Goal: Communication & Community: Share content

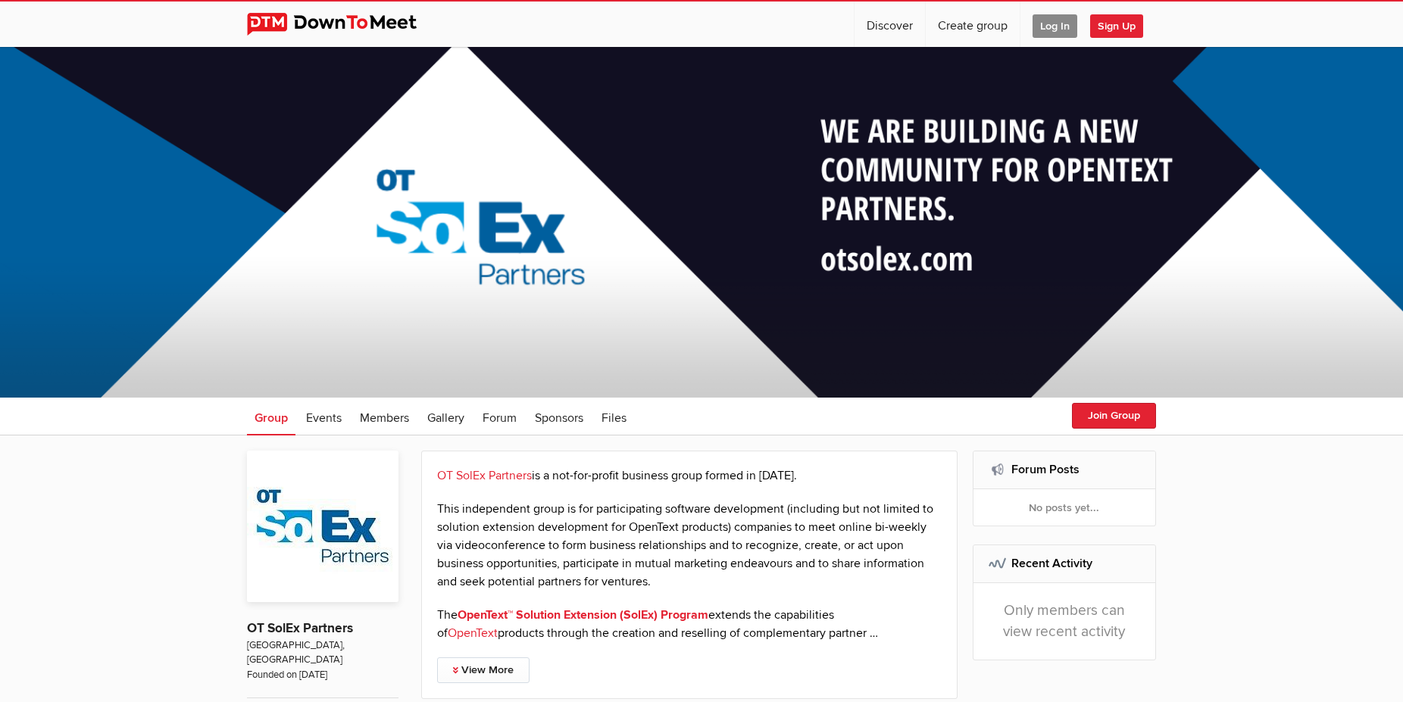
click at [1053, 27] on span "Log In" at bounding box center [1055, 25] width 45 height 23
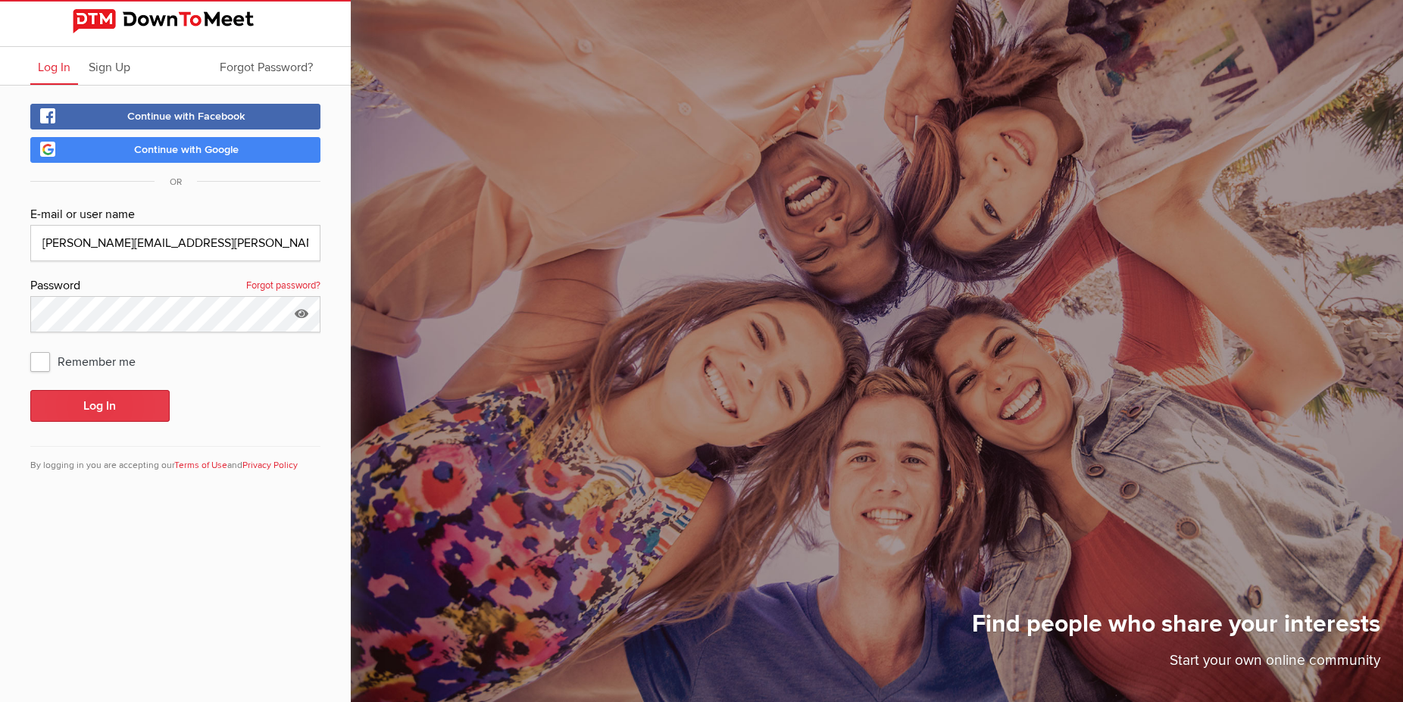
click at [67, 403] on button "Log In" at bounding box center [99, 406] width 139 height 32
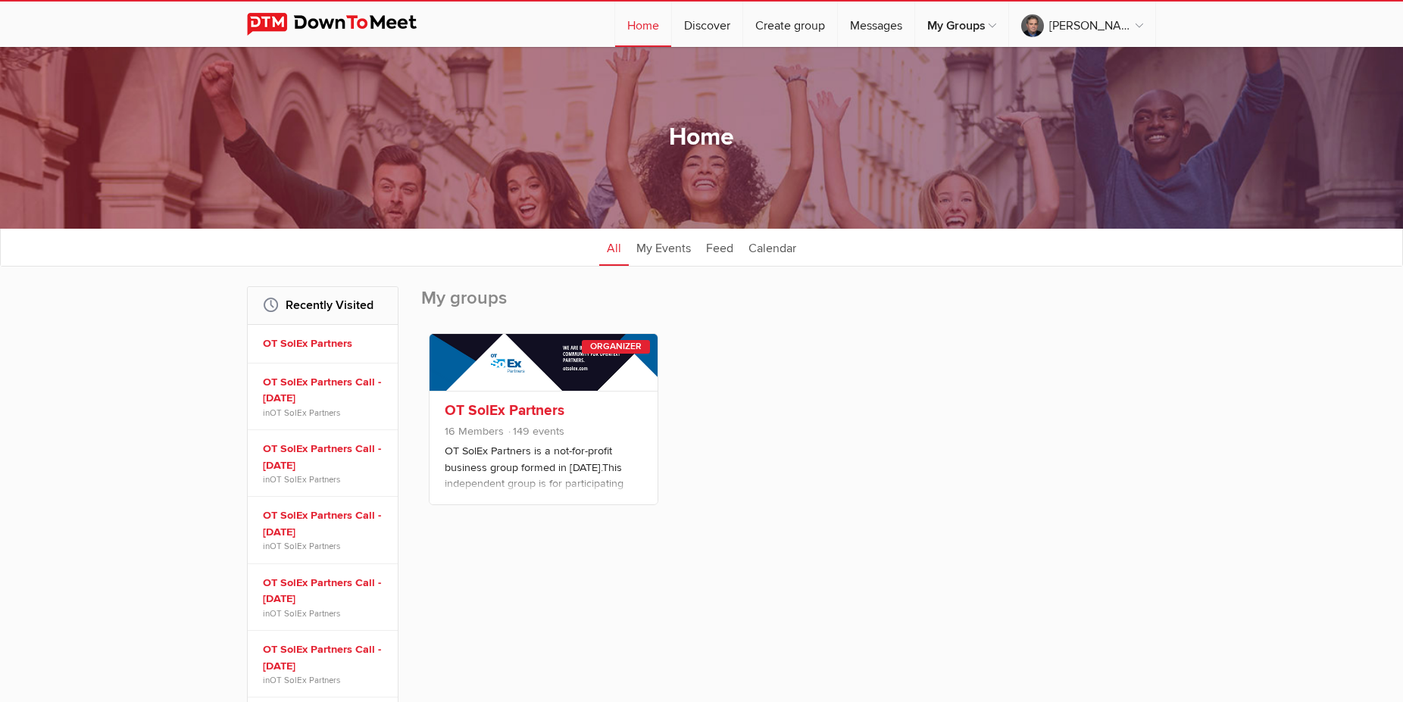
click at [486, 407] on link "OT SolEx Partners" at bounding box center [505, 411] width 120 height 18
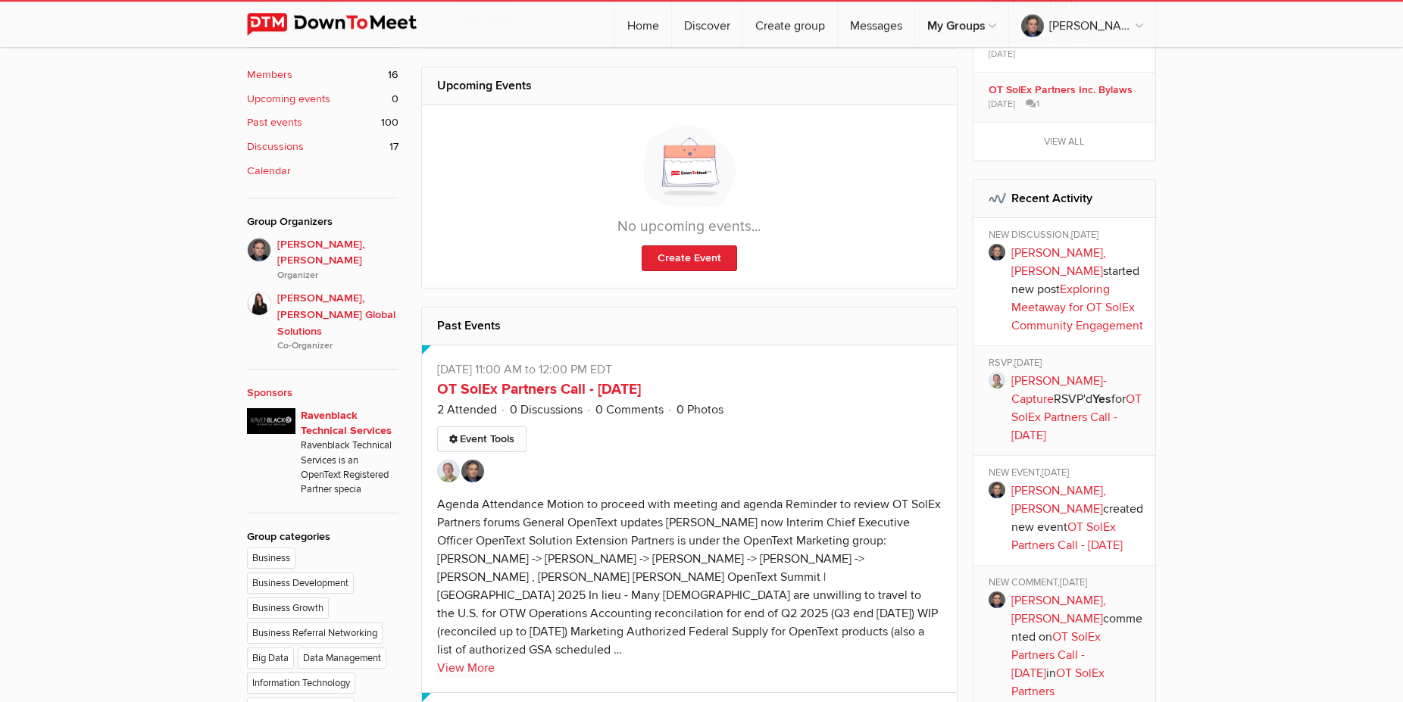
scroll to position [773, 0]
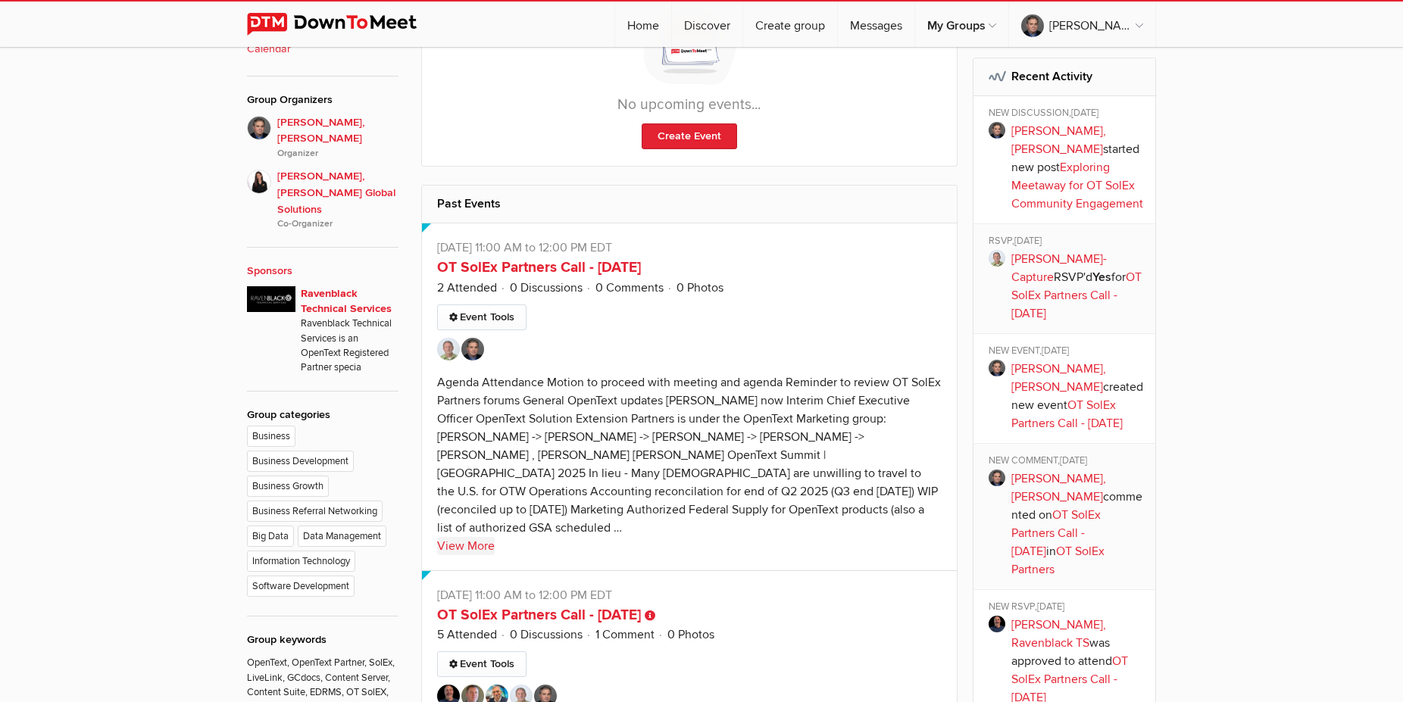
click at [461, 537] on link "View More" at bounding box center [466, 546] width 58 height 18
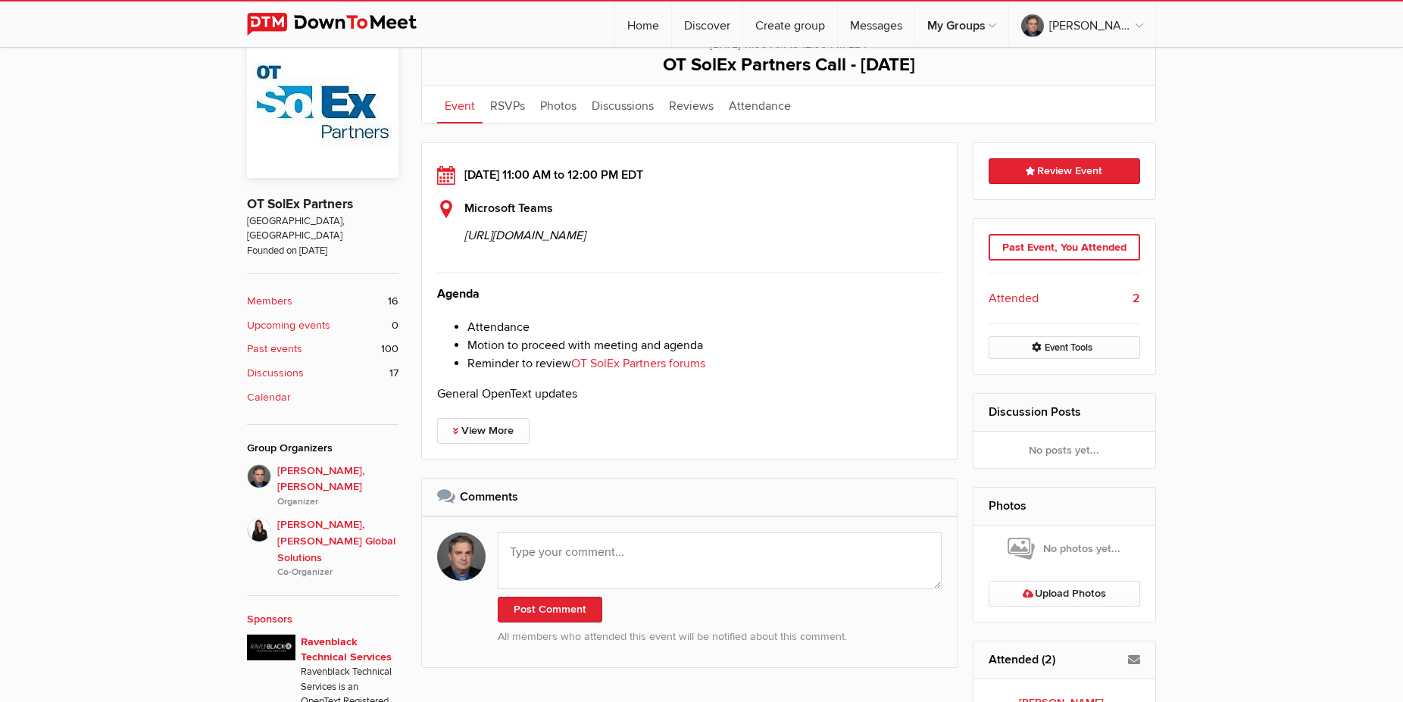
scroll to position [541, 0]
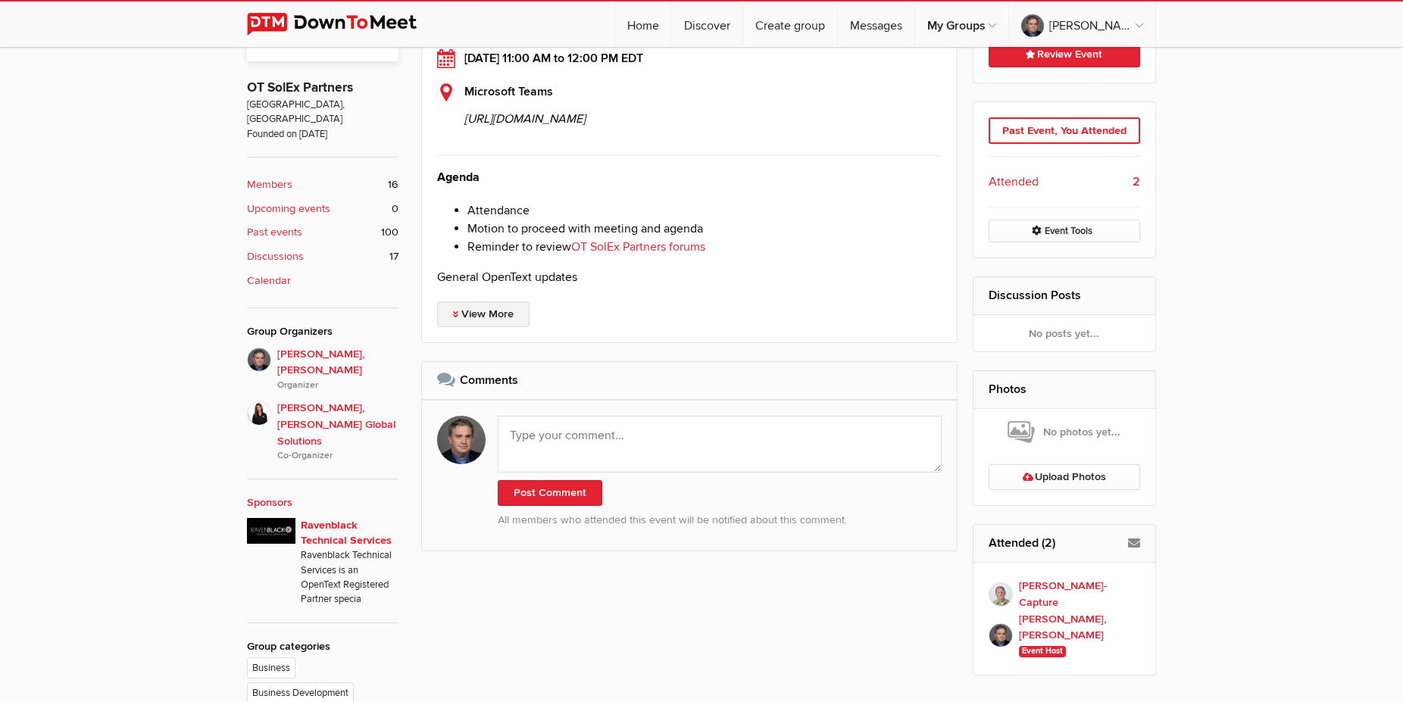
click at [517, 327] on link "View More" at bounding box center [483, 315] width 92 height 26
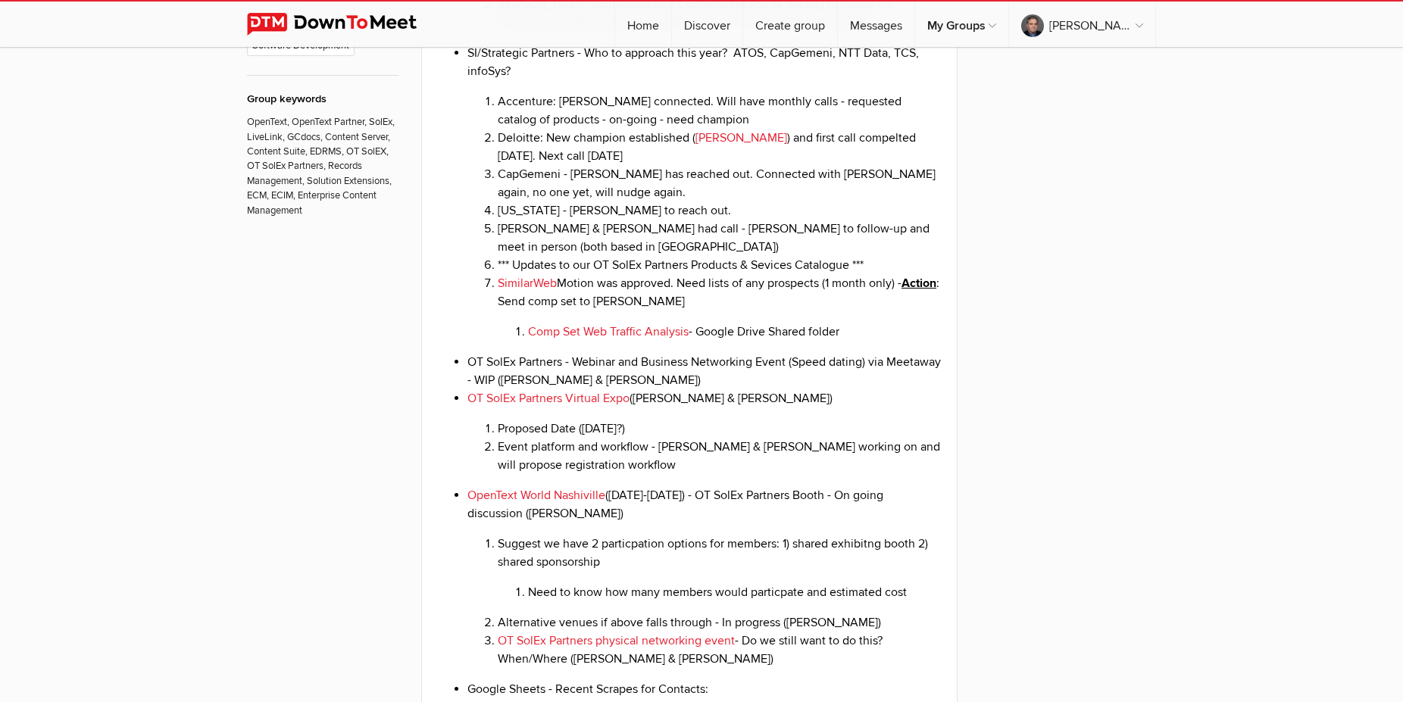
scroll to position [1468, 0]
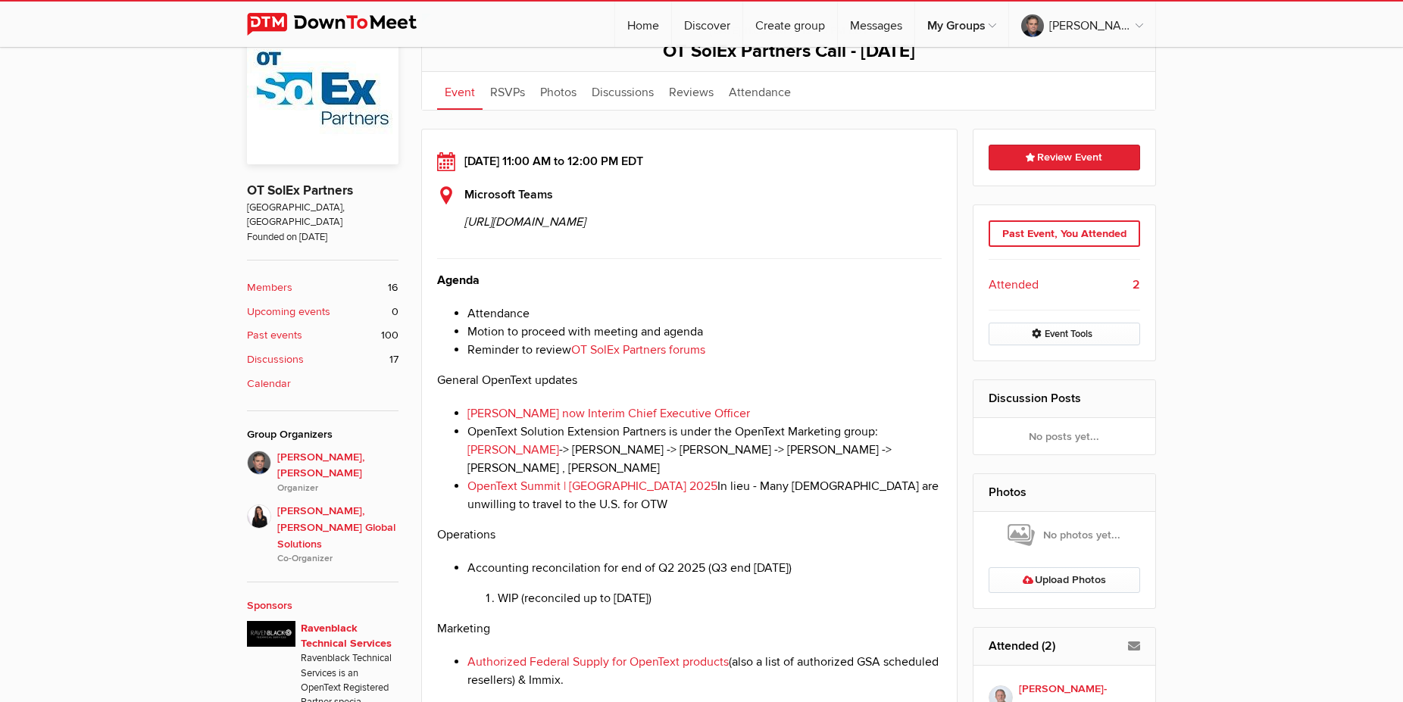
scroll to position [309, 0]
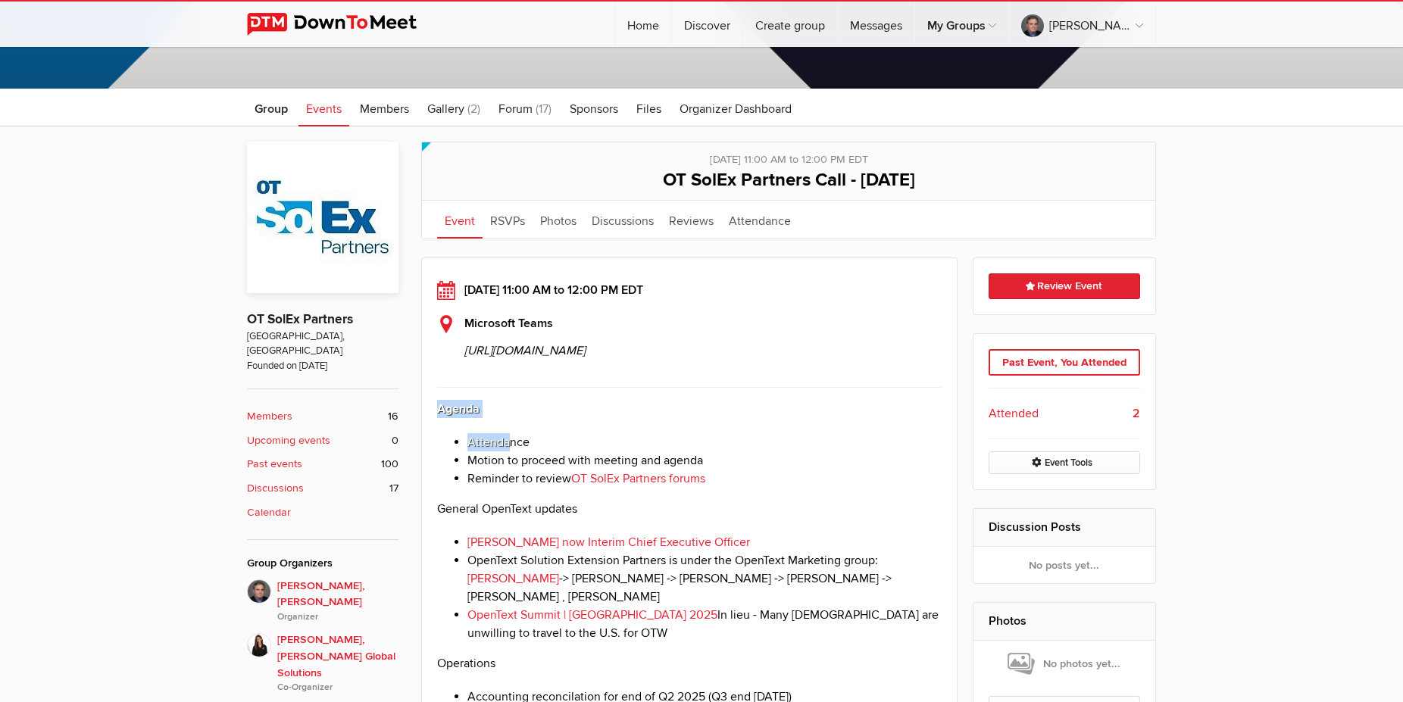
drag, startPoint x: 433, startPoint y: 483, endPoint x: 530, endPoint y: 517, distance: 103.8
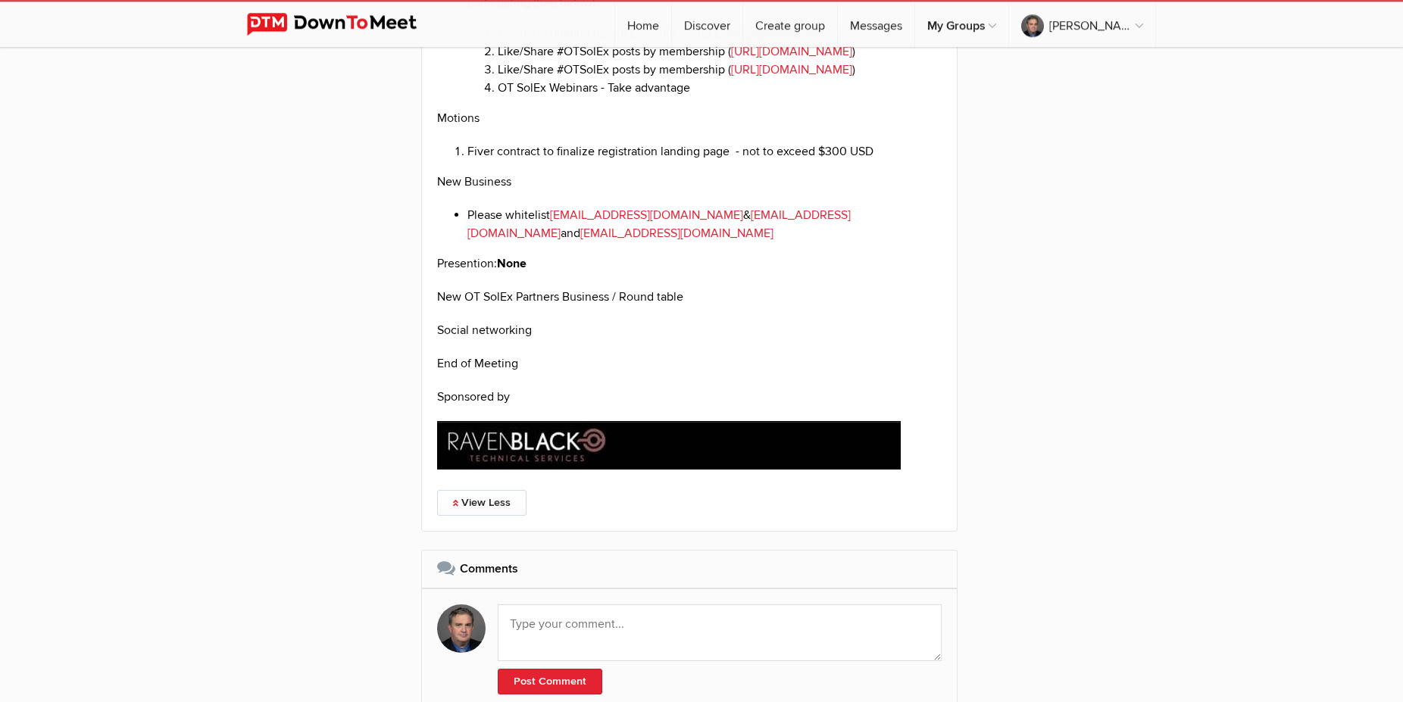
scroll to position [2705, 0]
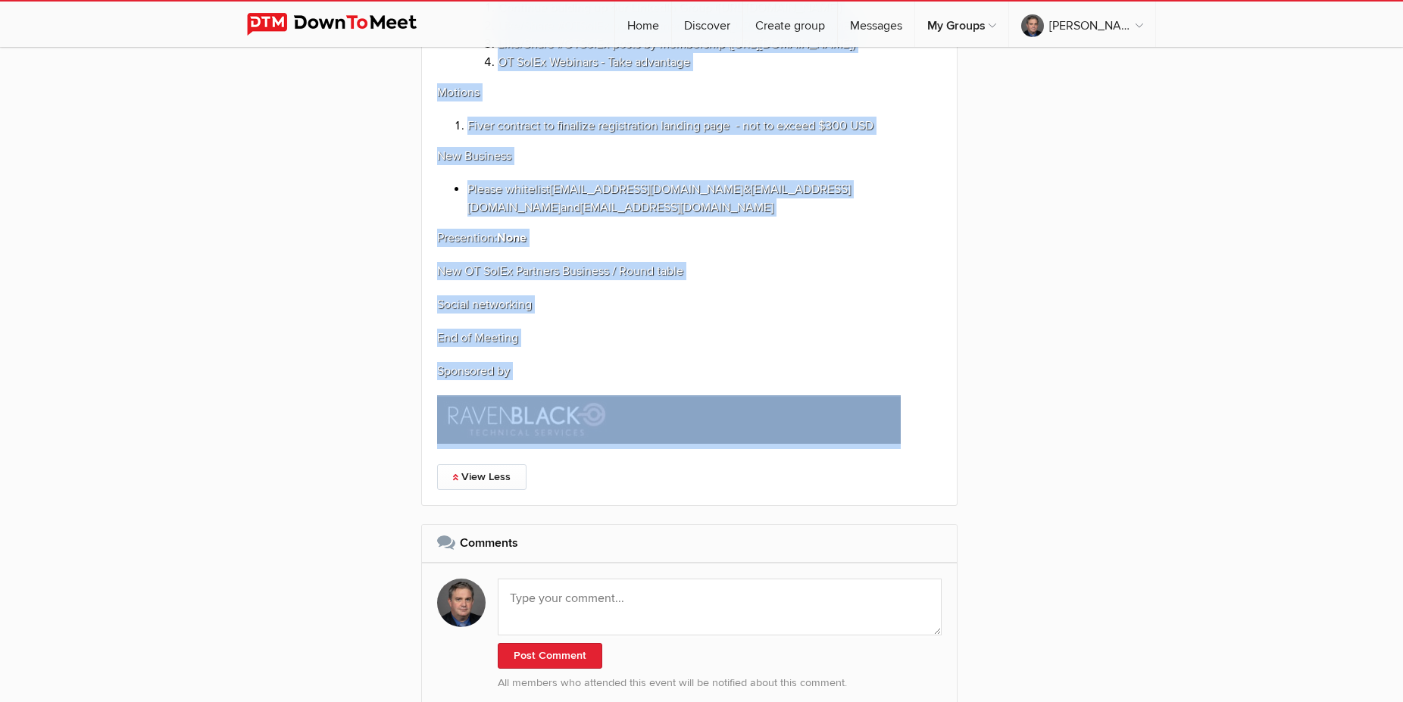
click at [913, 449] on p at bounding box center [689, 423] width 505 height 54
copy div "Agenda Attendance Motion to proceed with meeting and agenda Reminder to review …"
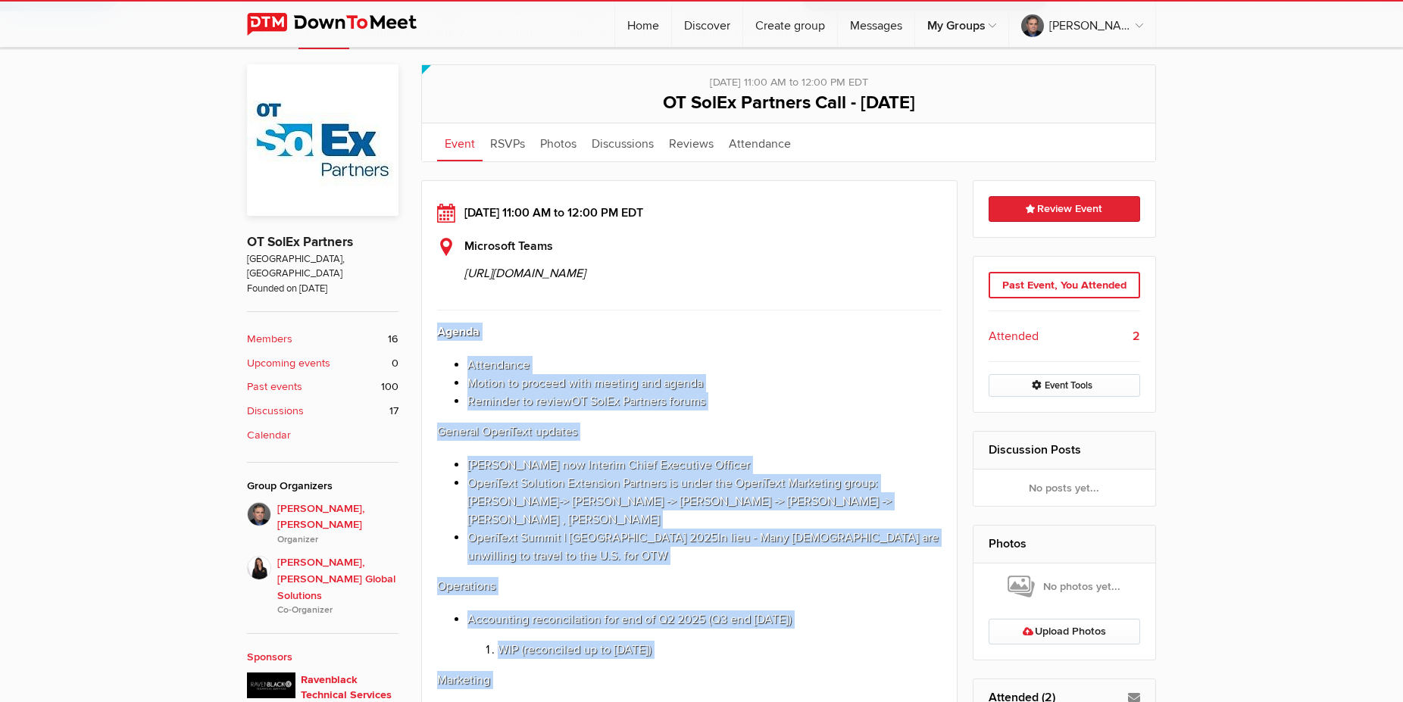
scroll to position [0, 0]
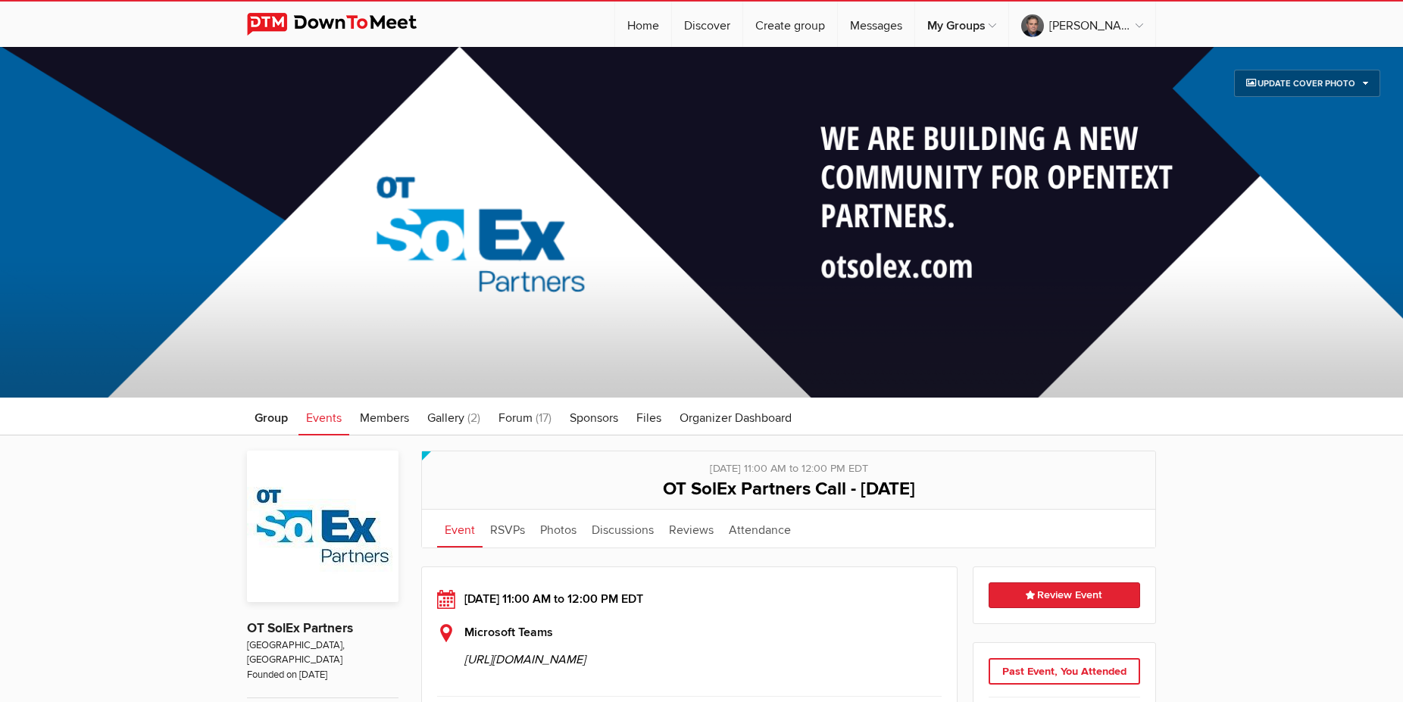
click at [312, 422] on span "Events" at bounding box center [324, 418] width 36 height 15
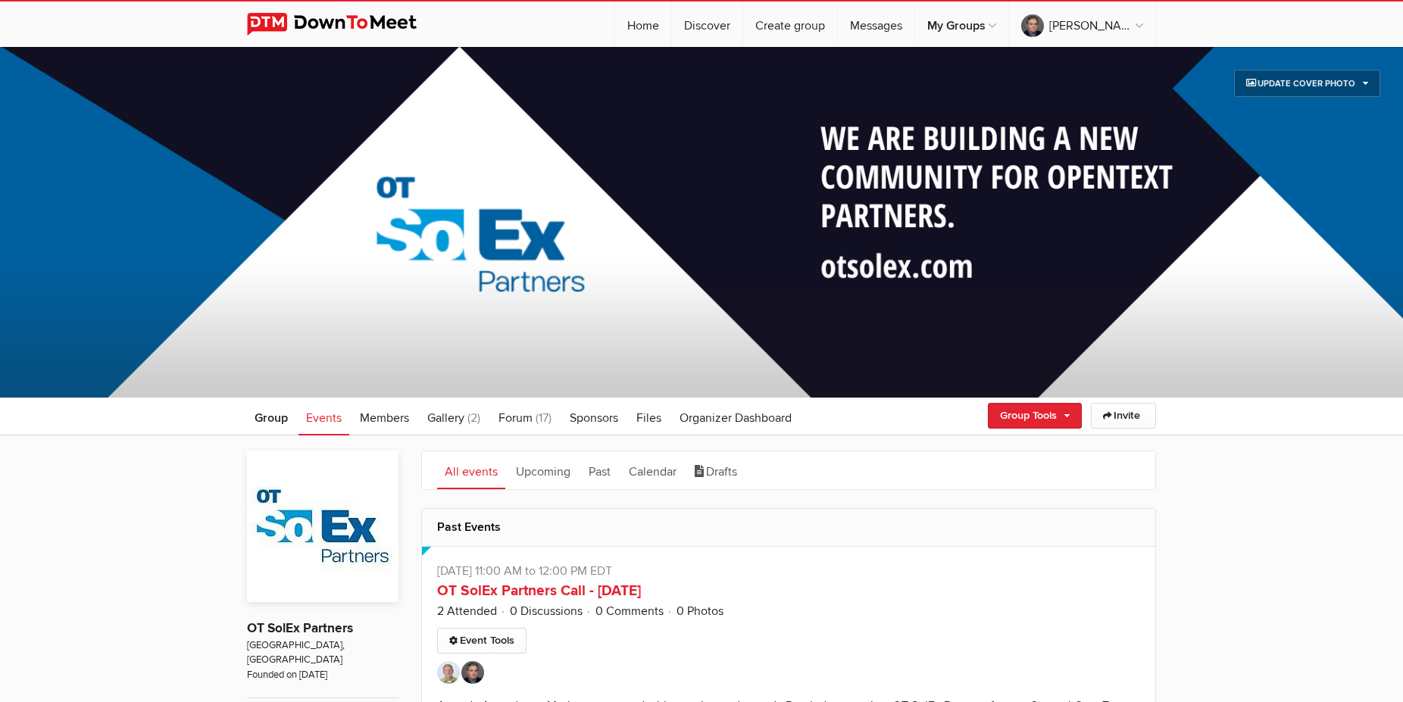
click at [968, 465] on ul "All events Upcoming Past Calendar Drafts" at bounding box center [788, 471] width 733 height 38
click at [1062, 420] on link "Group Tools" at bounding box center [1035, 416] width 94 height 26
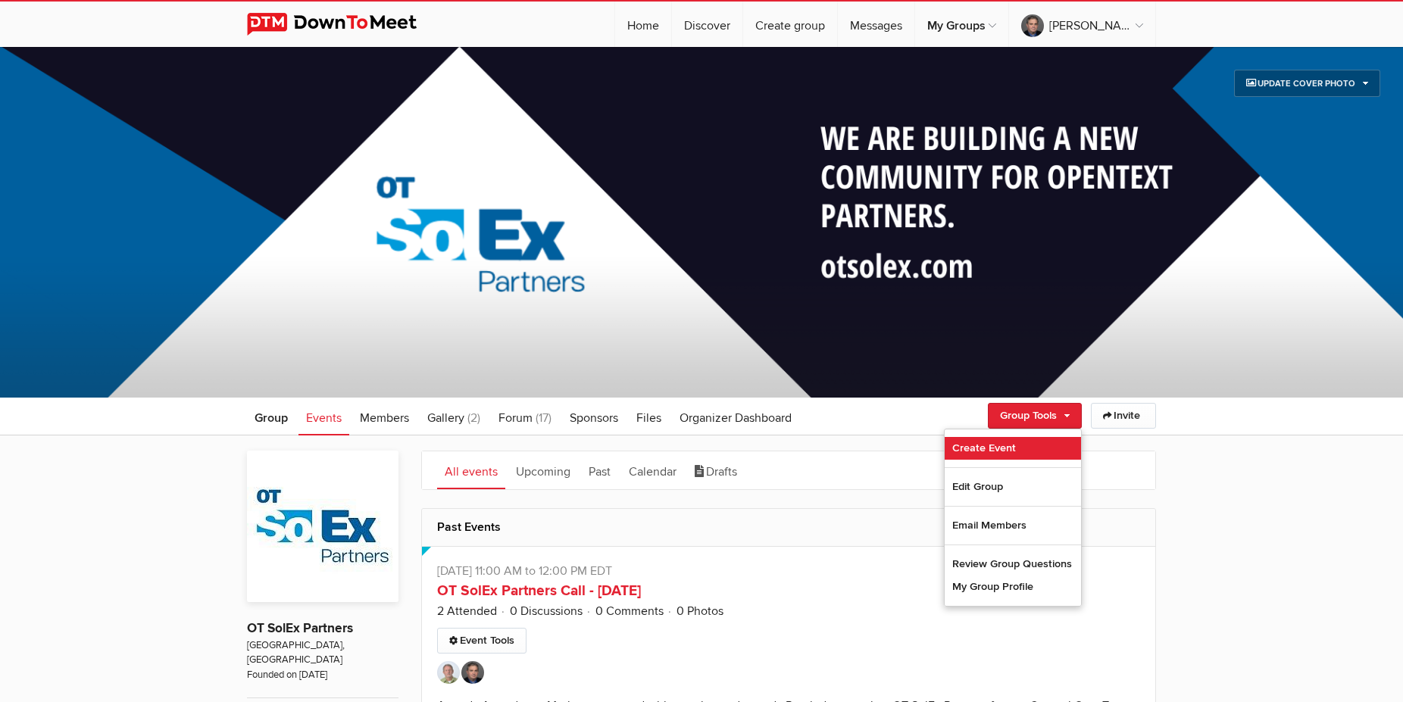
click at [1006, 446] on link "Create Event" at bounding box center [1013, 448] width 136 height 23
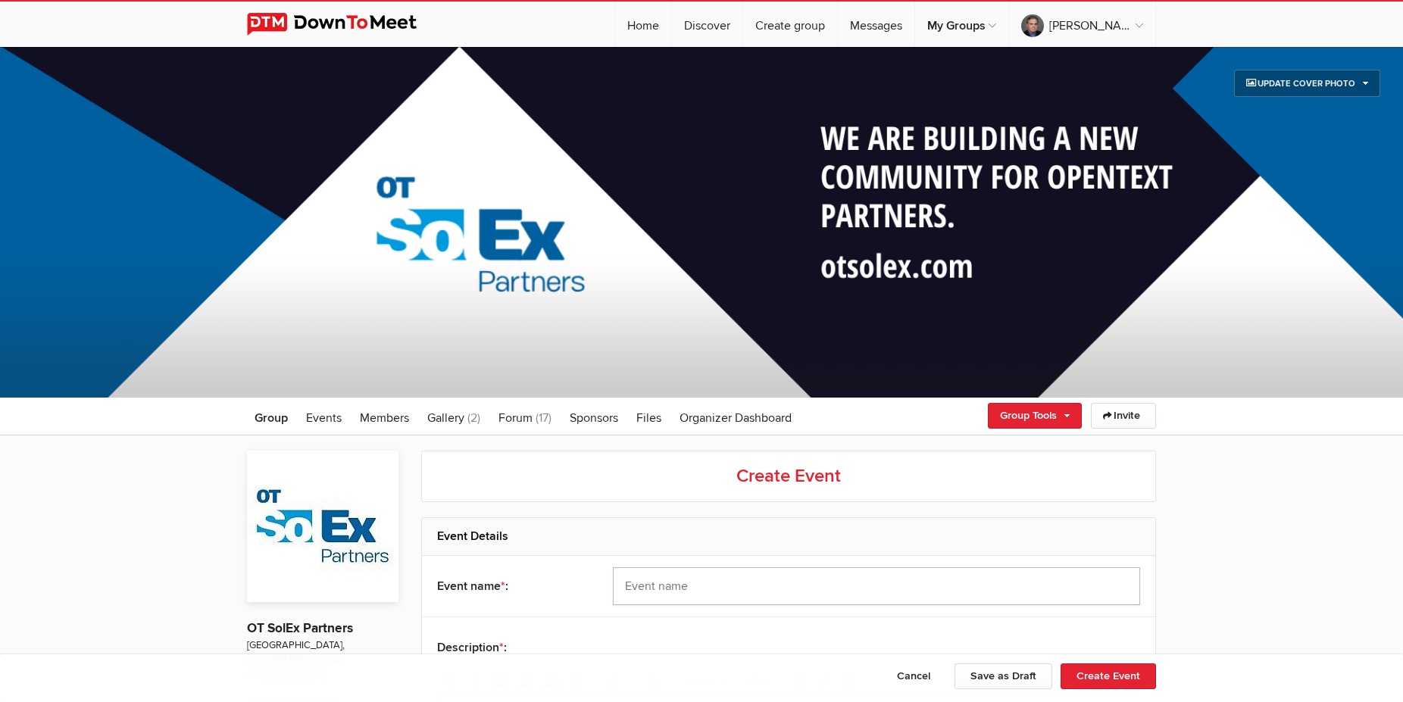
click at [680, 586] on input "text" at bounding box center [876, 586] width 527 height 38
drag, startPoint x: 777, startPoint y: 585, endPoint x: 808, endPoint y: 583, distance: 31.1
click at [808, 583] on input "OT SolEx Partners Call - Sep 9th" at bounding box center [876, 586] width 527 height 38
type input "OT SolEx Partners Call - Sep 23rd"
click at [989, 528] on h2 "Event Details" at bounding box center [788, 536] width 703 height 36
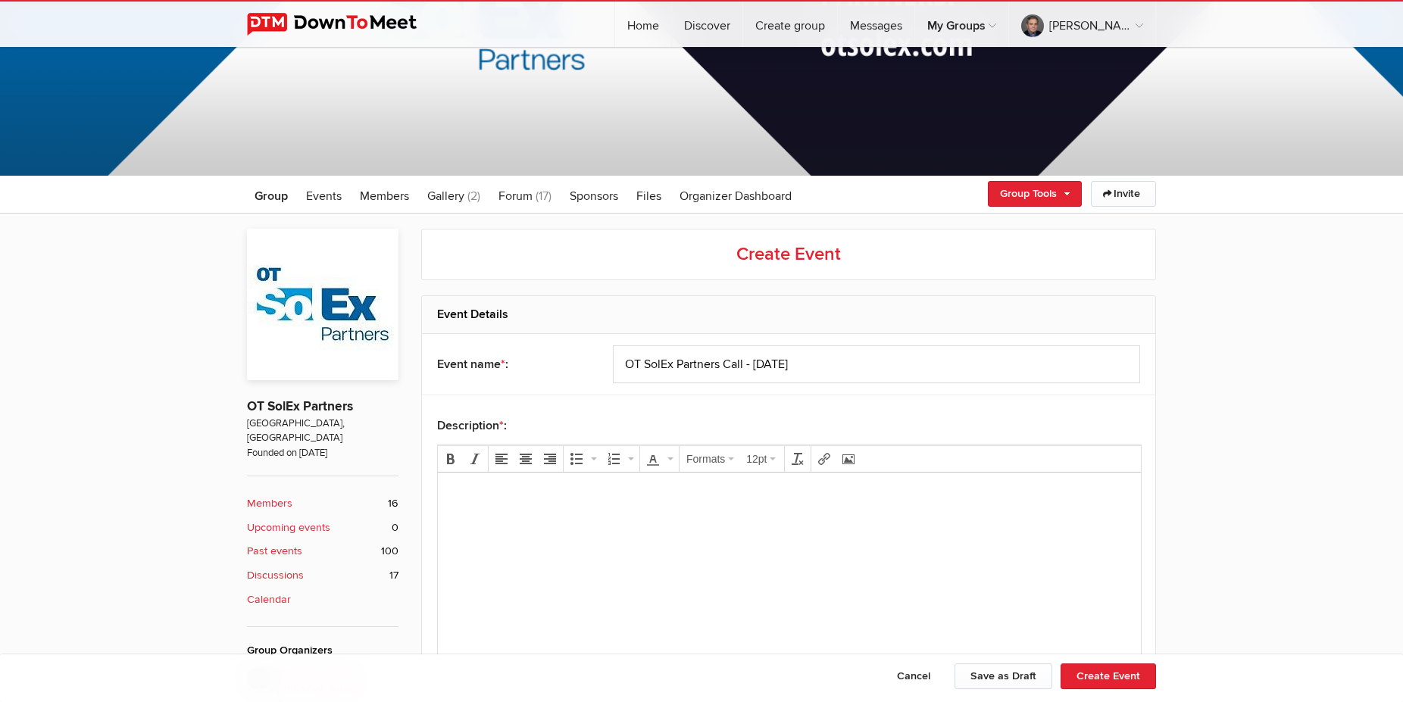
scroll to position [232, 0]
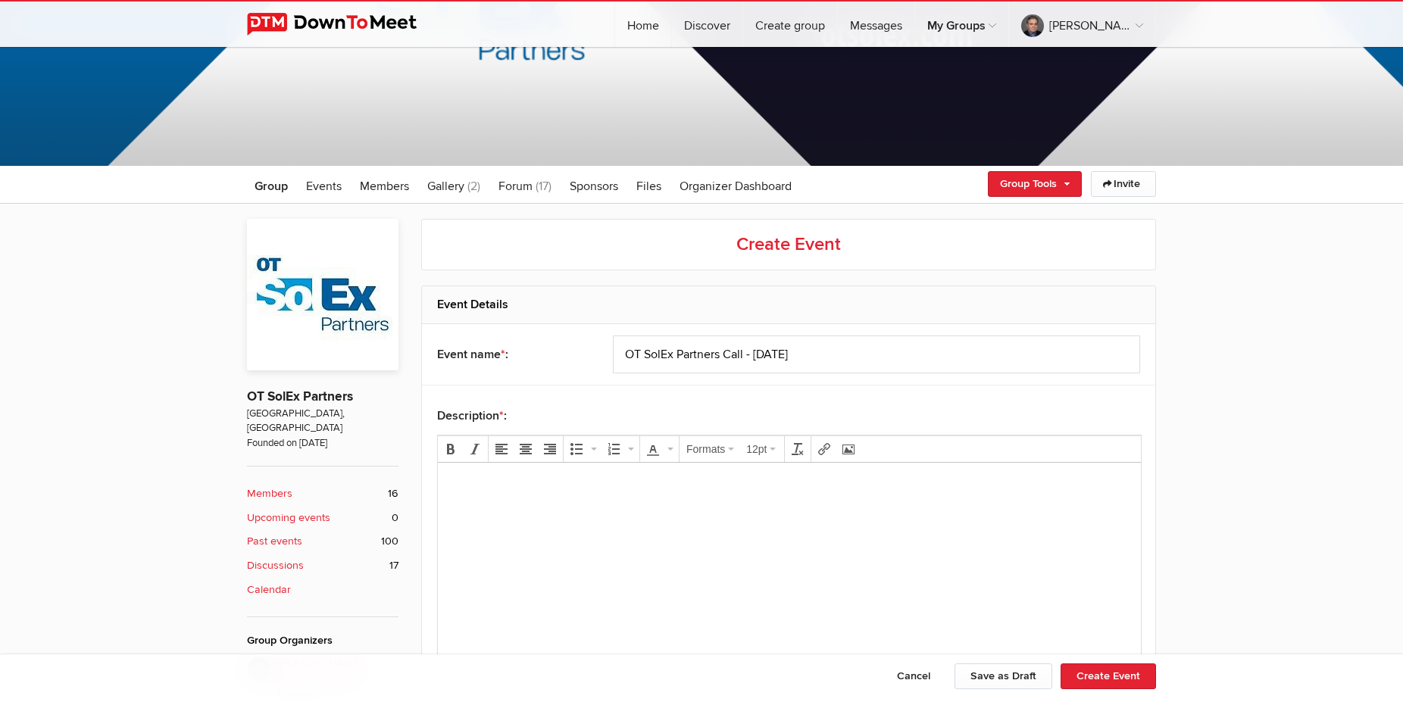
click at [583, 535] on body at bounding box center [789, 509] width 691 height 68
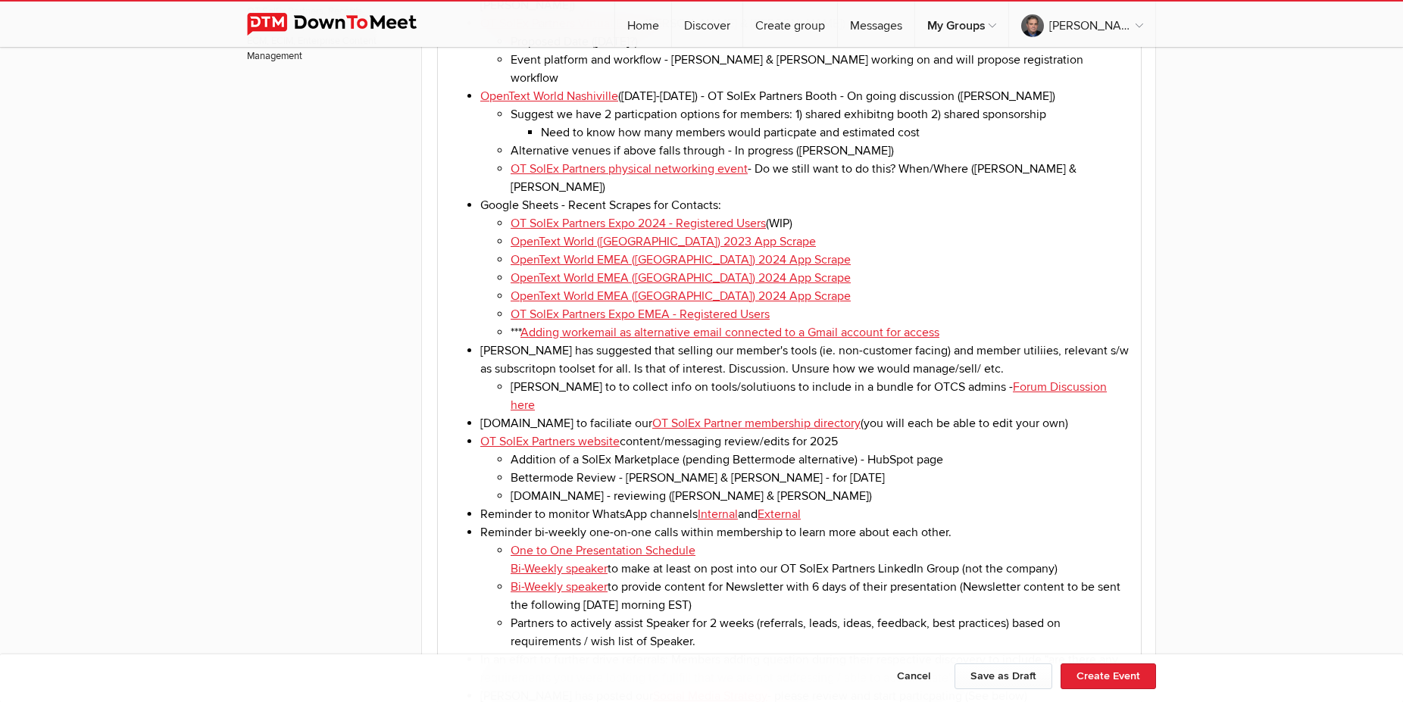
scroll to position [1778, 0]
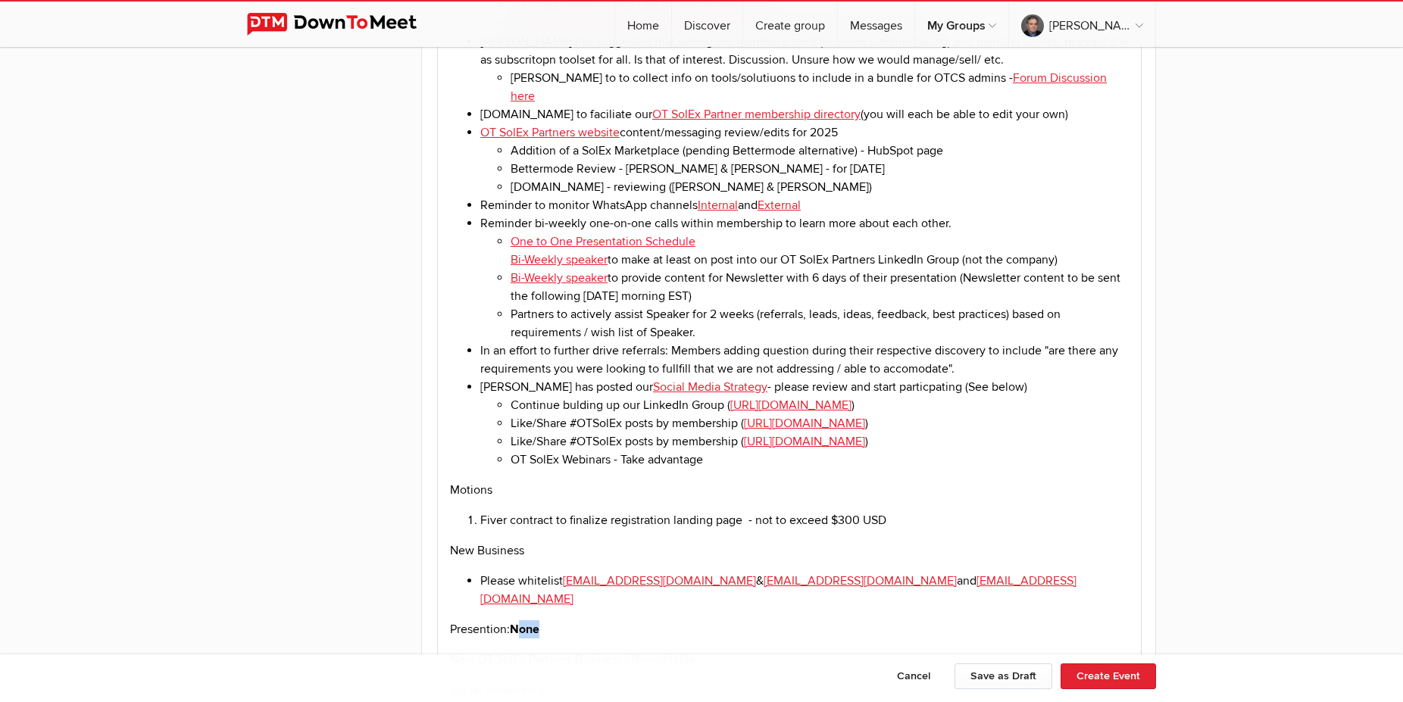
drag, startPoint x: 522, startPoint y: 474, endPoint x: 553, endPoint y: 474, distance: 31.1
click at [553, 621] on p "Presention: None" at bounding box center [789, 630] width 679 height 18
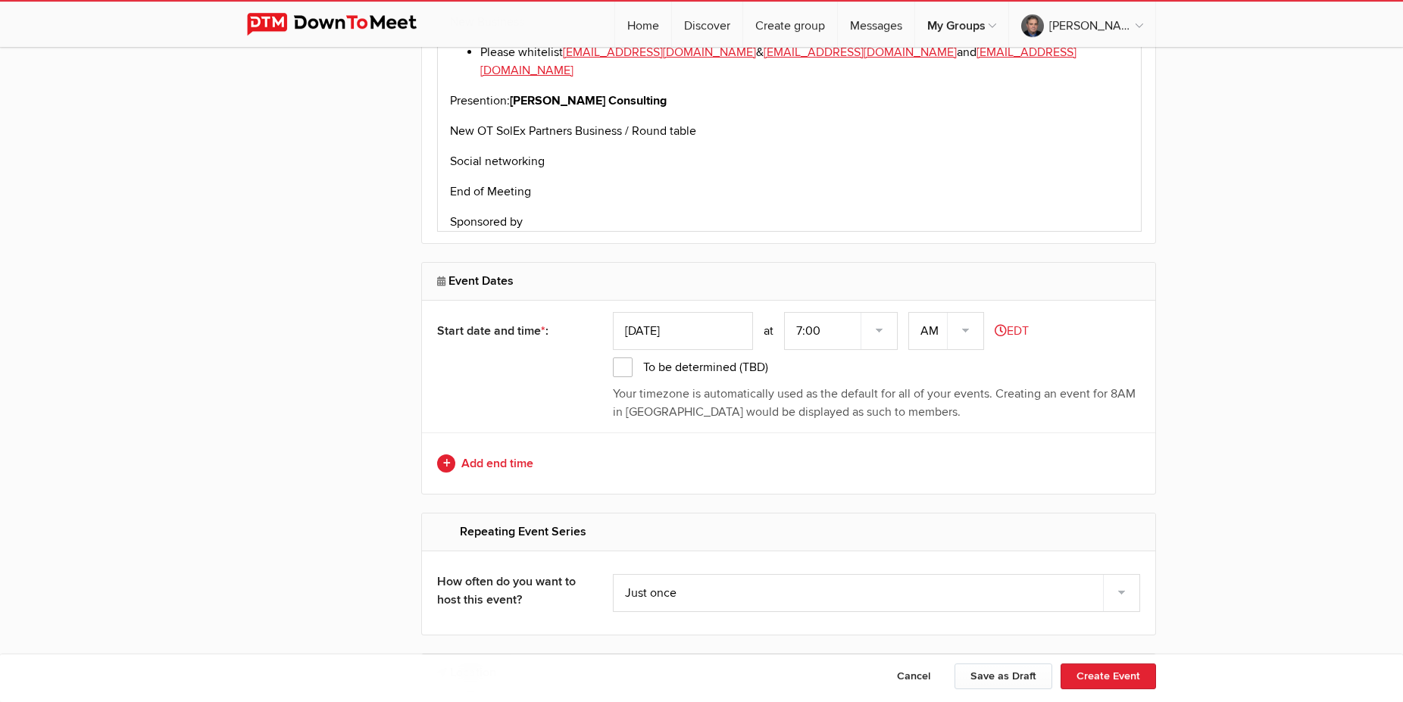
scroll to position [2318, 0]
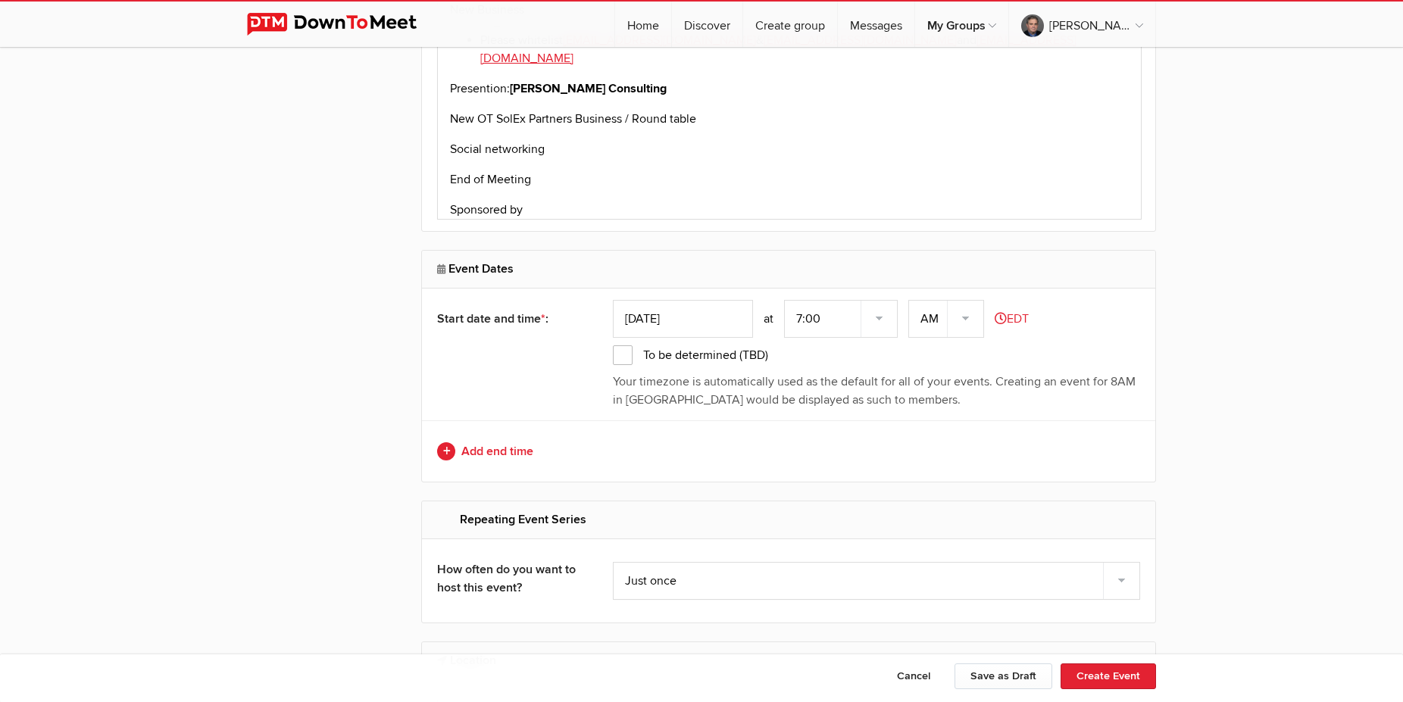
click at [675, 320] on input "Sep 12, 2025" at bounding box center [683, 319] width 140 height 38
type input "Sep 23, 2025"
click at [784, 300] on select "7:00 7:15 7:30 7:45 8:00 8:15 8:30 8:45 9:00 9:15 9:30 9:45 10:00 10:15 10:30 1…" at bounding box center [841, 319] width 114 height 38
select select "11:00:00"
click option "11:00" at bounding box center [0, 0] width 0 height 0
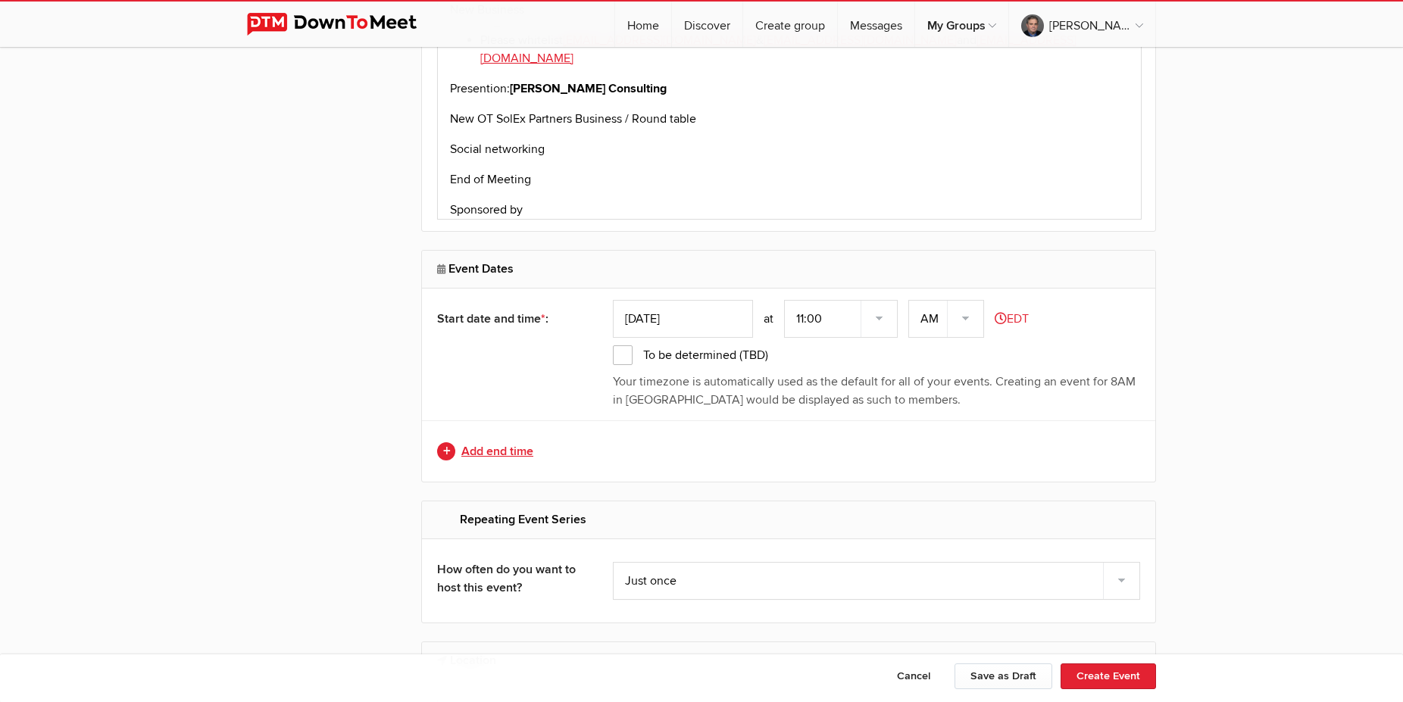
click at [501, 455] on link "Add end time" at bounding box center [788, 451] width 703 height 18
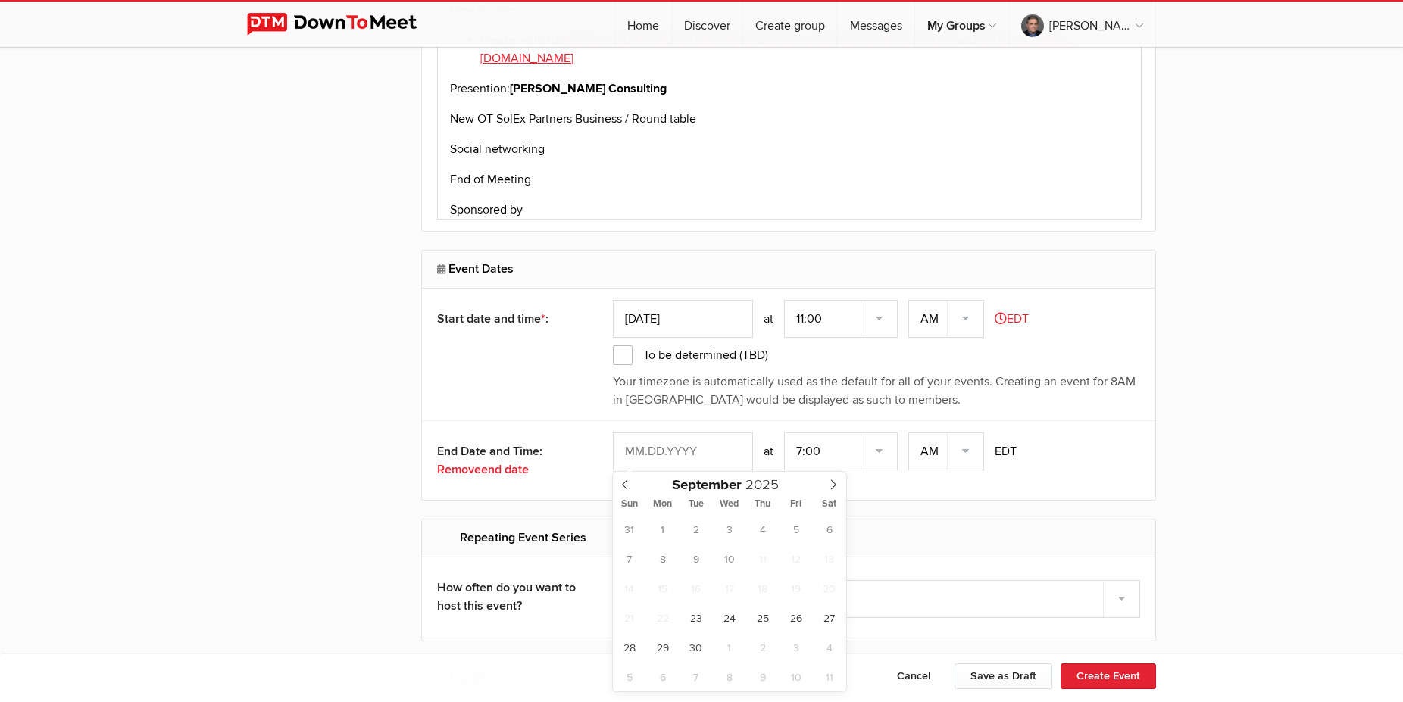
click at [683, 446] on input "text" at bounding box center [683, 452] width 140 height 38
click at [680, 615] on div "31 1 2 3 4 5 6 7 8 9 10 11 12 13 14 15 16 17 18 19 20 21 22 23 24 25 26 27 28 2…" at bounding box center [729, 602] width 233 height 177
type input "Sep 23, 2025"
click at [784, 433] on select "7:00 7:15 7:30 7:45 8:00 8:15 8:30 8:45 9:00 9:15 9:30 9:45 10:00 10:15 10:30 1…" at bounding box center [841, 452] width 114 height 38
select select "0:00:00"
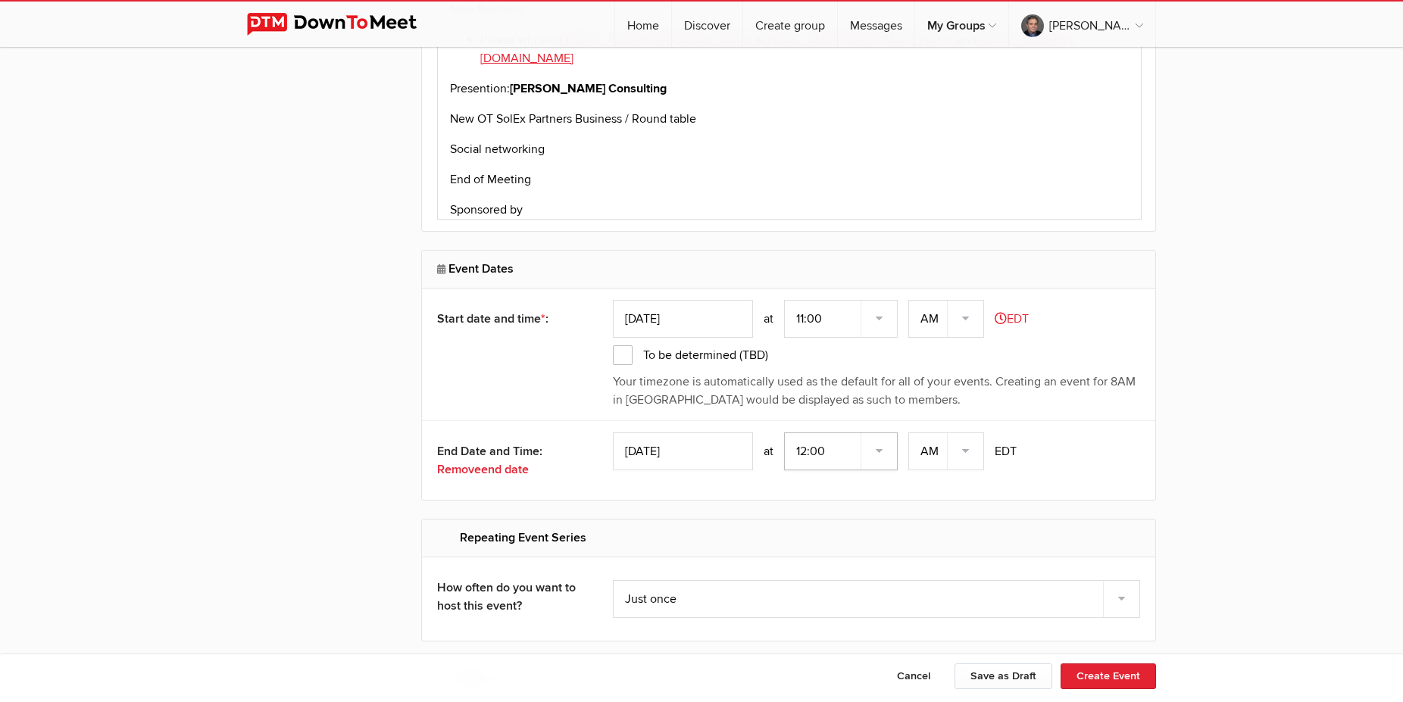
click option "12:00" at bounding box center [0, 0] width 0 height 0
click at [908, 433] on select "AM PM" at bounding box center [946, 452] width 76 height 38
select select "PM"
click option "PM" at bounding box center [0, 0] width 0 height 0
click at [1094, 461] on div "Sep 23, 2025 at 7:00 7:15 7:30 7:45 8:00 8:15 8:30 8:45 9:00 9:15 9:30 9:45 10:…" at bounding box center [876, 452] width 527 height 38
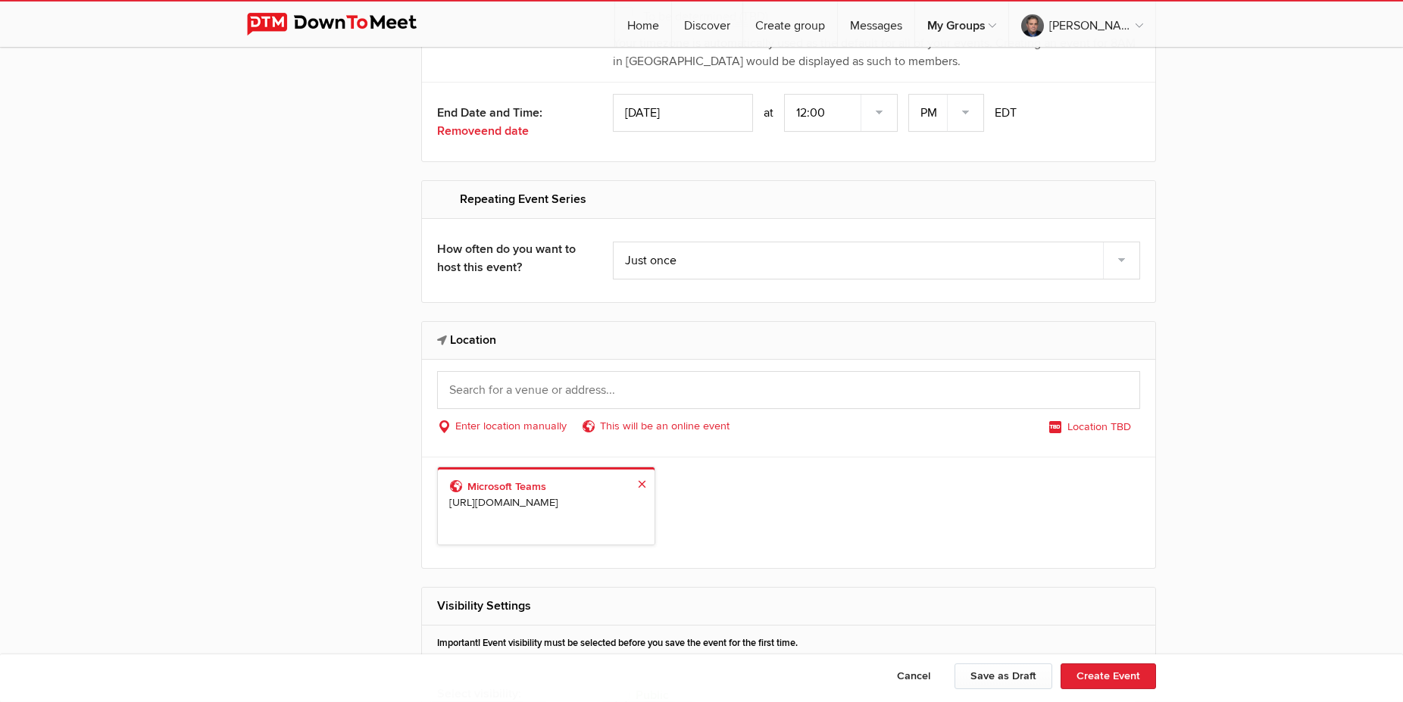
scroll to position [2705, 0]
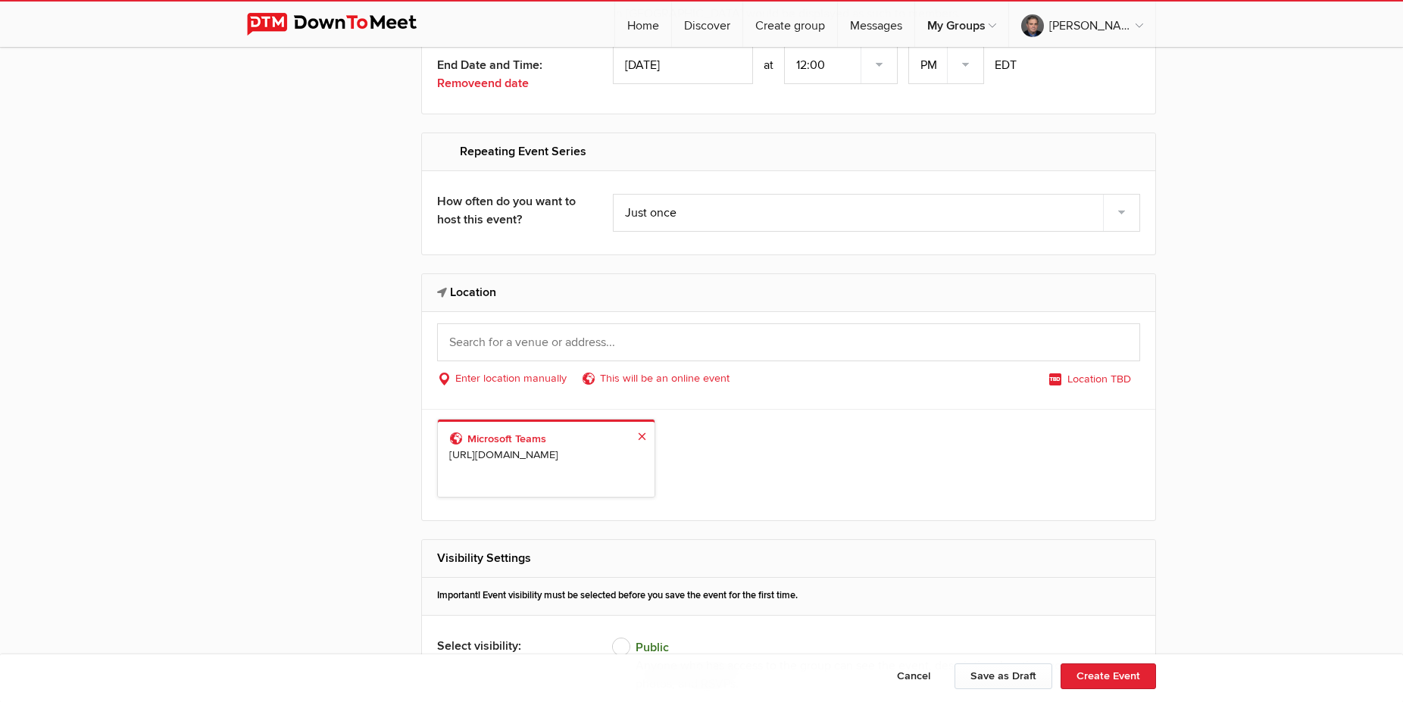
click at [581, 454] on span "https://teams.microsoft.com/l/meetup-join/19%3ameeting_MWE4MjE5MDctMDIyOS00YzMx…" at bounding box center [546, 455] width 194 height 17
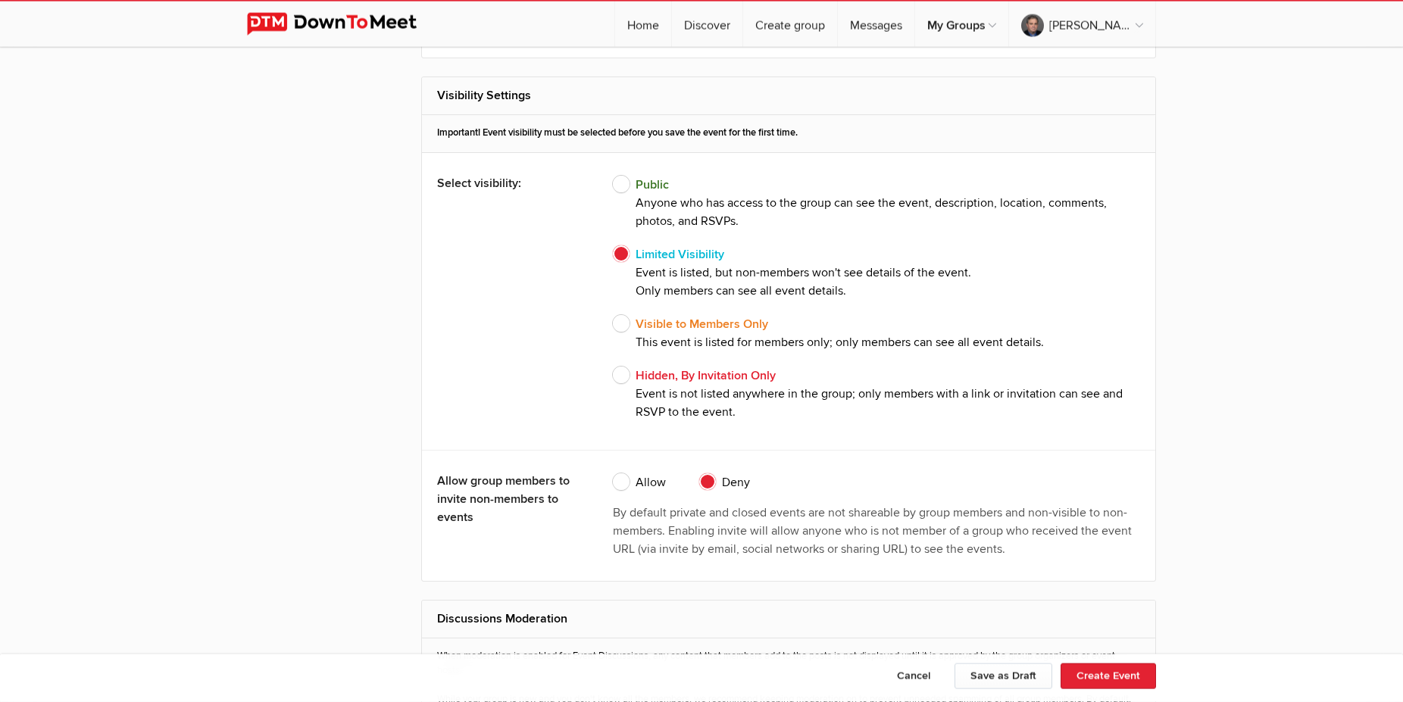
scroll to position [3323, 0]
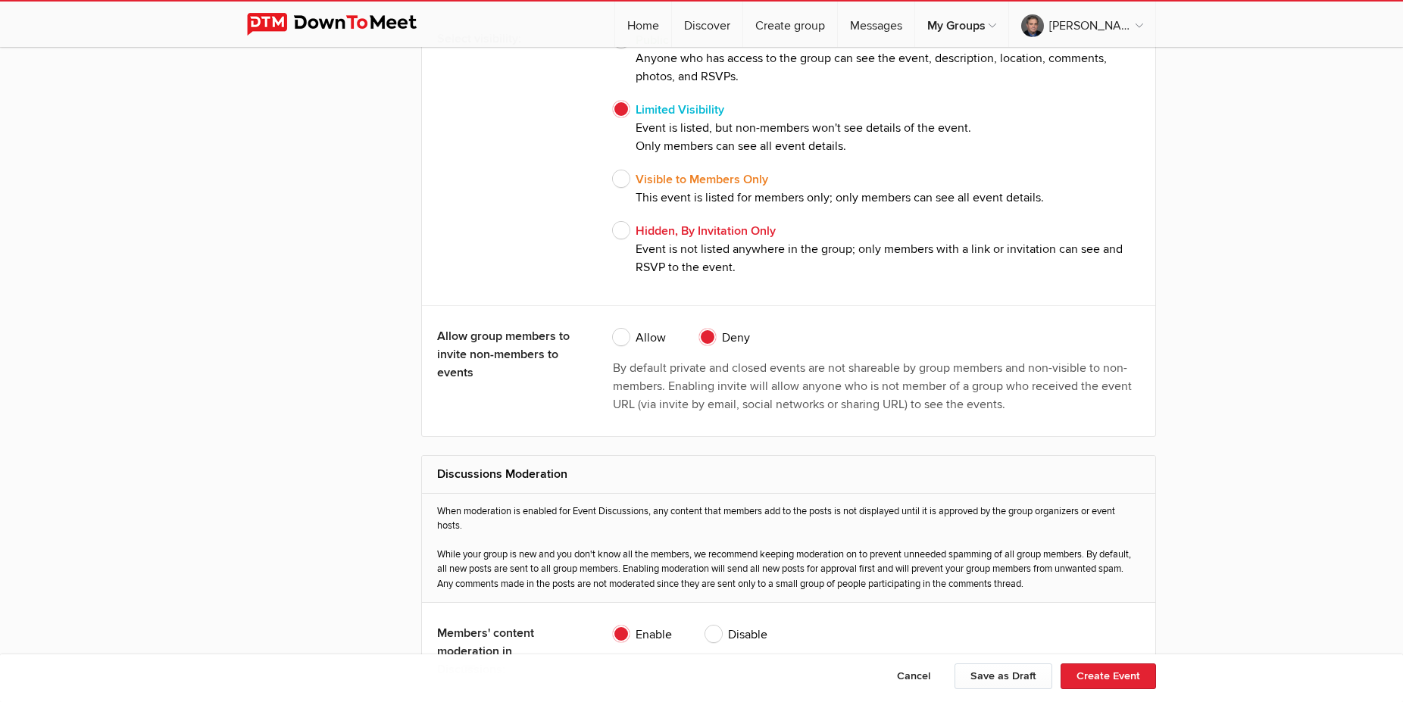
click at [1060, 675] on div "Cancel Save as Draft Create Event" at bounding box center [701, 679] width 909 height 30
click at [1071, 675] on button "Create Event" at bounding box center [1108, 677] width 95 height 26
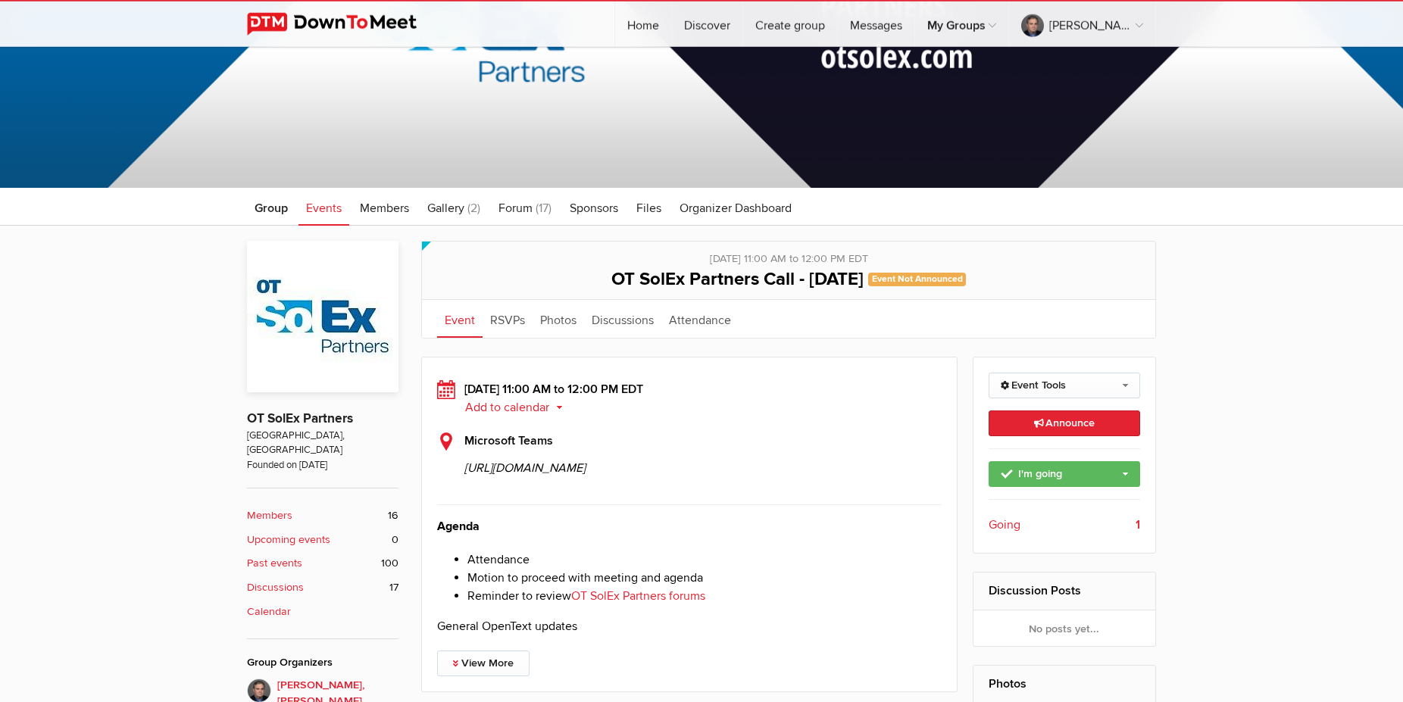
scroll to position [232, 0]
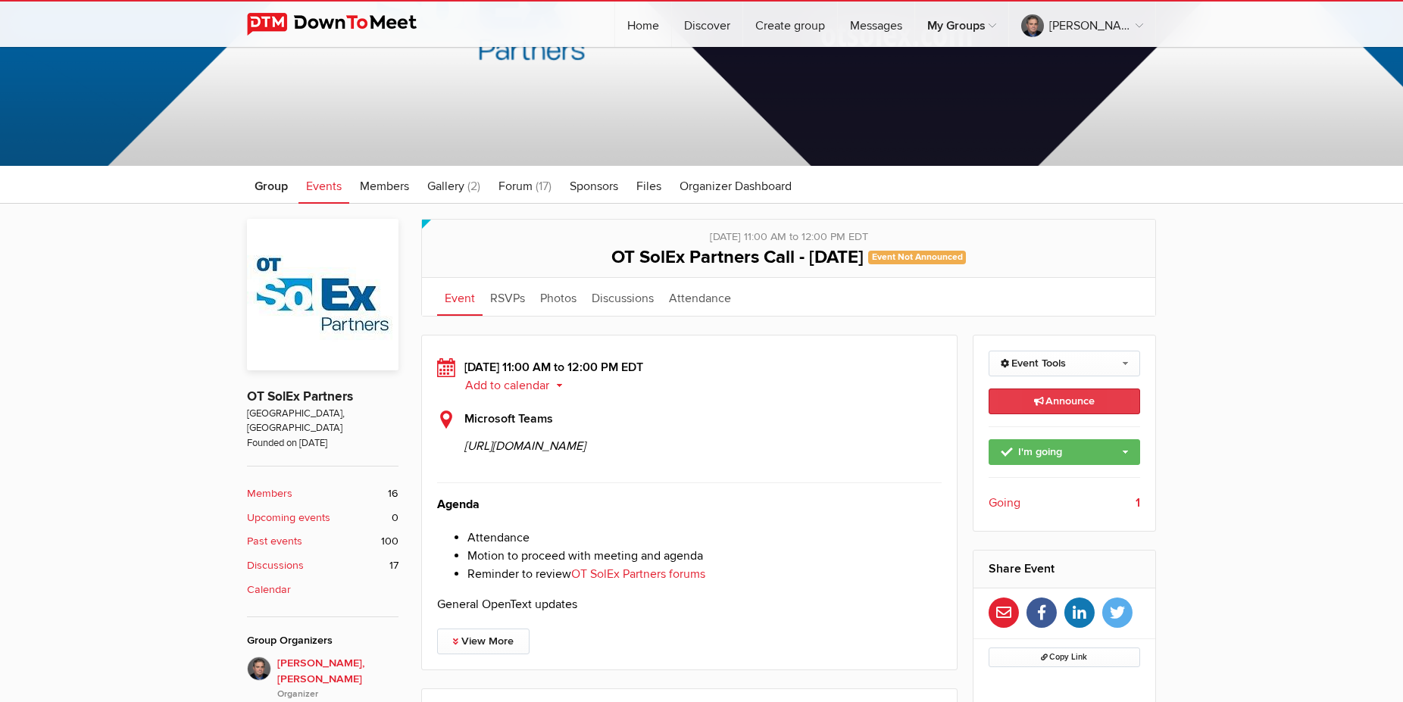
click at [1093, 392] on link "Announce This announcement goes out to all group members. Additionally, three e…" at bounding box center [1065, 402] width 152 height 26
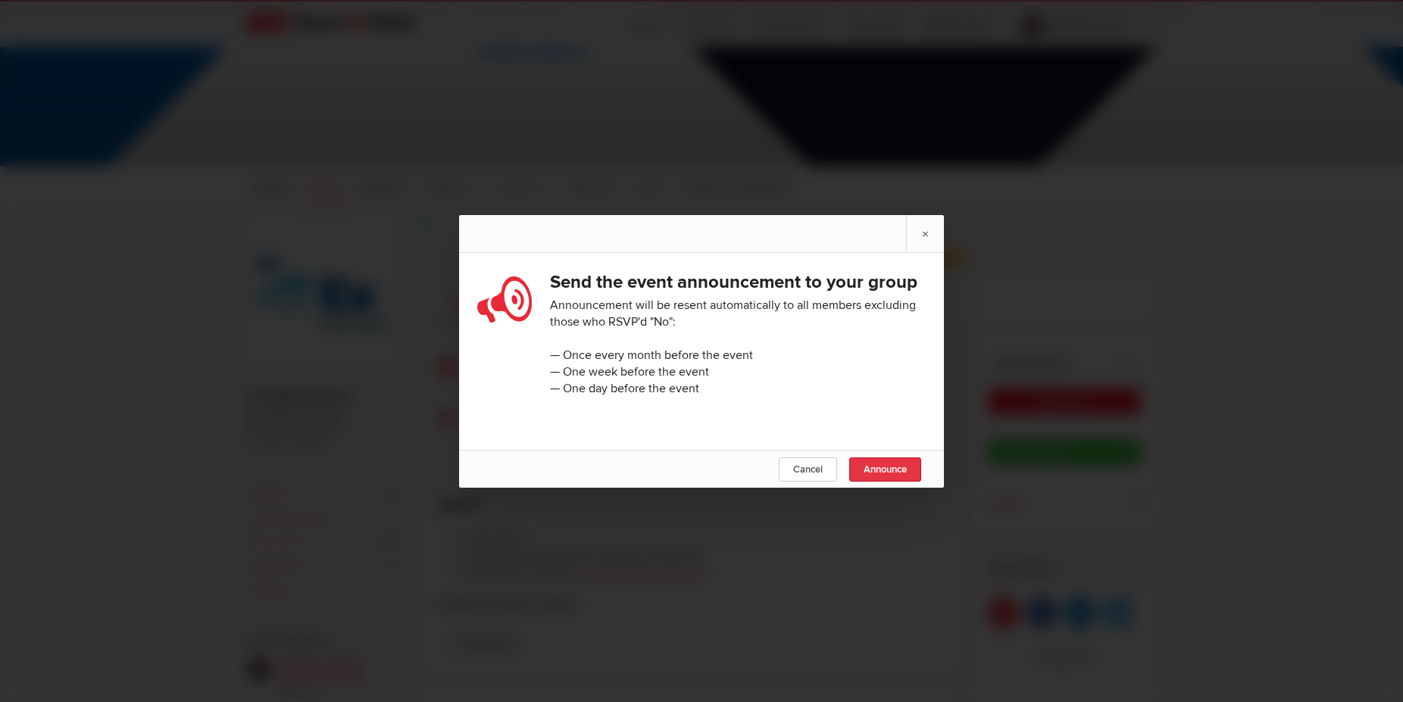
click at [881, 476] on span "Announce" at bounding box center [885, 470] width 43 height 12
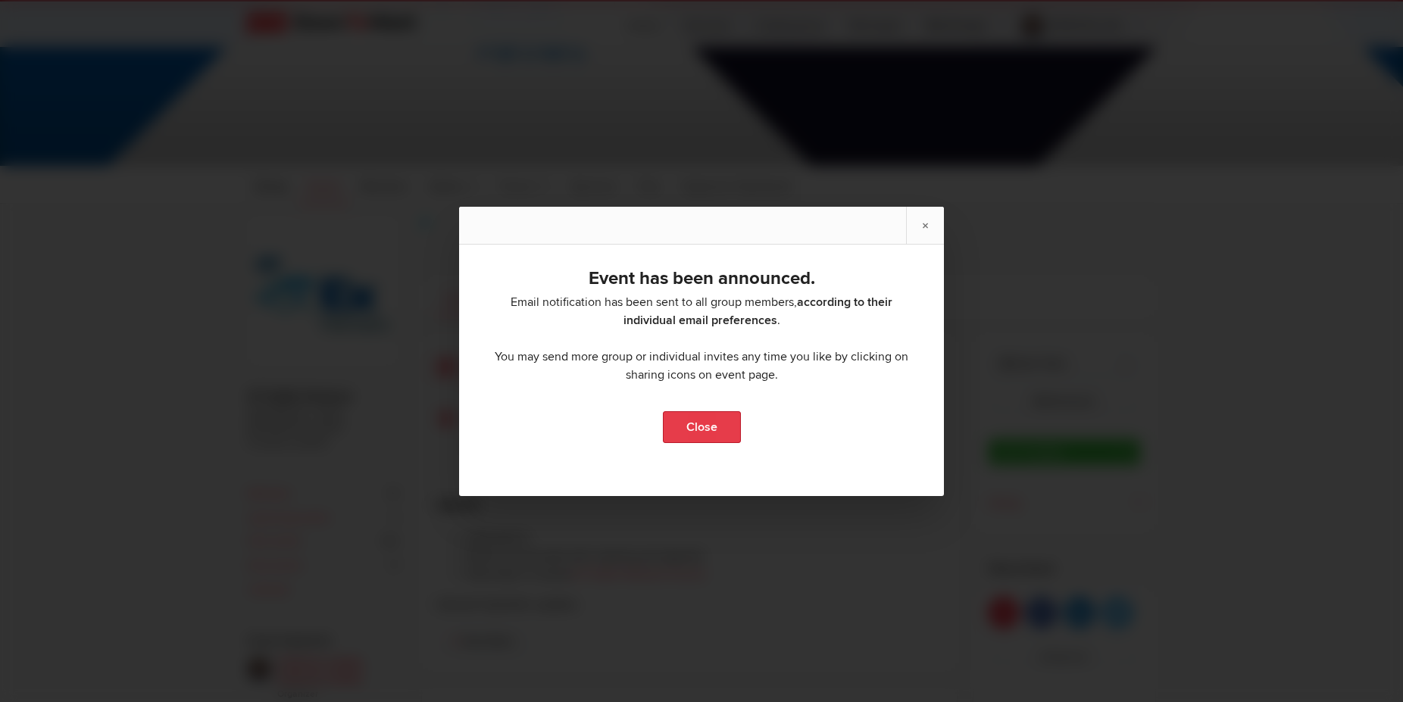
click at [696, 416] on link "Close" at bounding box center [702, 427] width 78 height 32
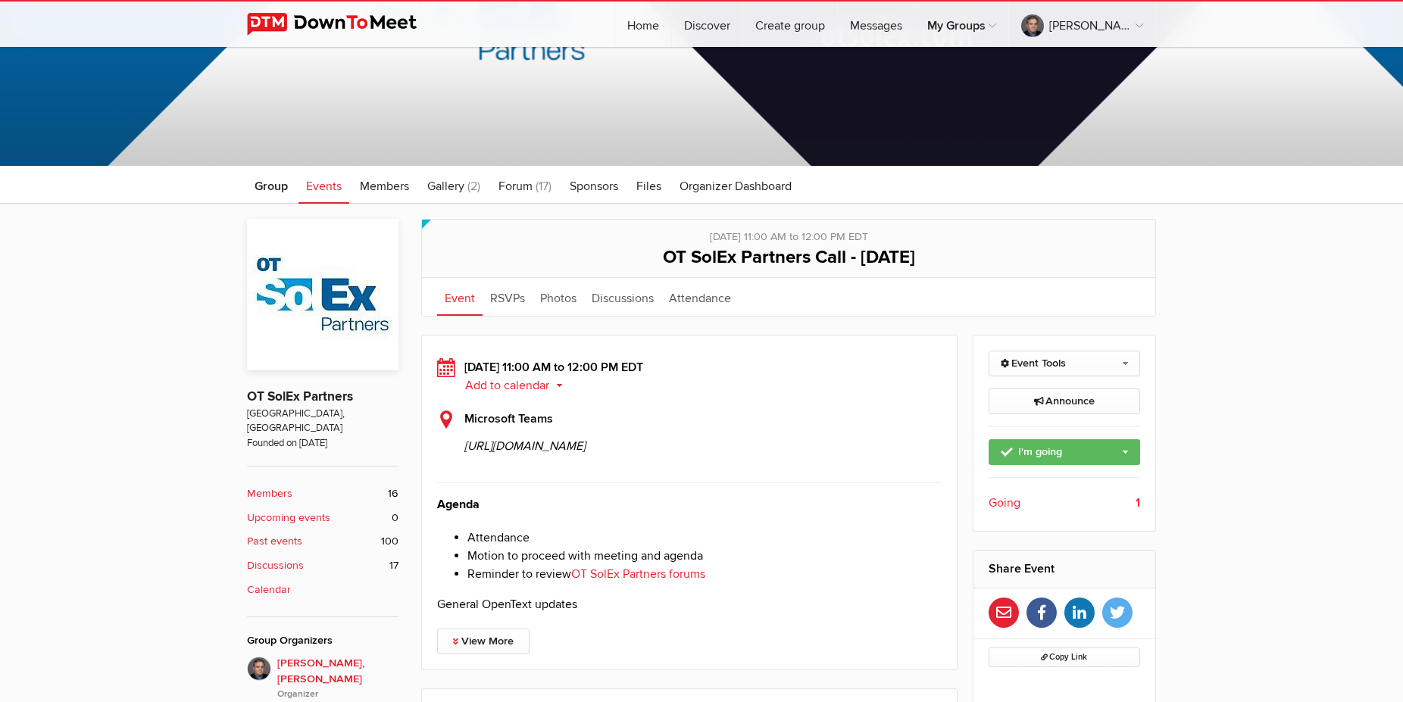
click at [316, 181] on span "Events" at bounding box center [324, 186] width 36 height 15
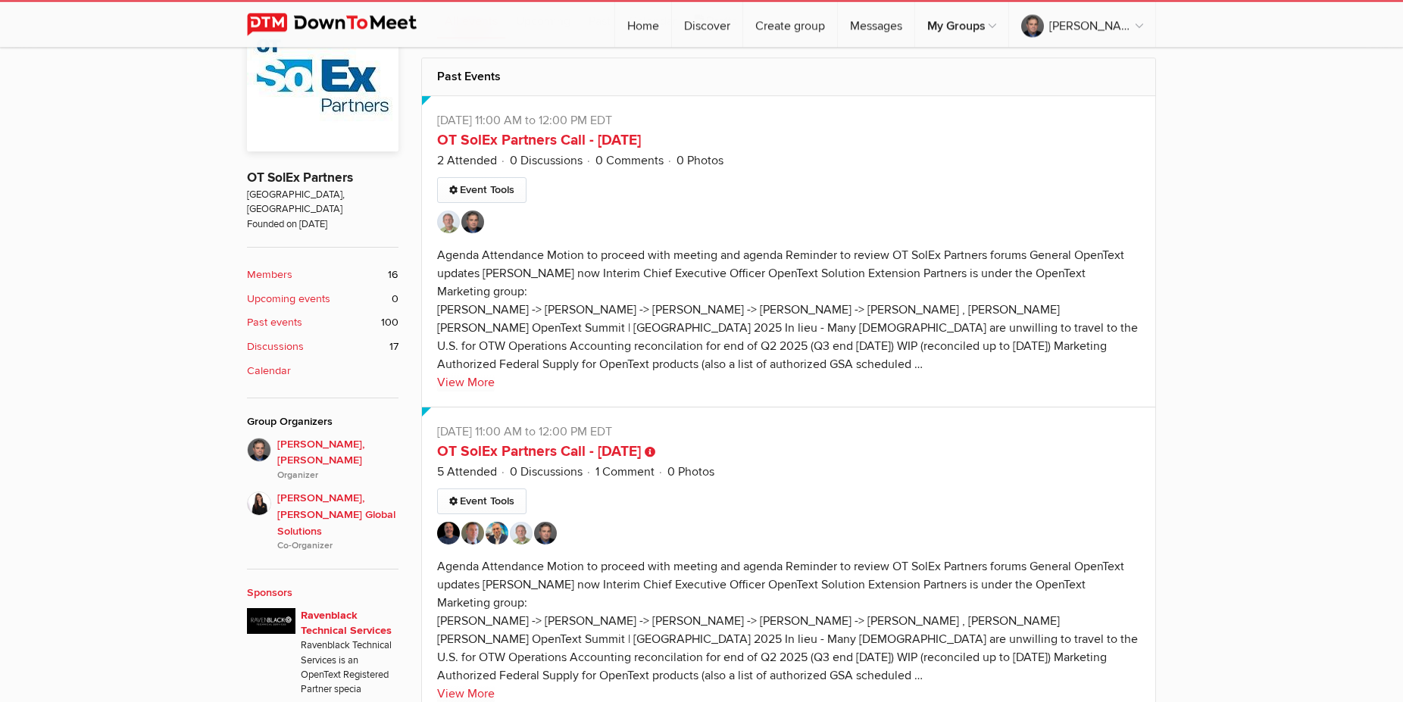
scroll to position [464, 0]
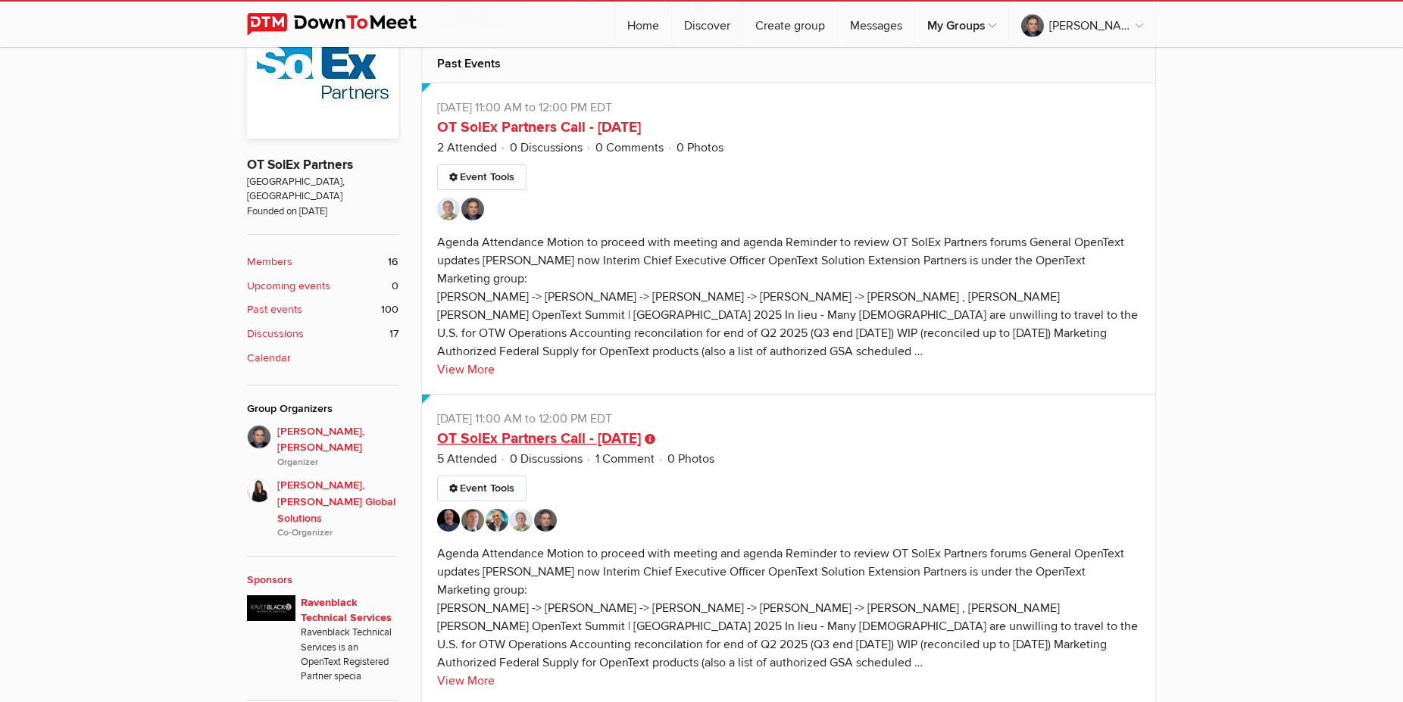
click at [527, 437] on link "OT SolEx Partners Call - Aug 26th" at bounding box center [539, 439] width 204 height 18
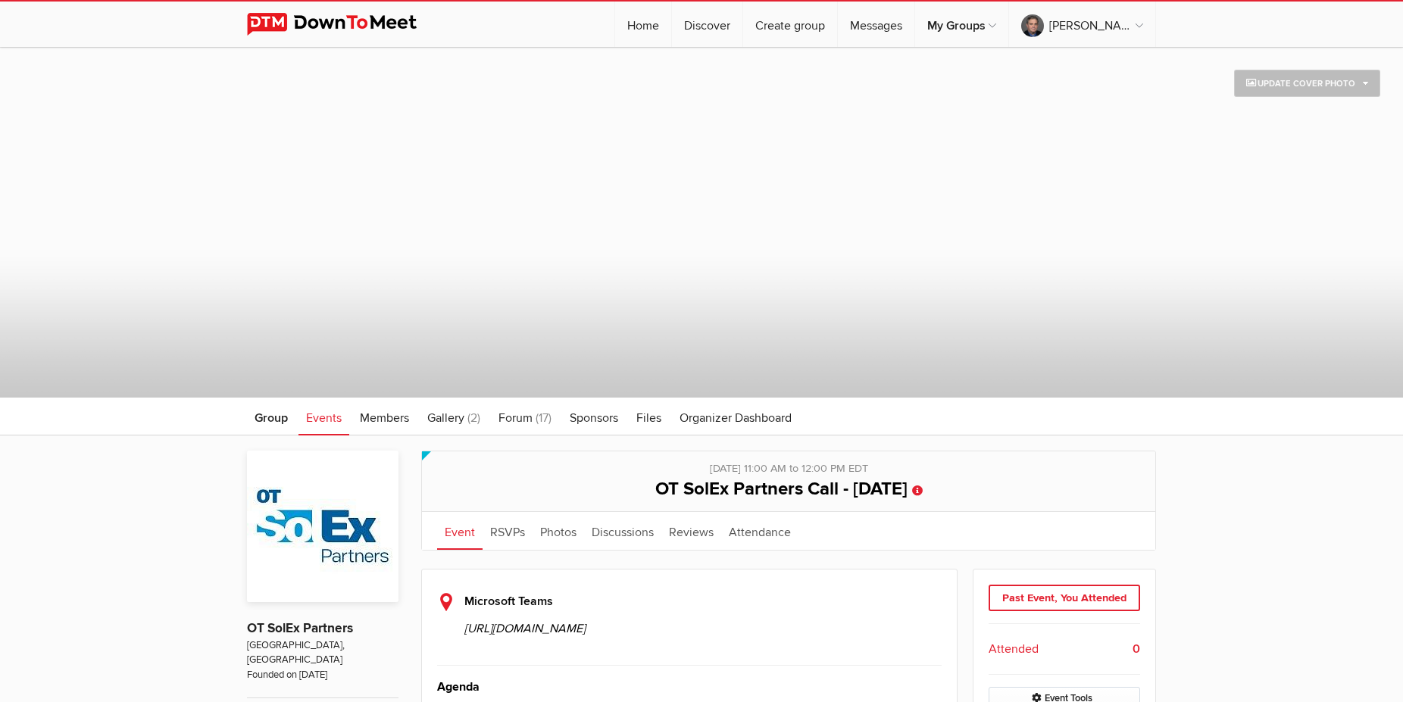
click at [328, 419] on span "Events" at bounding box center [324, 418] width 36 height 15
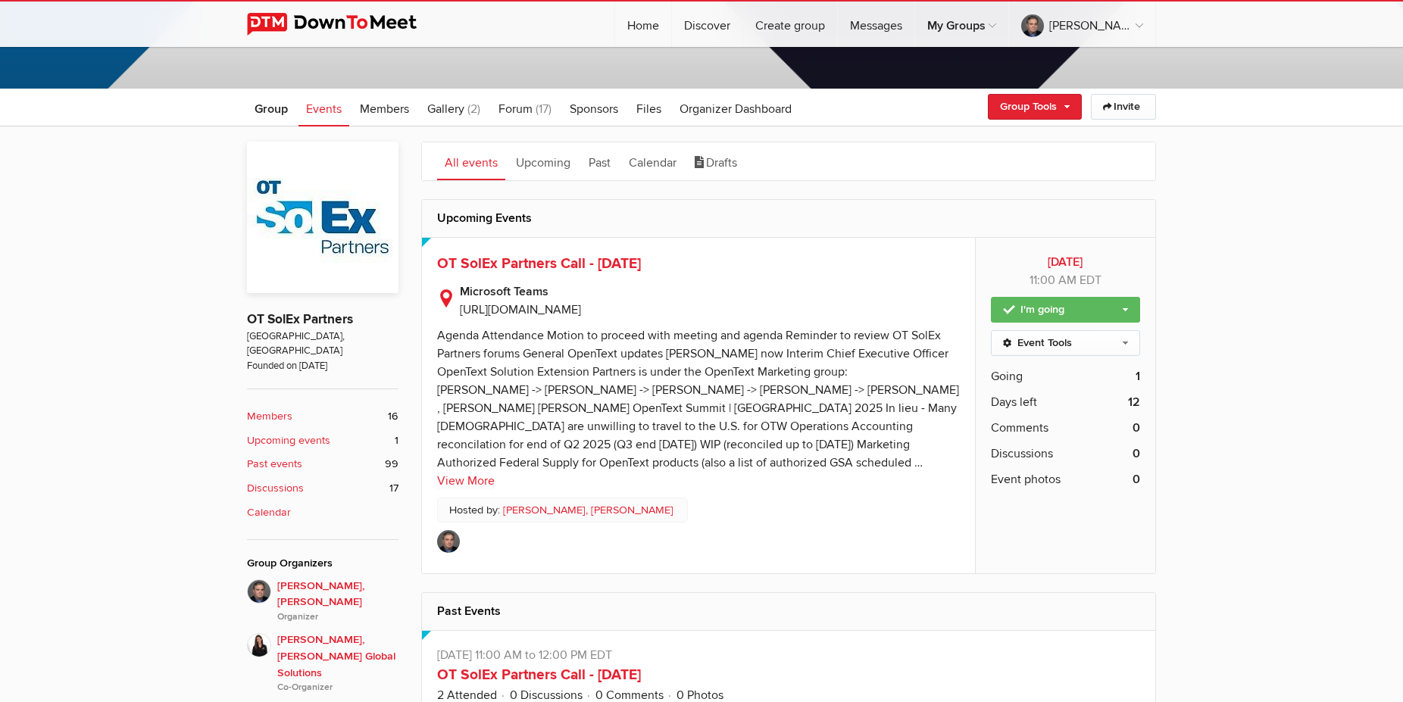
scroll to position [618, 0]
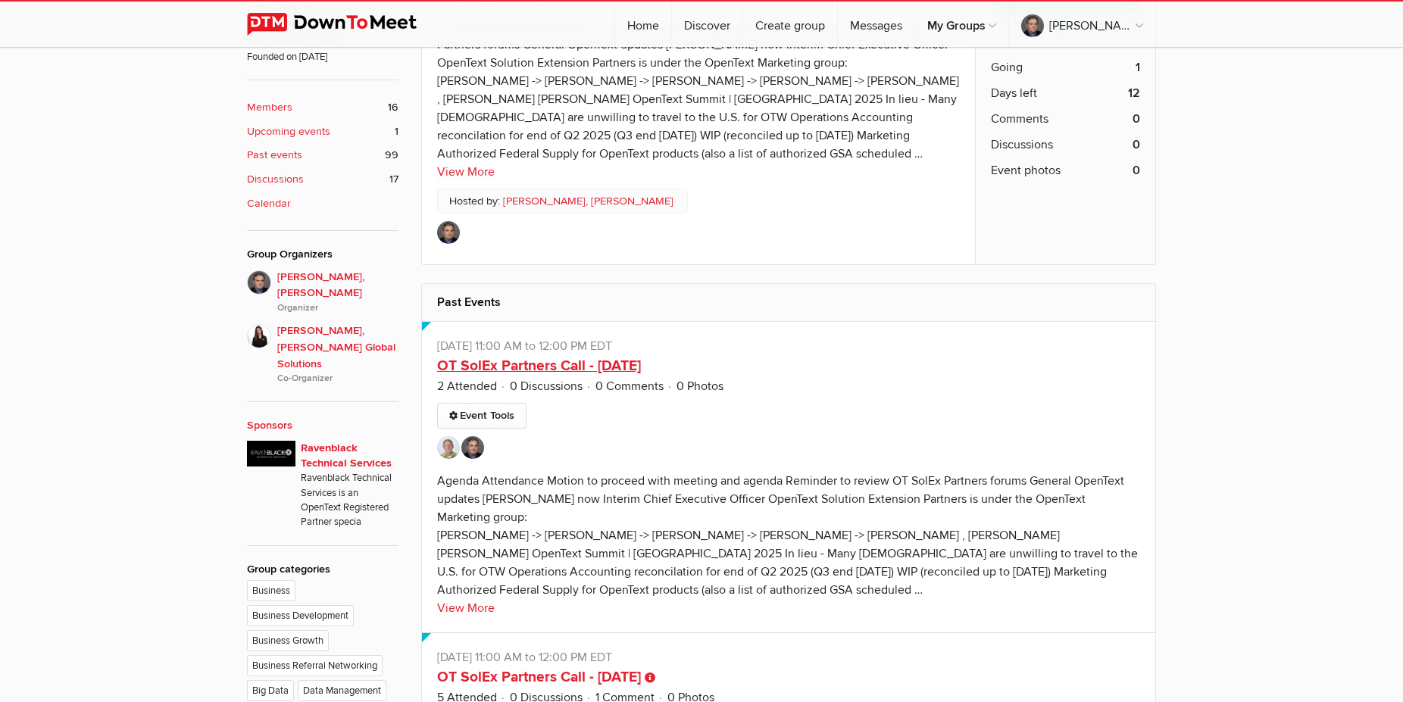
click at [537, 375] on link "OT SolEx Partners Call - Sep 9th" at bounding box center [539, 366] width 204 height 18
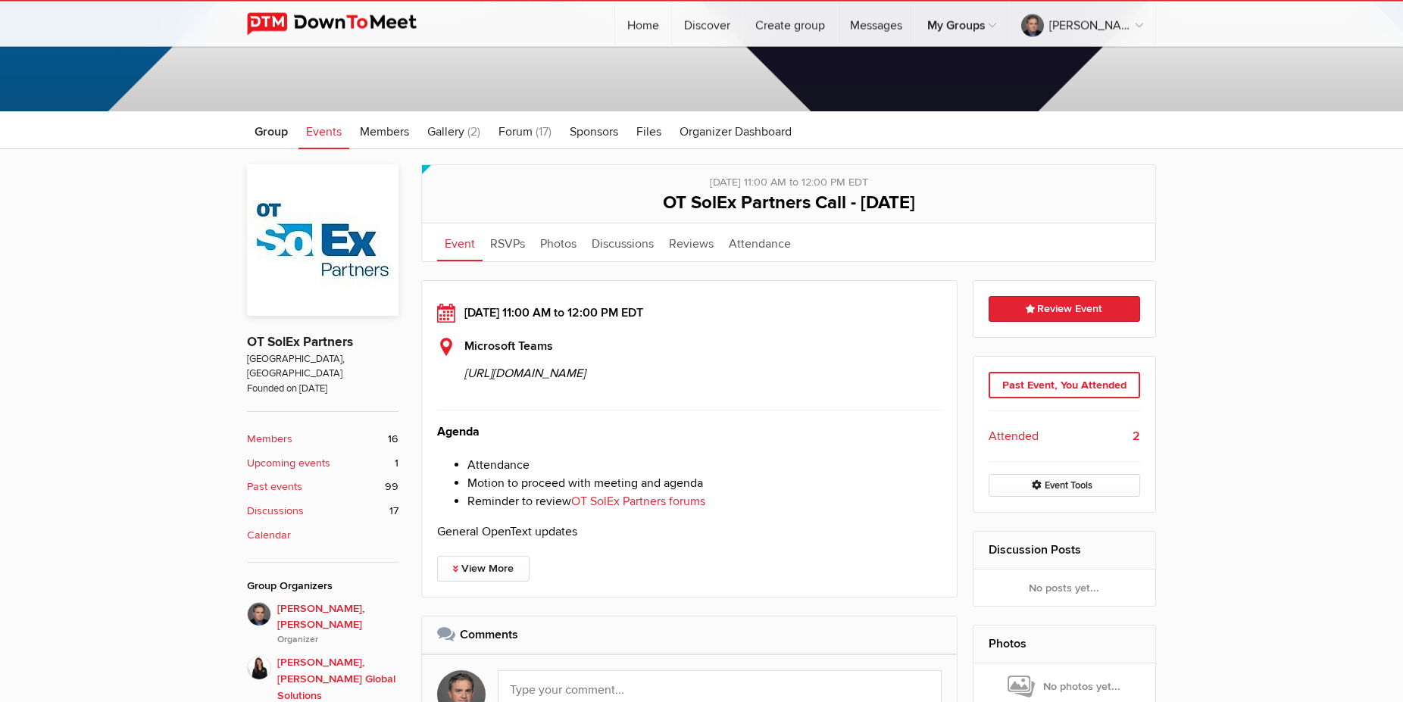
scroll to position [232, 0]
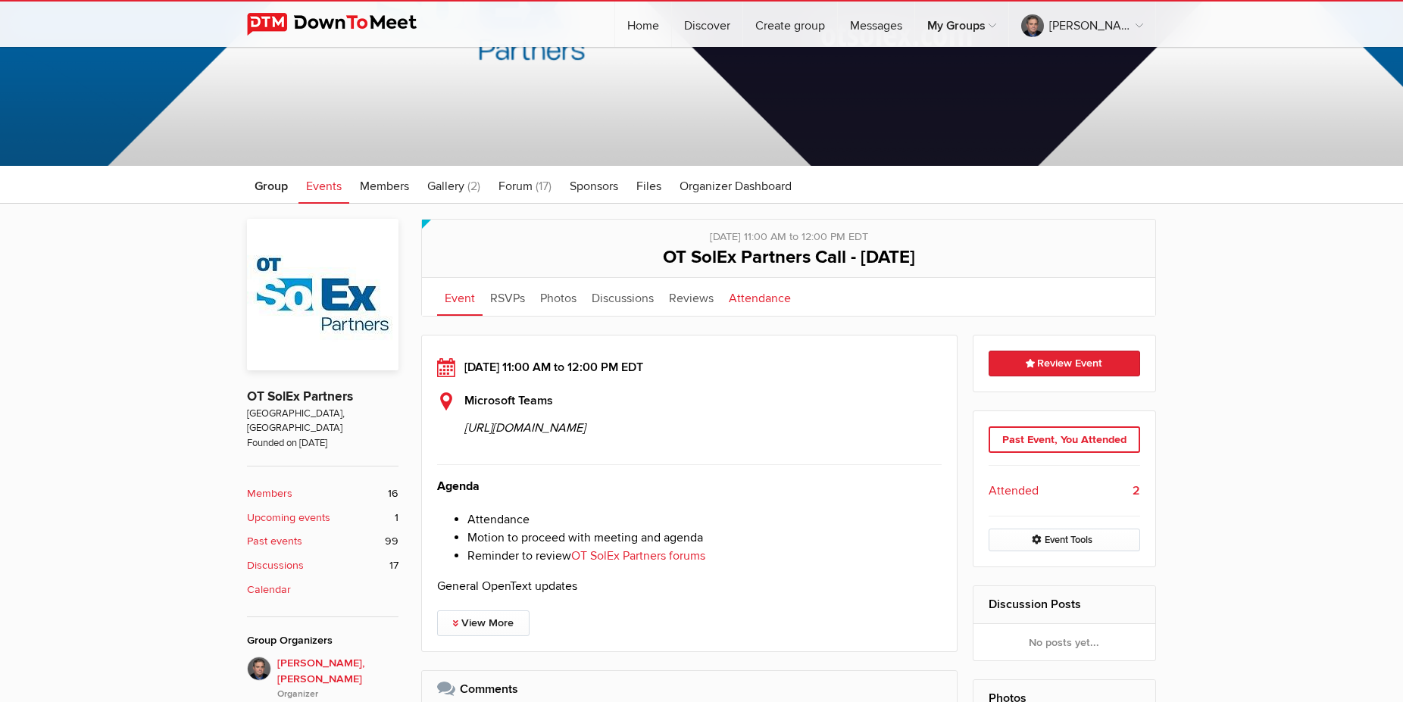
click at [771, 302] on link "Attendance" at bounding box center [759, 297] width 77 height 38
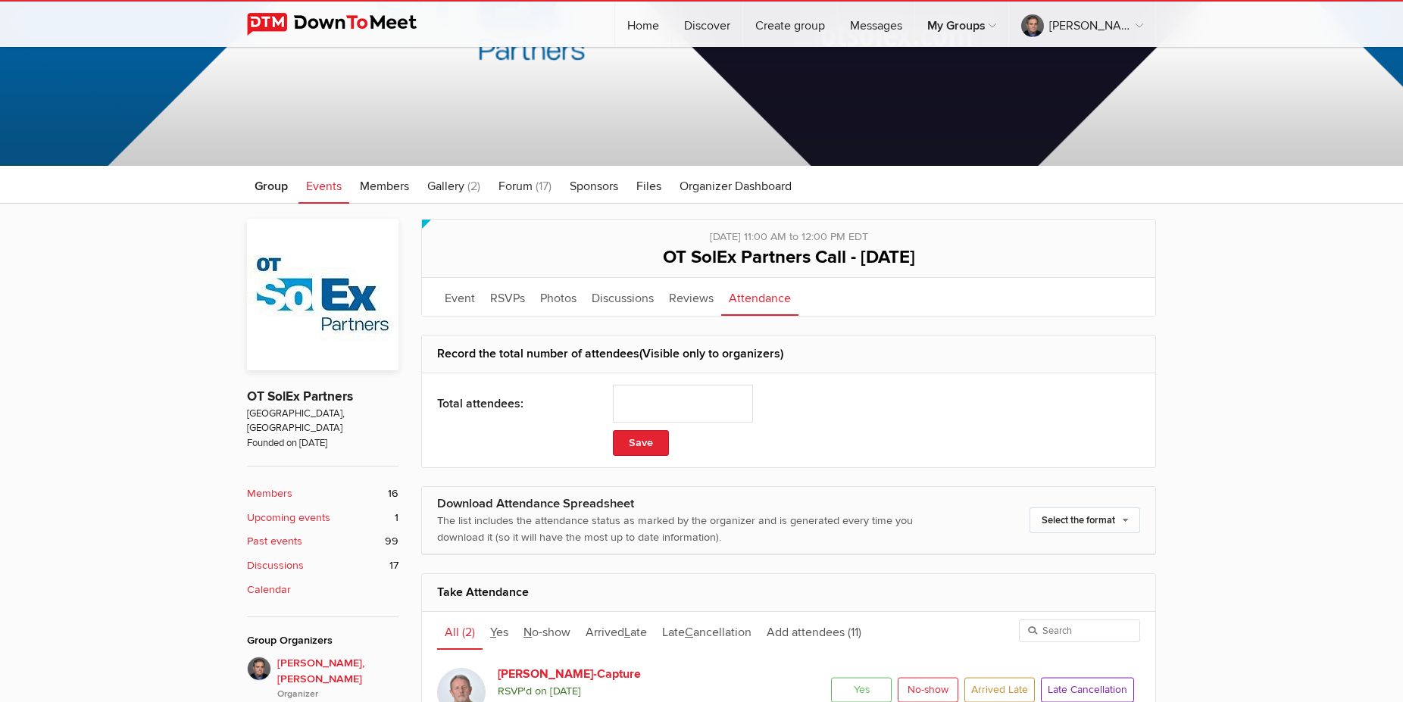
scroll to position [541, 0]
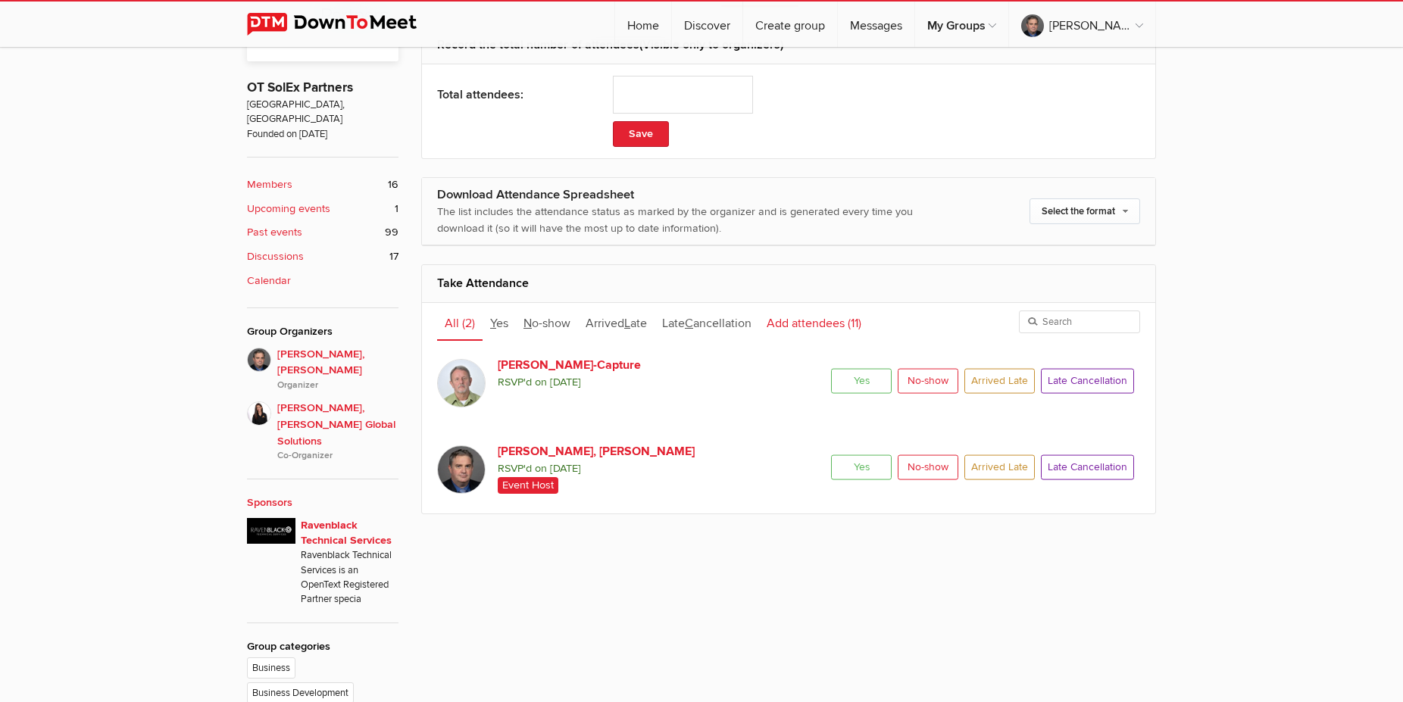
click at [815, 326] on span "Add attendees" at bounding box center [806, 323] width 78 height 15
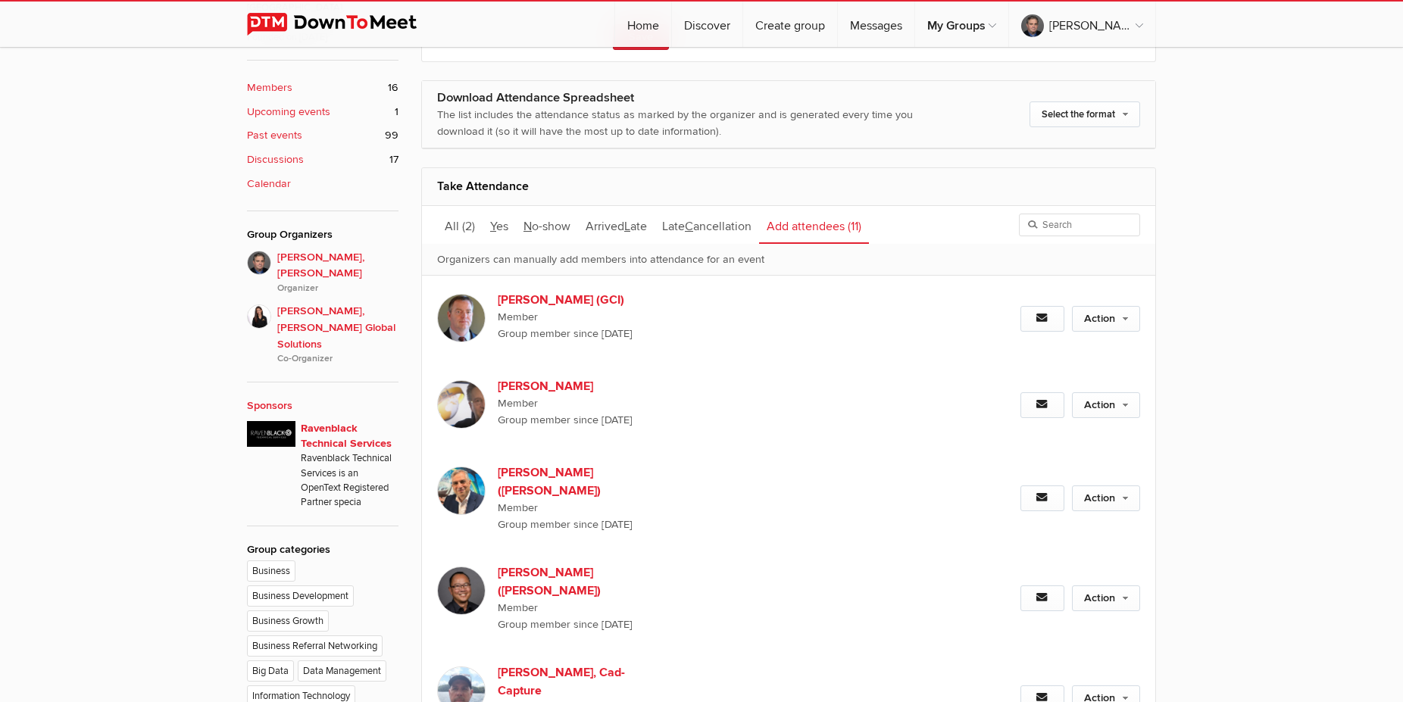
scroll to position [696, 0]
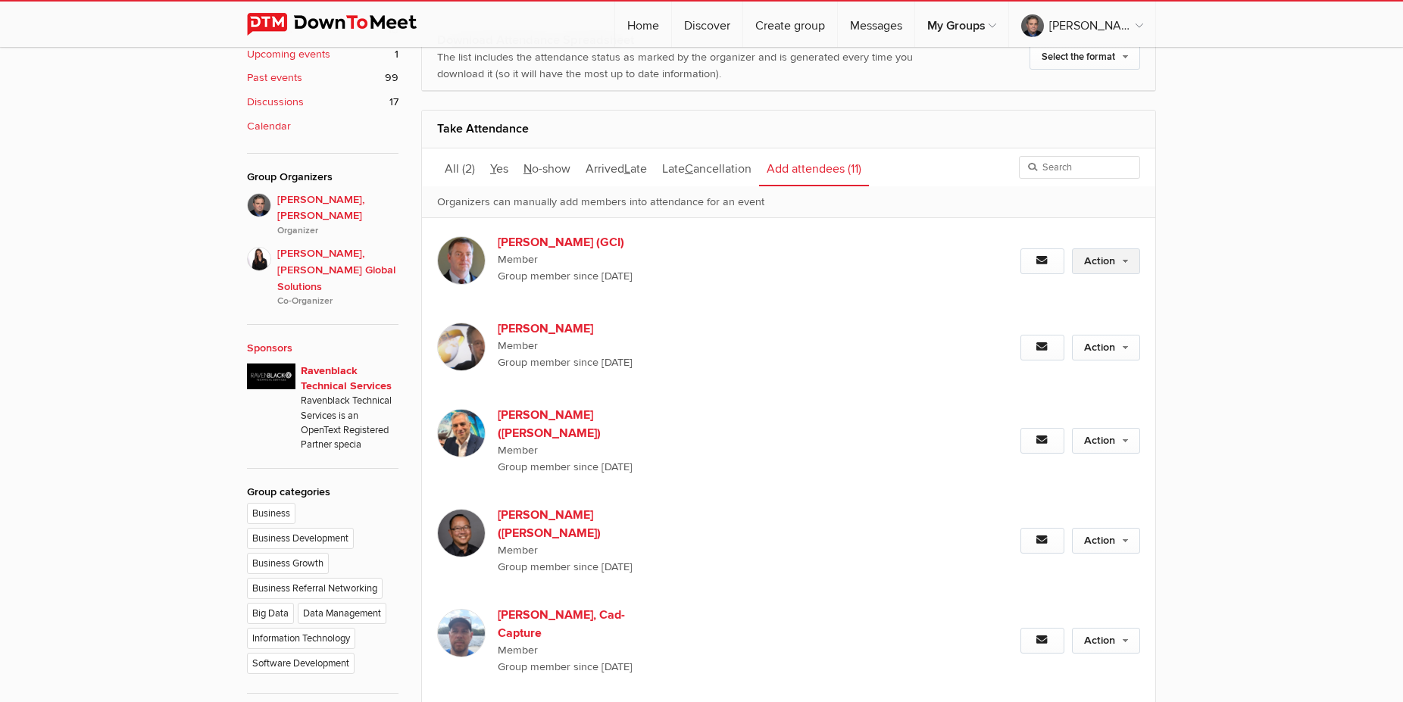
click at [1097, 264] on link "Action" at bounding box center [1106, 262] width 68 height 26
click at [998, 287] on link "Set as Going" at bounding box center [1056, 294] width 165 height 23
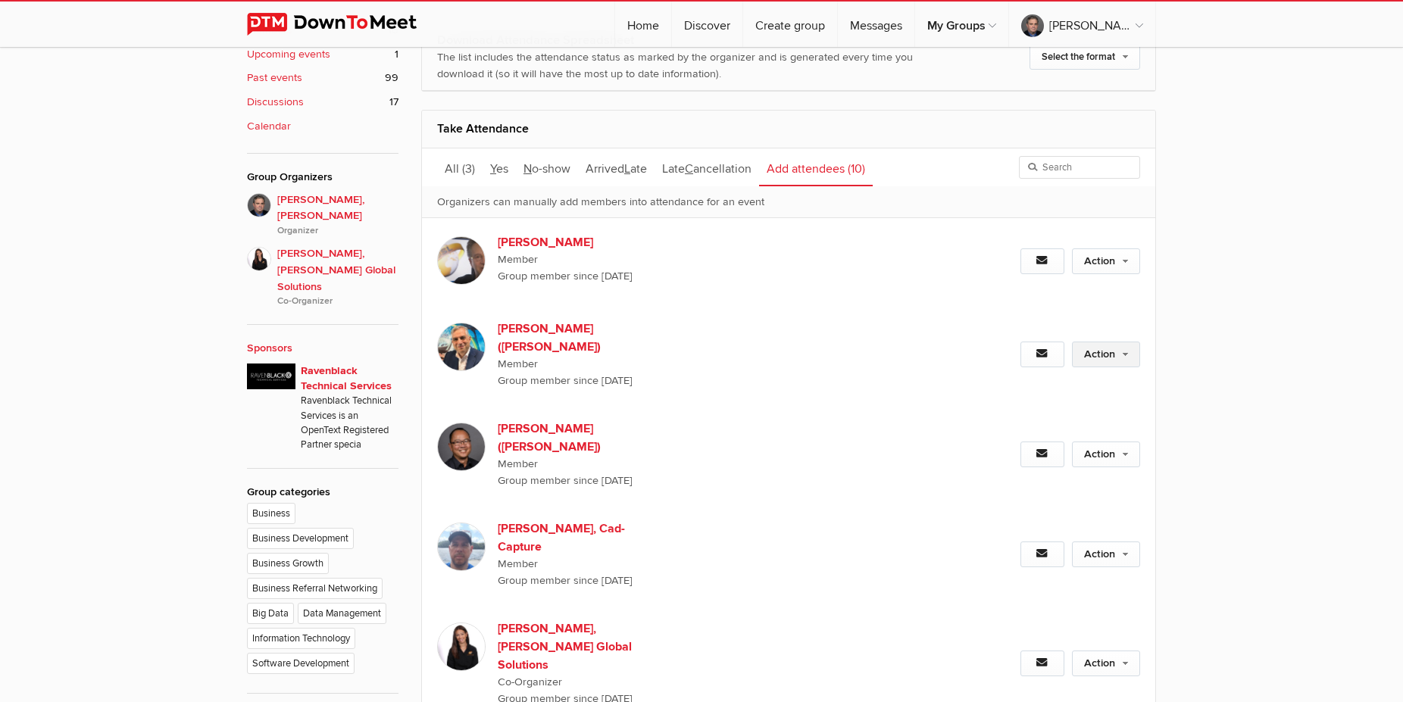
click at [1112, 345] on link "Action" at bounding box center [1106, 355] width 68 height 26
click at [1036, 376] on link "Set as Going" at bounding box center [1056, 387] width 165 height 23
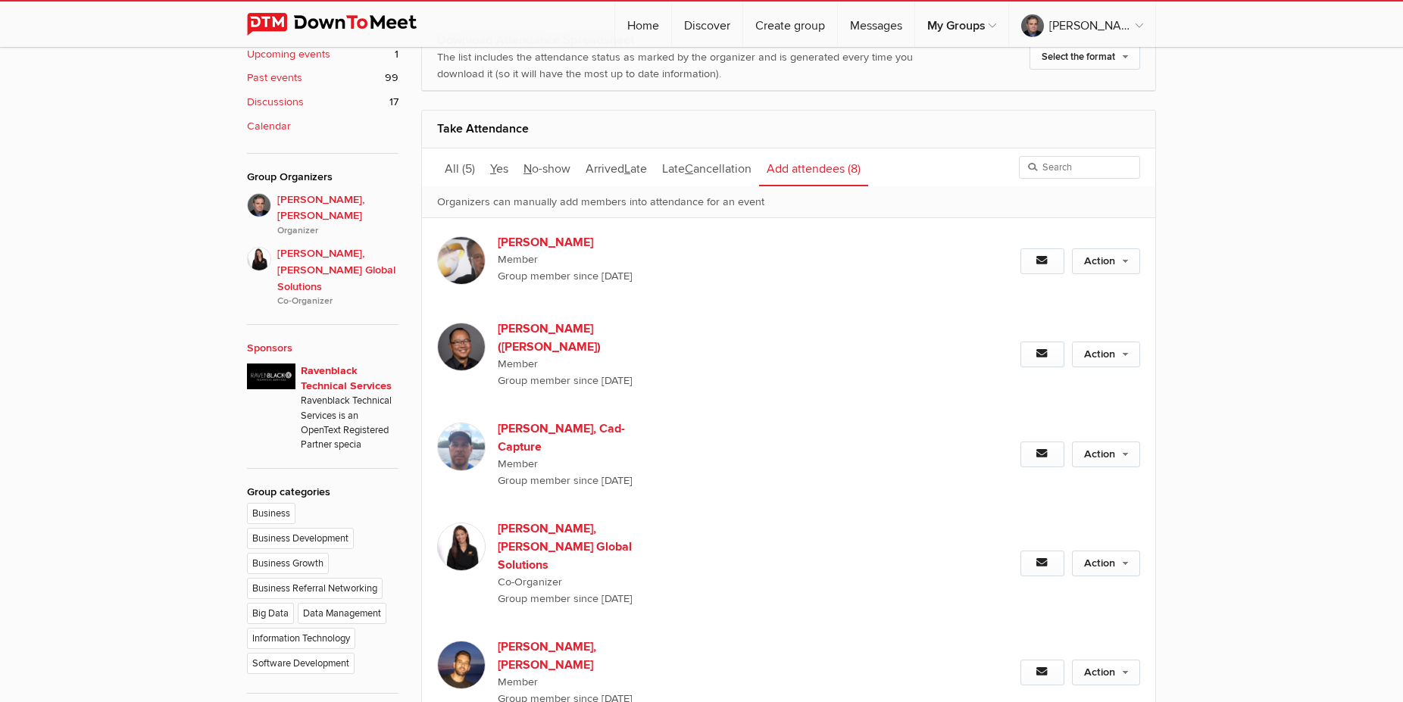
scroll to position [850, 0]
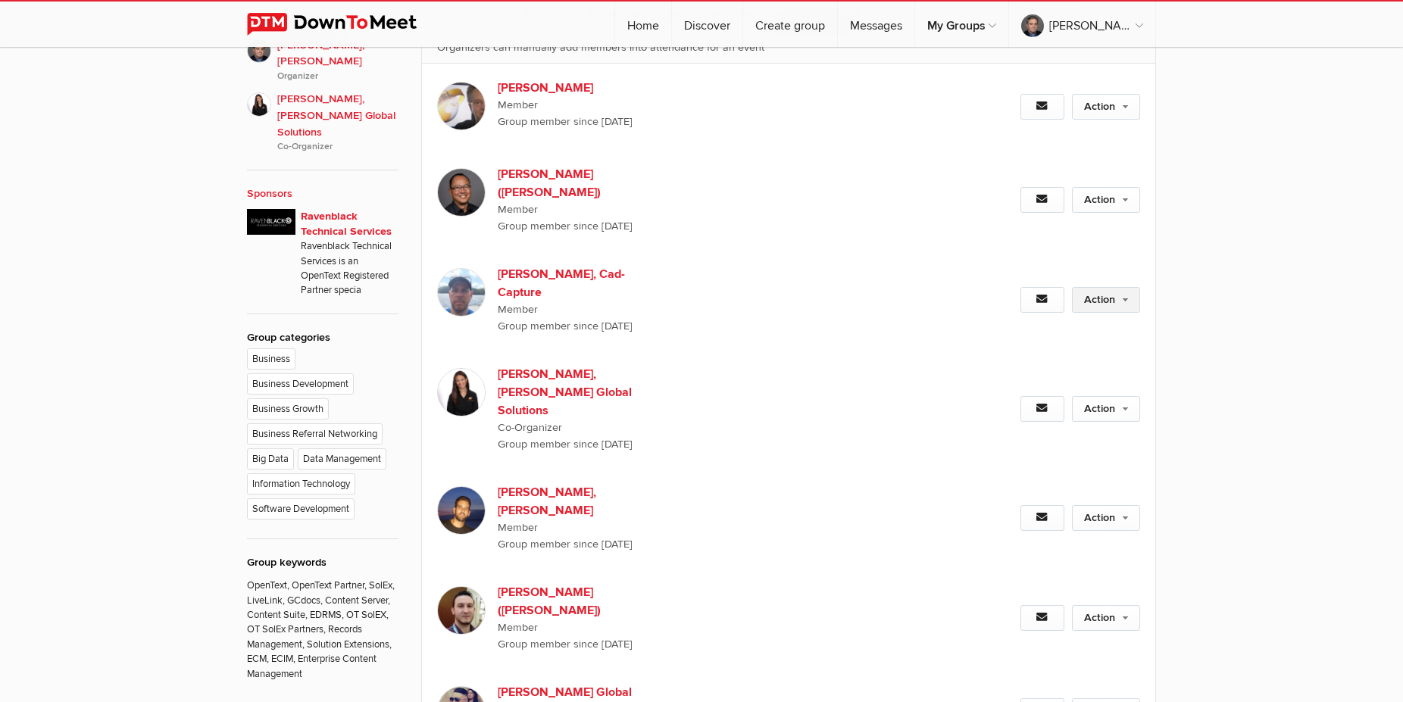
click at [1115, 287] on link "Action" at bounding box center [1106, 300] width 68 height 26
click at [1009, 321] on link "Set as Going" at bounding box center [1056, 332] width 165 height 23
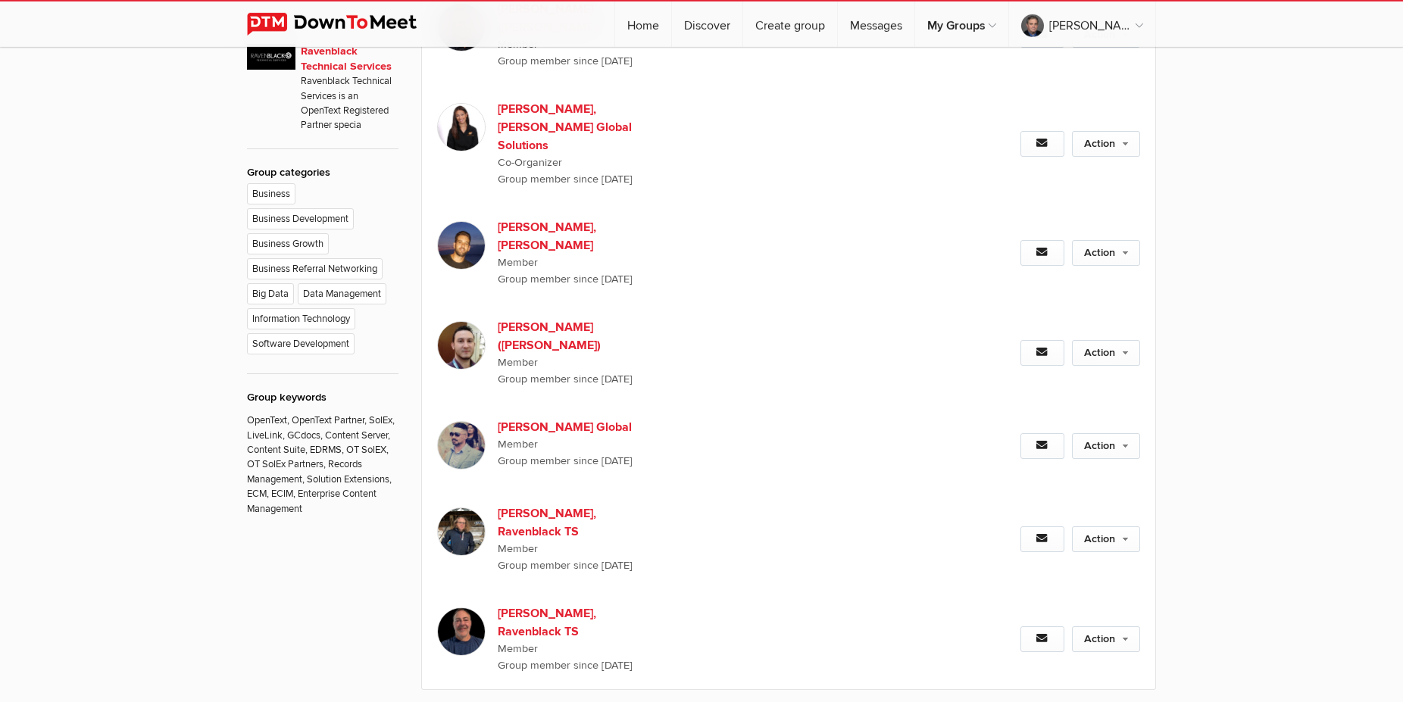
scroll to position [1082, 0]
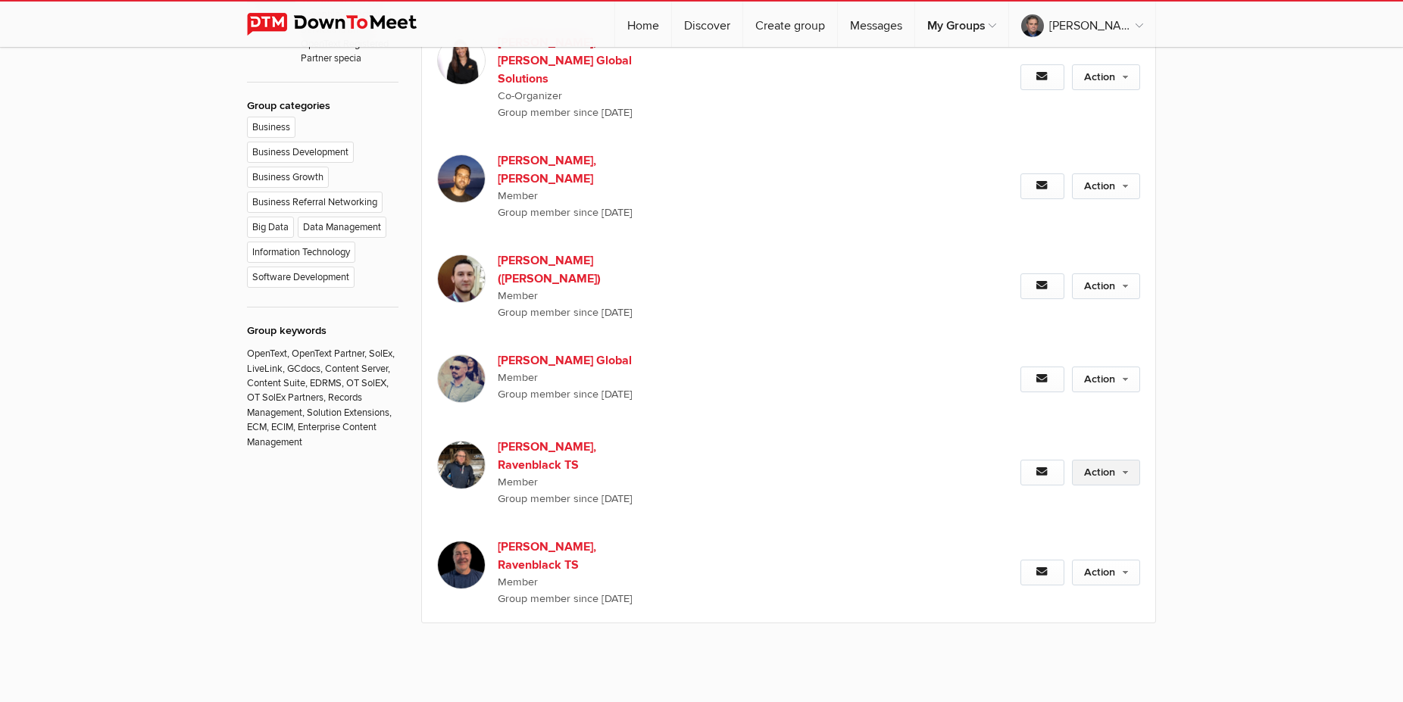
click at [1113, 460] on link "Action" at bounding box center [1106, 473] width 68 height 26
click at [1032, 494] on link "Set as Going" at bounding box center [1056, 505] width 165 height 23
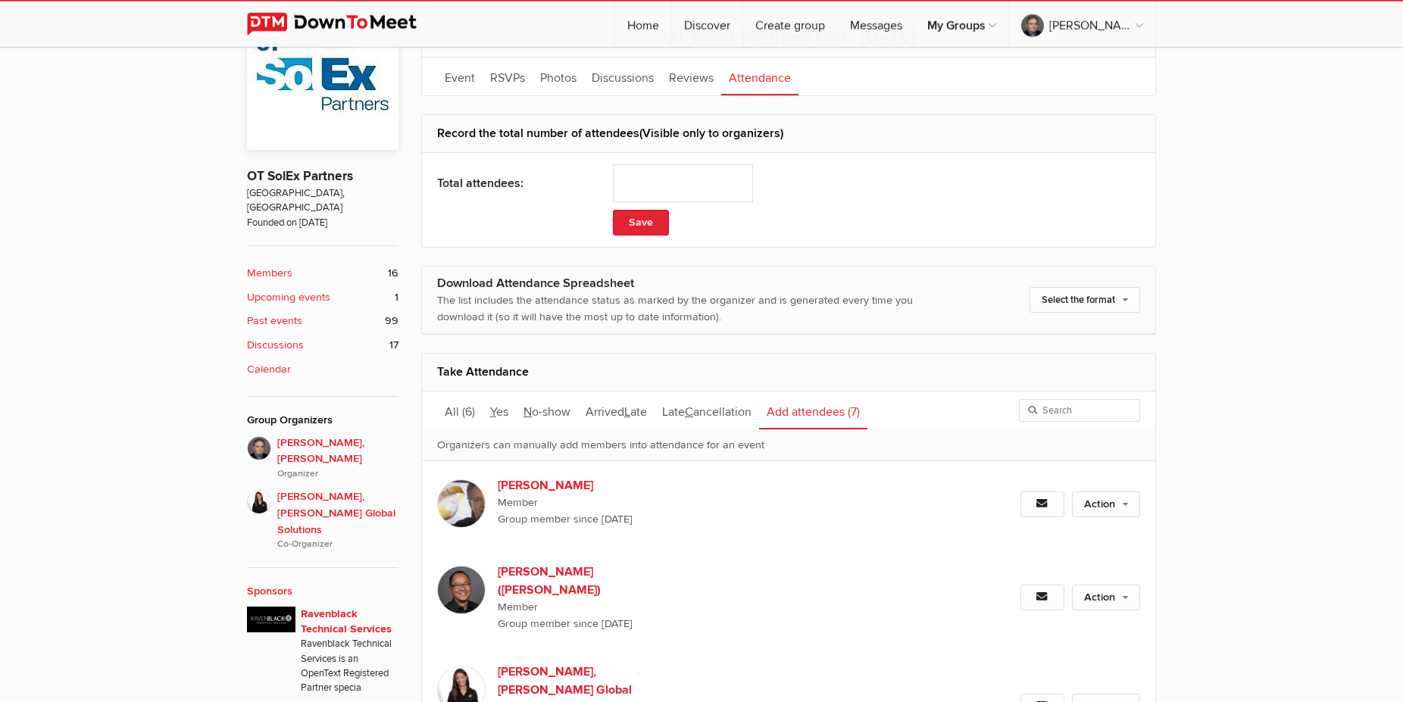
scroll to position [432, 0]
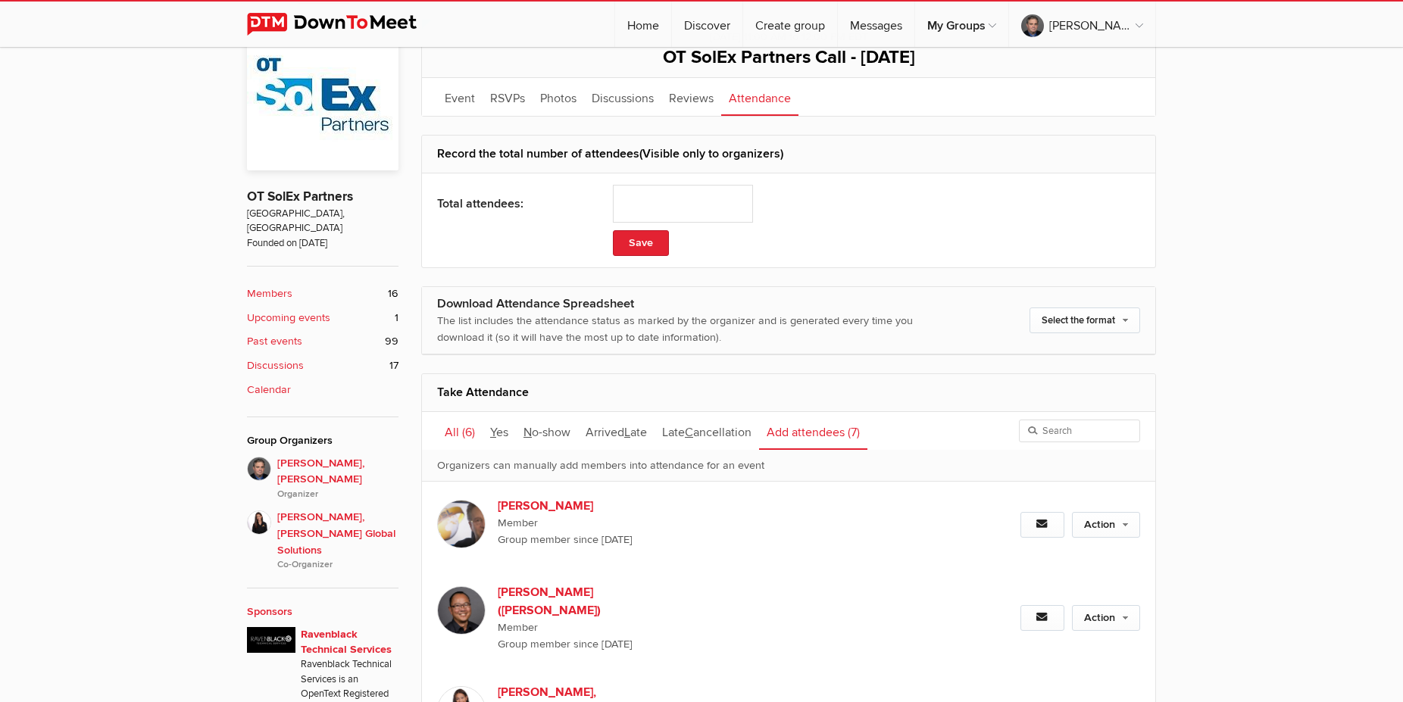
click at [458, 436] on span "All" at bounding box center [452, 432] width 14 height 15
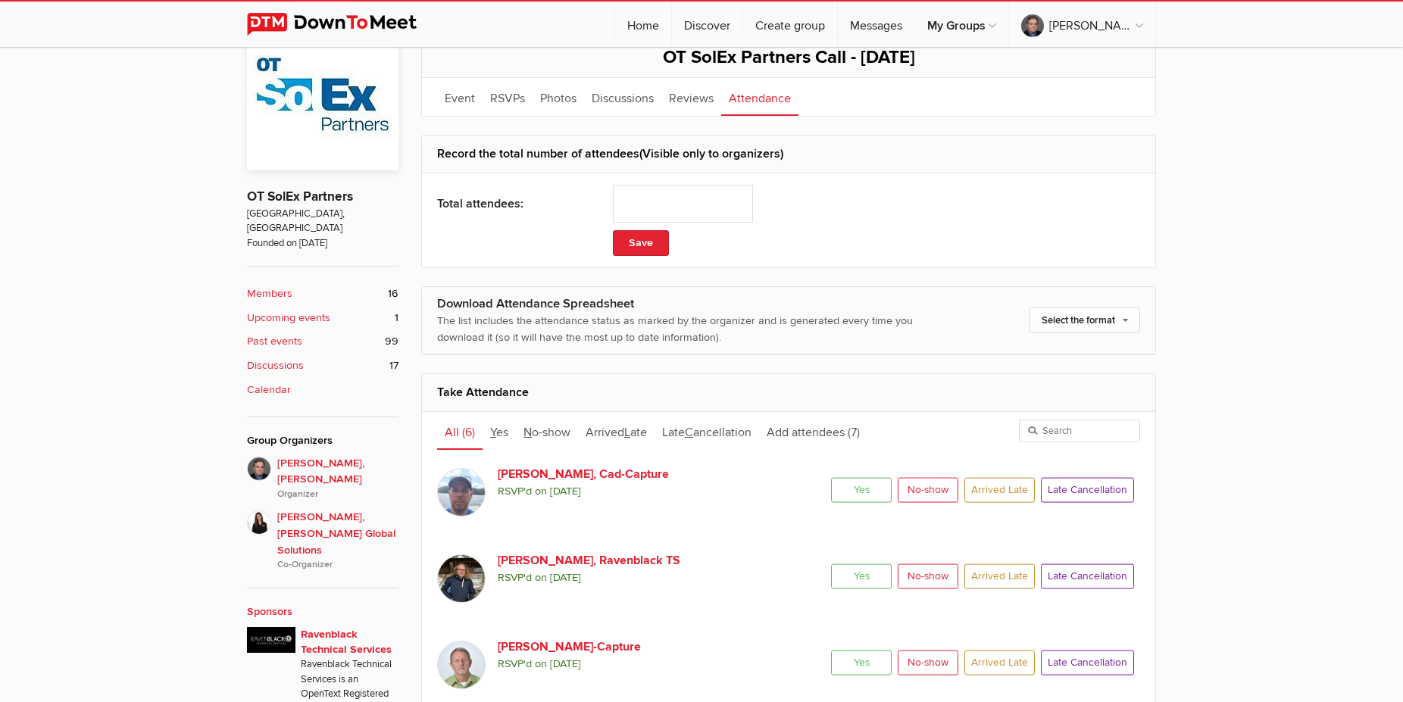
scroll to position [741, 0]
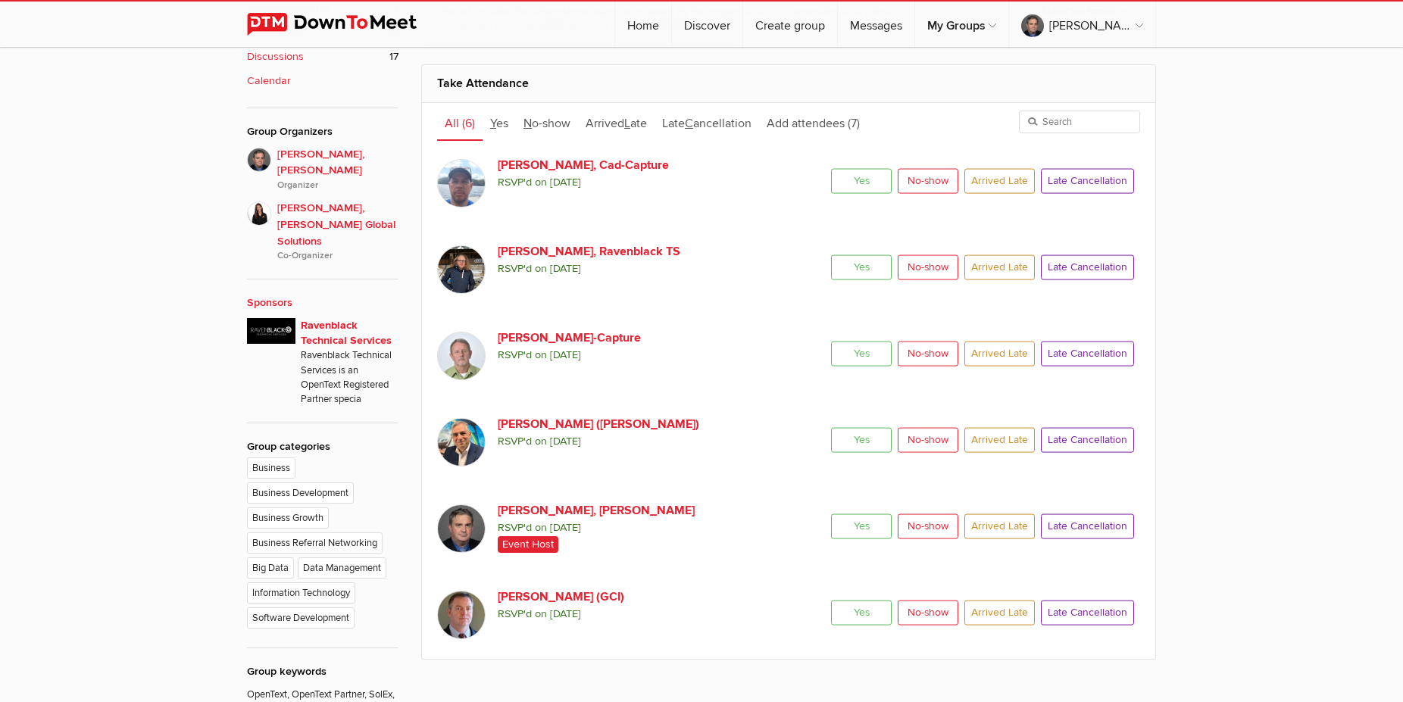
click at [858, 188] on span "Yes" at bounding box center [861, 180] width 61 height 25
click at [831, 168] on input "Yes" at bounding box center [830, 167] width 1 height 1
radio input "true"
click at [859, 273] on span "Yes" at bounding box center [861, 267] width 61 height 25
click at [831, 255] on input "Yes" at bounding box center [830, 254] width 1 height 1
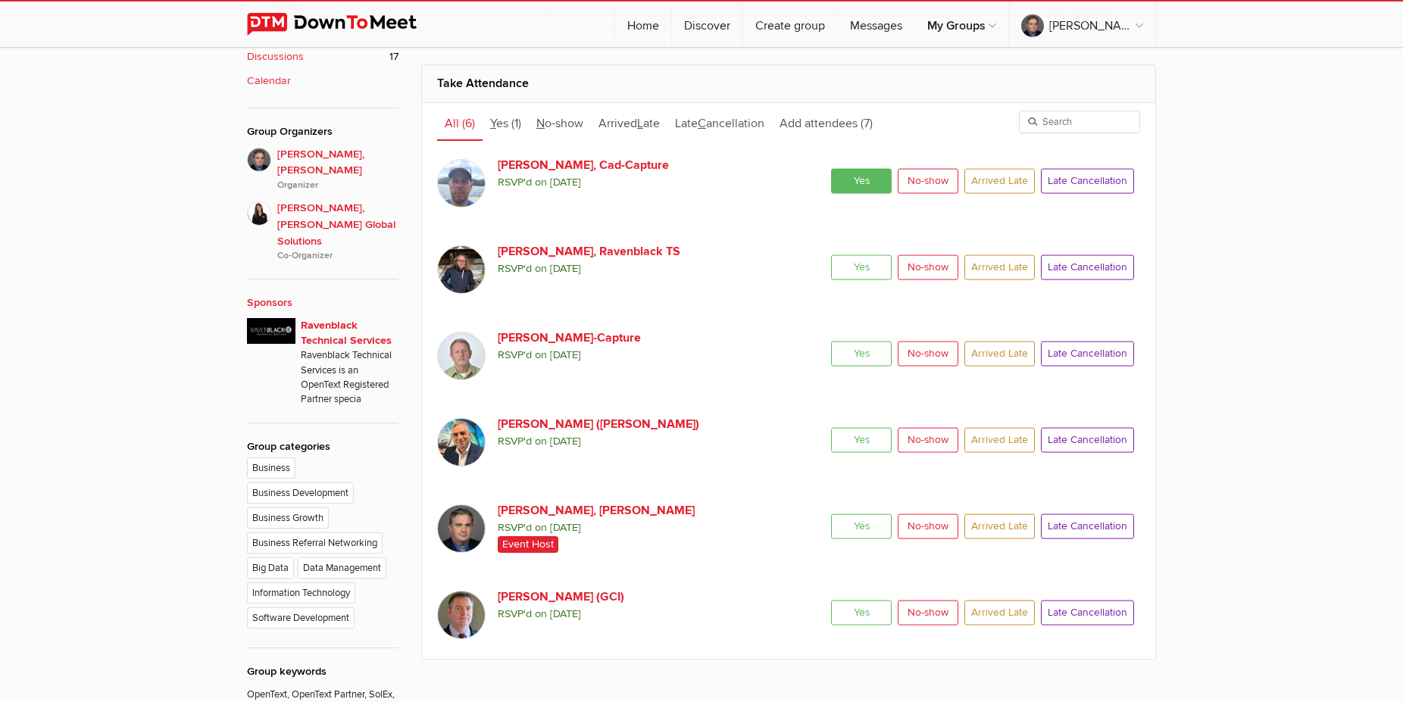
radio input "true"
click at [843, 361] on span "Yes" at bounding box center [861, 353] width 61 height 25
click at [831, 341] on input "Yes" at bounding box center [830, 340] width 1 height 1
radio input "true"
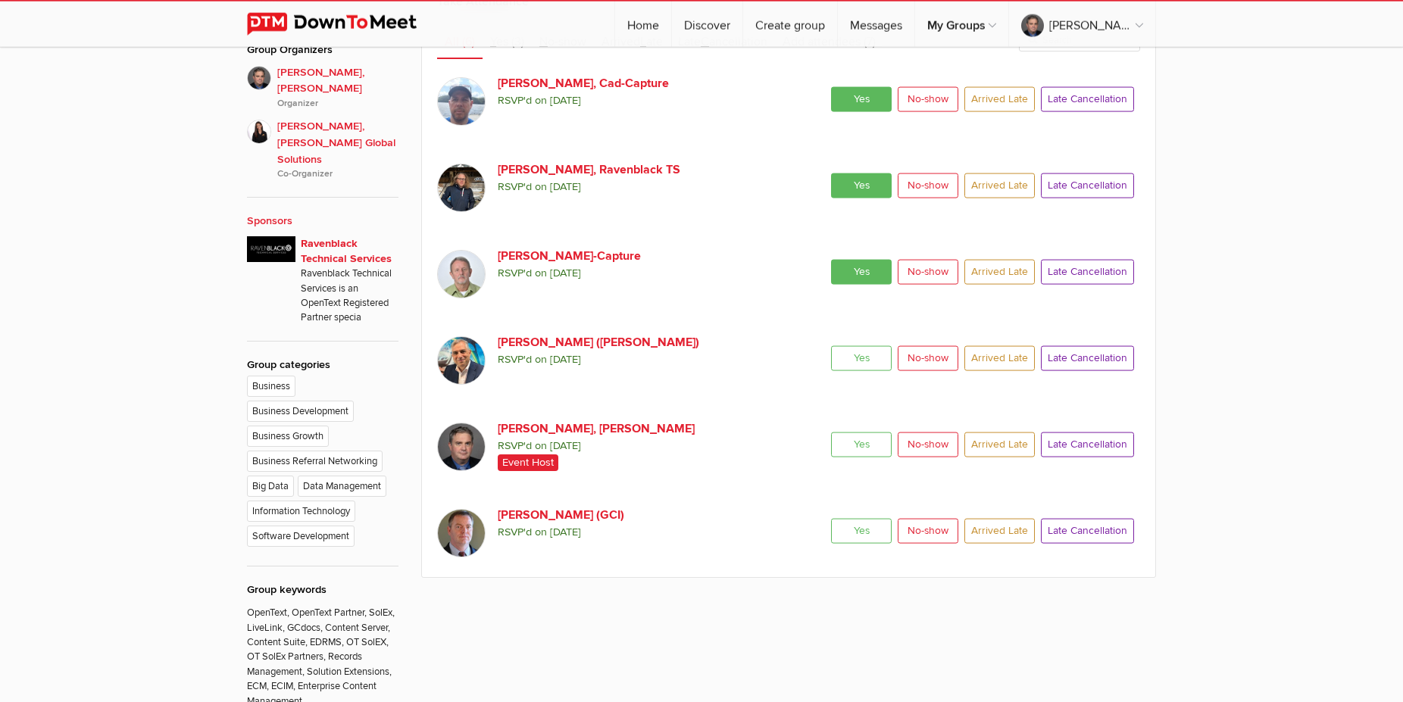
scroll to position [970, 0]
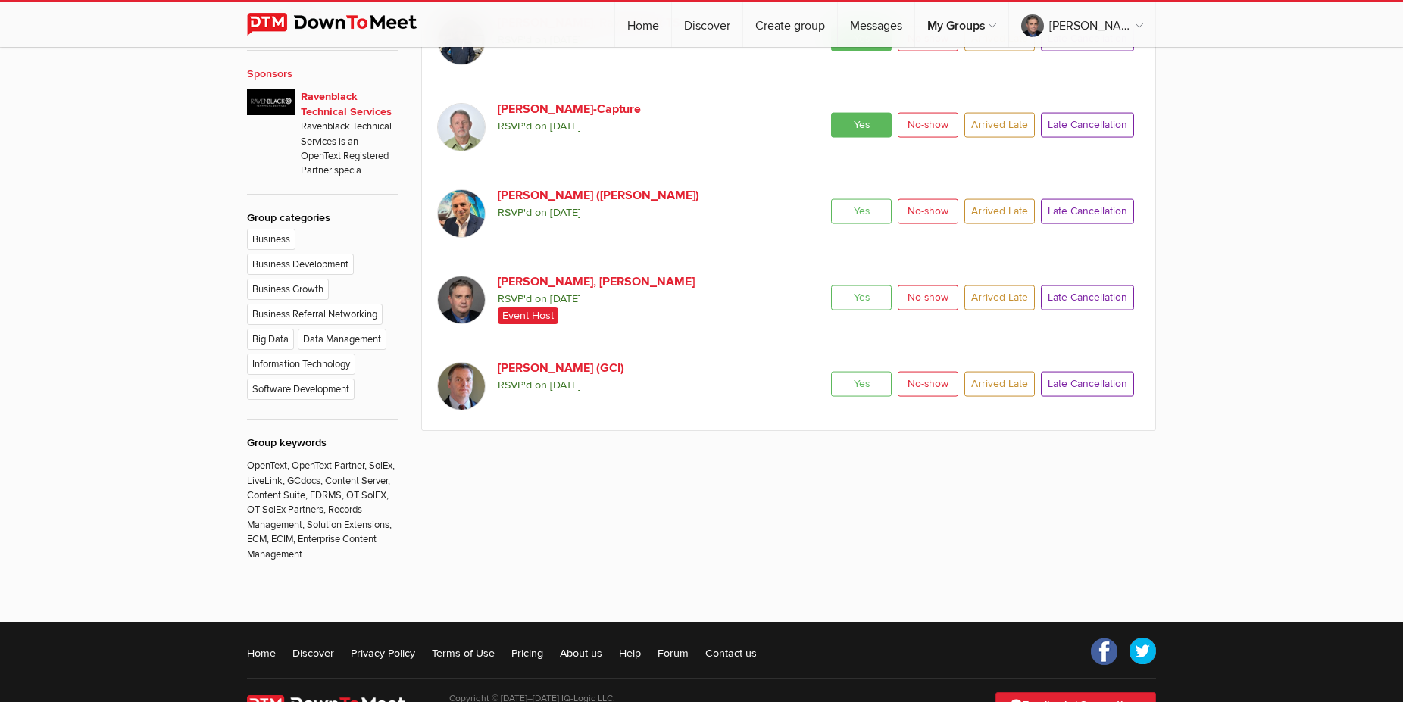
click at [865, 202] on span "Yes" at bounding box center [861, 211] width 61 height 25
click at [831, 199] on input "Yes" at bounding box center [830, 198] width 1 height 1
radio input "true"
click at [855, 299] on span "Yes" at bounding box center [861, 297] width 61 height 25
click at [831, 285] on input "Yes" at bounding box center [830, 284] width 1 height 1
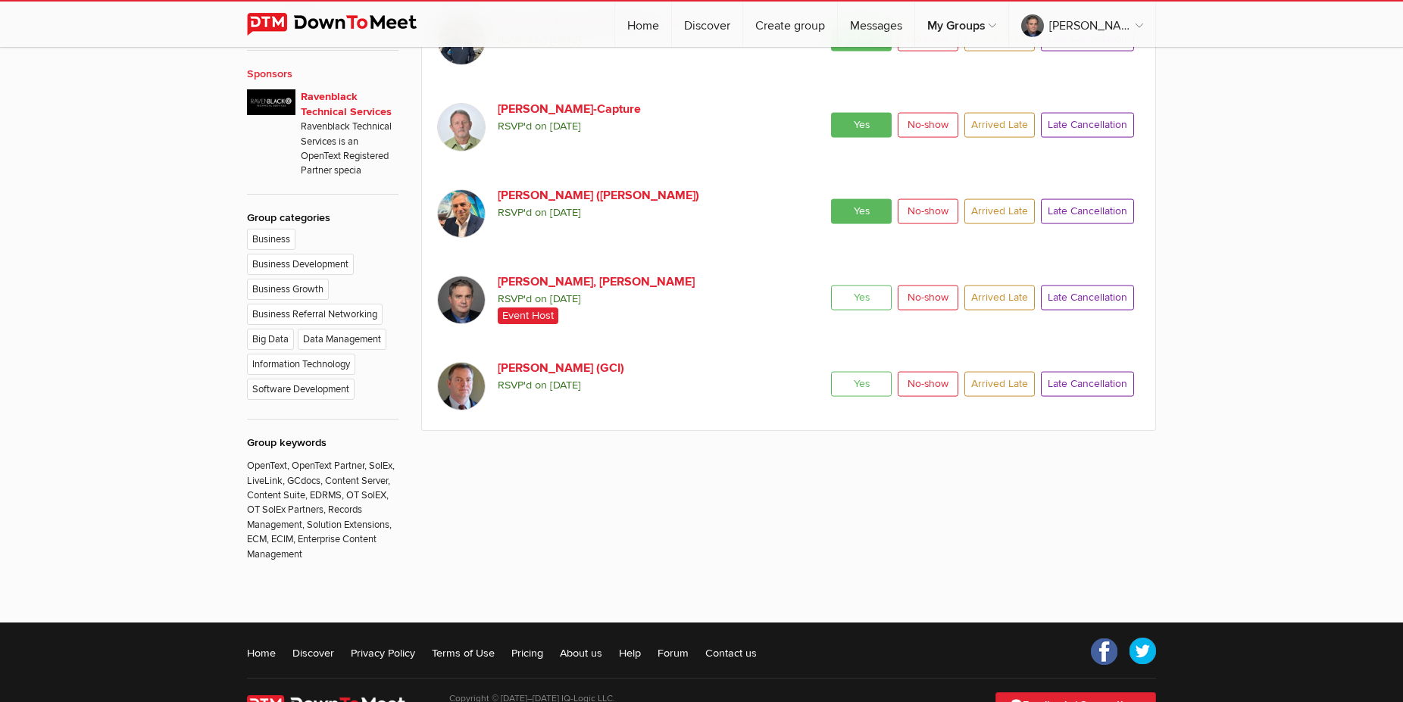
radio input "true"
click at [850, 386] on span "Yes" at bounding box center [861, 383] width 61 height 25
click at [831, 371] on input "Yes" at bounding box center [830, 371] width 1 height 1
radio input "true"
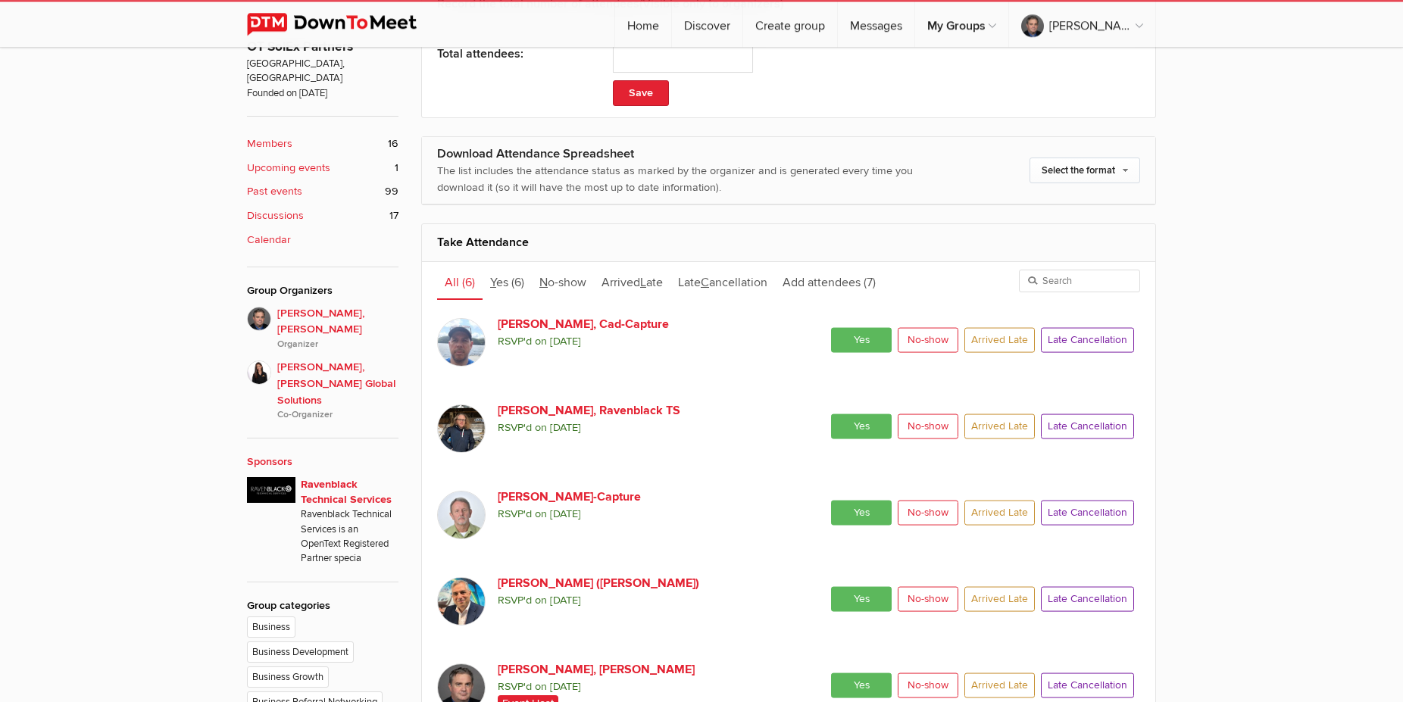
scroll to position [274, 0]
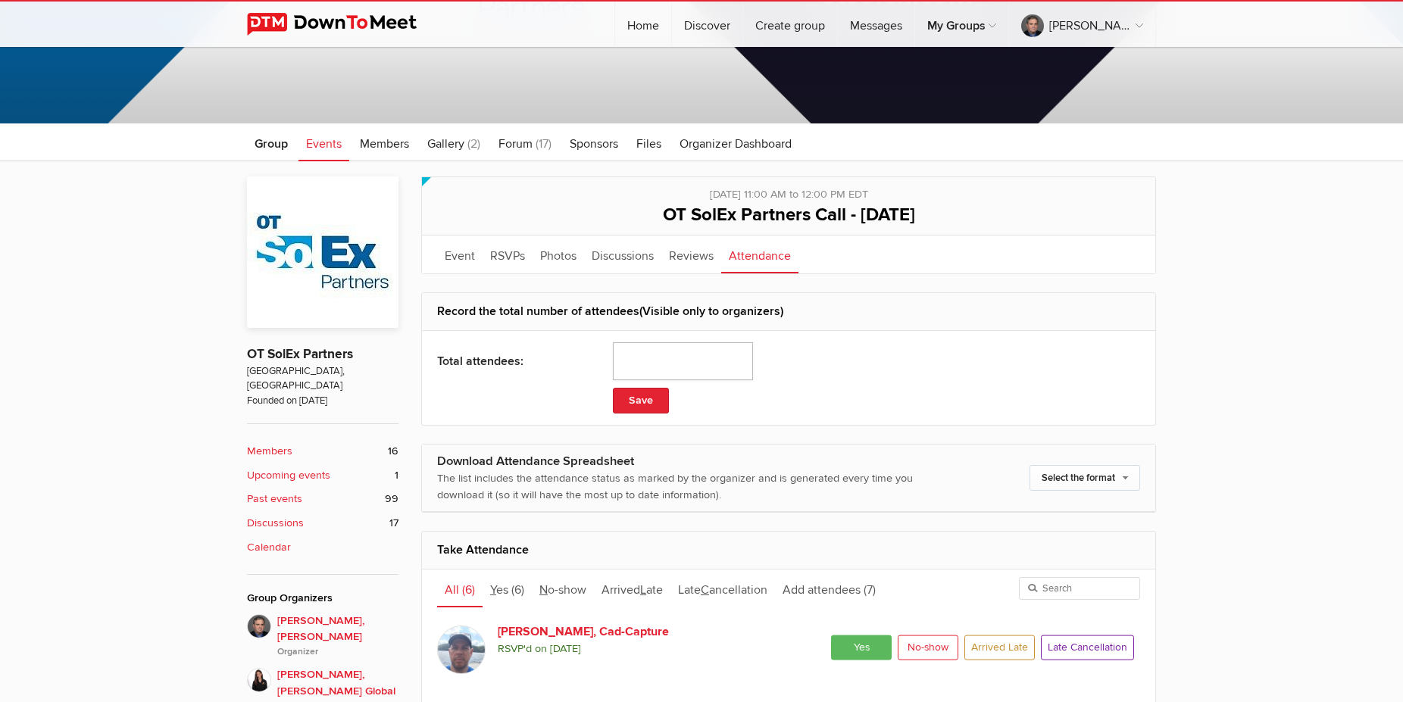
click at [671, 361] on input "number" at bounding box center [683, 361] width 140 height 38
type input "7"
click at [658, 400] on button "Save" at bounding box center [641, 401] width 56 height 26
click at [465, 260] on link "Event" at bounding box center [459, 255] width 45 height 38
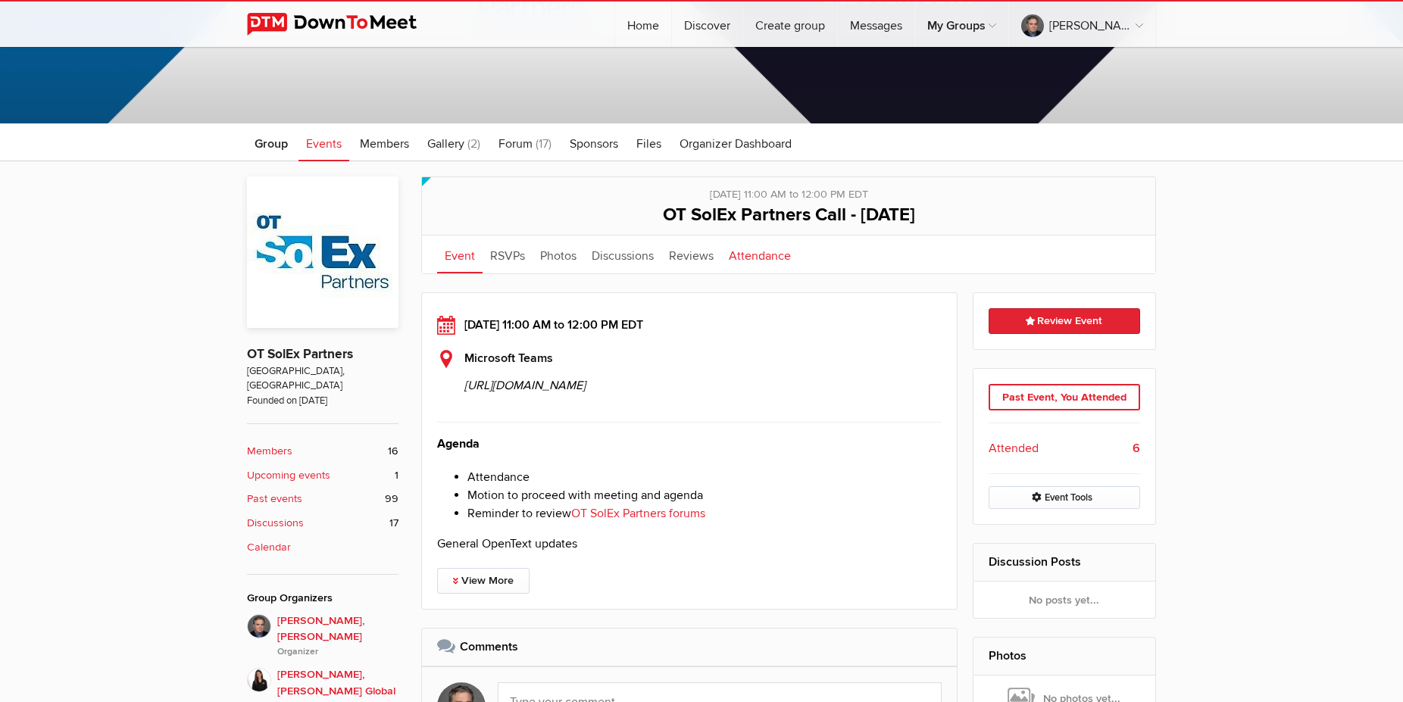
click at [755, 255] on link "Attendance" at bounding box center [759, 255] width 77 height 38
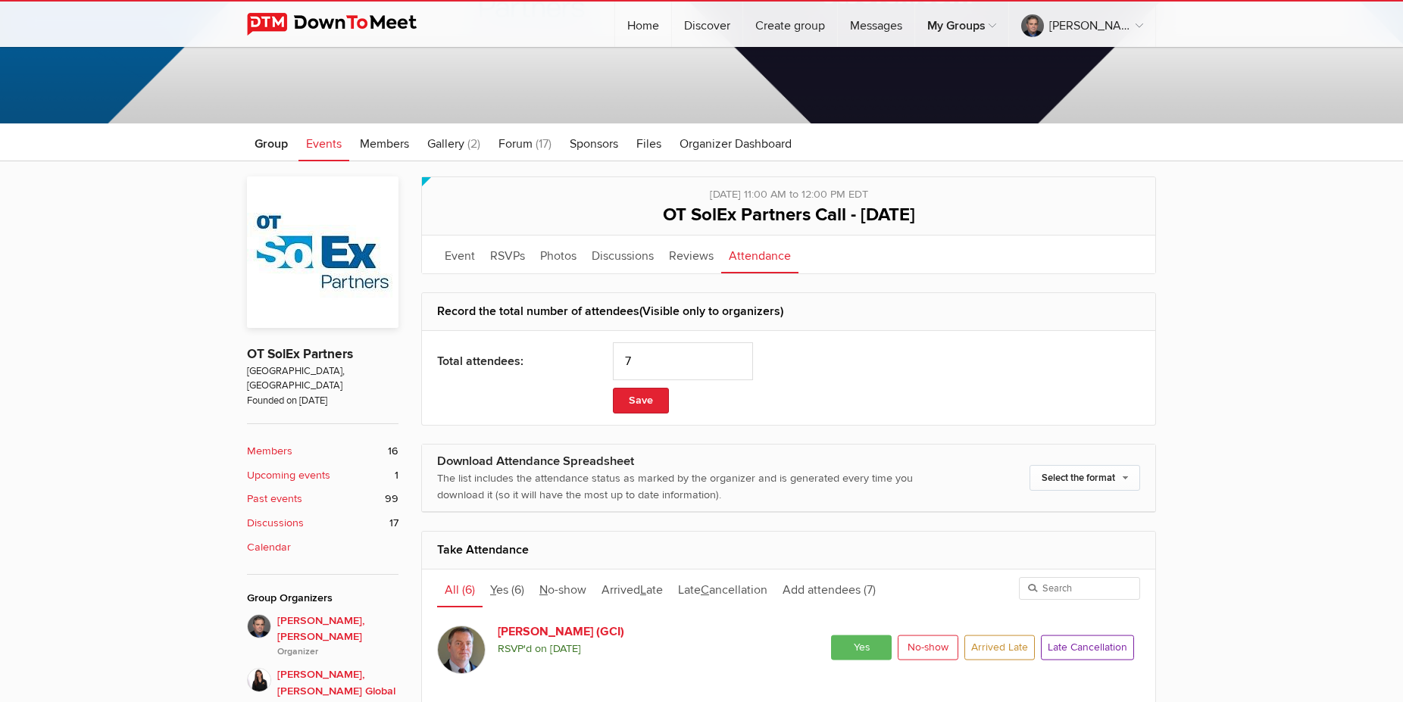
click at [581, 414] on div "Total attendees: 7 Save" at bounding box center [788, 378] width 733 height 94
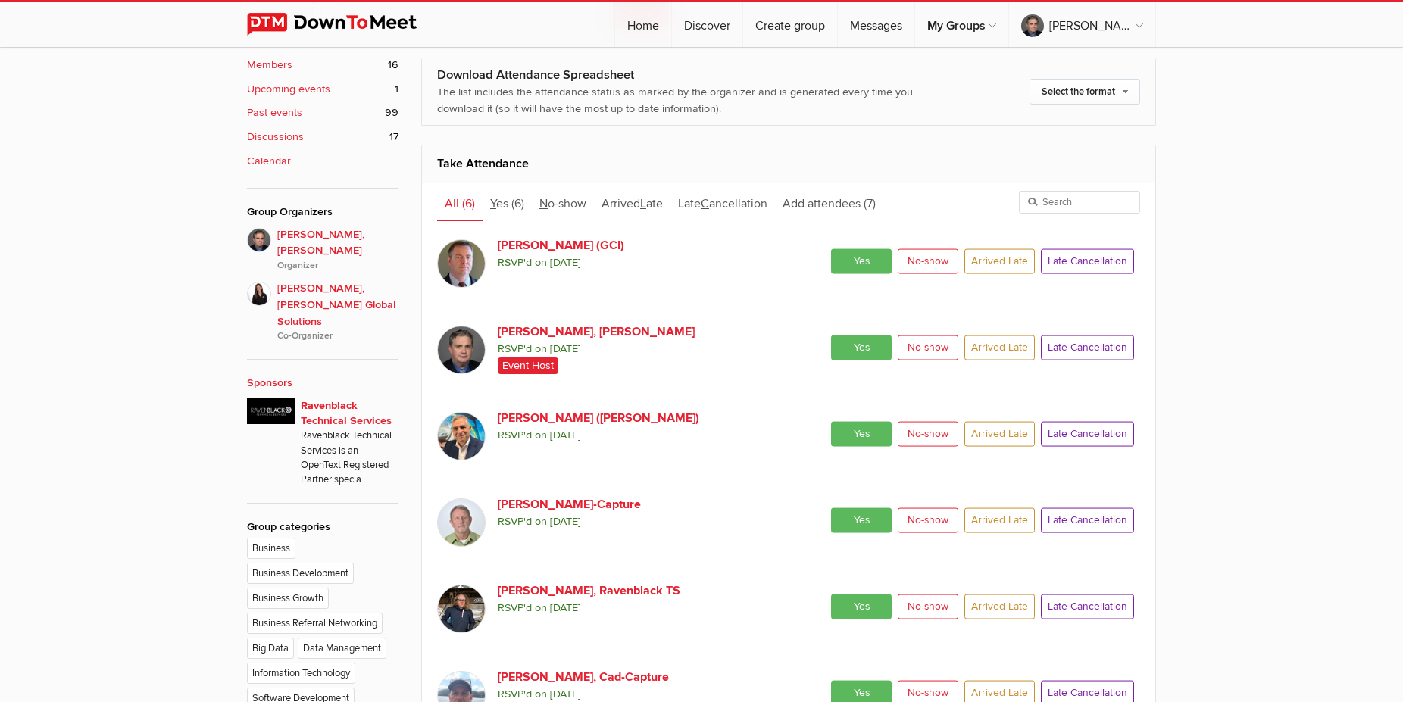
scroll to position [429, 0]
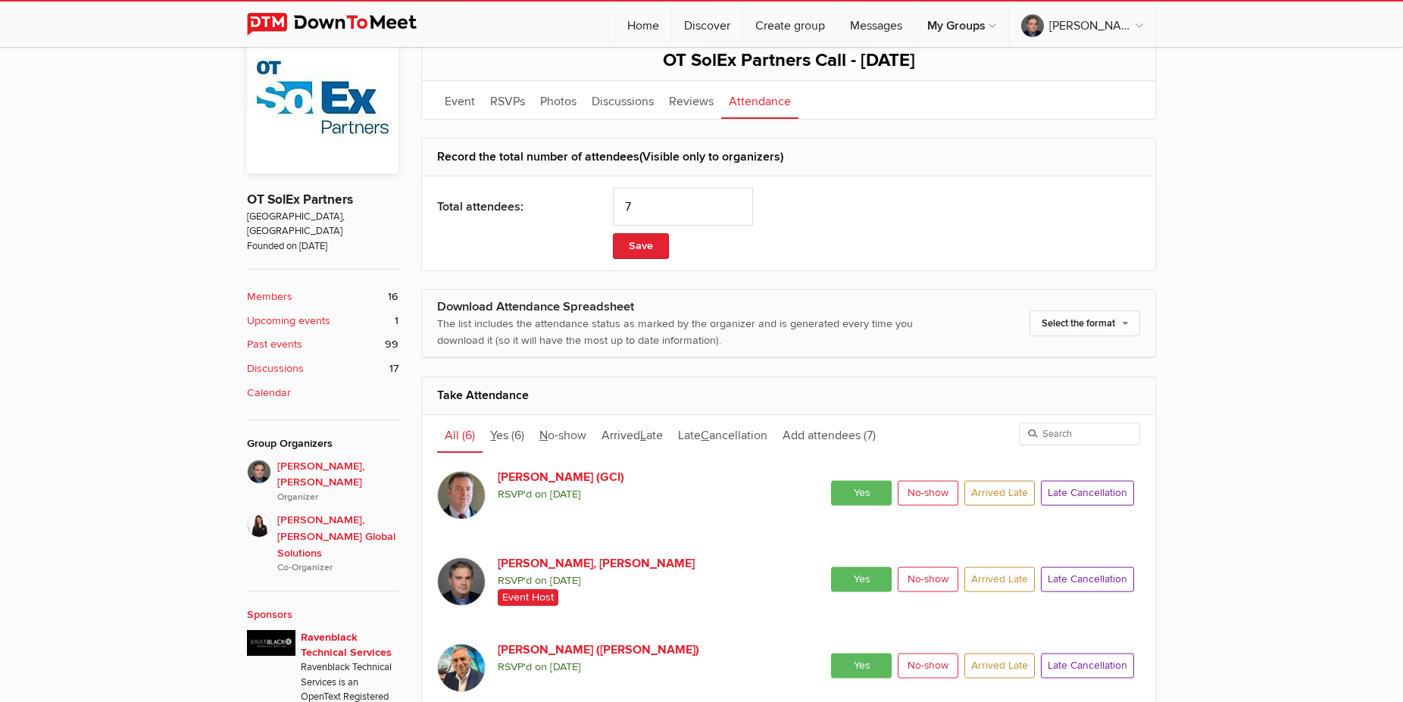
click at [271, 289] on b "Members" at bounding box center [269, 297] width 45 height 17
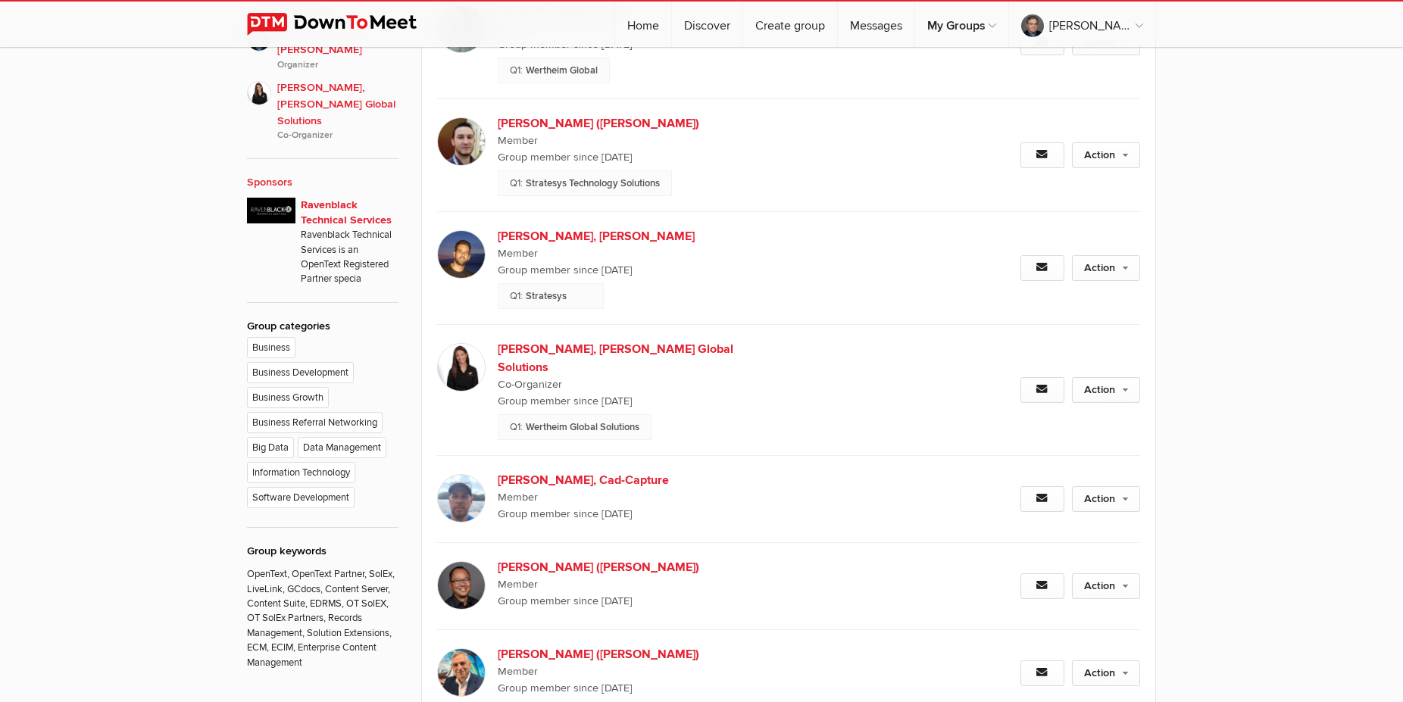
scroll to position [1093, 0]
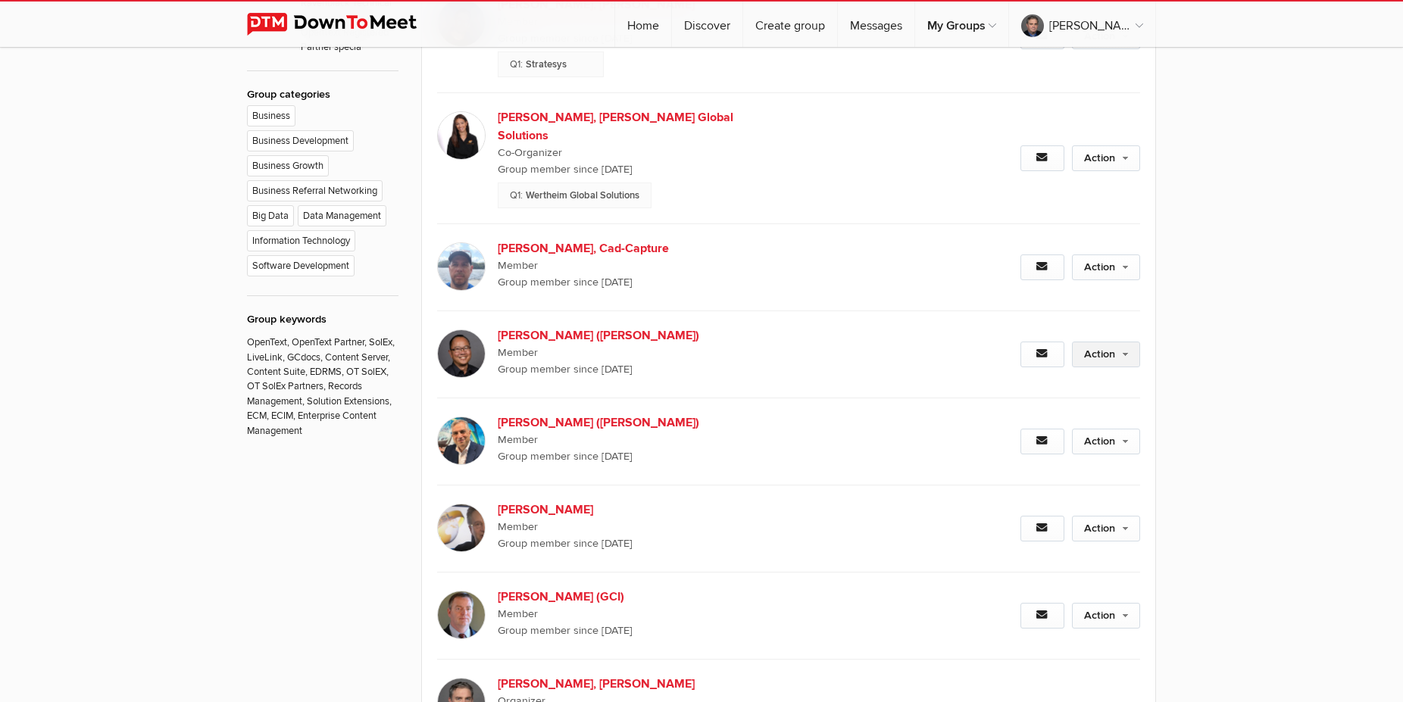
click at [1118, 345] on link "Action" at bounding box center [1106, 355] width 68 height 26
click at [1029, 421] on link "Remove From Group" at bounding box center [1056, 432] width 165 height 23
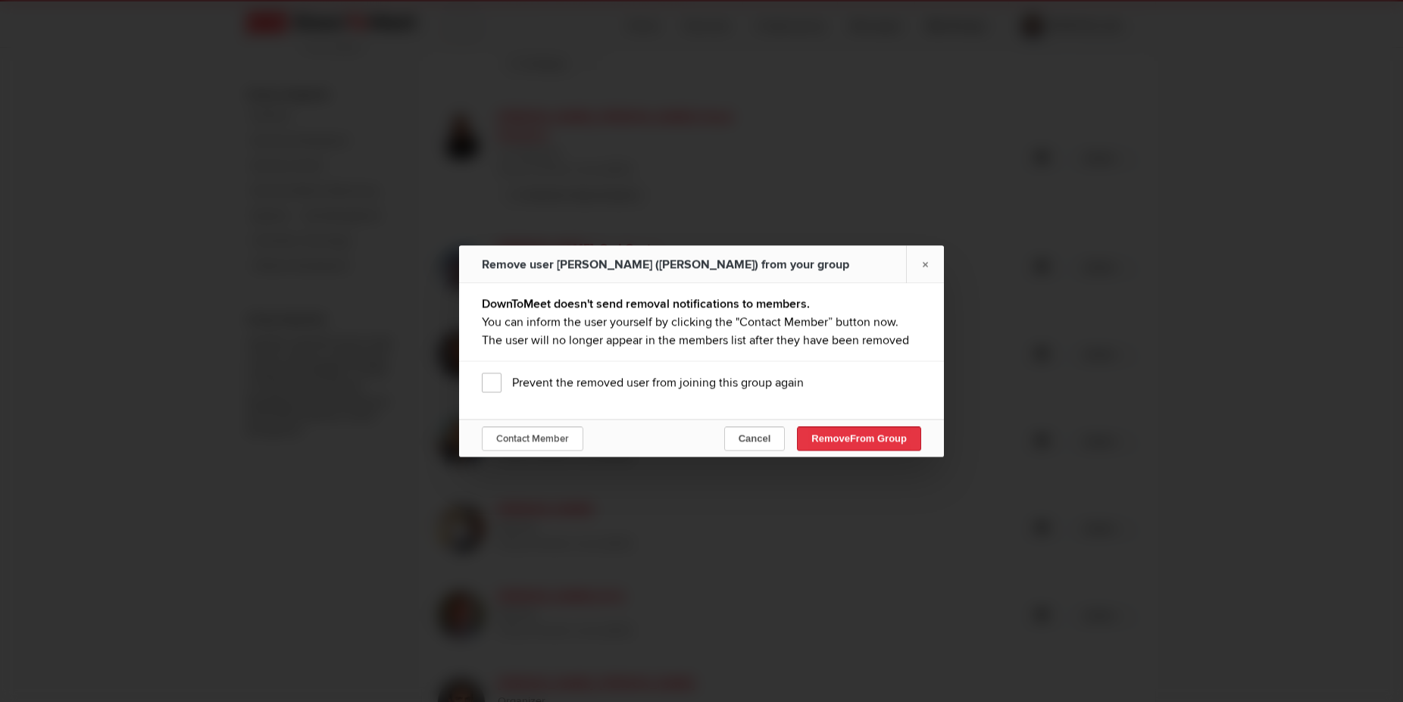
click at [831, 437] on button "Remove From Group" at bounding box center [859, 439] width 124 height 24
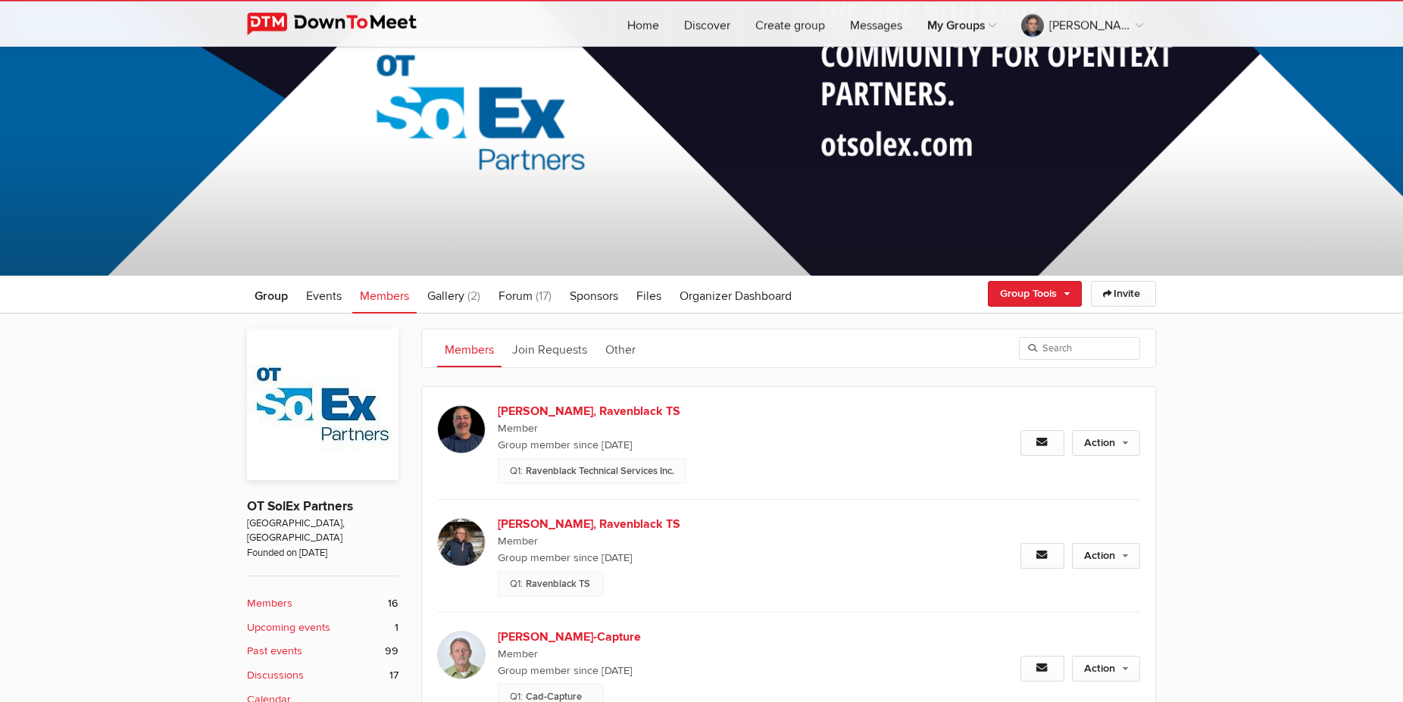
scroll to position [89, 0]
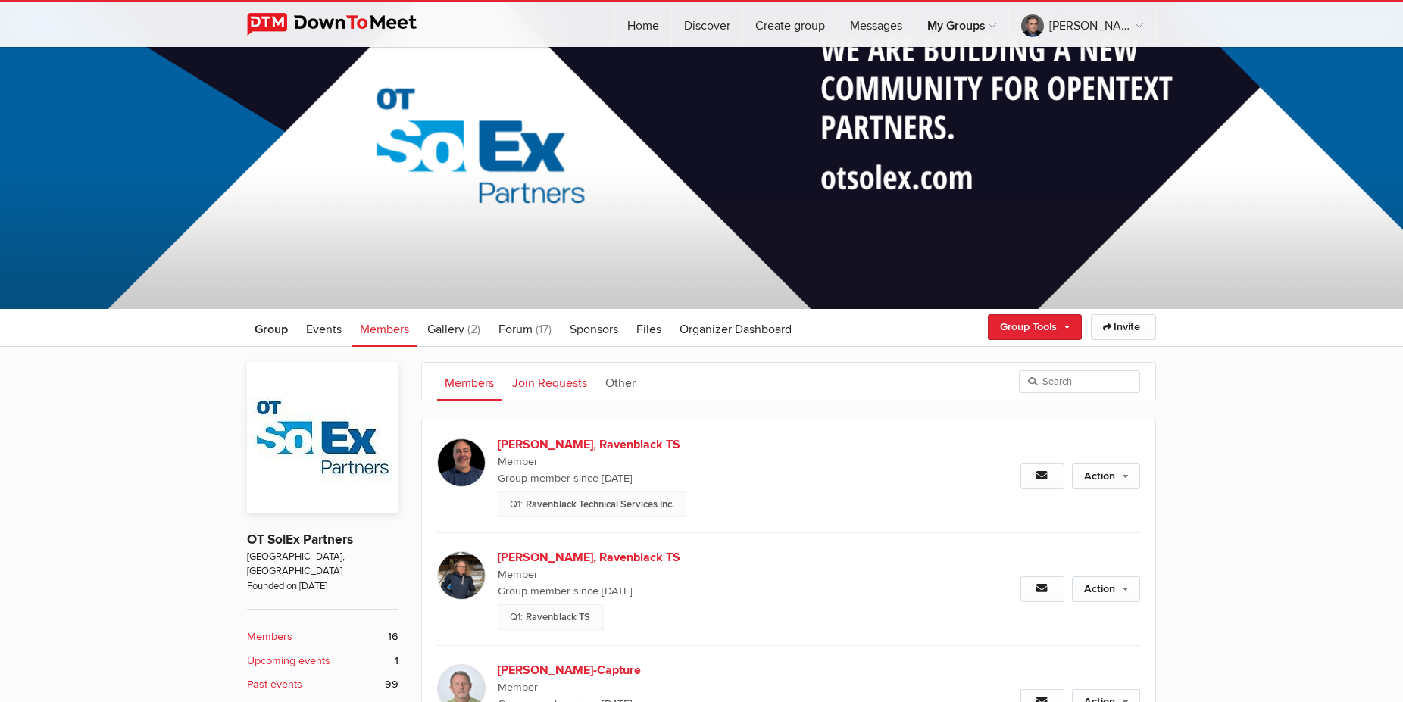
click at [560, 386] on link "Join Requests" at bounding box center [550, 382] width 90 height 38
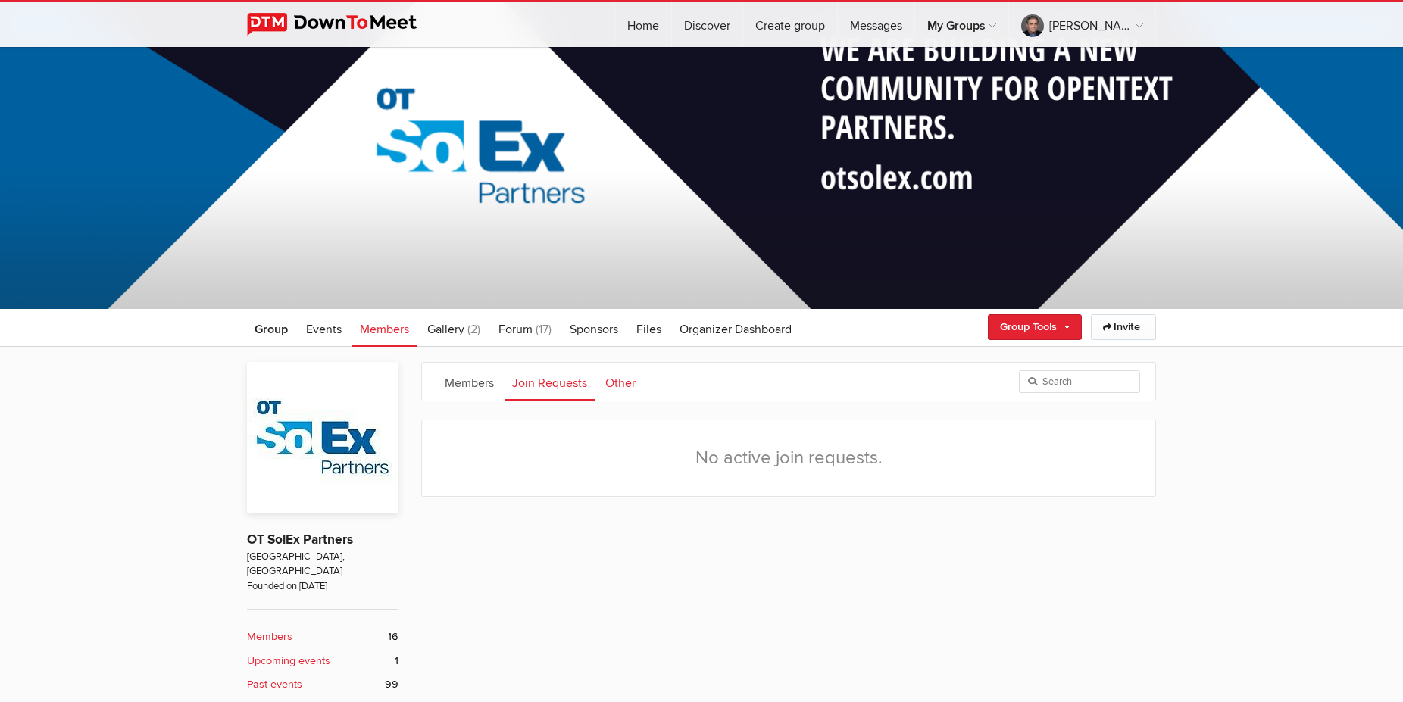
click at [625, 376] on link "Other" at bounding box center [620, 382] width 45 height 38
click at [482, 379] on link "Members" at bounding box center [469, 382] width 64 height 38
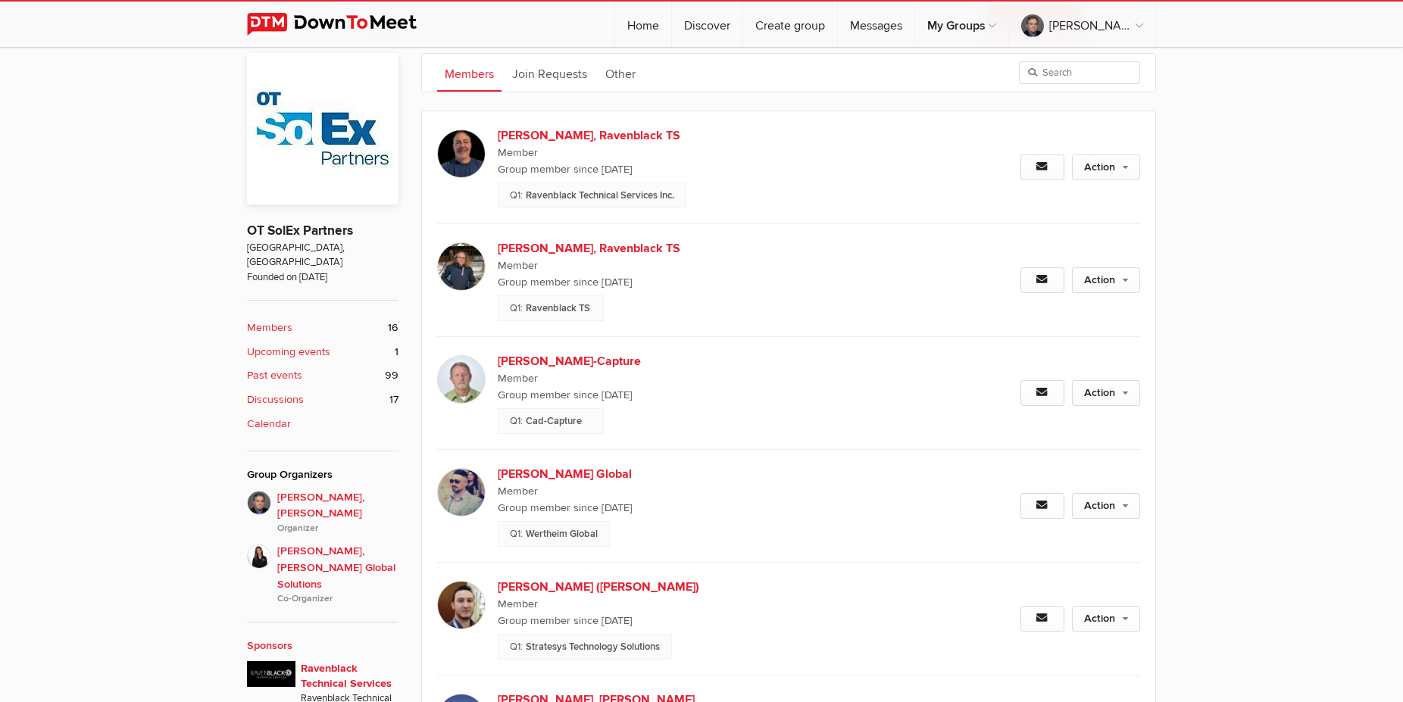
scroll to position [11, 0]
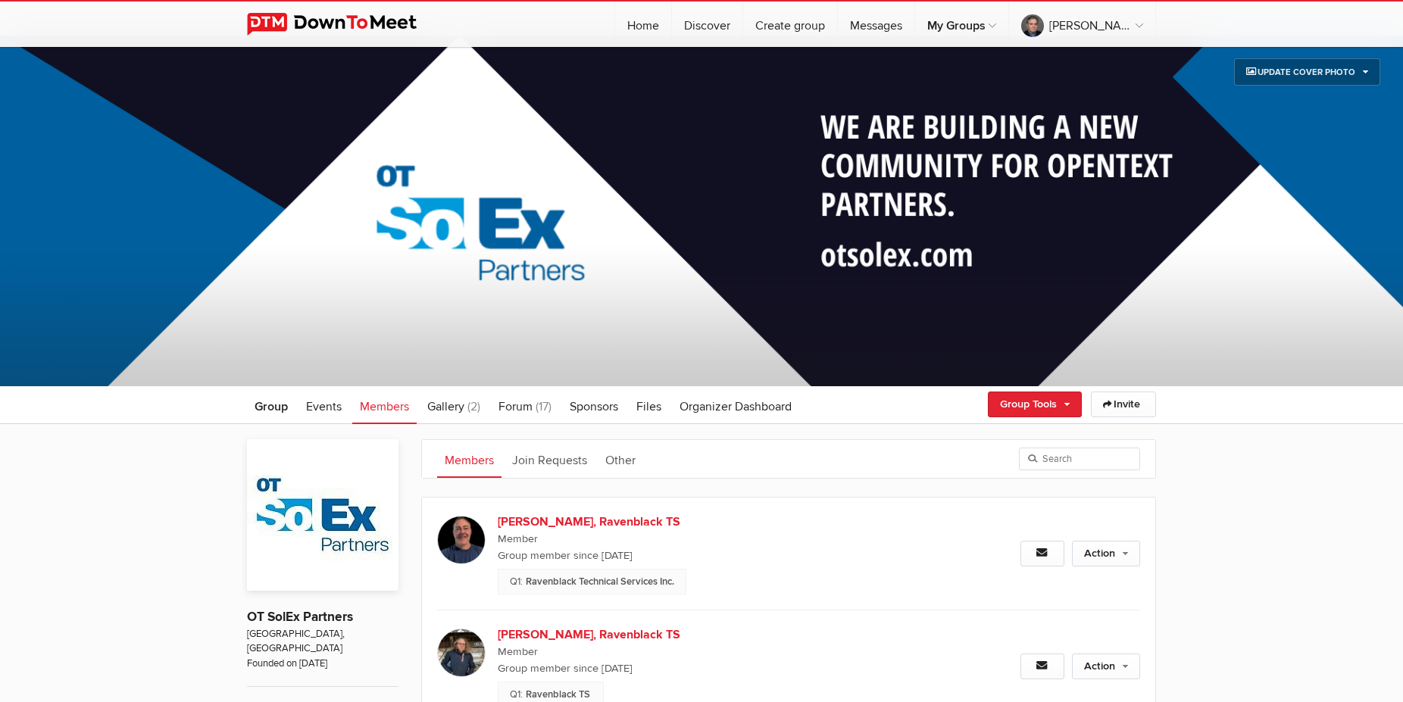
click at [271, 414] on span "Group" at bounding box center [271, 406] width 33 height 15
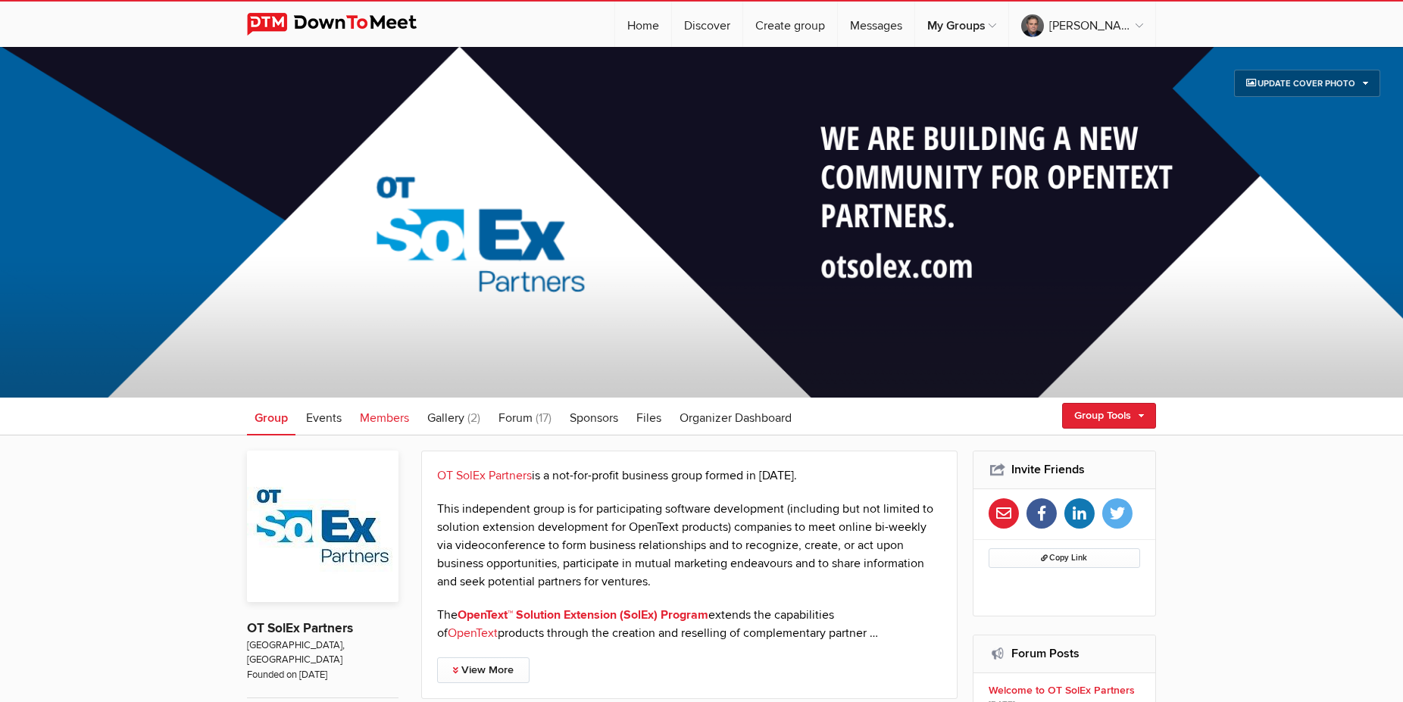
click at [369, 419] on span "Members" at bounding box center [384, 418] width 49 height 15
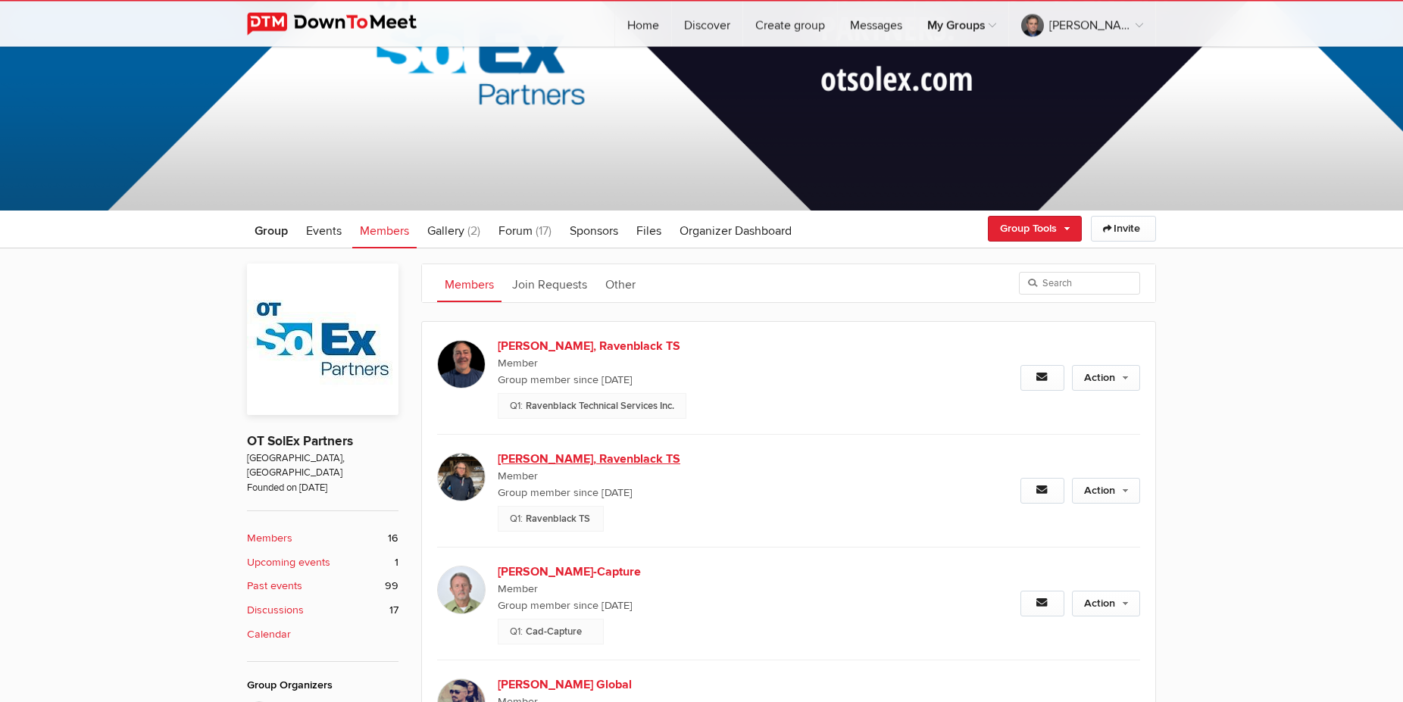
scroll to position [232, 0]
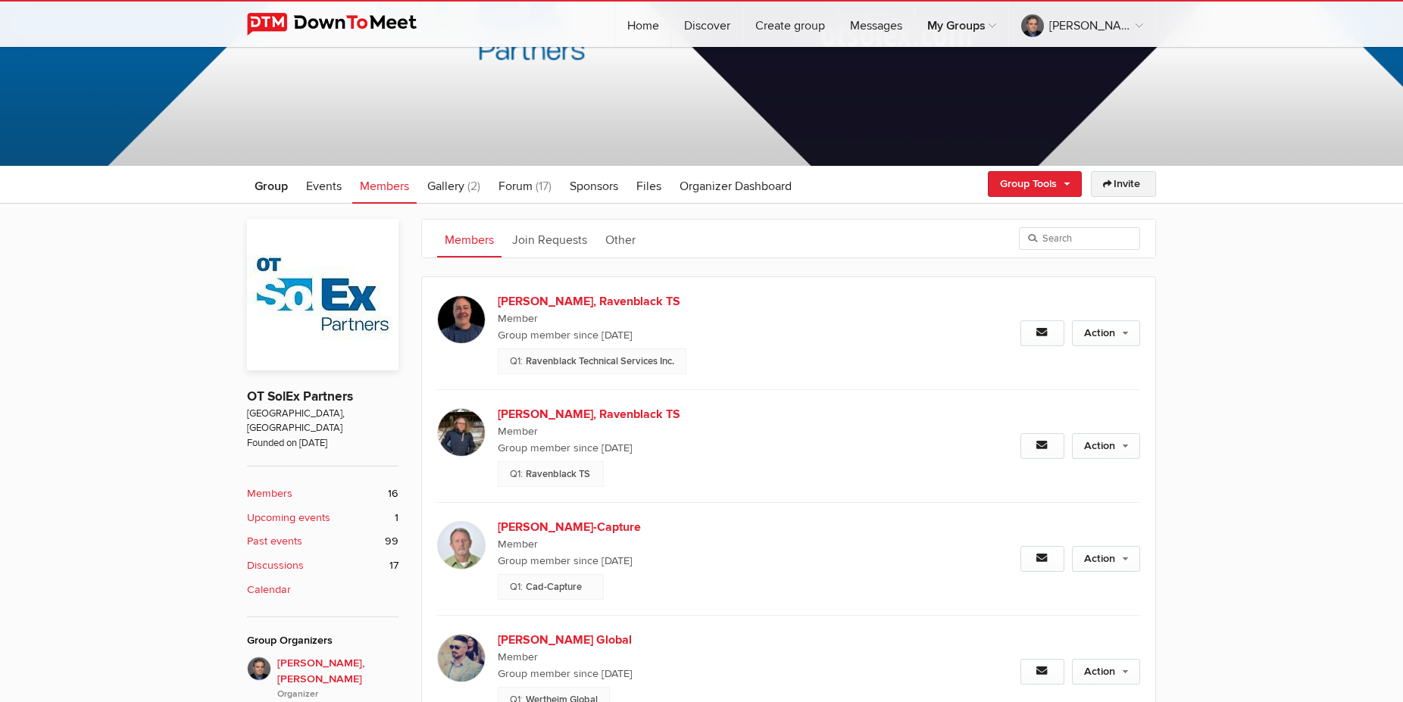
click at [1127, 186] on link "Invite" at bounding box center [1123, 184] width 65 height 26
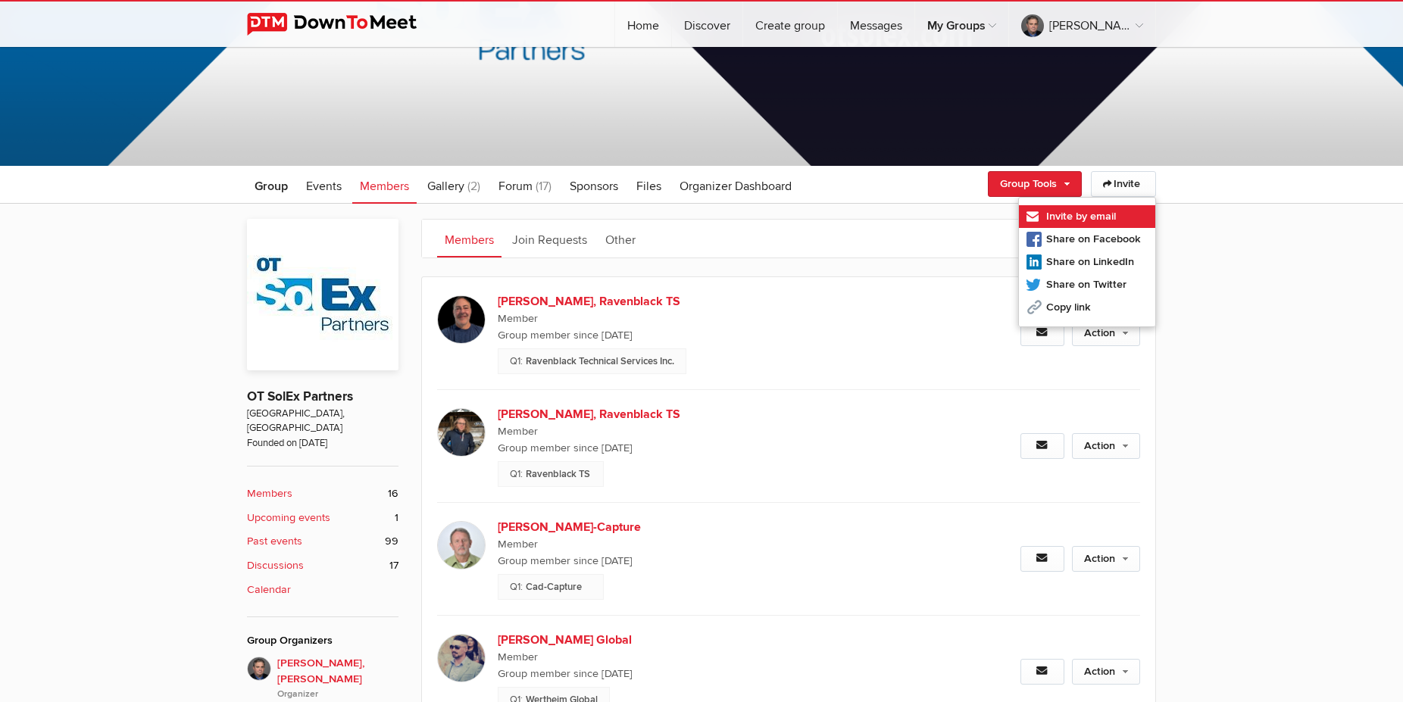
click at [1067, 209] on link "Invite by email" at bounding box center [1087, 216] width 136 height 23
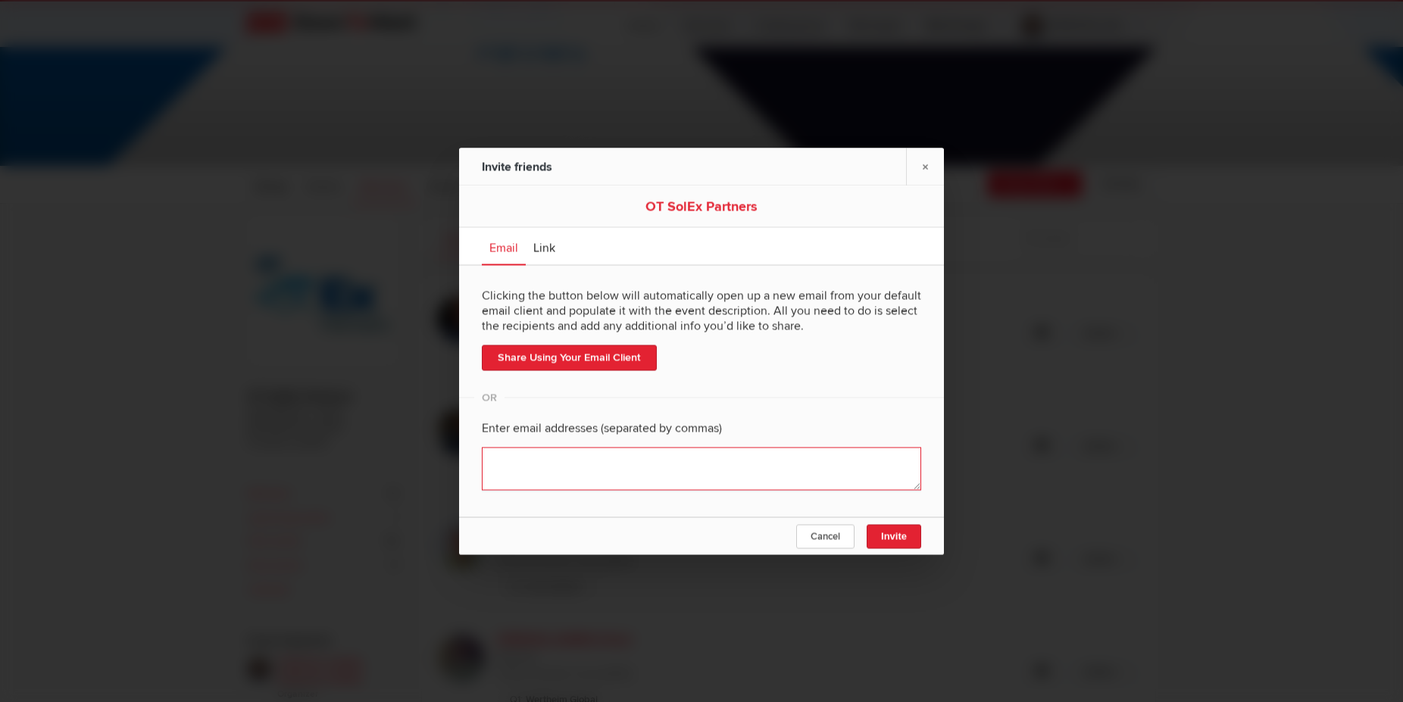
click at [558, 470] on textarea at bounding box center [701, 468] width 439 height 43
paste textarea ""Tim Shaw" <tshaw@shinydocs.com>"
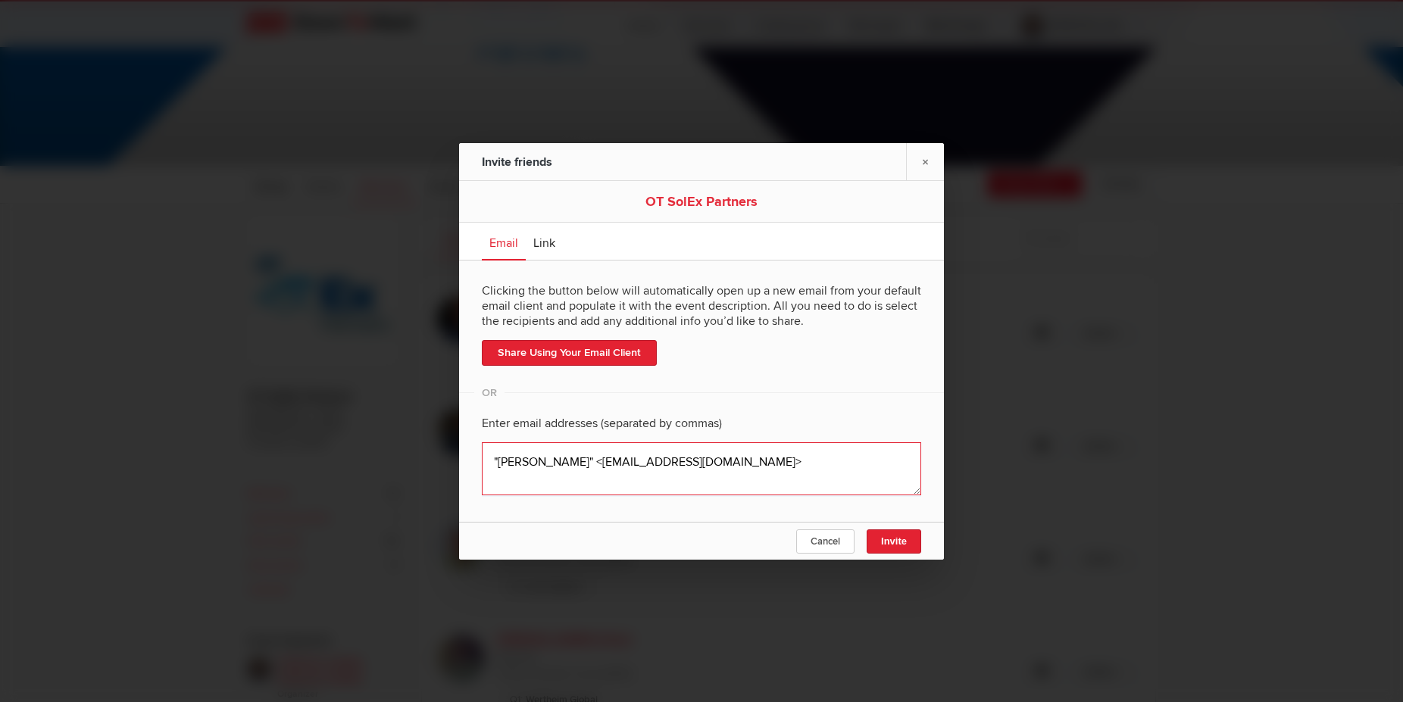
drag, startPoint x: 564, startPoint y: 461, endPoint x: 493, endPoint y: 457, distance: 70.6
click at [493, 457] on textarea at bounding box center [701, 468] width 439 height 53
click at [643, 465] on textarea at bounding box center [701, 468] width 439 height 53
type textarea "tshaw@shinydocs.com"
click at [899, 543] on span "Invite" at bounding box center [894, 541] width 26 height 11
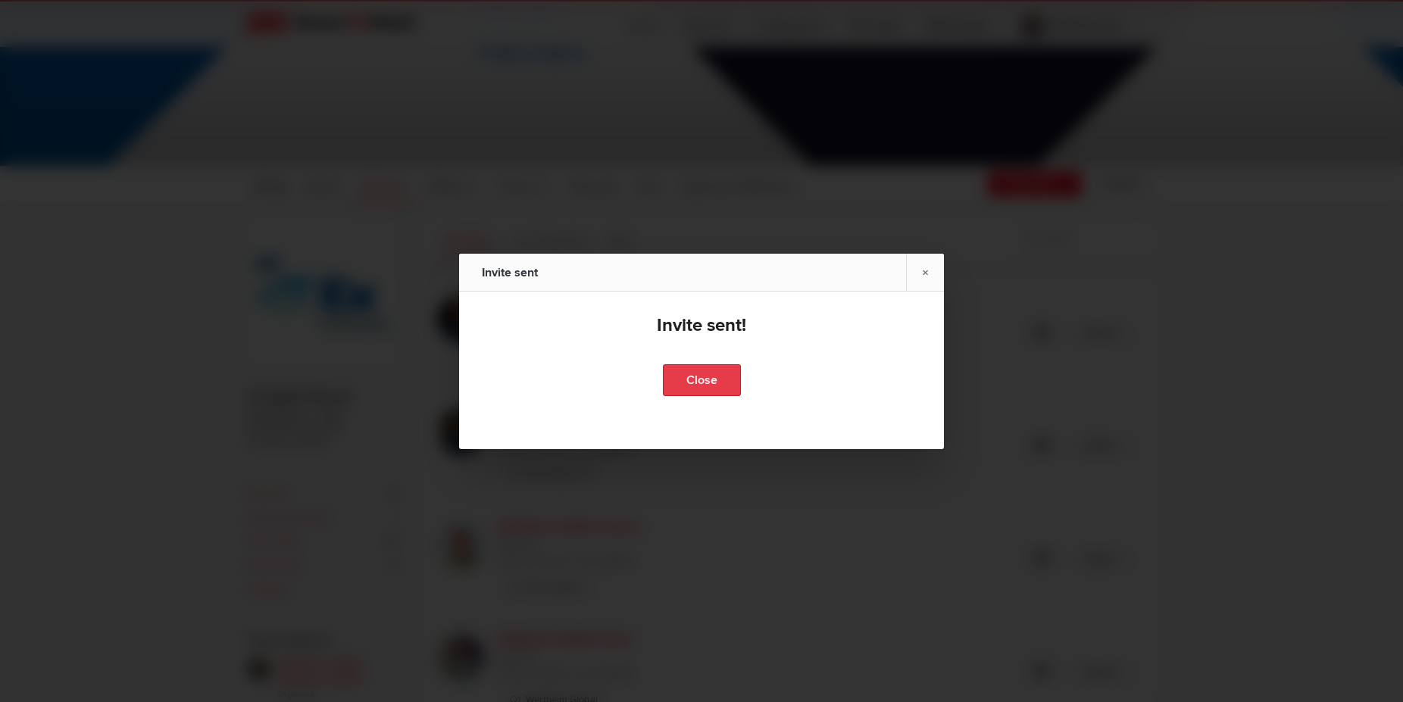
click at [711, 394] on link "Close" at bounding box center [702, 380] width 78 height 32
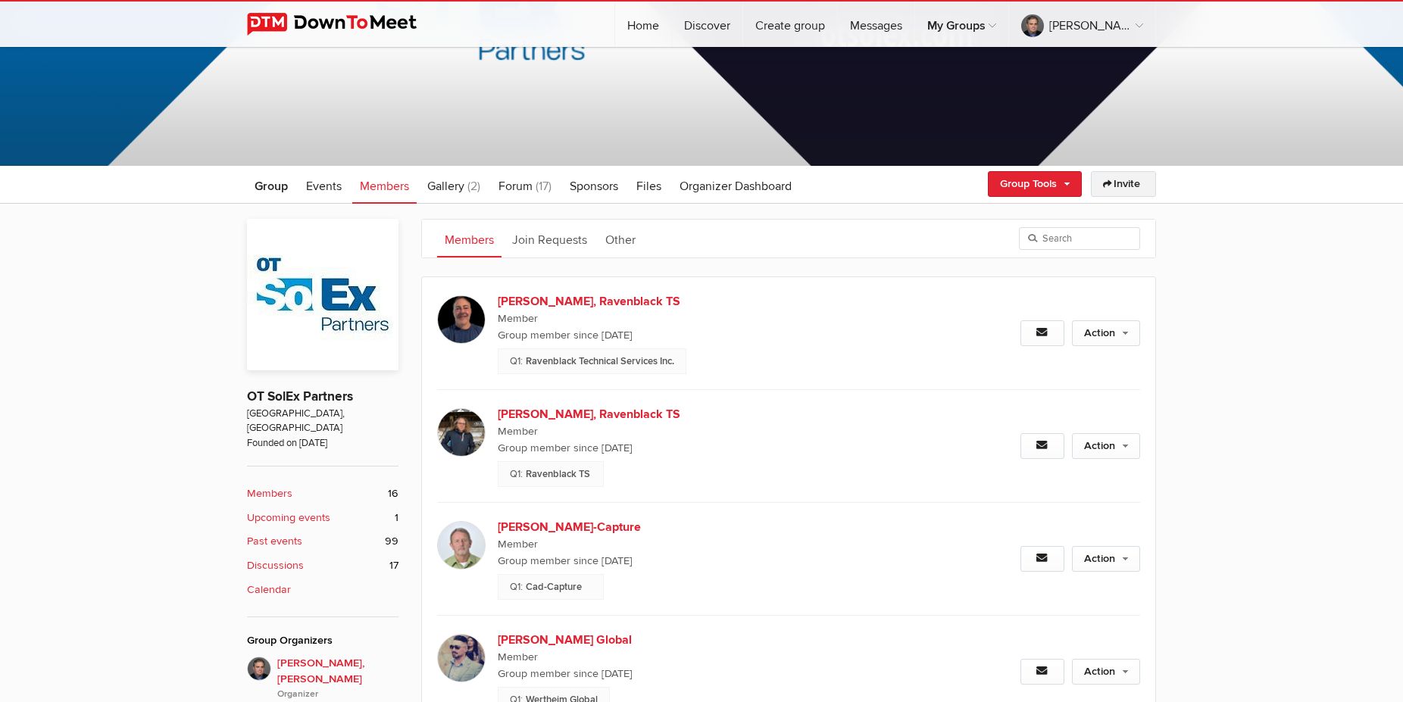
click at [1120, 188] on link "Invite" at bounding box center [1123, 184] width 65 height 26
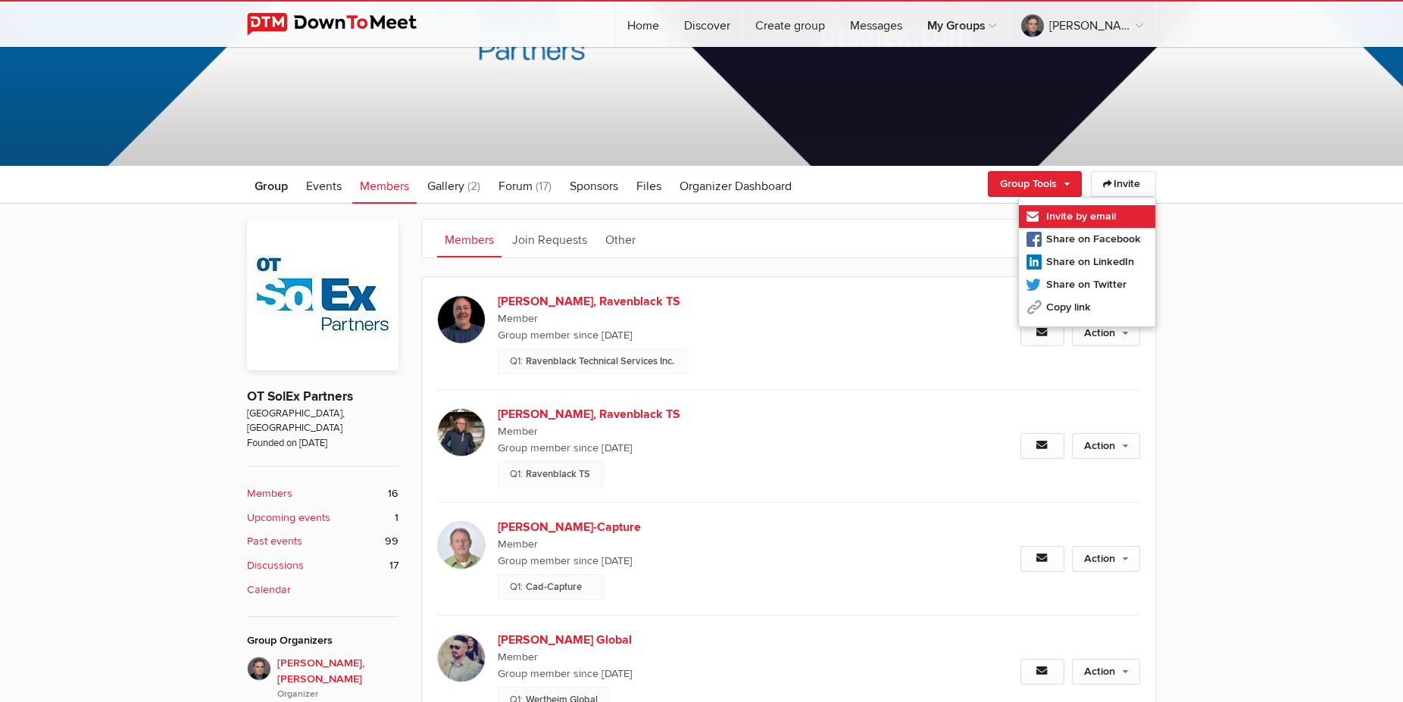
click at [1064, 209] on link "Invite by email" at bounding box center [1087, 216] width 136 height 23
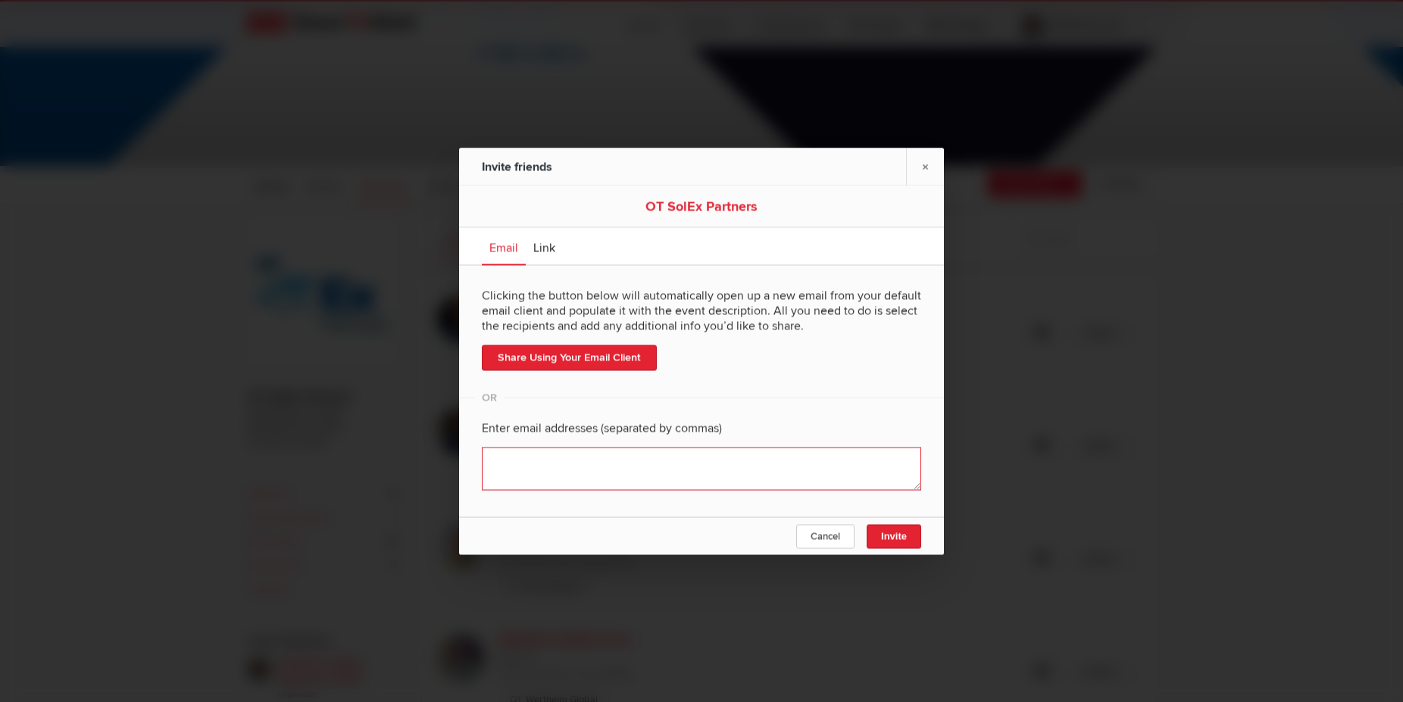
click at [593, 472] on textarea at bounding box center [701, 468] width 439 height 43
paste textarea ""Jason Cassidy" <jcassidy@shinydocs.com>"
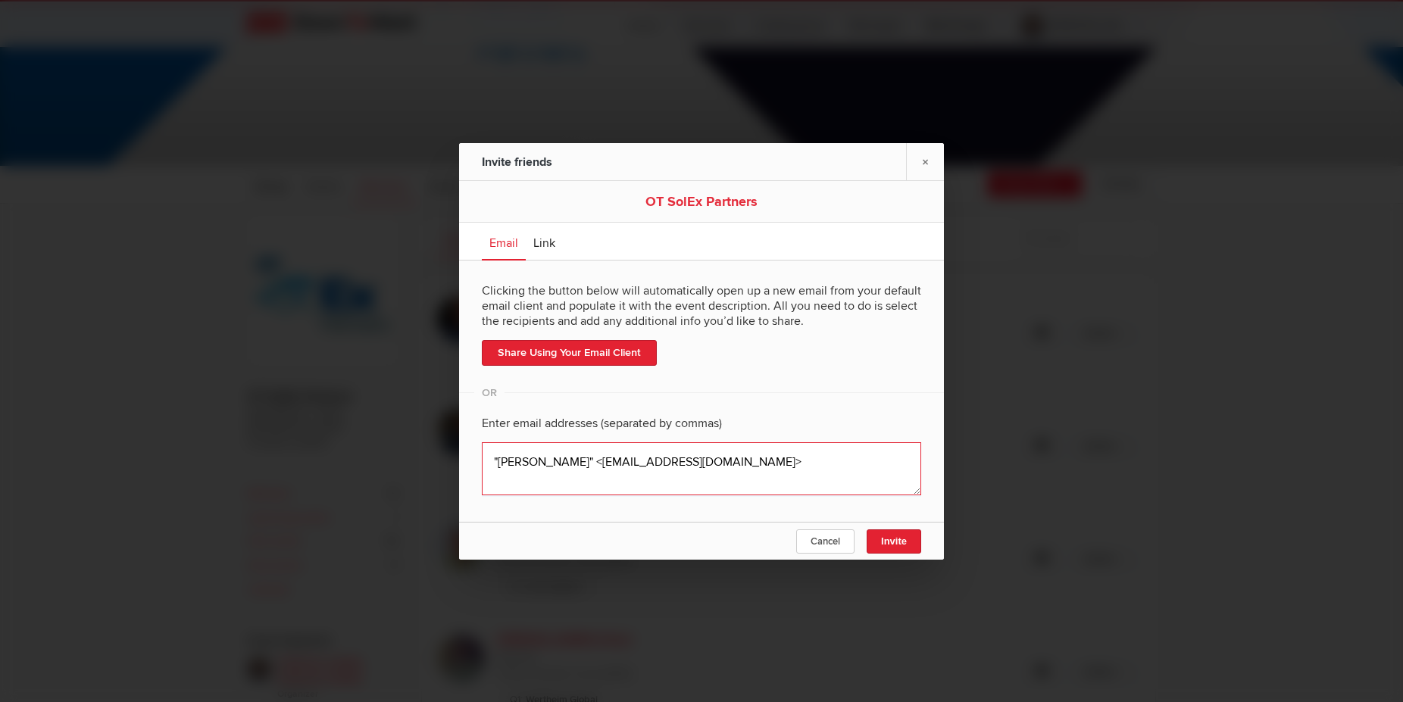
drag, startPoint x: 585, startPoint y: 458, endPoint x: 456, endPoint y: 449, distance: 129.1
click at [482, 449] on textarea at bounding box center [701, 468] width 439 height 53
click at [677, 461] on textarea at bounding box center [701, 468] width 439 height 53
type textarea "jcassidy@shinydocs.com"
click at [881, 538] on span "Invite" at bounding box center [894, 541] width 26 height 11
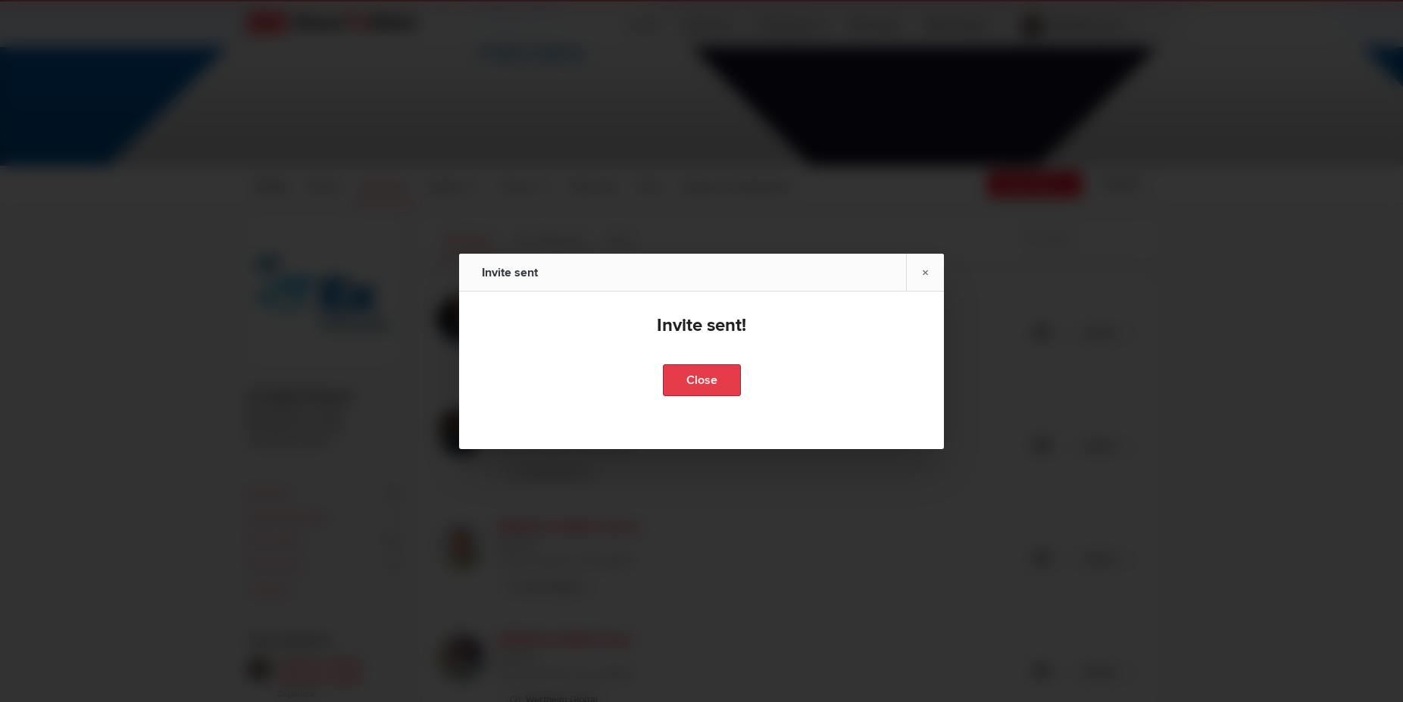
click at [711, 377] on link "Close" at bounding box center [702, 380] width 78 height 32
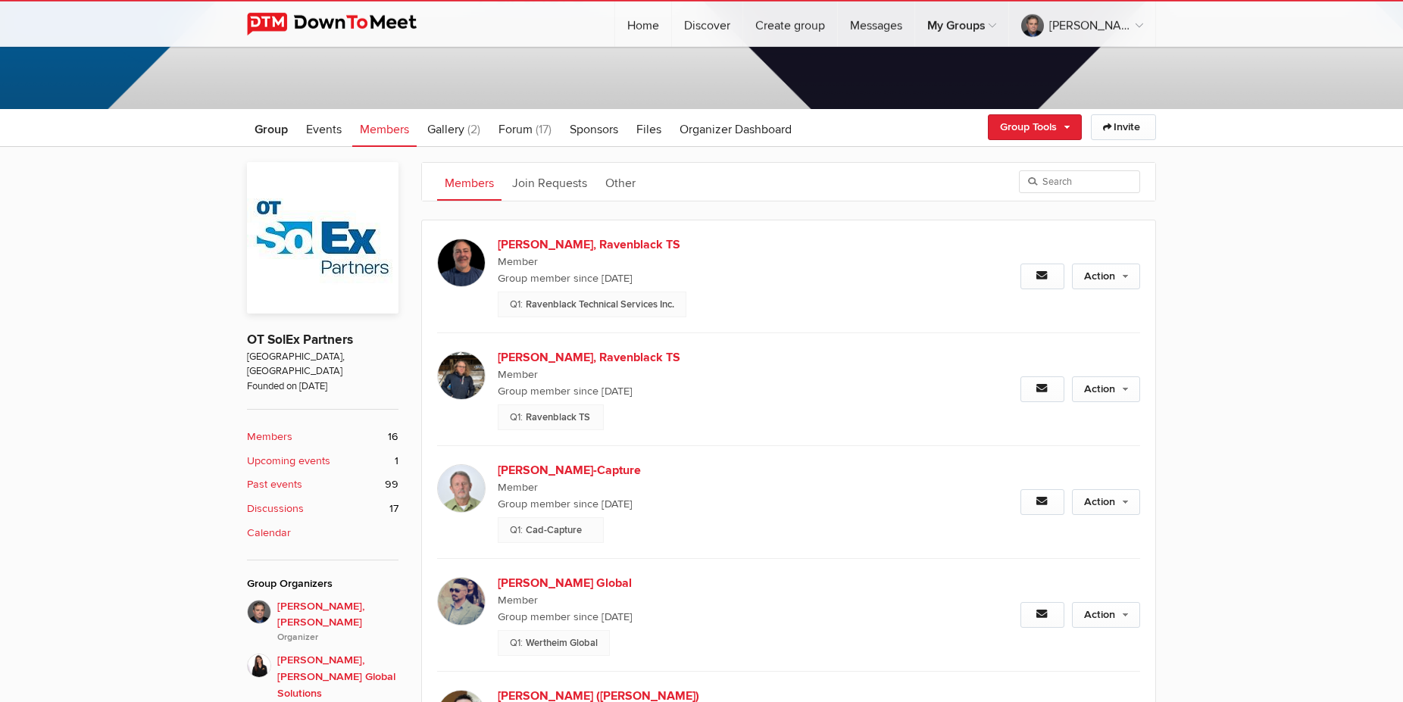
scroll to position [0, 0]
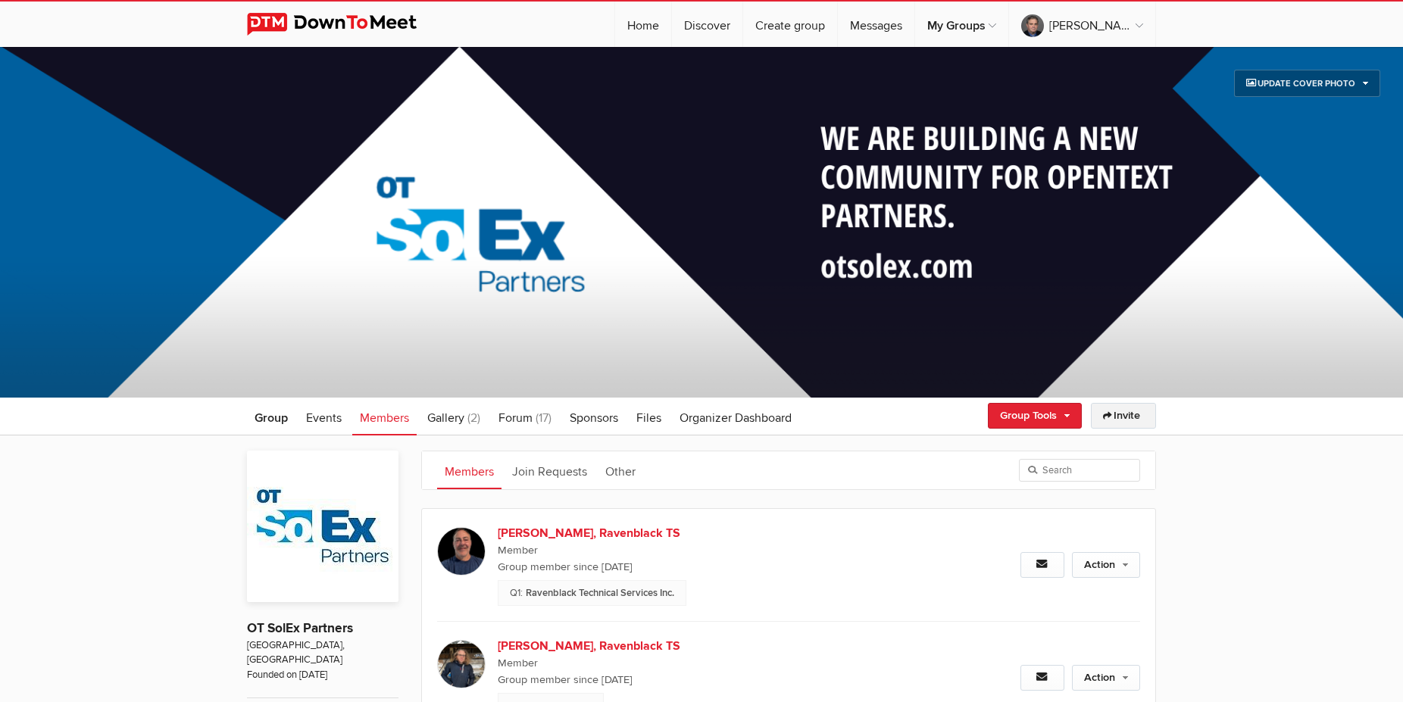
click at [1118, 415] on link "Invite" at bounding box center [1123, 416] width 65 height 26
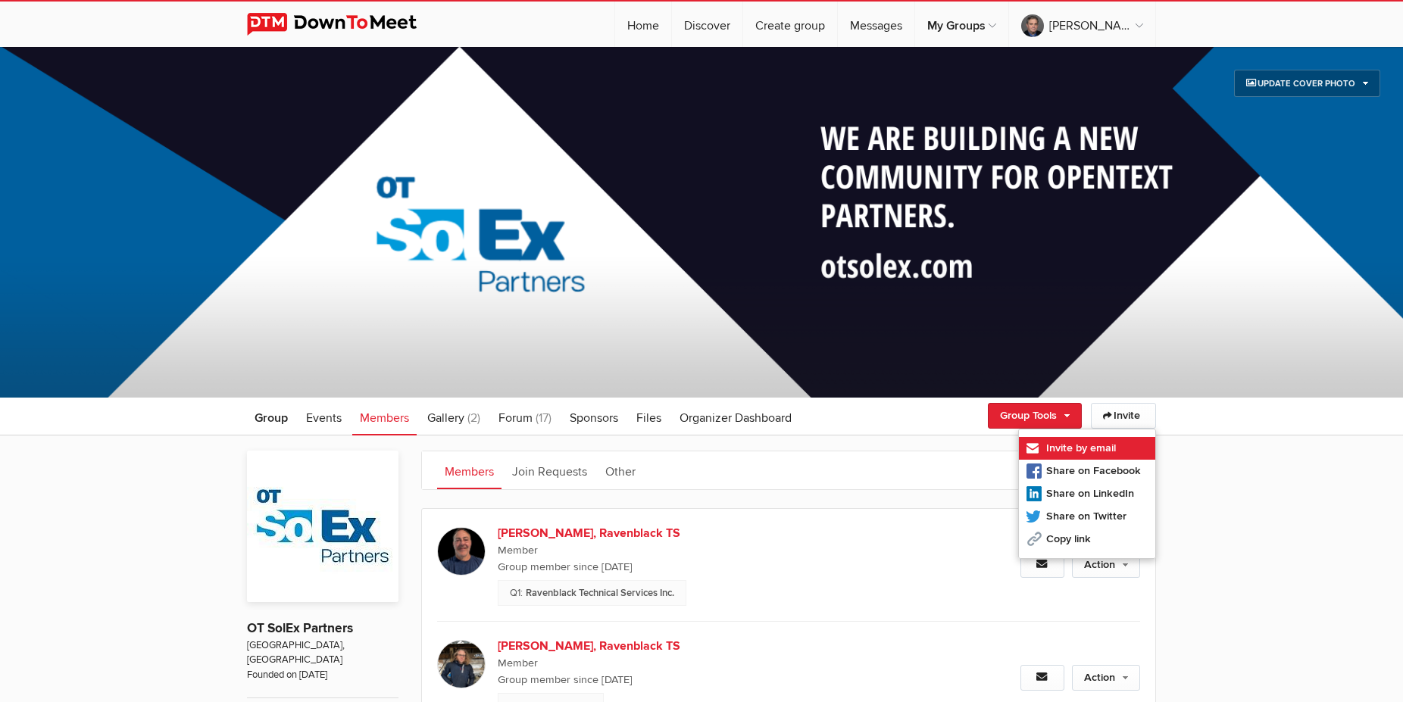
click at [1065, 445] on link "Invite by email" at bounding box center [1087, 448] width 136 height 23
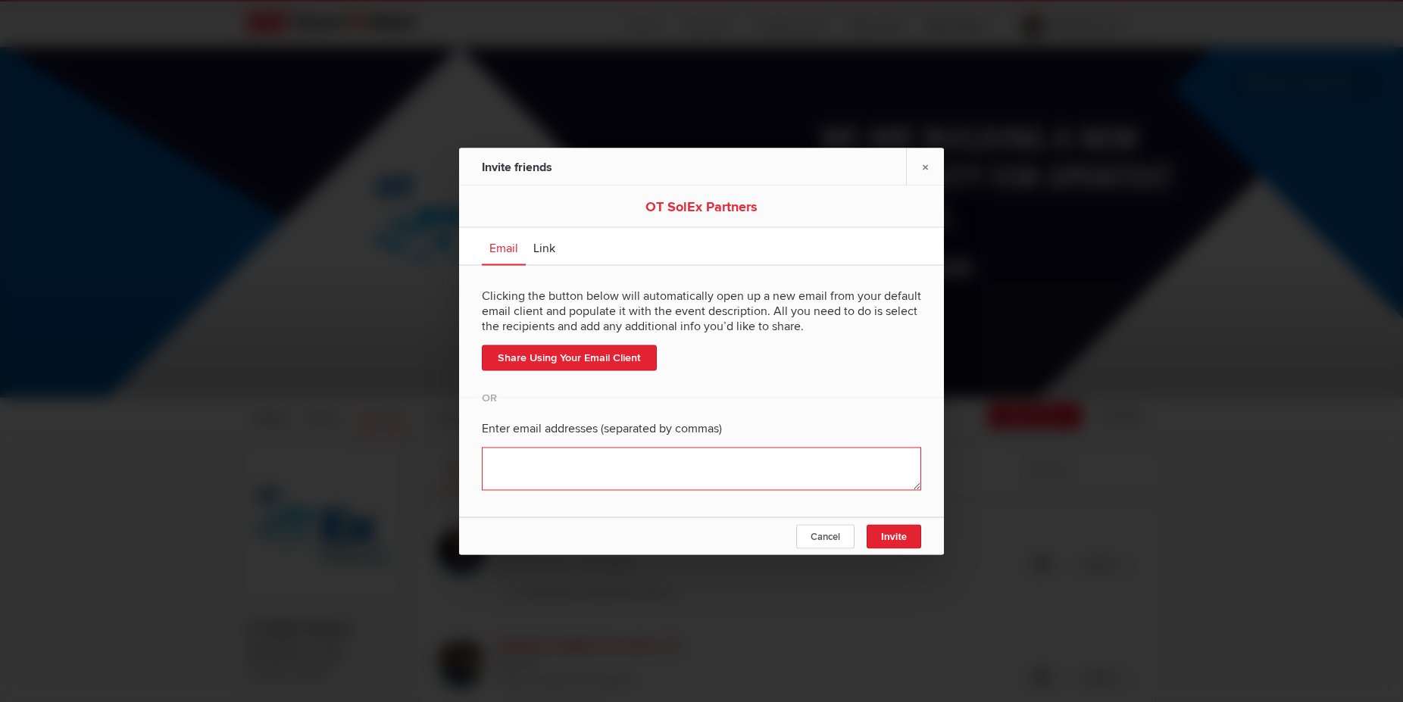
click at [584, 461] on textarea at bounding box center [701, 468] width 439 height 43
paste textarea ""Kerwin Bonsol" <kerwin.bonsol@nanavaticonsulting.com>"
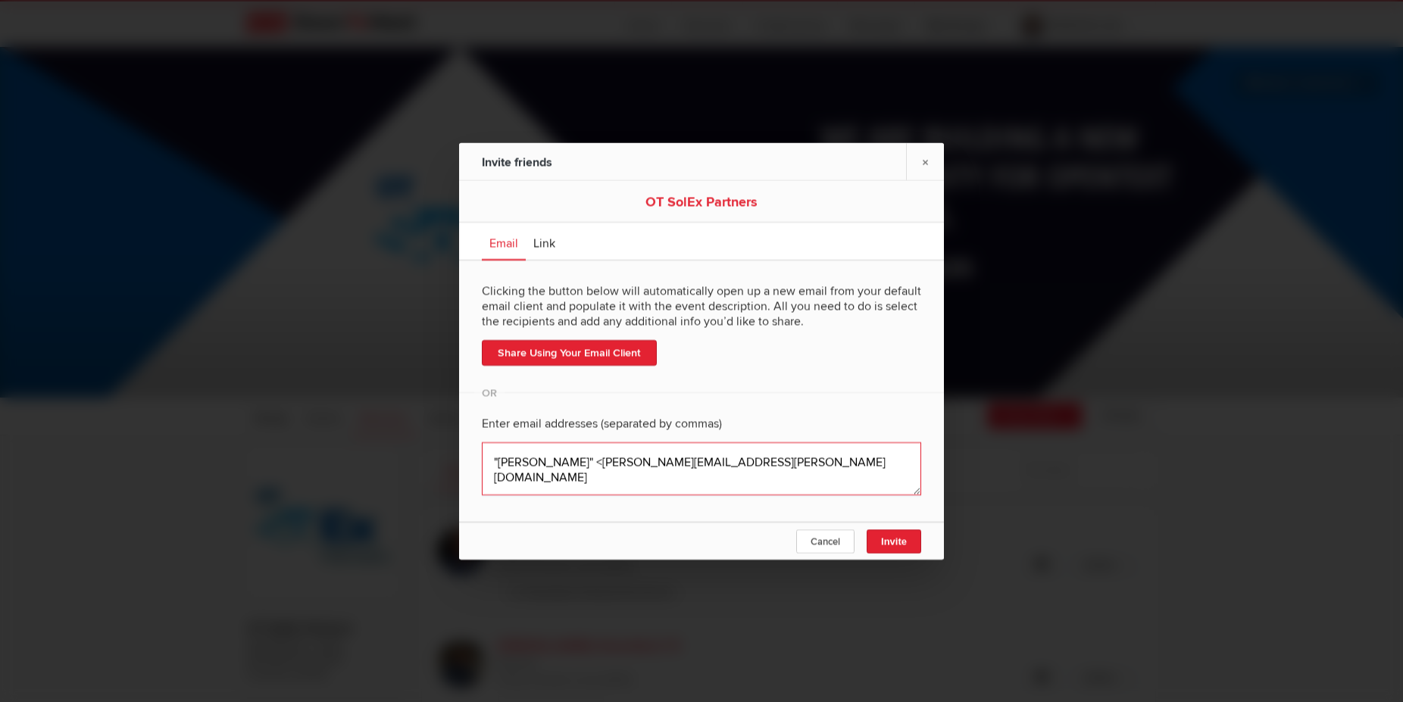
drag, startPoint x: 585, startPoint y: 460, endPoint x: 485, endPoint y: 457, distance: 100.1
click at [485, 457] on textarea at bounding box center [701, 468] width 439 height 53
type textarea "kerwin.bonsol@nanavaticonsulting.com"
click at [891, 539] on span "Invite" at bounding box center [894, 541] width 26 height 11
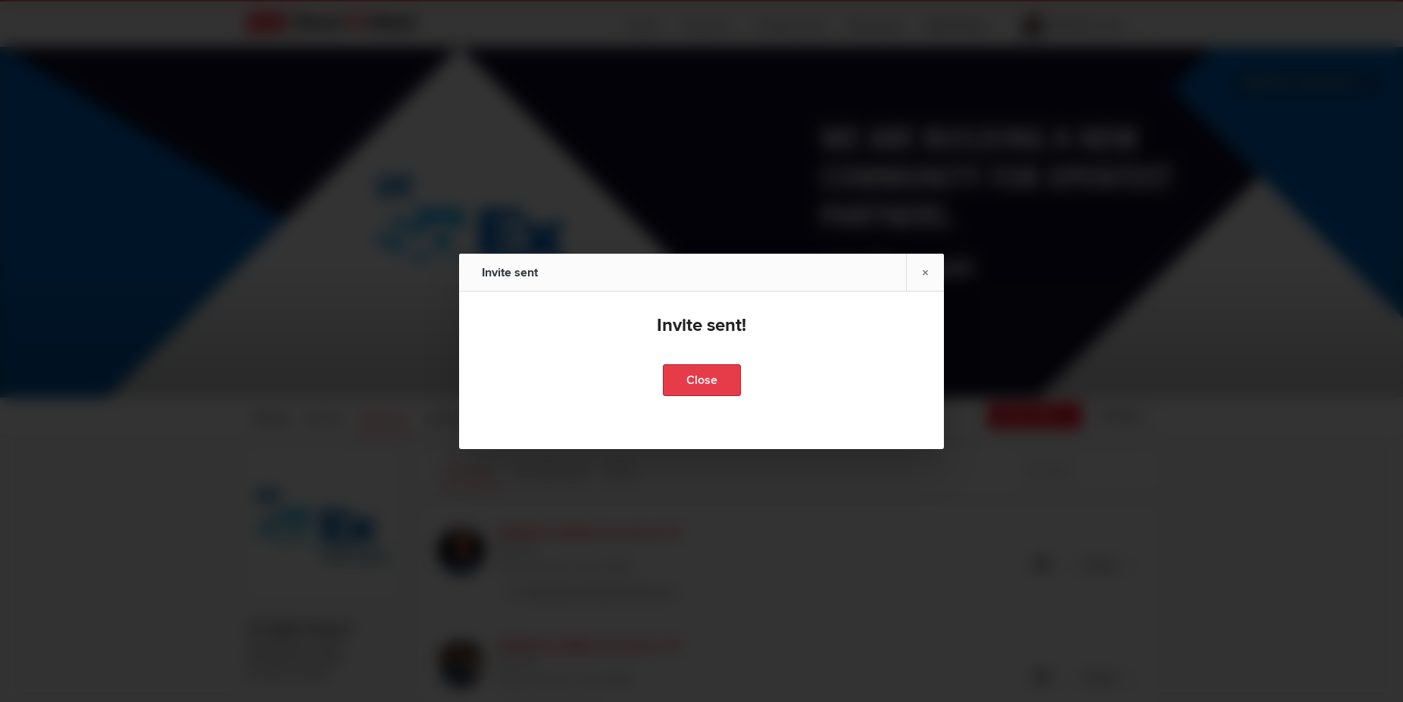
click at [694, 371] on link "Close" at bounding box center [702, 380] width 78 height 32
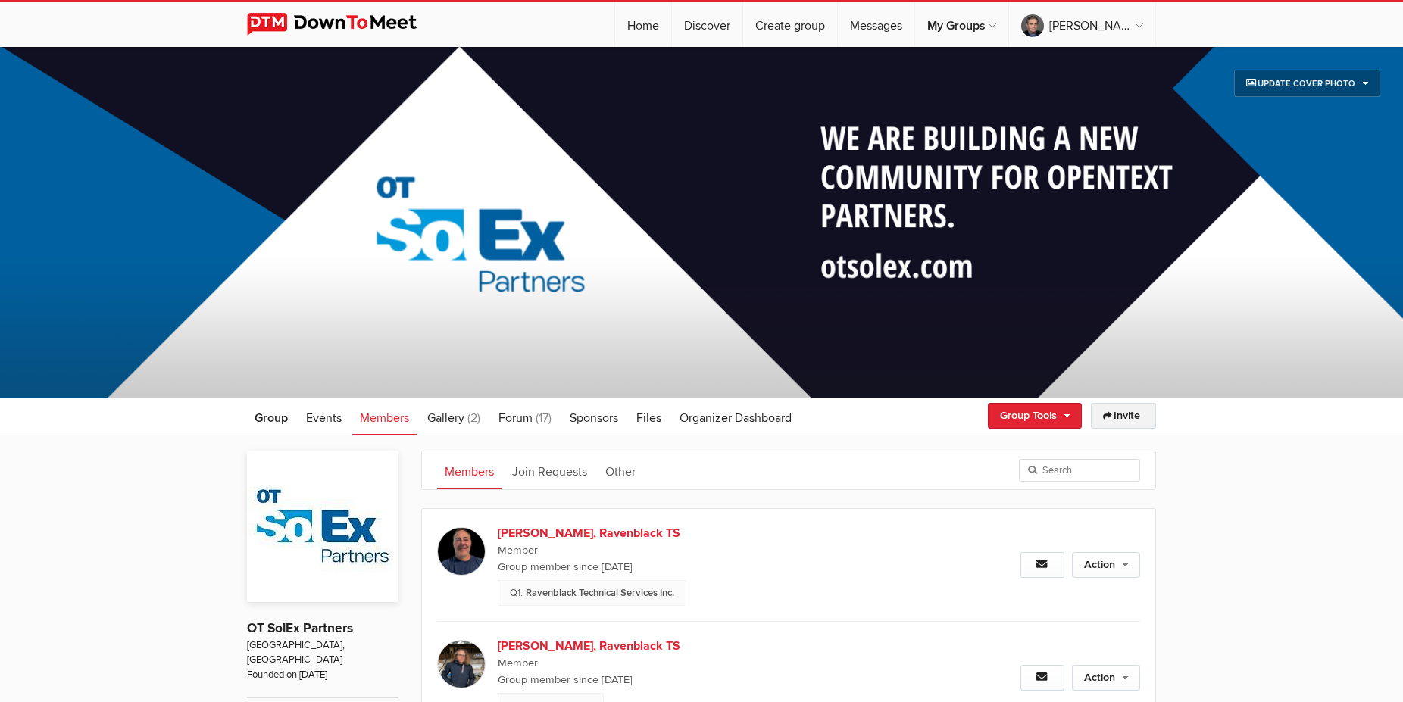
click at [1122, 414] on link "Invite" at bounding box center [1123, 416] width 65 height 26
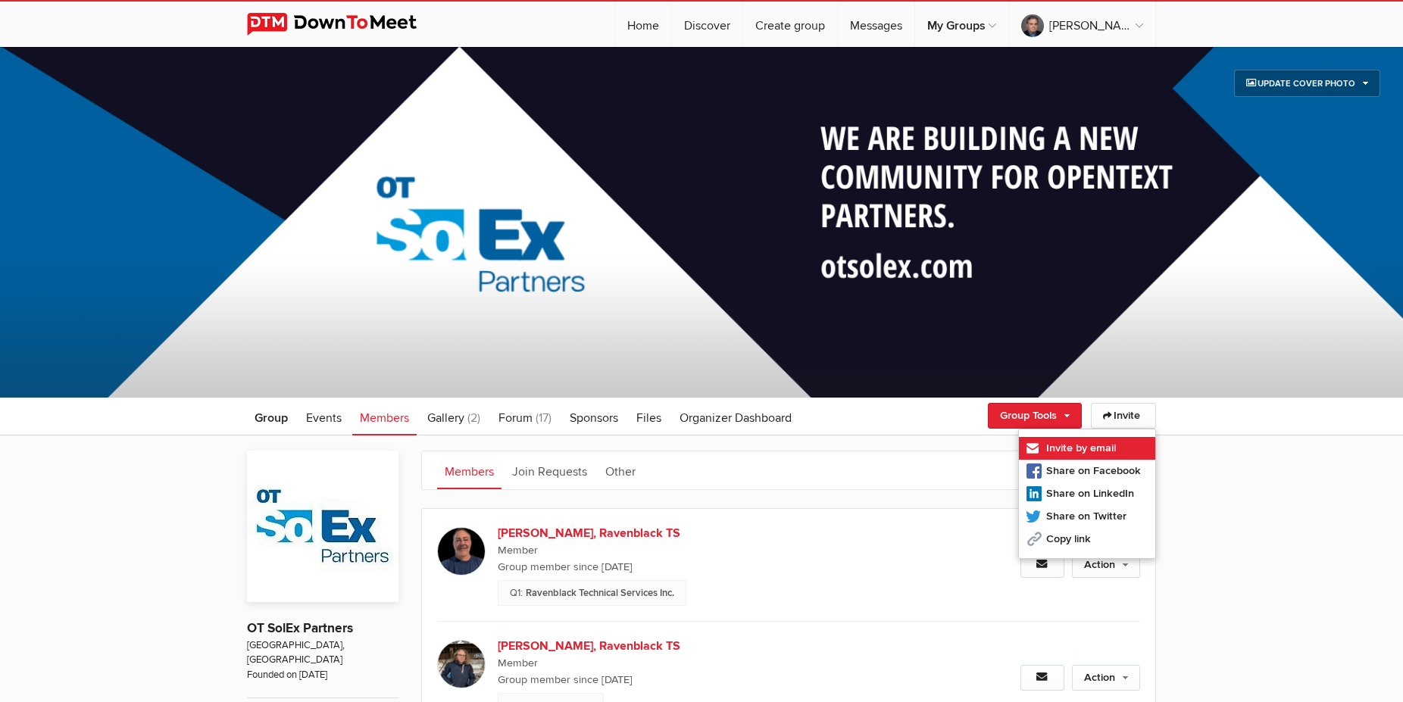
click at [1074, 451] on link "Invite by email" at bounding box center [1087, 448] width 136 height 23
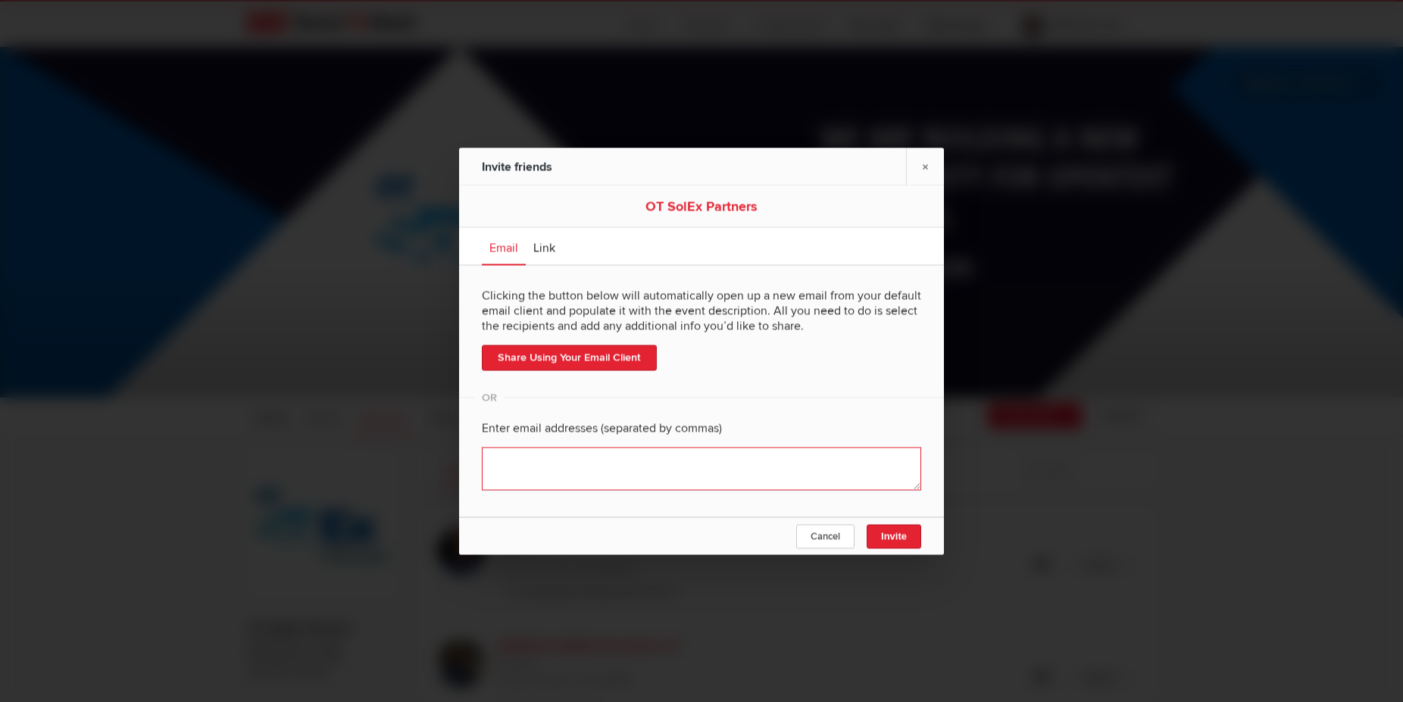
click at [580, 467] on textarea at bounding box center [701, 468] width 439 height 43
paste textarea ""Ted Nanavati" <ted.nanavati@nanavaticonsulting.com>"
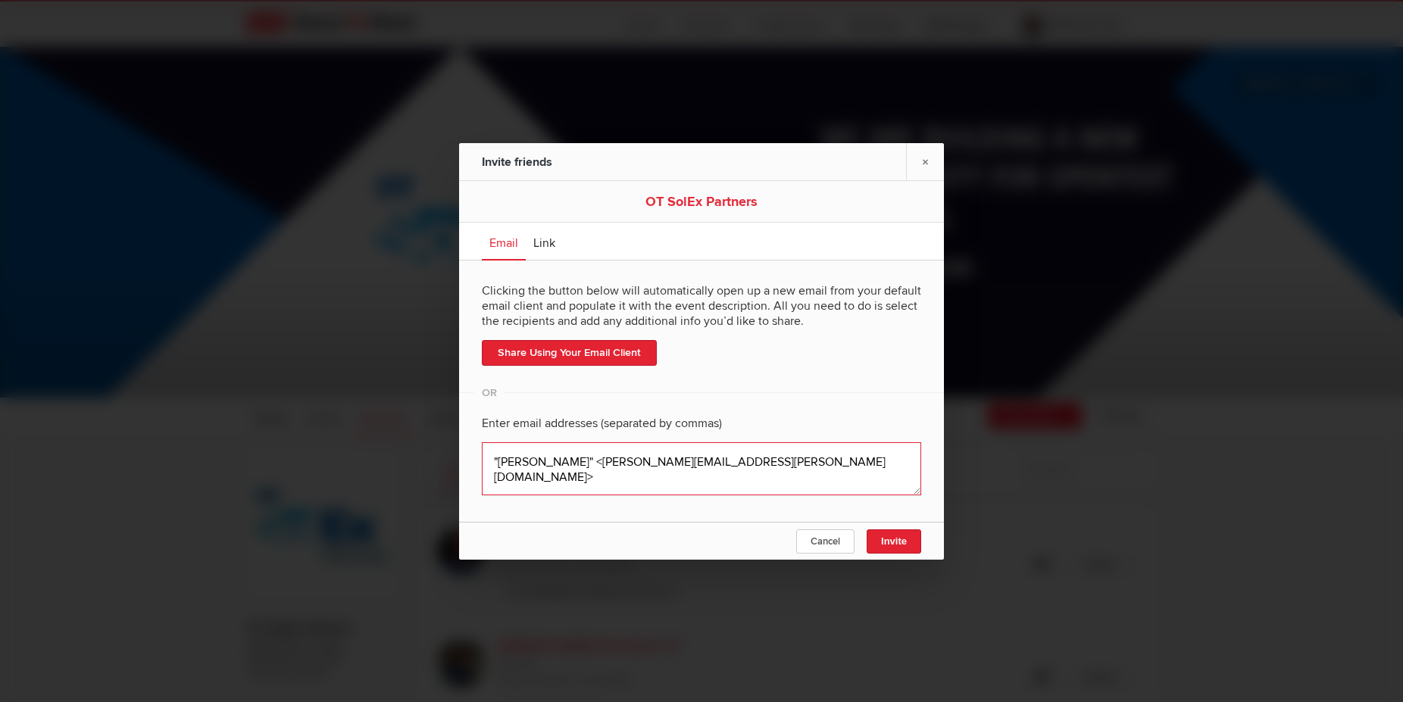
drag, startPoint x: 580, startPoint y: 463, endPoint x: 426, endPoint y: 442, distance: 155.9
click at [482, 443] on textarea at bounding box center [701, 468] width 439 height 53
click at [733, 460] on textarea at bounding box center [701, 468] width 439 height 53
type textarea "ted.nanavati@nanavaticonsulting.com"
click at [890, 536] on span "Invite" at bounding box center [894, 541] width 26 height 11
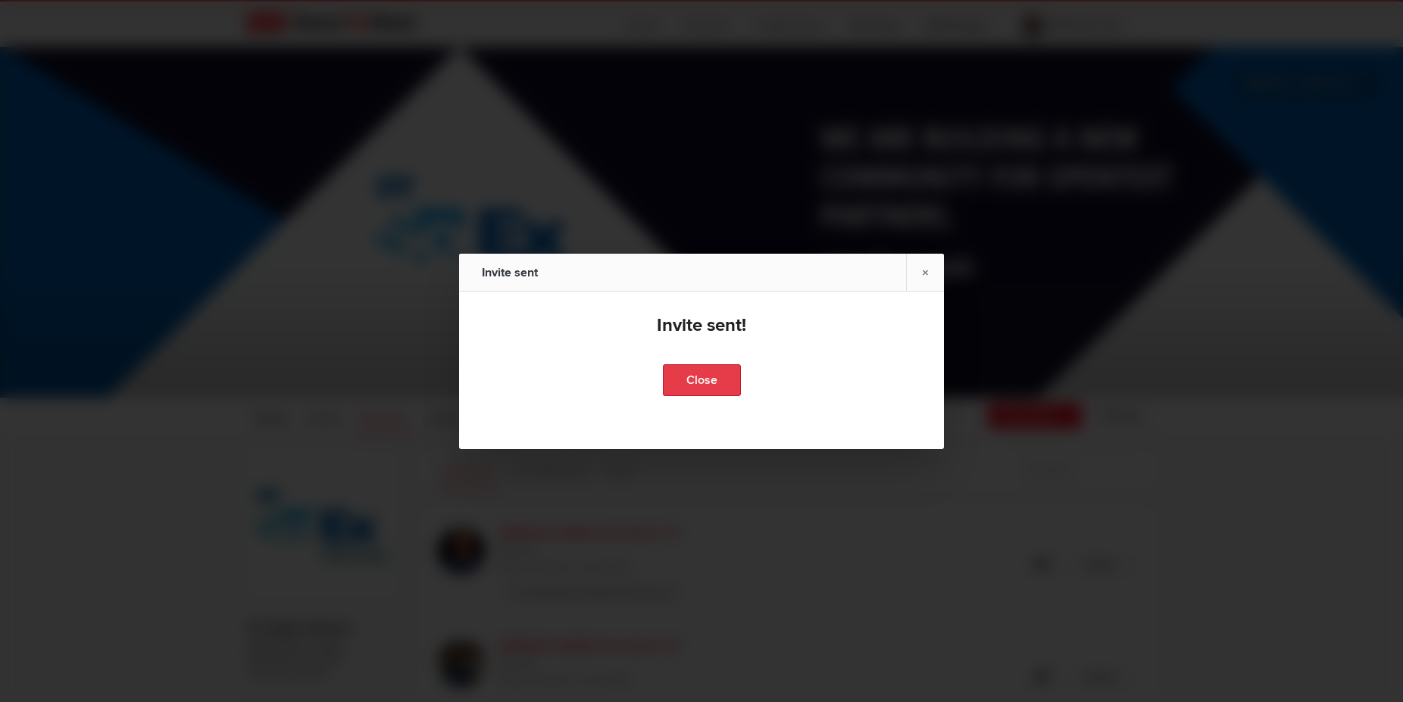
click at [698, 385] on link "Close" at bounding box center [702, 380] width 78 height 32
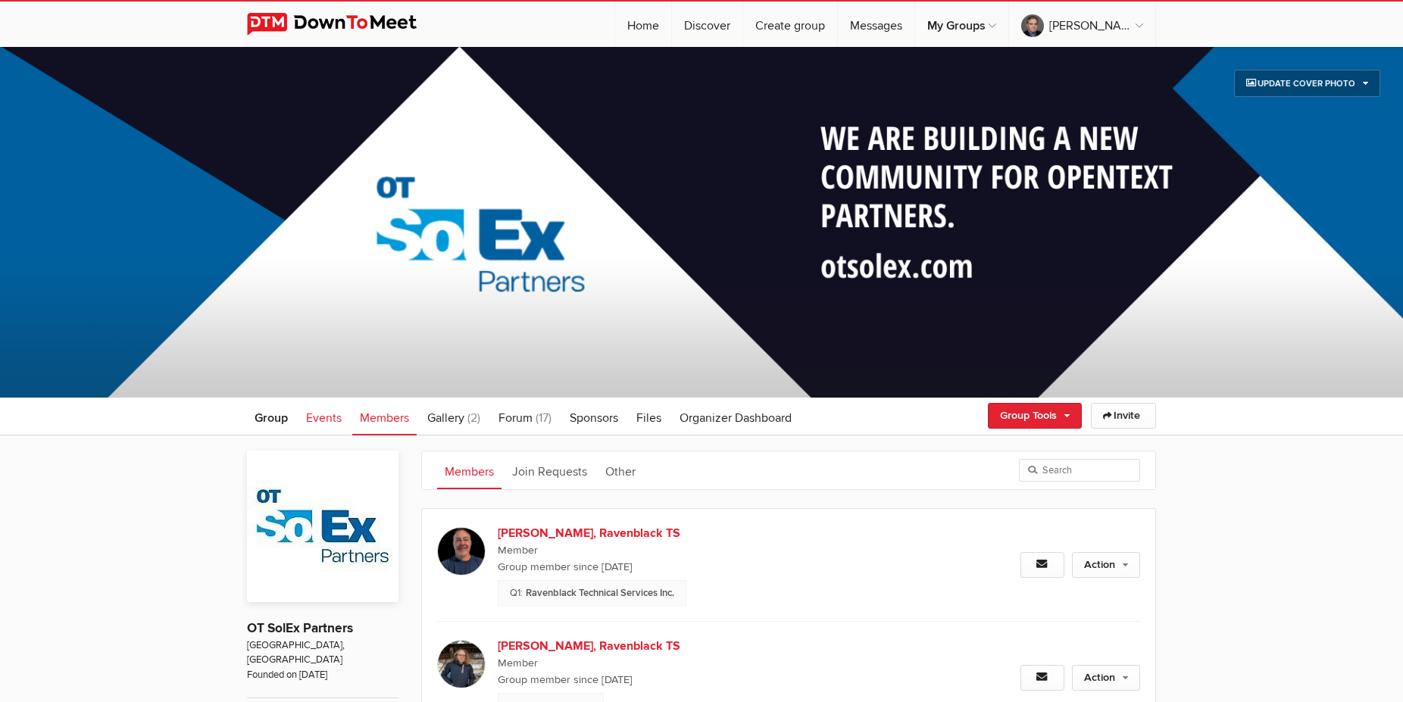
click at [315, 405] on link "Events" at bounding box center [324, 417] width 51 height 38
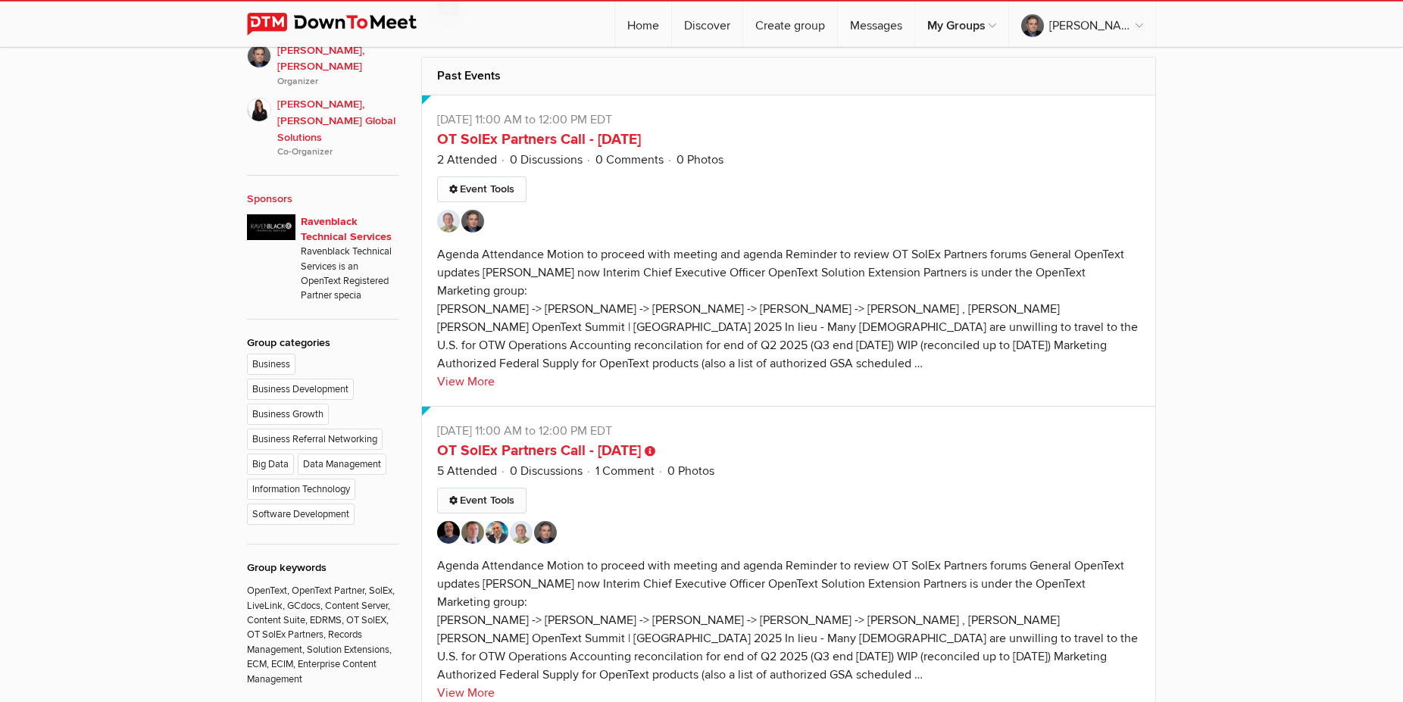
scroll to position [927, 0]
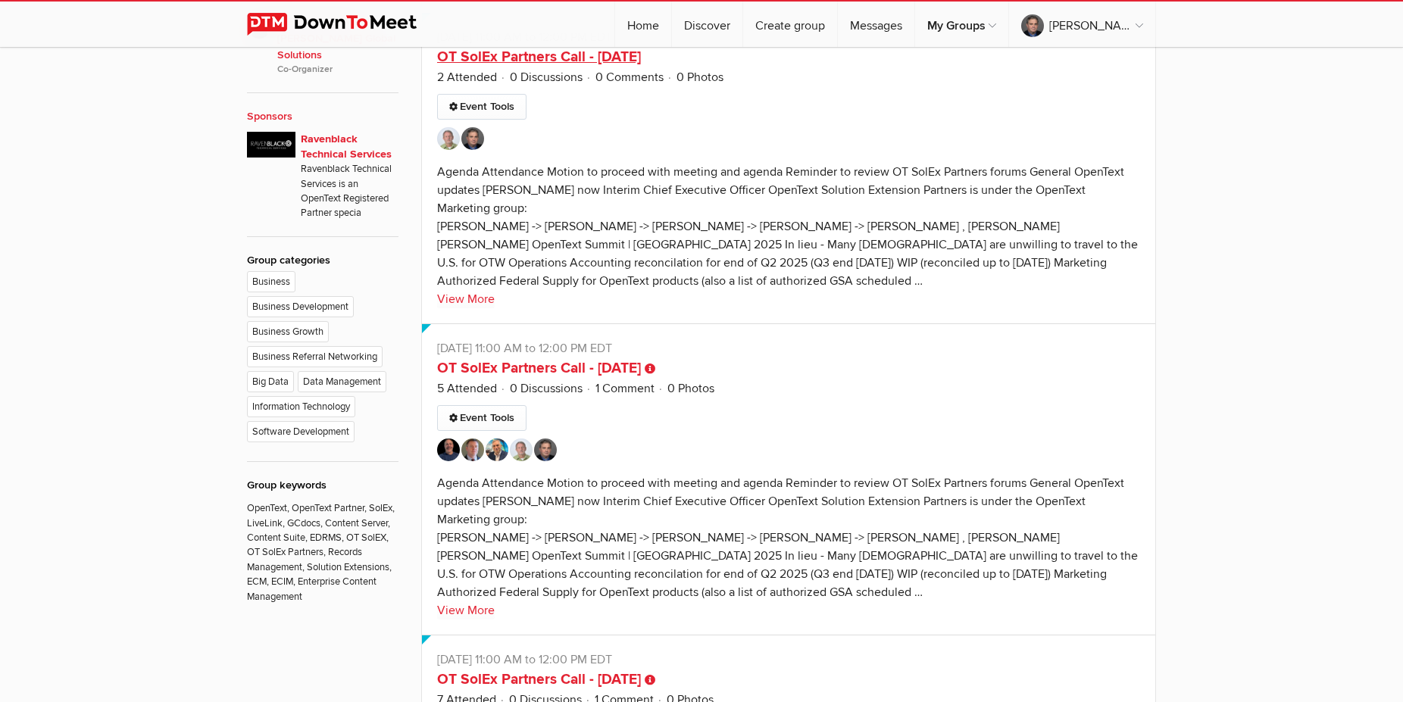
click at [524, 66] on link "OT SolEx Partners Call - Sep 9th" at bounding box center [539, 57] width 204 height 18
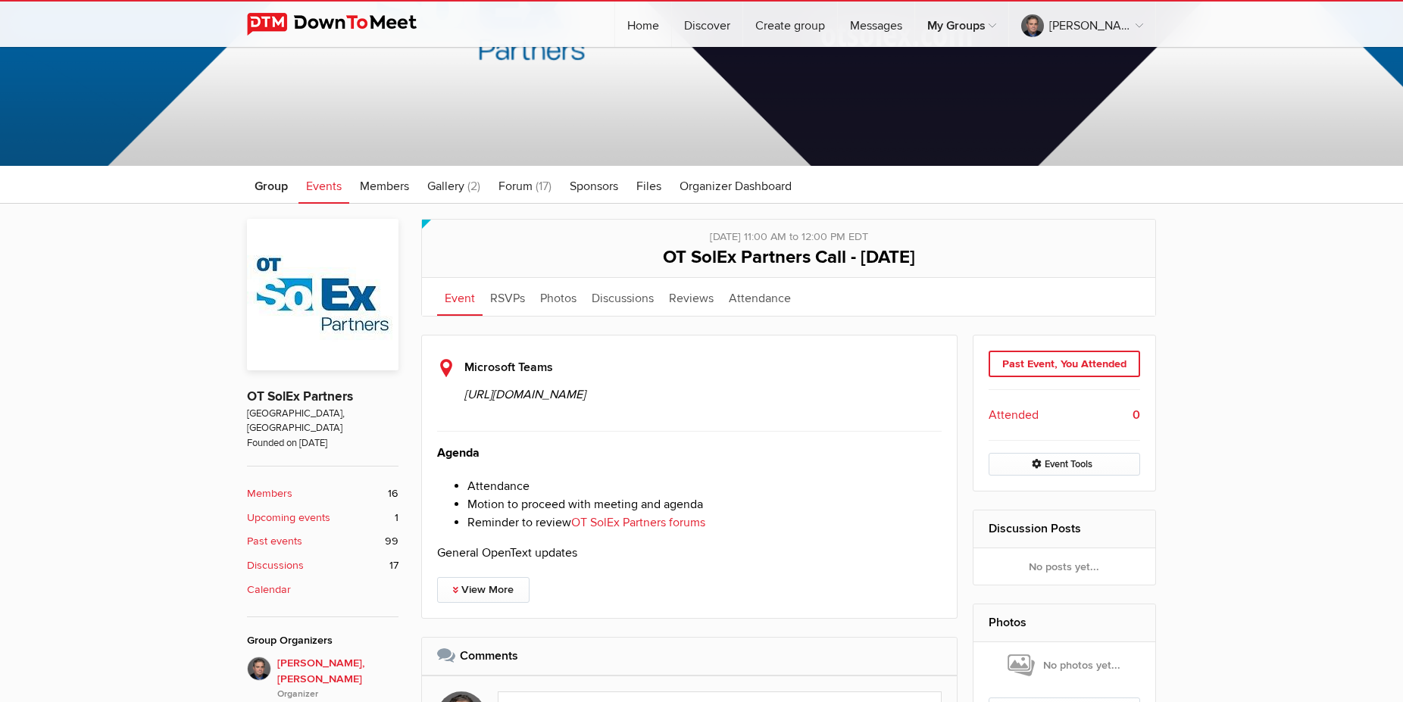
scroll to position [464, 0]
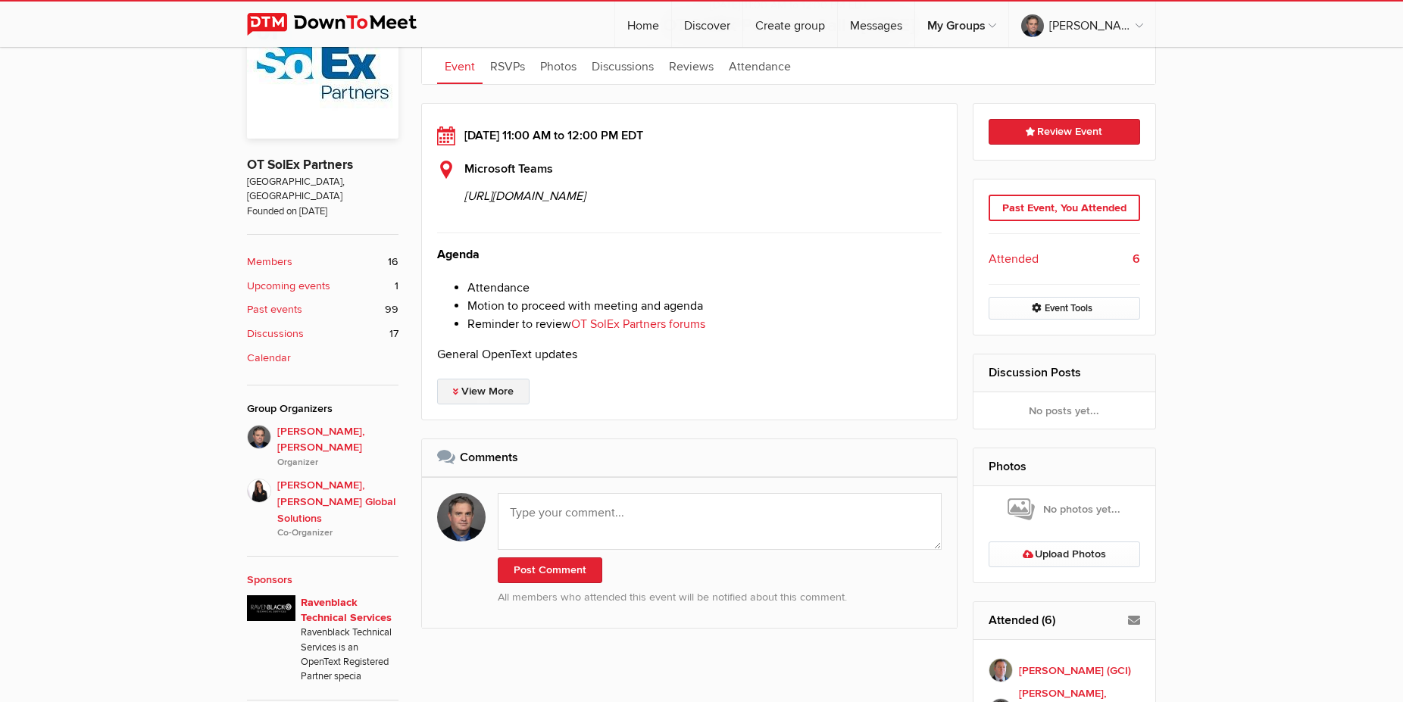
click at [492, 405] on link "View More" at bounding box center [483, 392] width 92 height 26
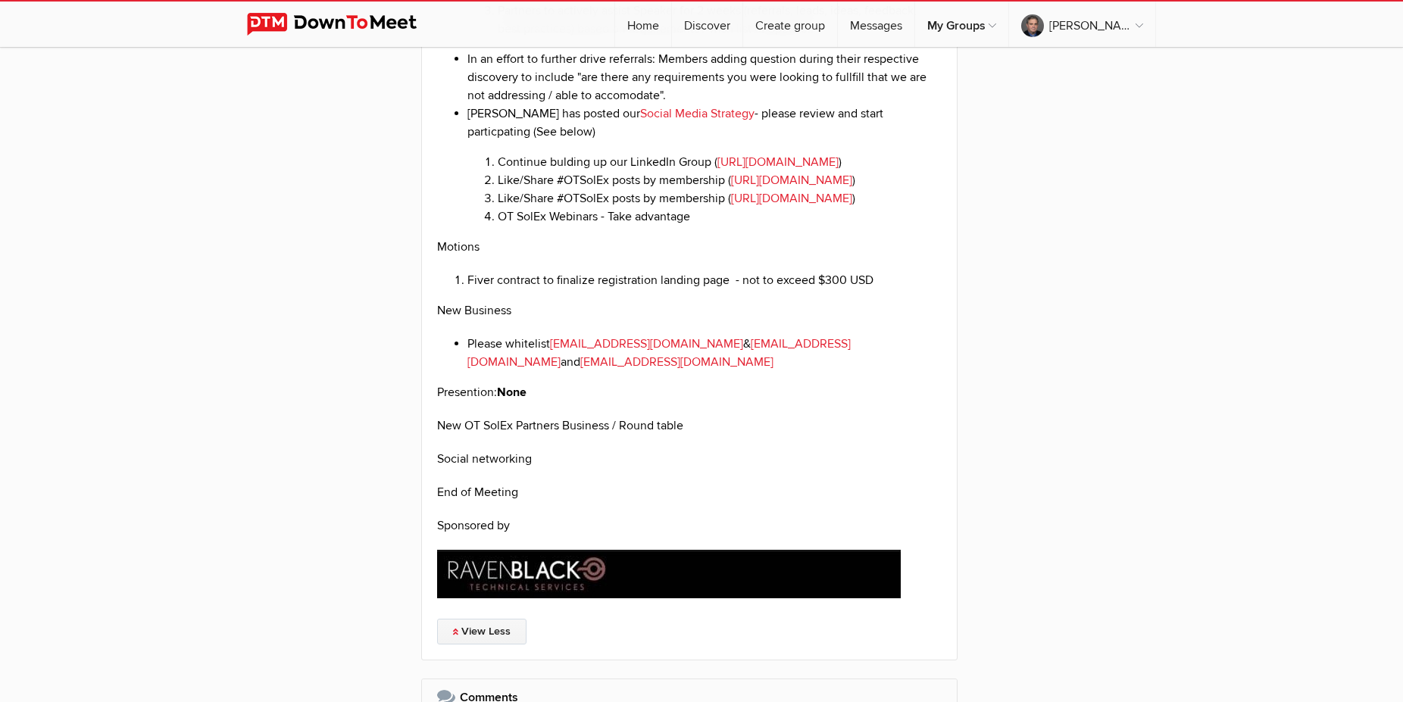
scroll to position [2859, 0]
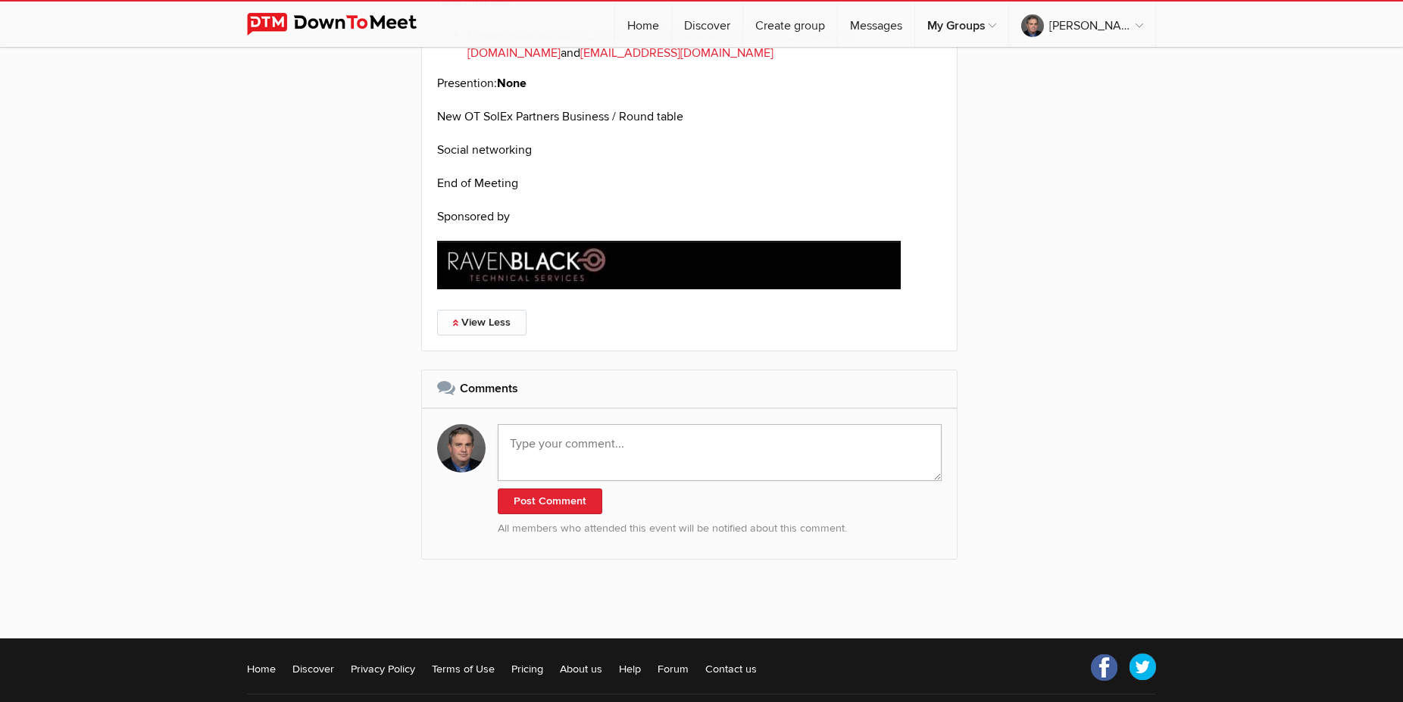
click at [557, 481] on textarea at bounding box center [720, 452] width 444 height 57
paste textarea "https://youtu.be/9XCHOowdEbY"
type textarea "Recording: https://youtu.be/9XCHOowdEbY"
click at [563, 514] on button "Post Comment" at bounding box center [550, 502] width 105 height 26
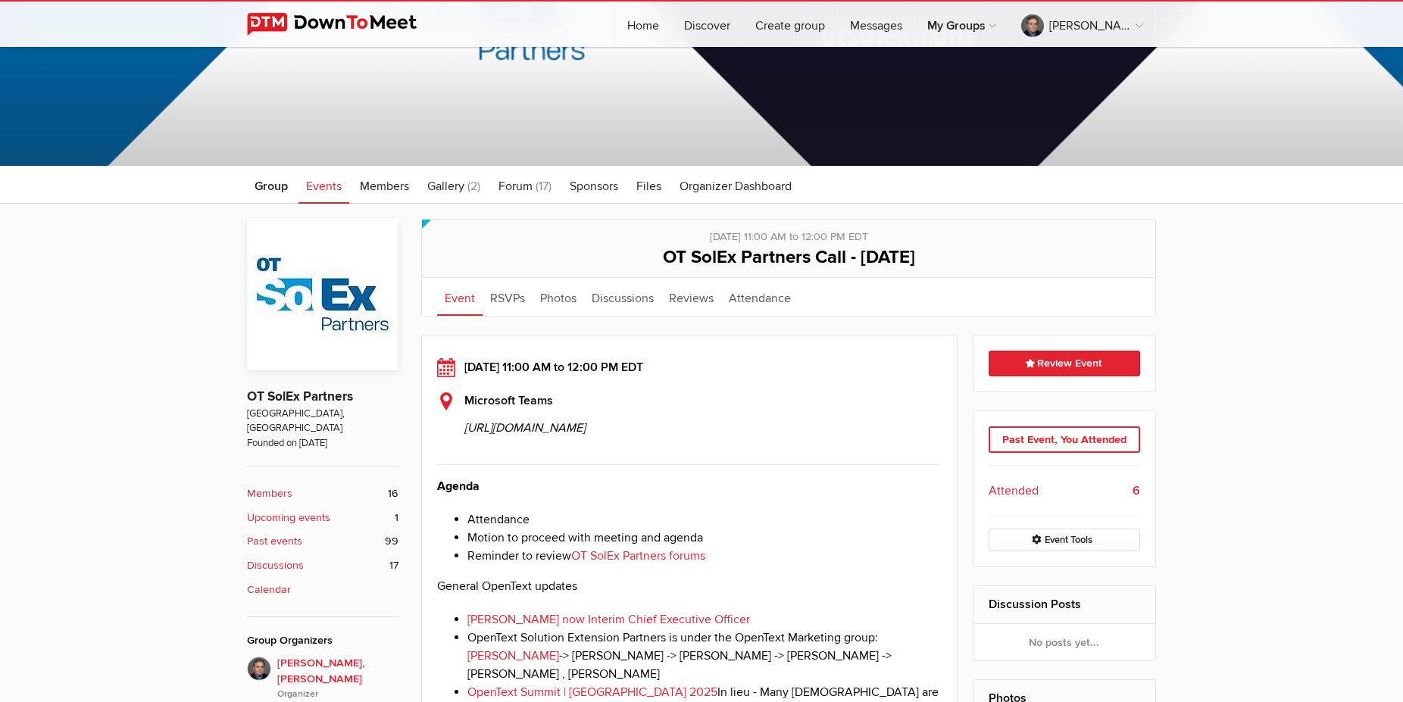
scroll to position [618, 0]
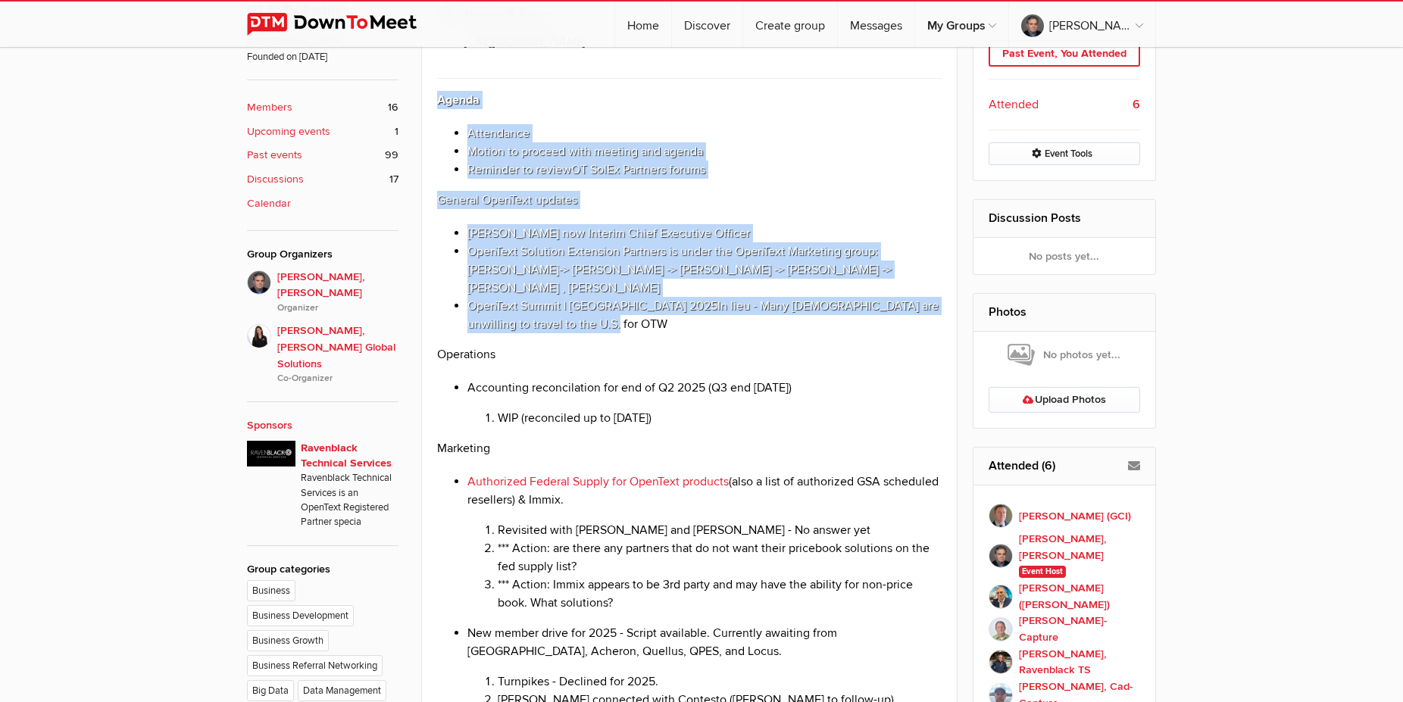
drag, startPoint x: 432, startPoint y: 170, endPoint x: 664, endPoint y: 433, distance: 351.0
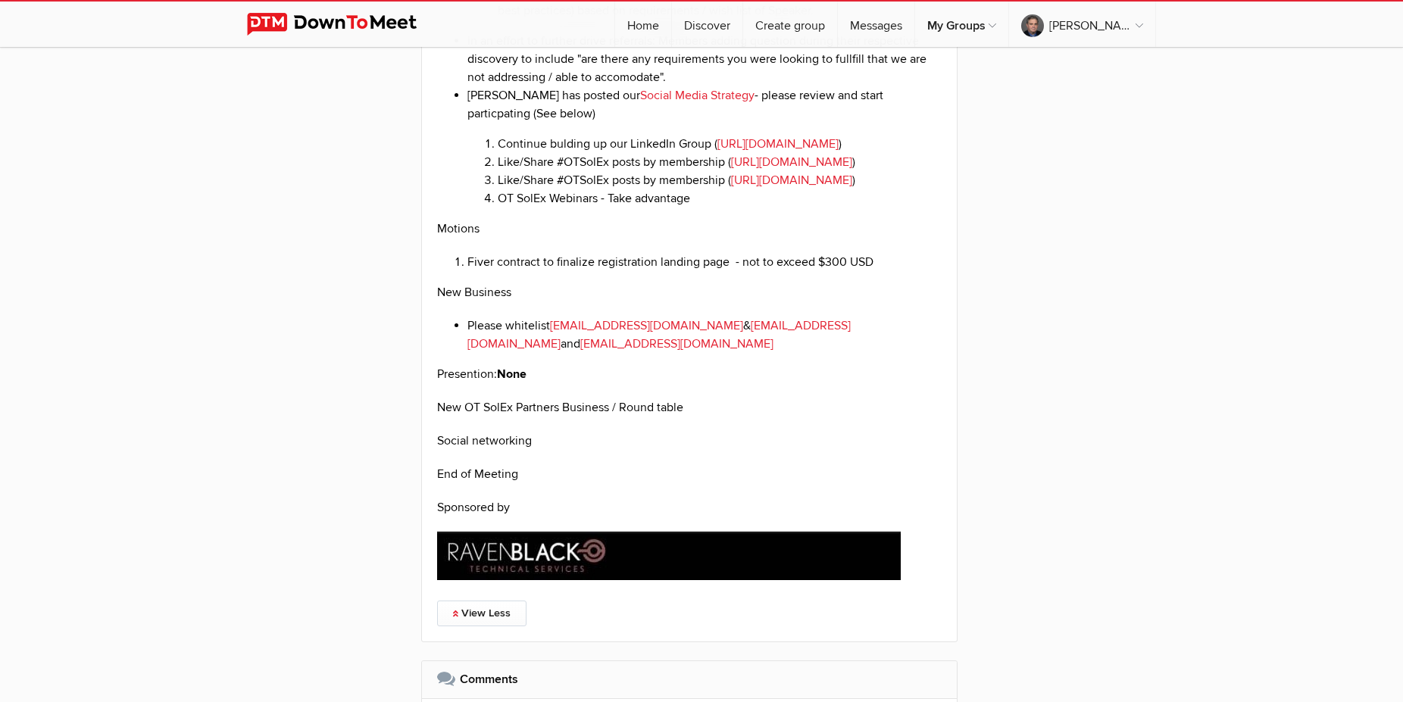
scroll to position [2628, 0]
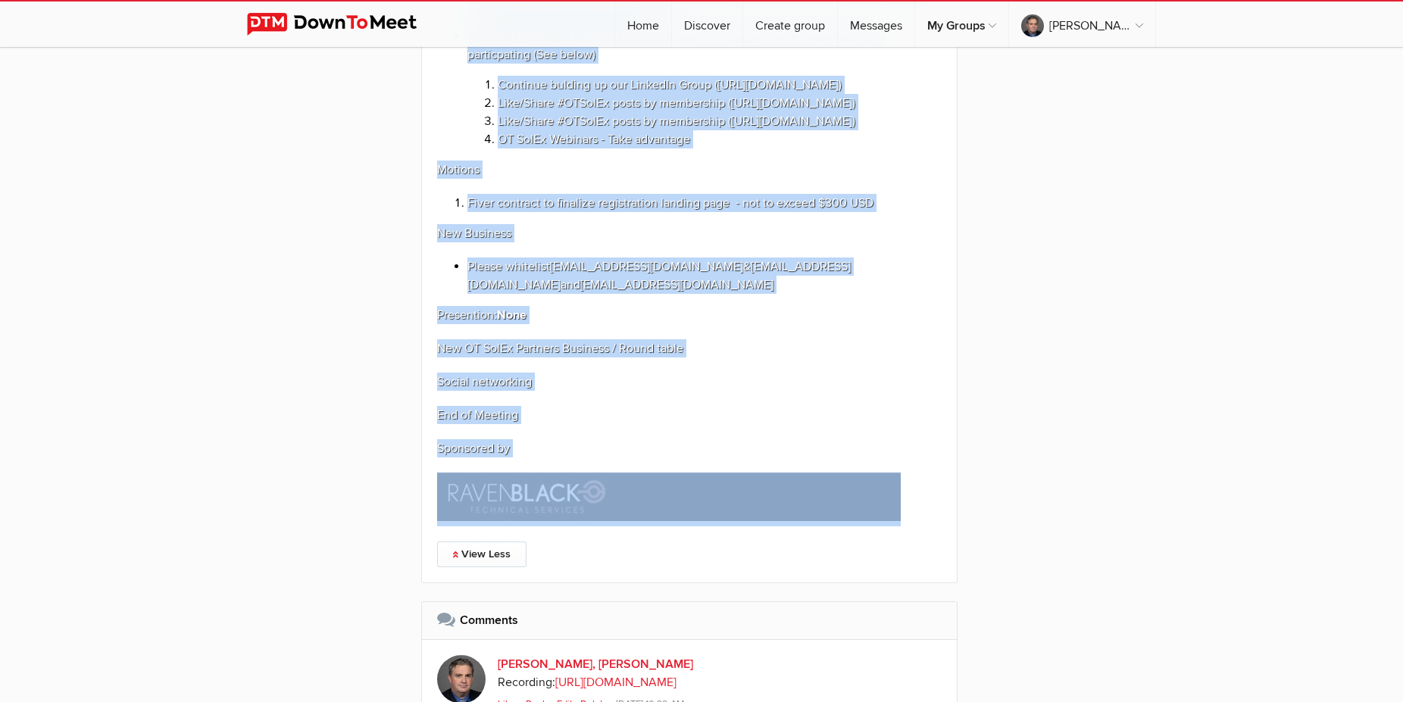
click at [911, 527] on p at bounding box center [689, 500] width 505 height 54
copy div "Agenda Attendance Motion to proceed with meeting and agenda Reminder to review …"
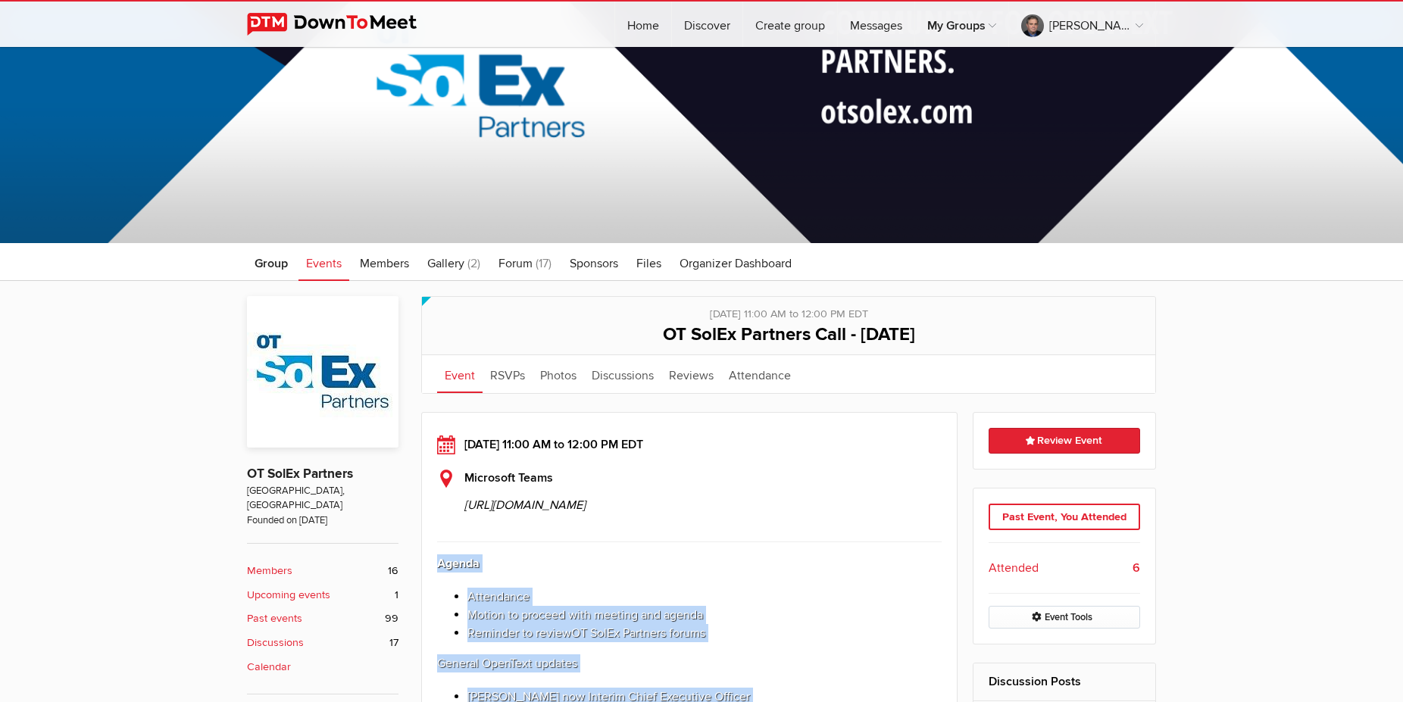
scroll to position [0, 0]
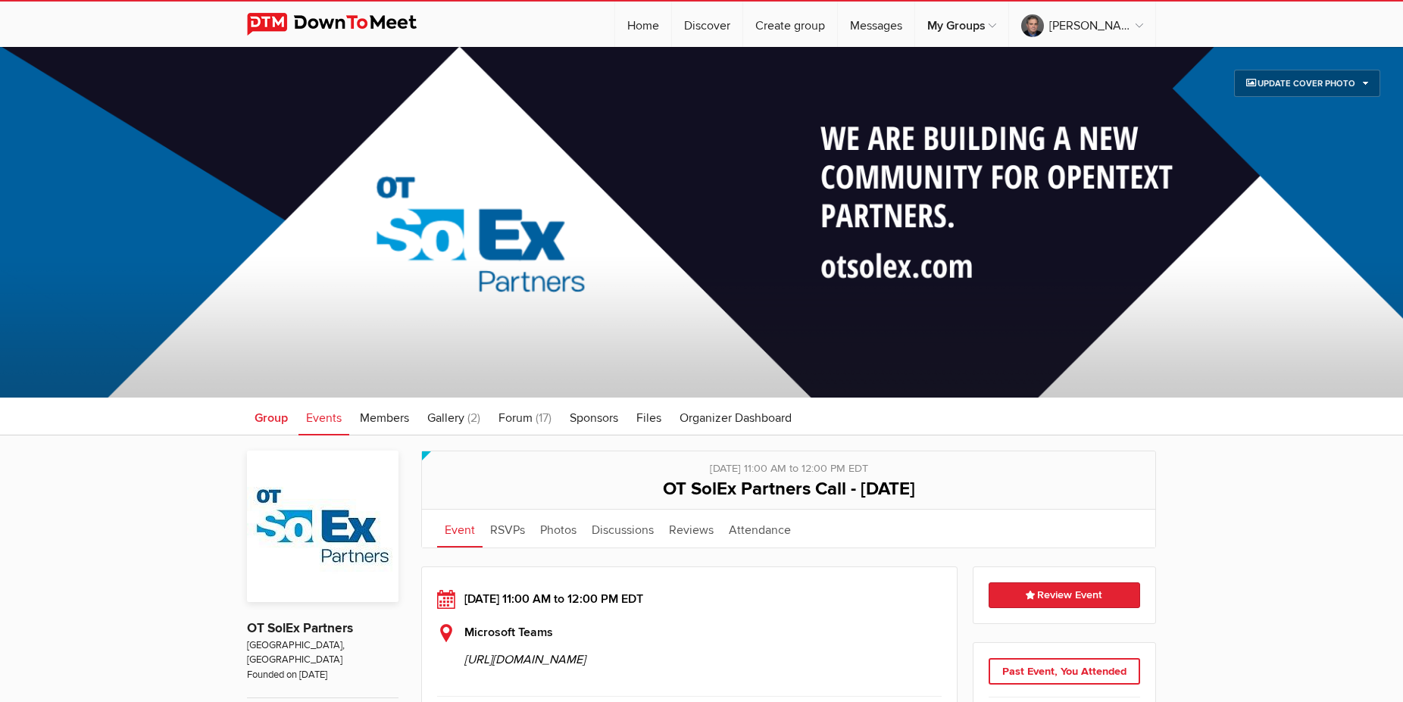
click at [267, 421] on span "Group" at bounding box center [271, 418] width 33 height 15
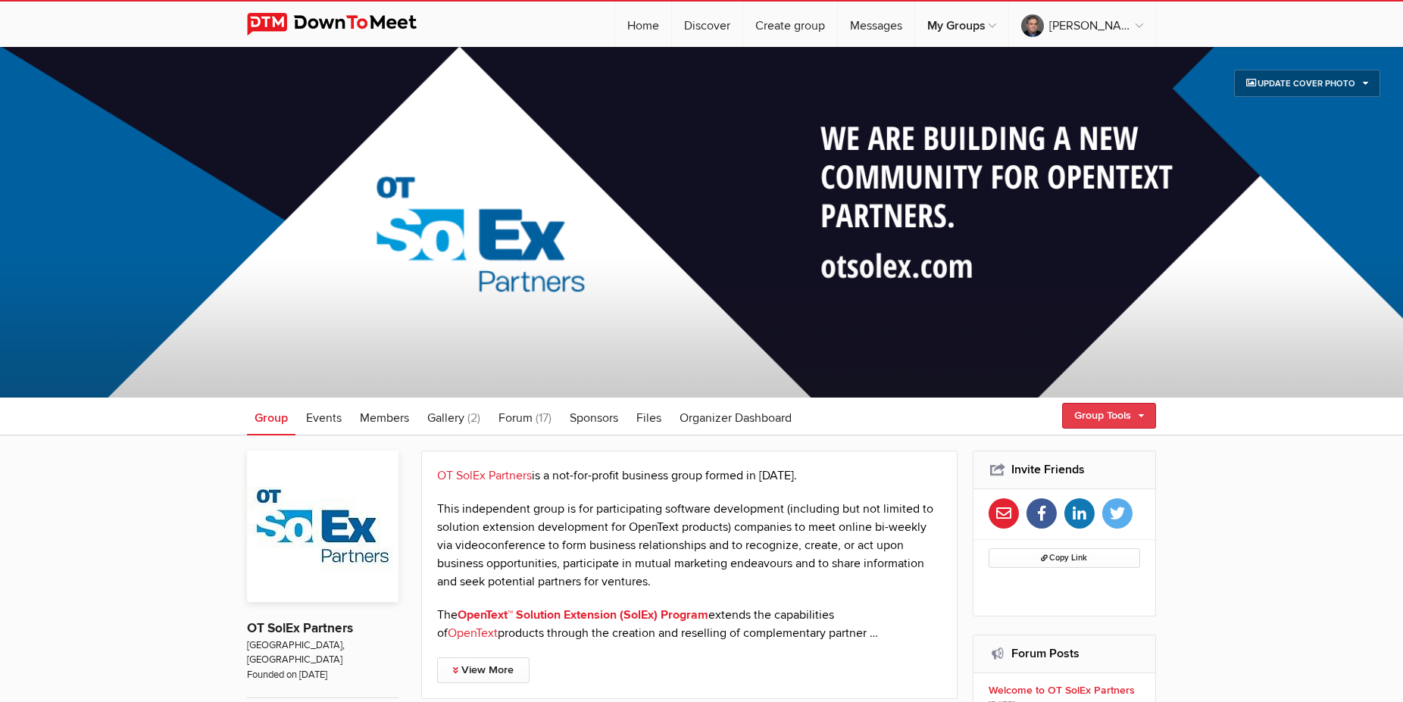
click at [1100, 421] on link "Group Tools" at bounding box center [1109, 416] width 94 height 26
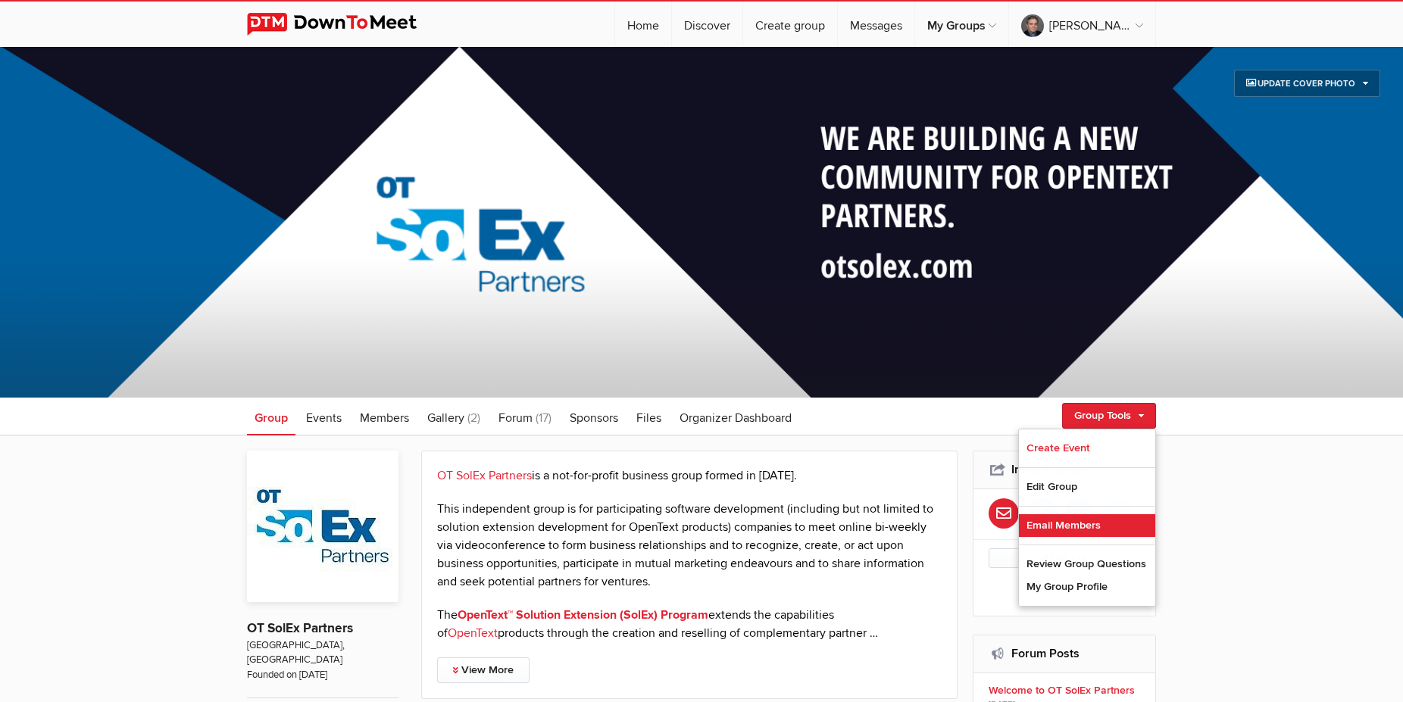
click at [1071, 523] on link "Email Members" at bounding box center [1087, 525] width 136 height 23
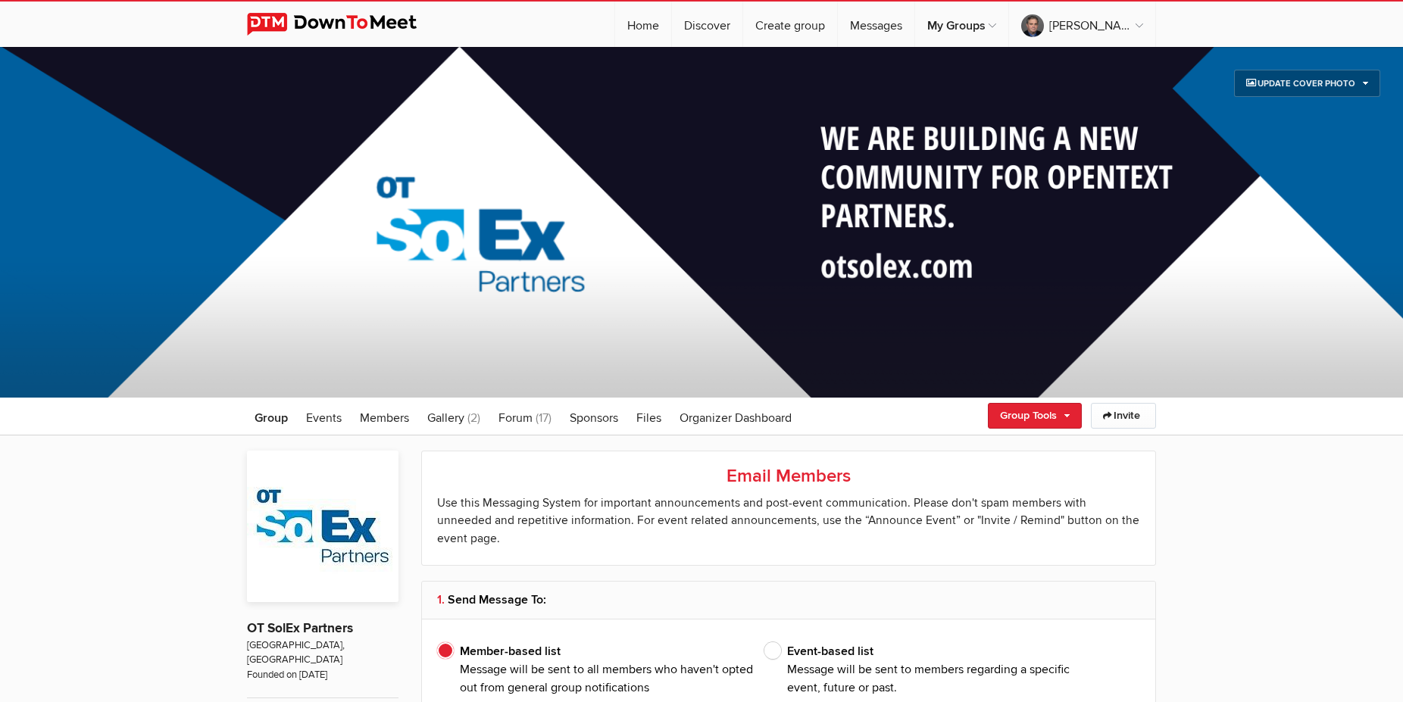
type input "Sean Murphy, Cassia"
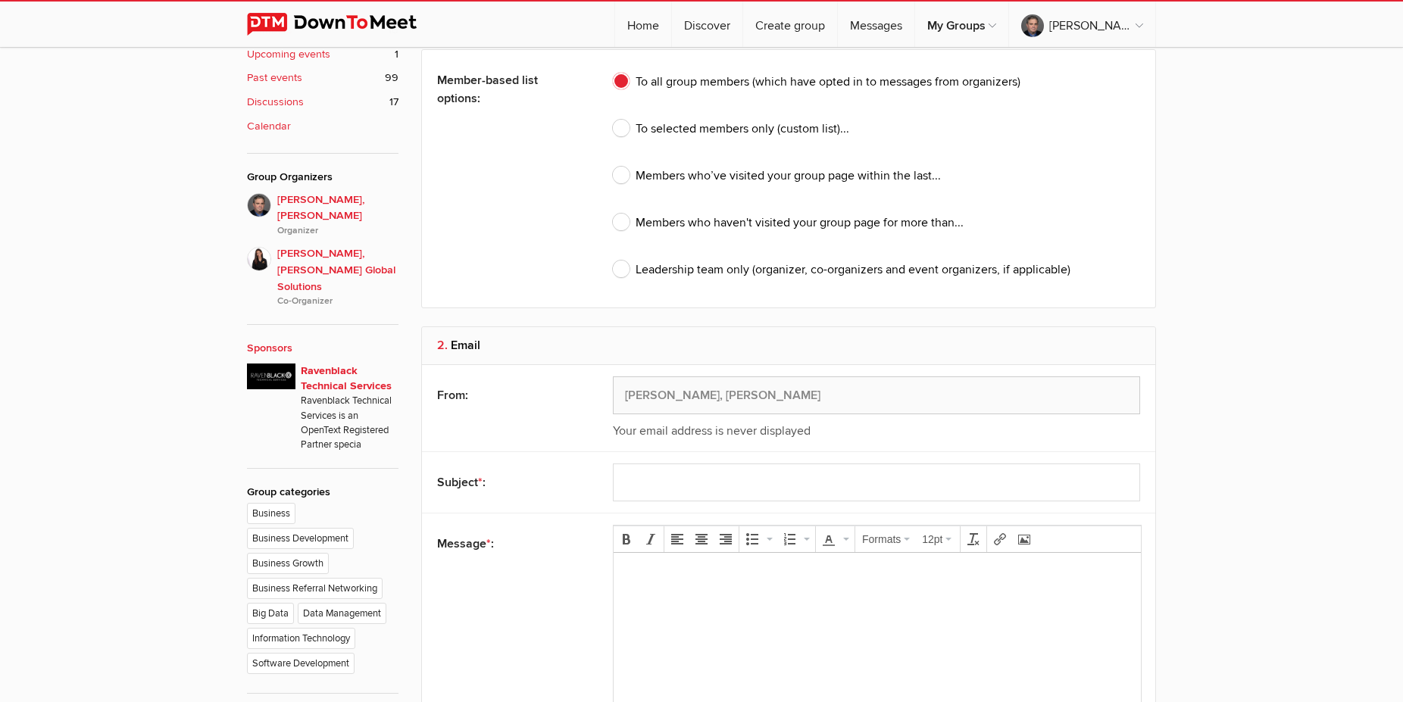
scroll to position [1082, 0]
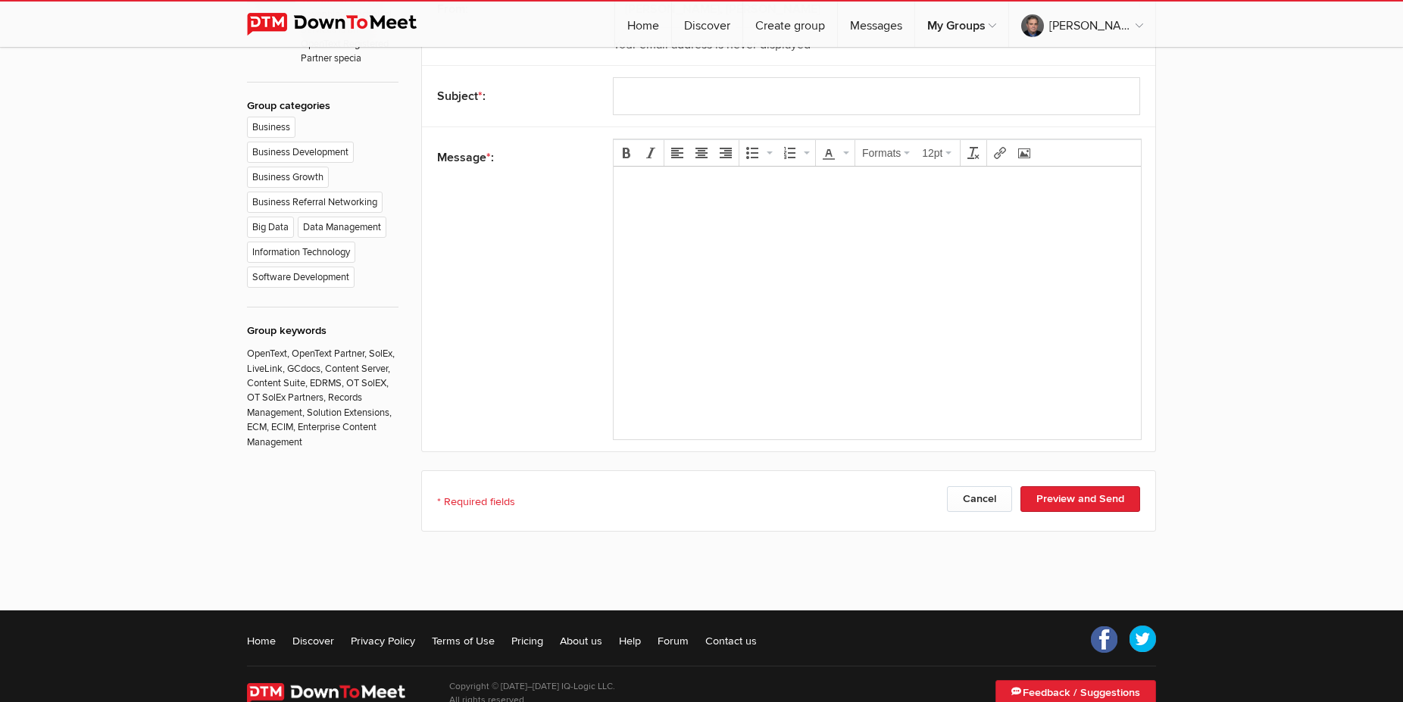
click at [659, 210] on body at bounding box center [877, 213] width 515 height 68
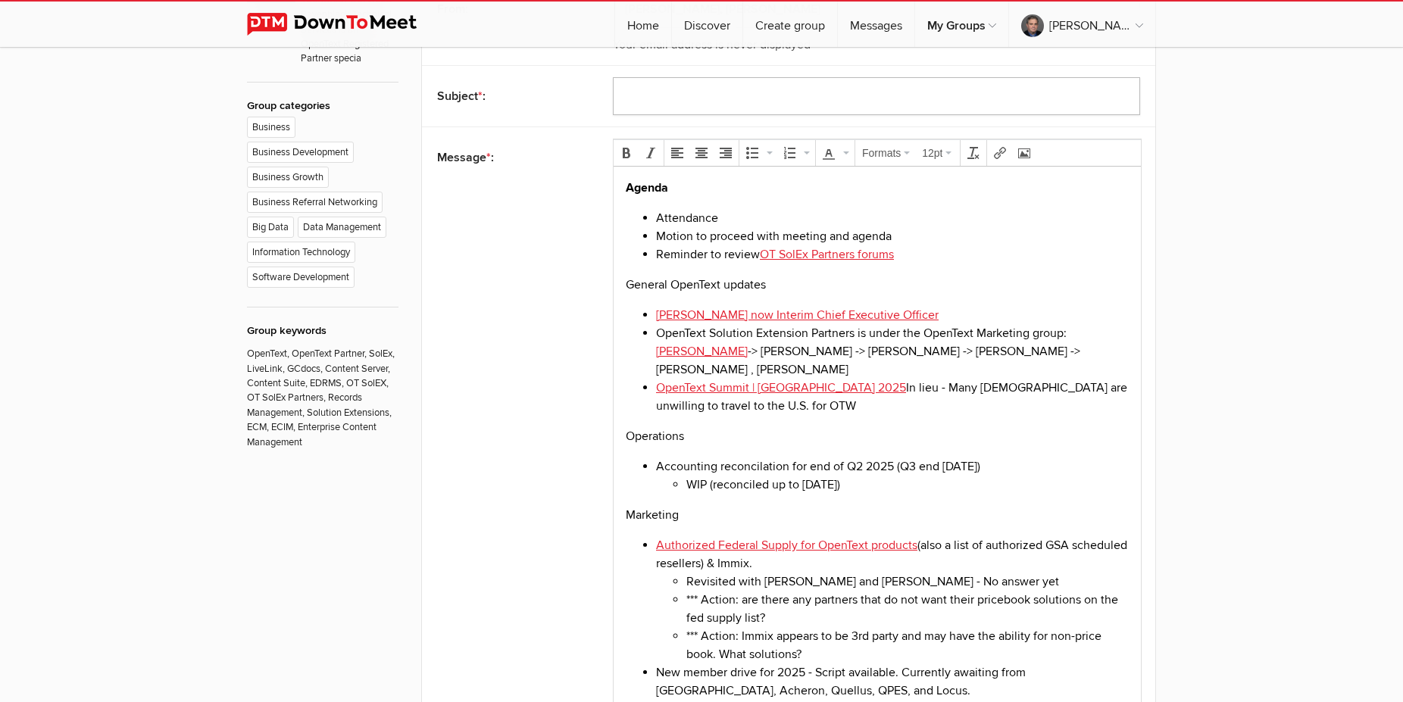
click at [672, 77] on input "text" at bounding box center [876, 96] width 527 height 38
type input "OT SolEx Partners Call Summary for September 9th, 2025"
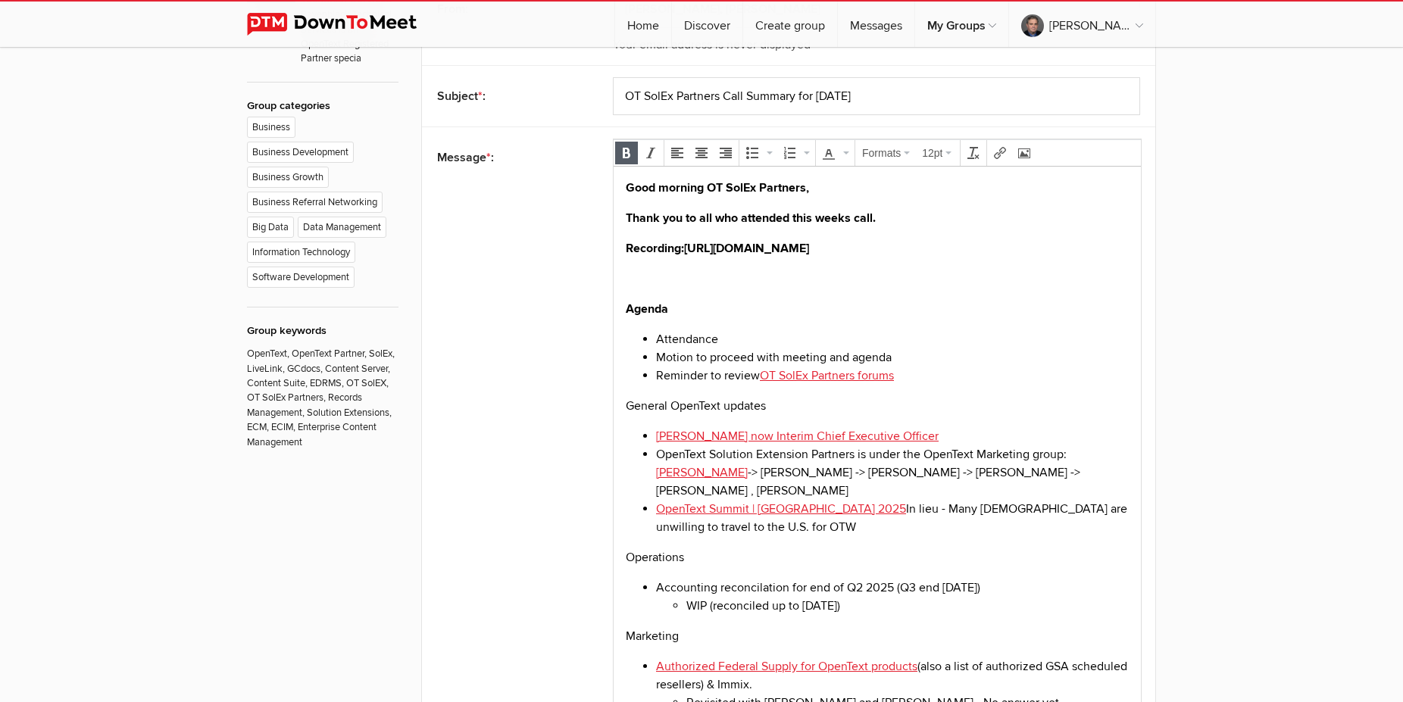
drag, startPoint x: 871, startPoint y: 236, endPoint x: 591, endPoint y: 175, distance: 286.2
click at [630, 280] on p at bounding box center [877, 279] width 503 height 18
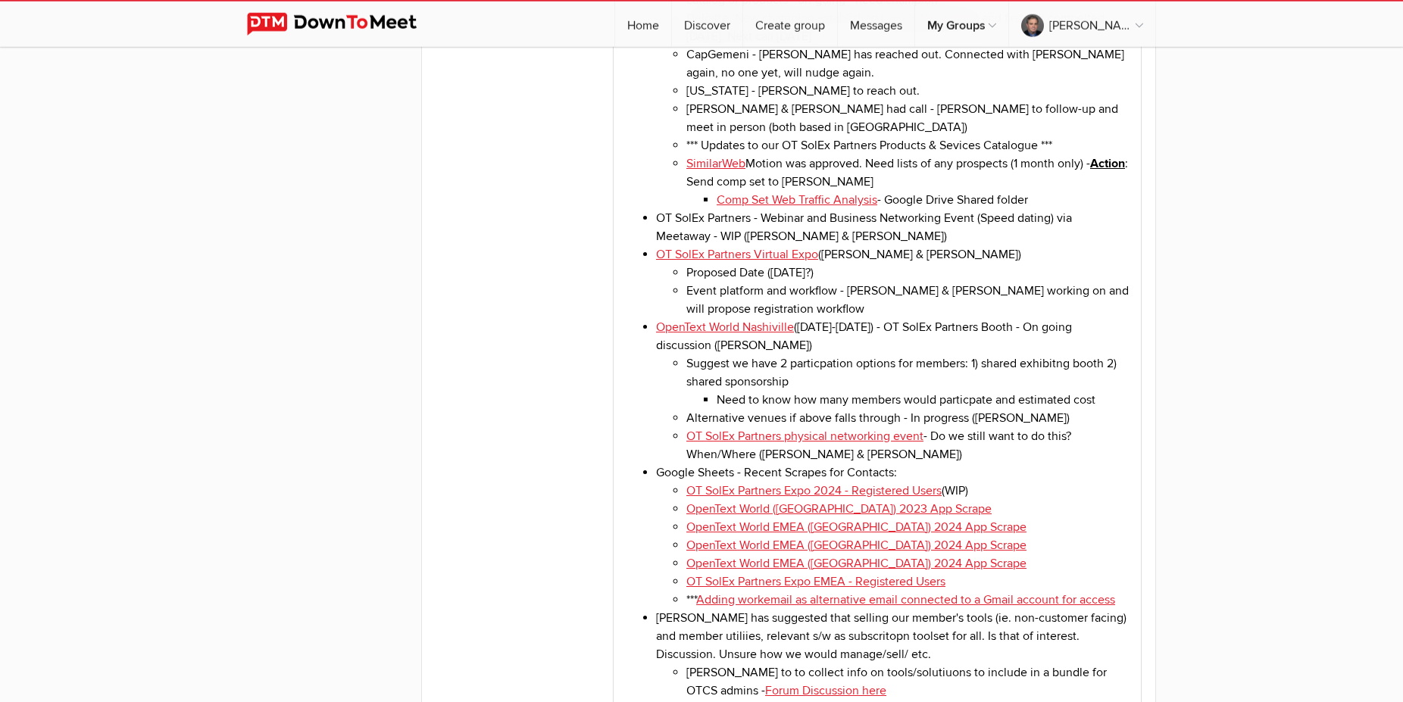
scroll to position [2087, 0]
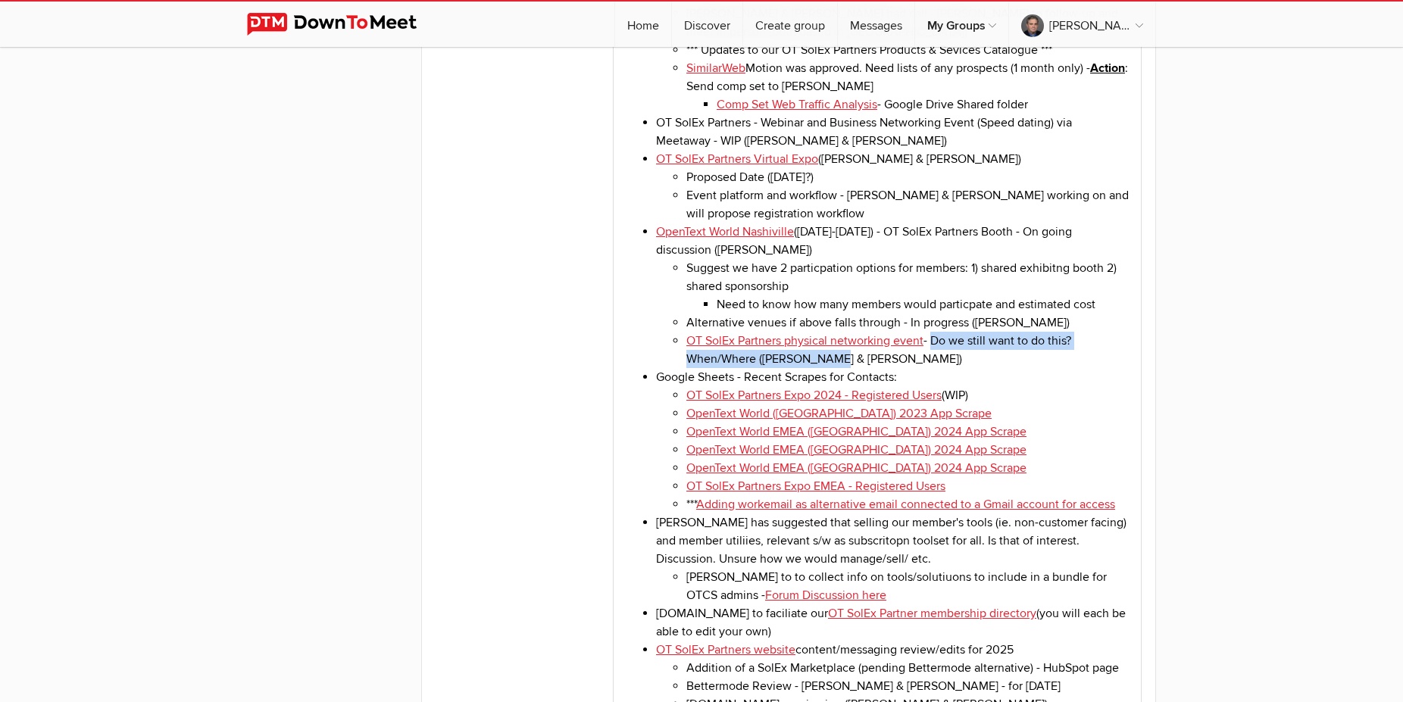
drag, startPoint x: 931, startPoint y: 367, endPoint x: 1064, endPoint y: 382, distance: 133.4
click at [1064, 369] on li "OT SolEx Partners physical networking event - Do we still want to do this? When…" at bounding box center [907, 351] width 442 height 36
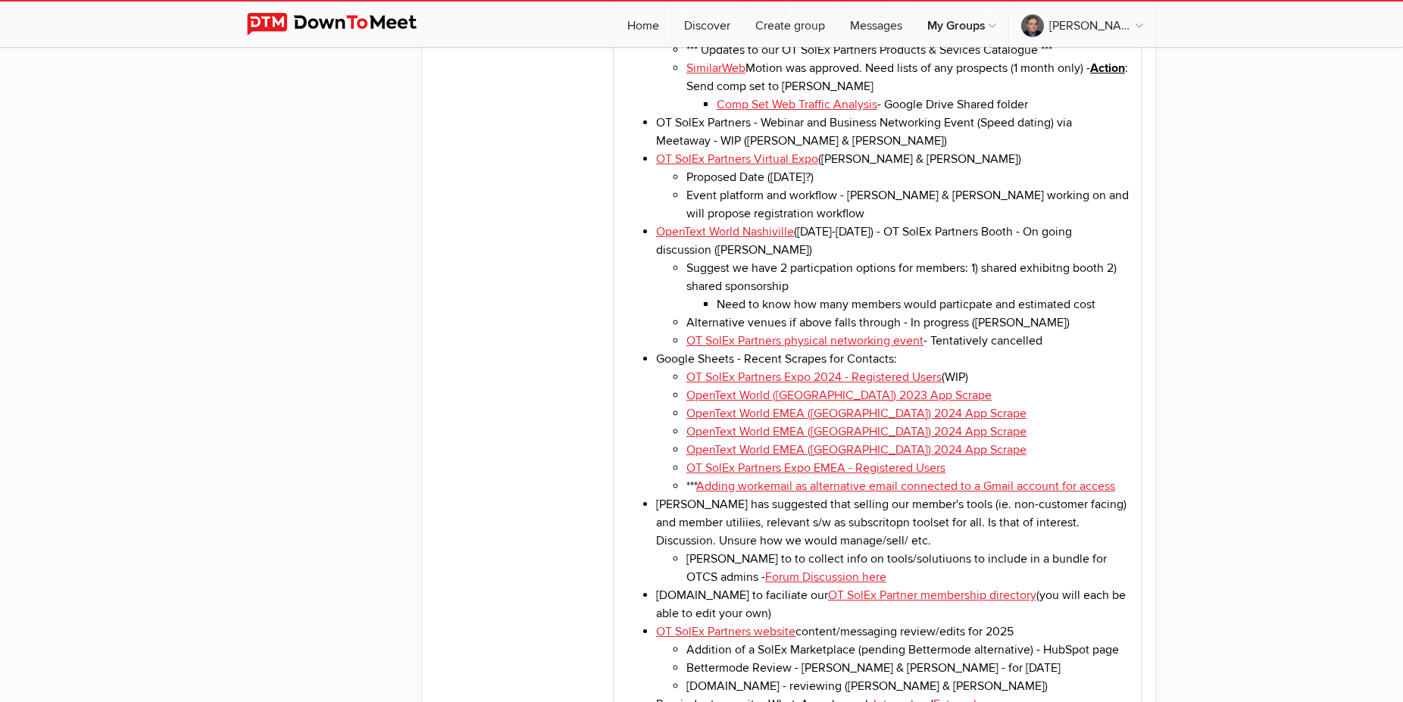
click at [906, 385] on li "Google Sheets - Recent Scrapes for Contacts: OT SolEx Partners Expo 2024 - Regi…" at bounding box center [892, 423] width 473 height 145
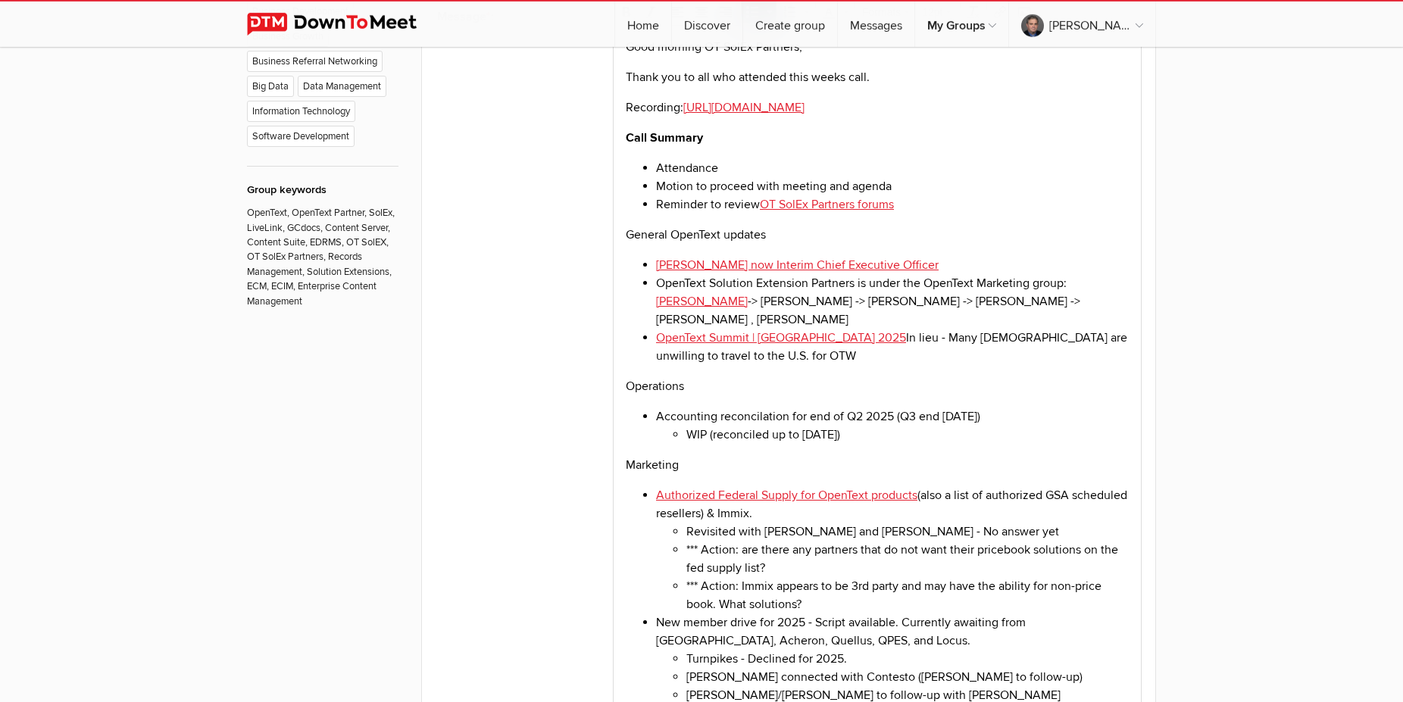
scroll to position [1159, 0]
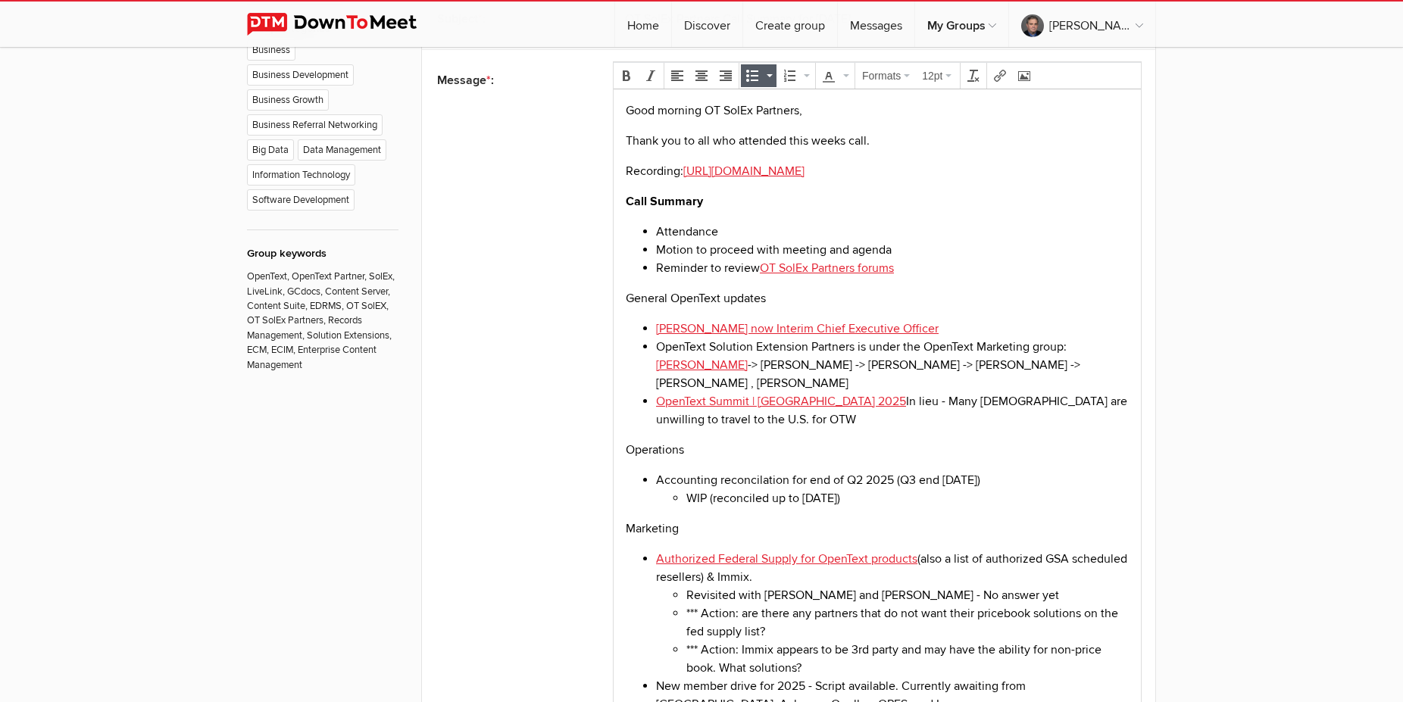
click at [737, 427] on li "OpenText Summit | Toronto 2025 In lieu - Many Canadians are unwilling to travel…" at bounding box center [892, 410] width 473 height 36
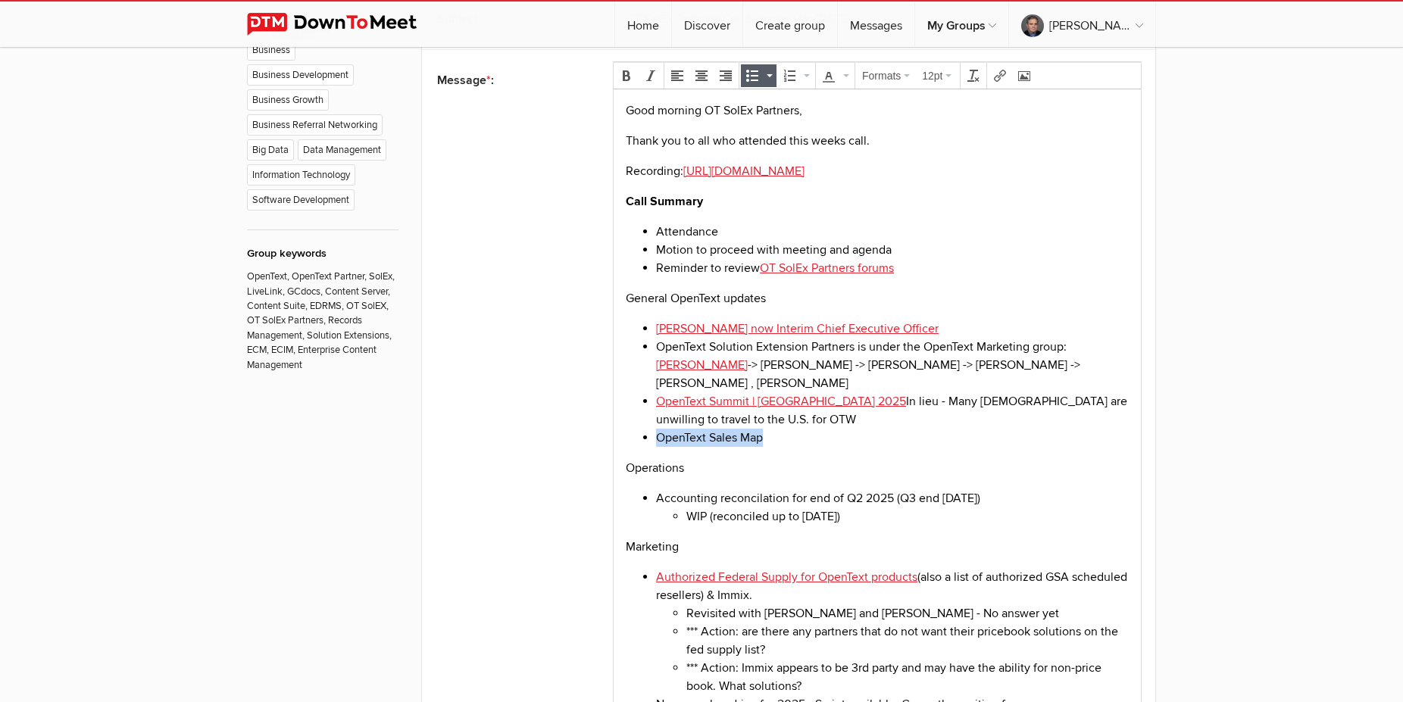
drag, startPoint x: 765, startPoint y: 441, endPoint x: 660, endPoint y: 442, distance: 105.3
click at [660, 442] on li "OpenText Sales Map" at bounding box center [892, 438] width 473 height 18
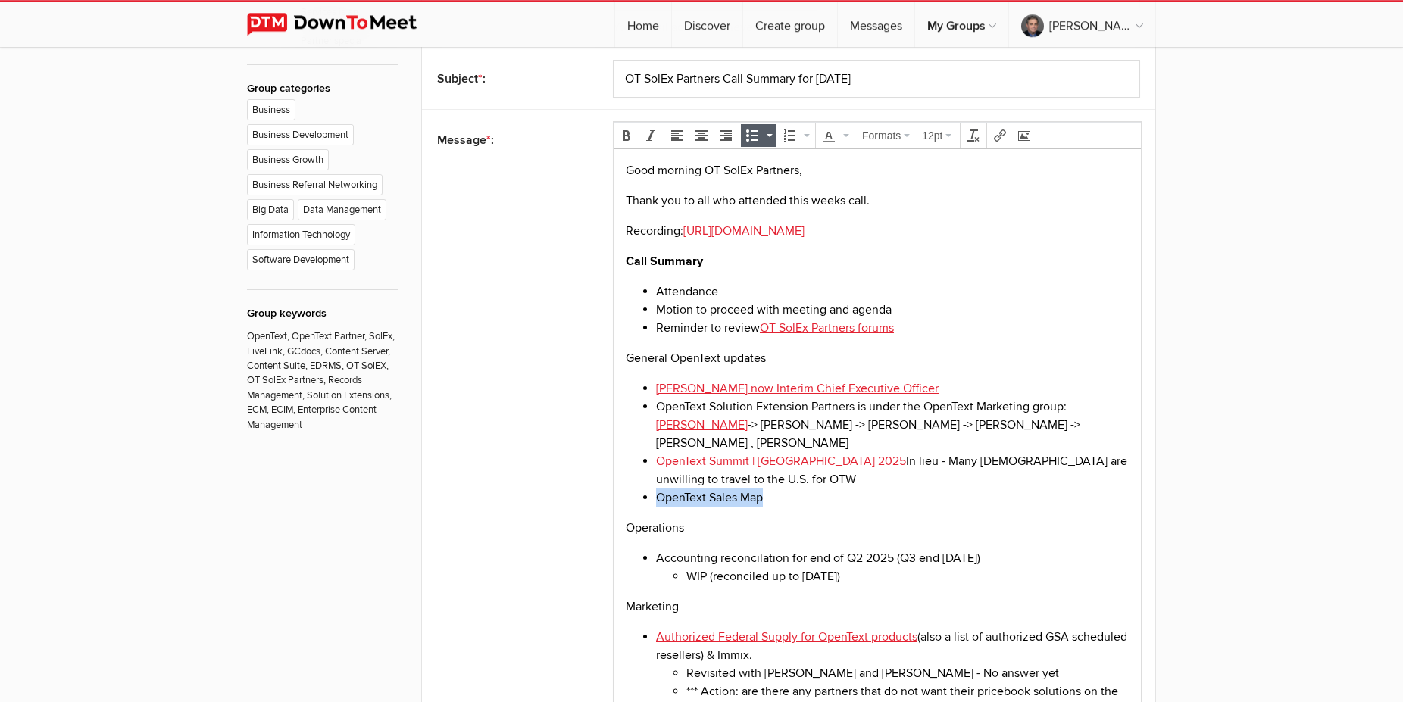
scroll to position [1005, 0]
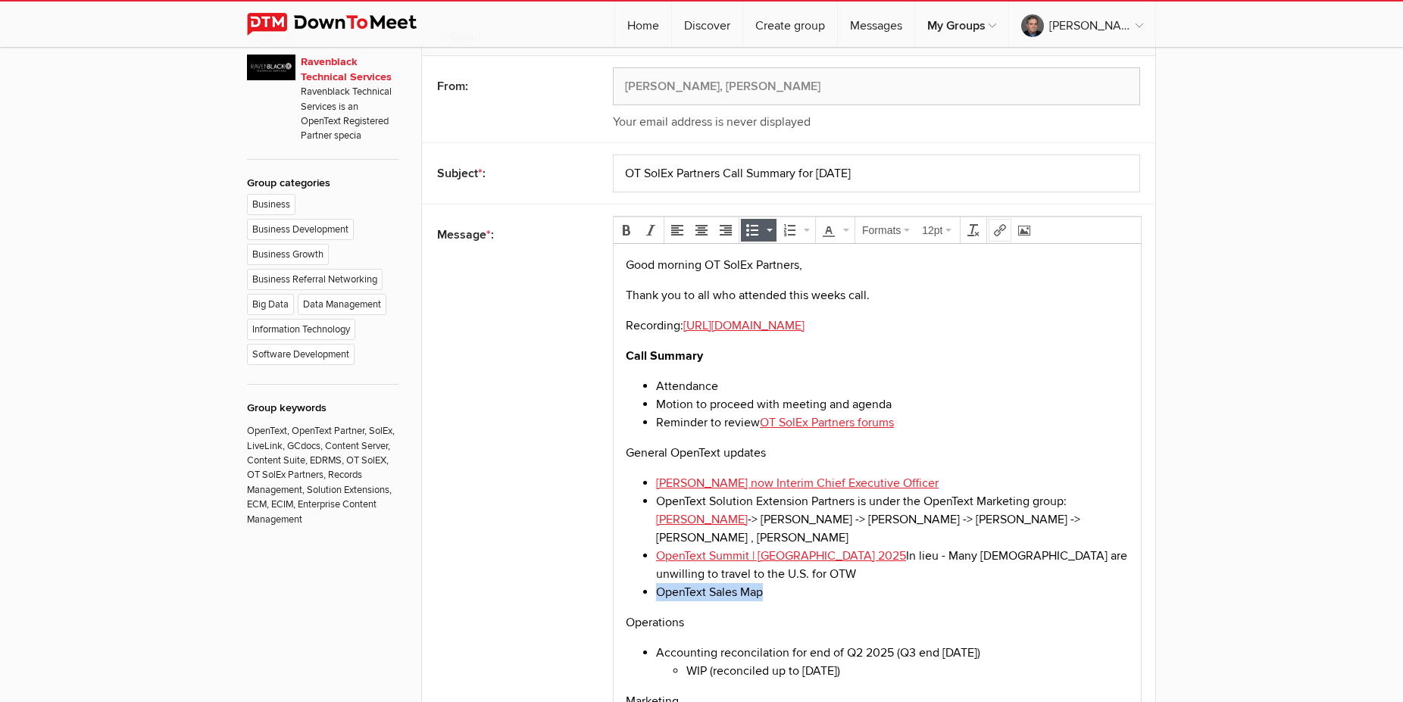
click at [998, 224] on icon "Insert/edit link" at bounding box center [1000, 230] width 12 height 12
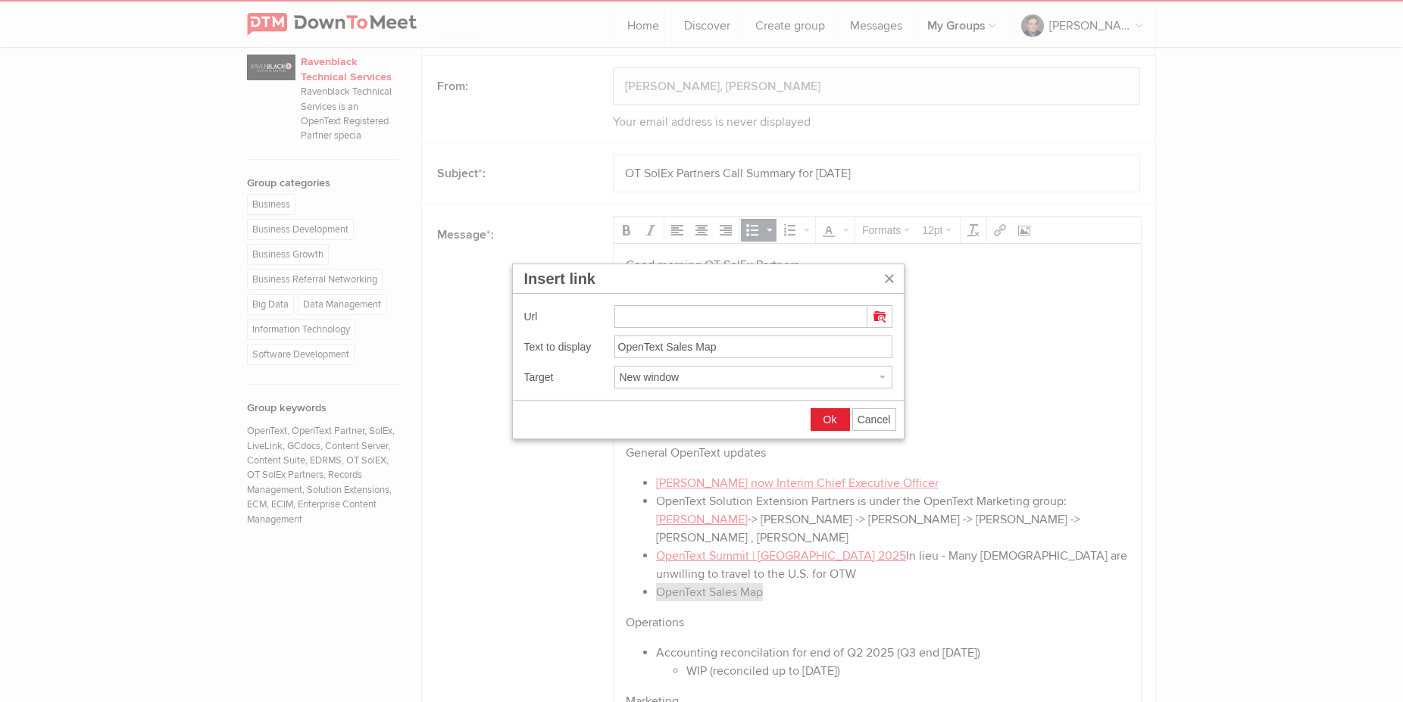
type input "https://knowledge.opentext.com/knowledge/llisapi.dll?func=ll&objId=79089046&obj…"
click at [840, 418] on button "Ok" at bounding box center [830, 419] width 38 height 21
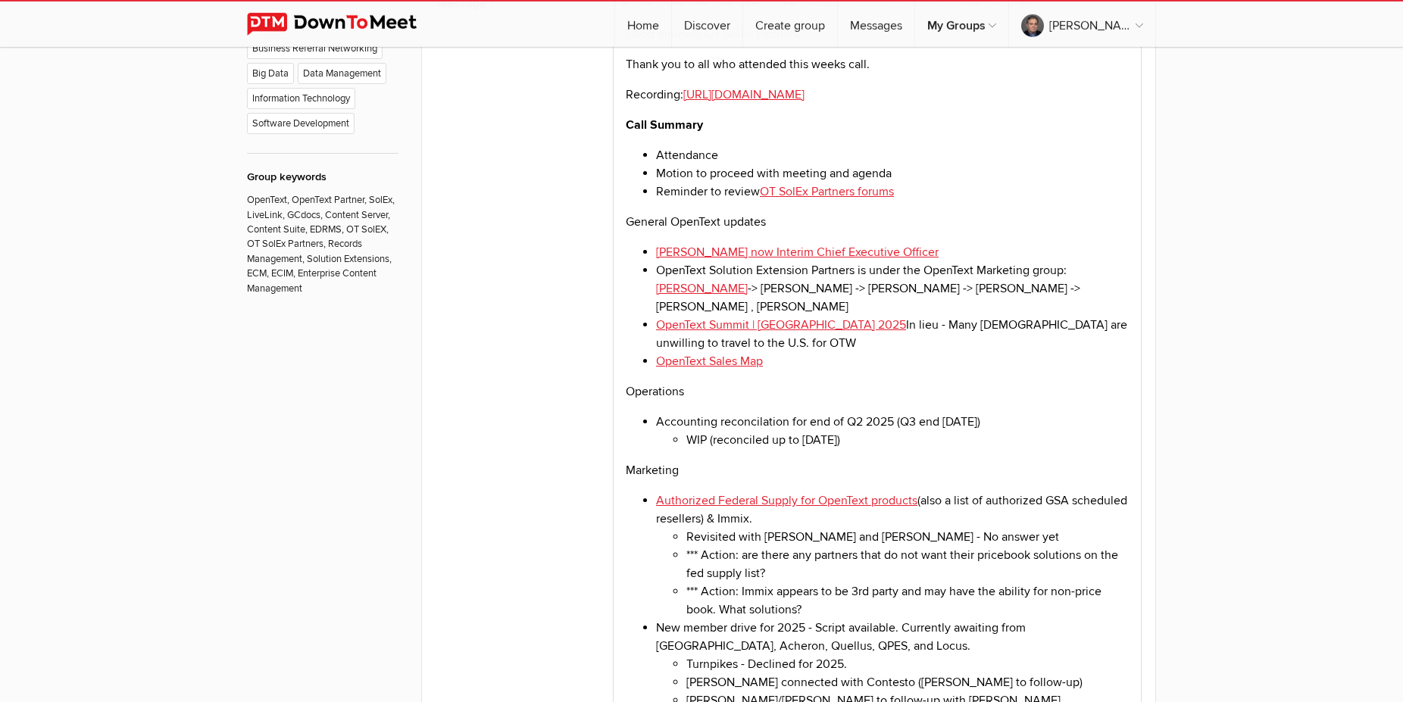
scroll to position [1237, 0]
click at [803, 361] on li "OpenText Sales Map" at bounding box center [892, 361] width 473 height 18
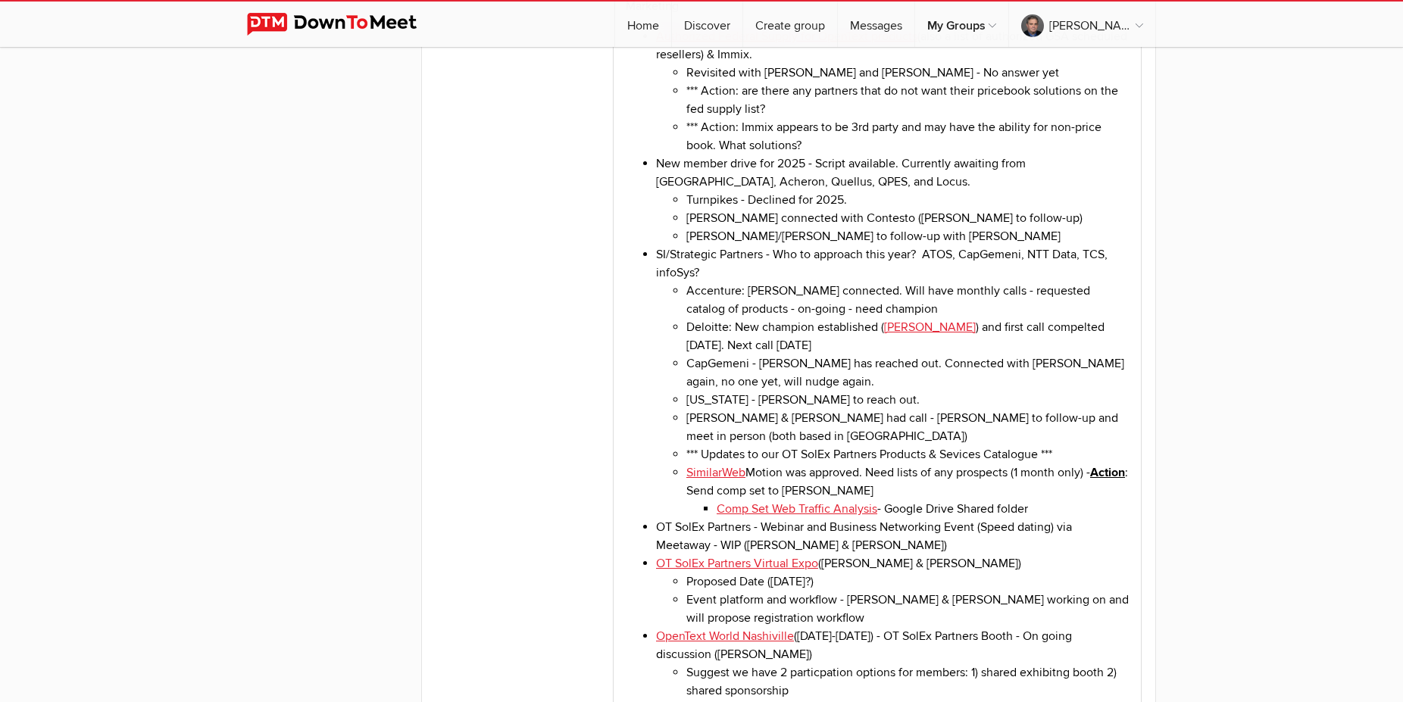
scroll to position [1855, 0]
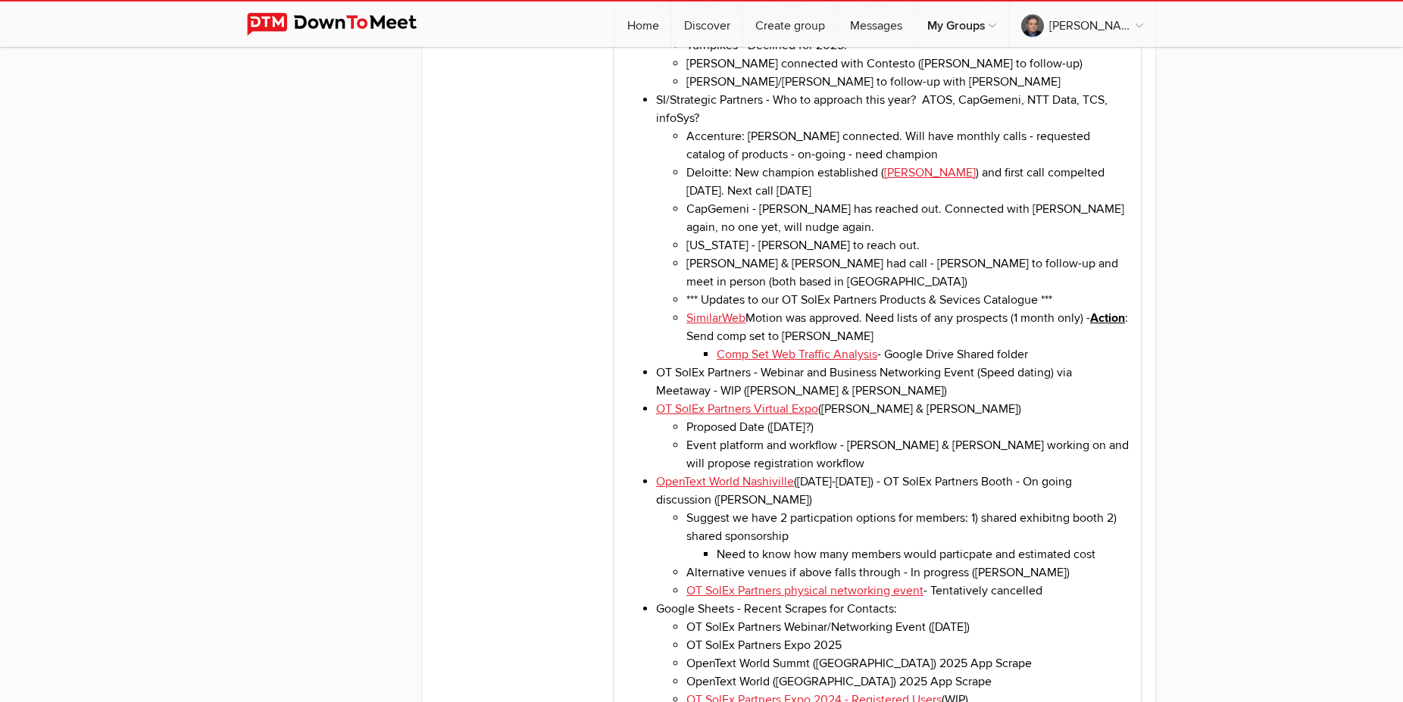
click at [852, 401] on li "OT SolEx Partners - Webinar and Business Networking Event (Speed dating) via Me…" at bounding box center [892, 382] width 473 height 36
click at [904, 437] on li "Proposed Date (Thursday, November 6th?)" at bounding box center [907, 428] width 442 height 18
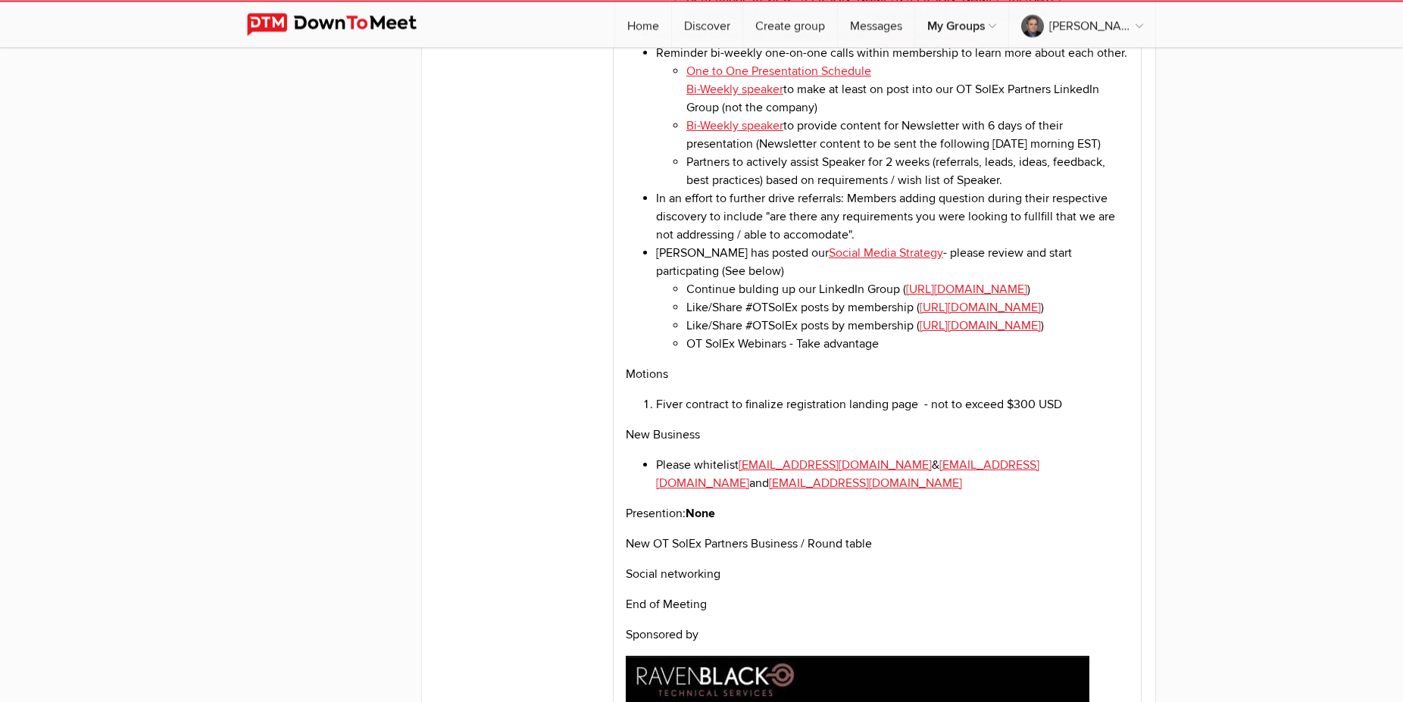
scroll to position [2937, 0]
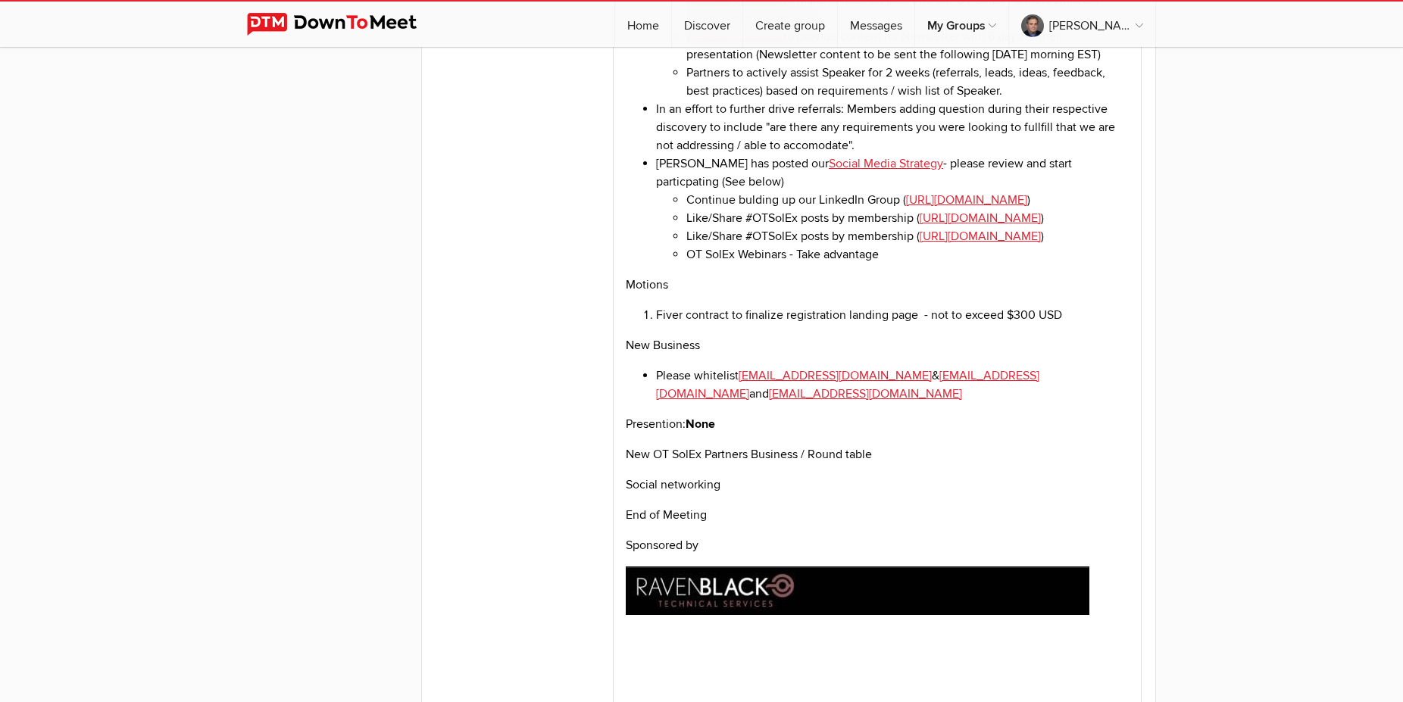
click at [1080, 325] on li "Fiver contract to finalize registration landing page - not to exceed $300 USD" at bounding box center [892, 316] width 473 height 18
click at [960, 464] on p "New OT SolEx Partners Business / Round table" at bounding box center [877, 455] width 503 height 18
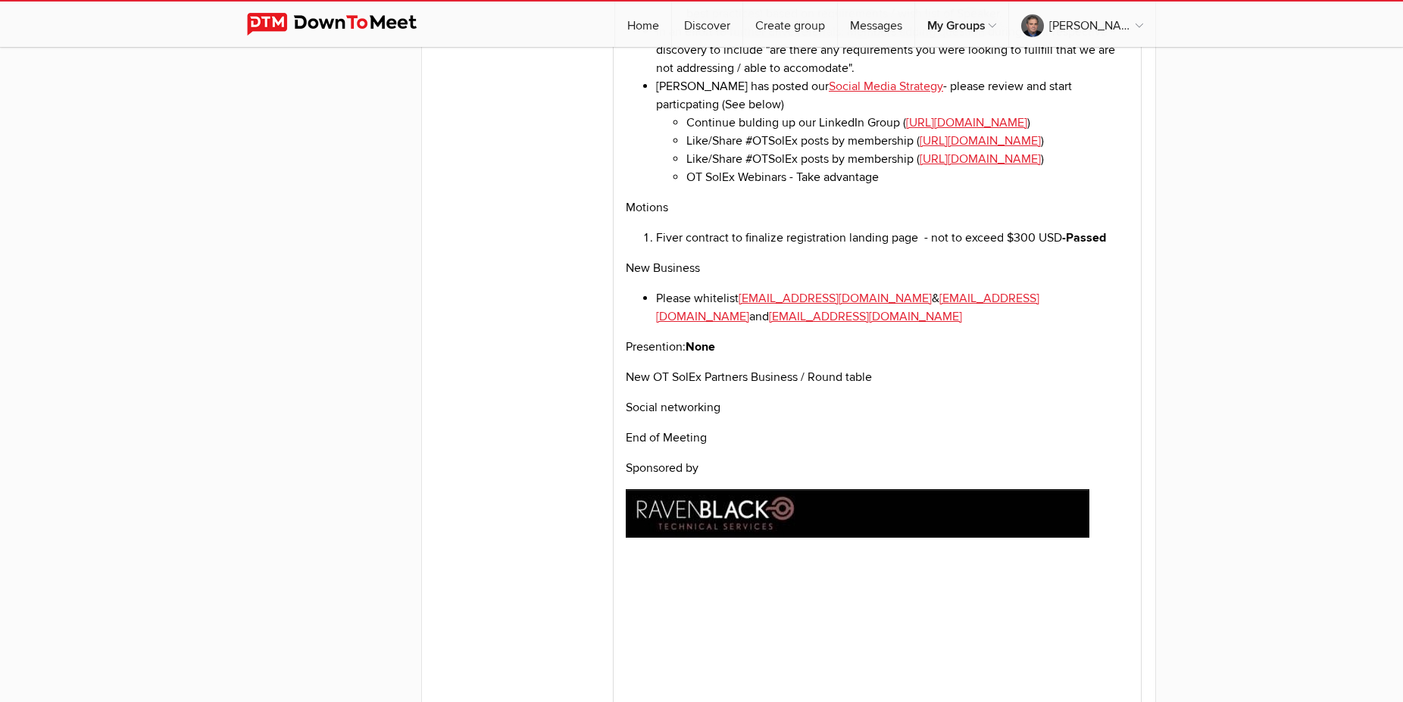
scroll to position [3328, 0]
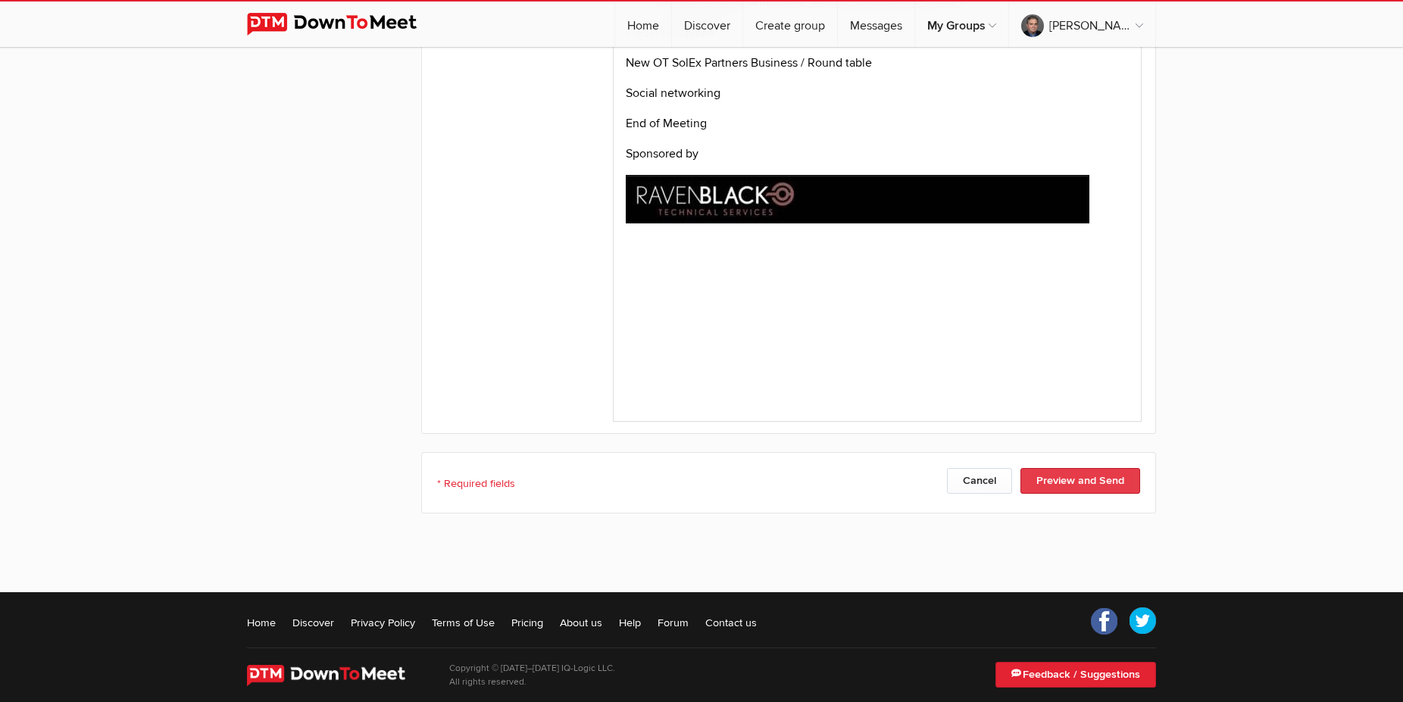
click at [1077, 468] on button "Preview and Send" at bounding box center [1081, 481] width 120 height 26
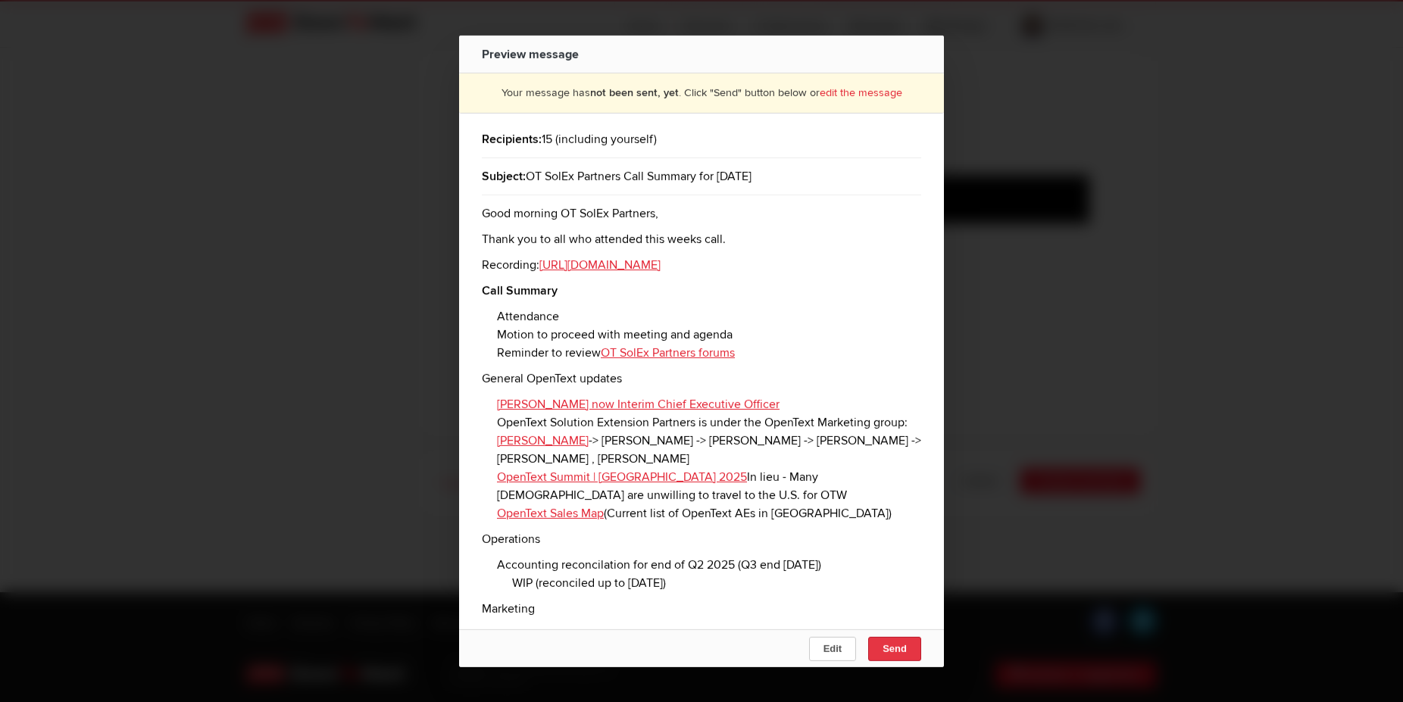
click at [903, 646] on span "Send" at bounding box center [895, 648] width 24 height 11
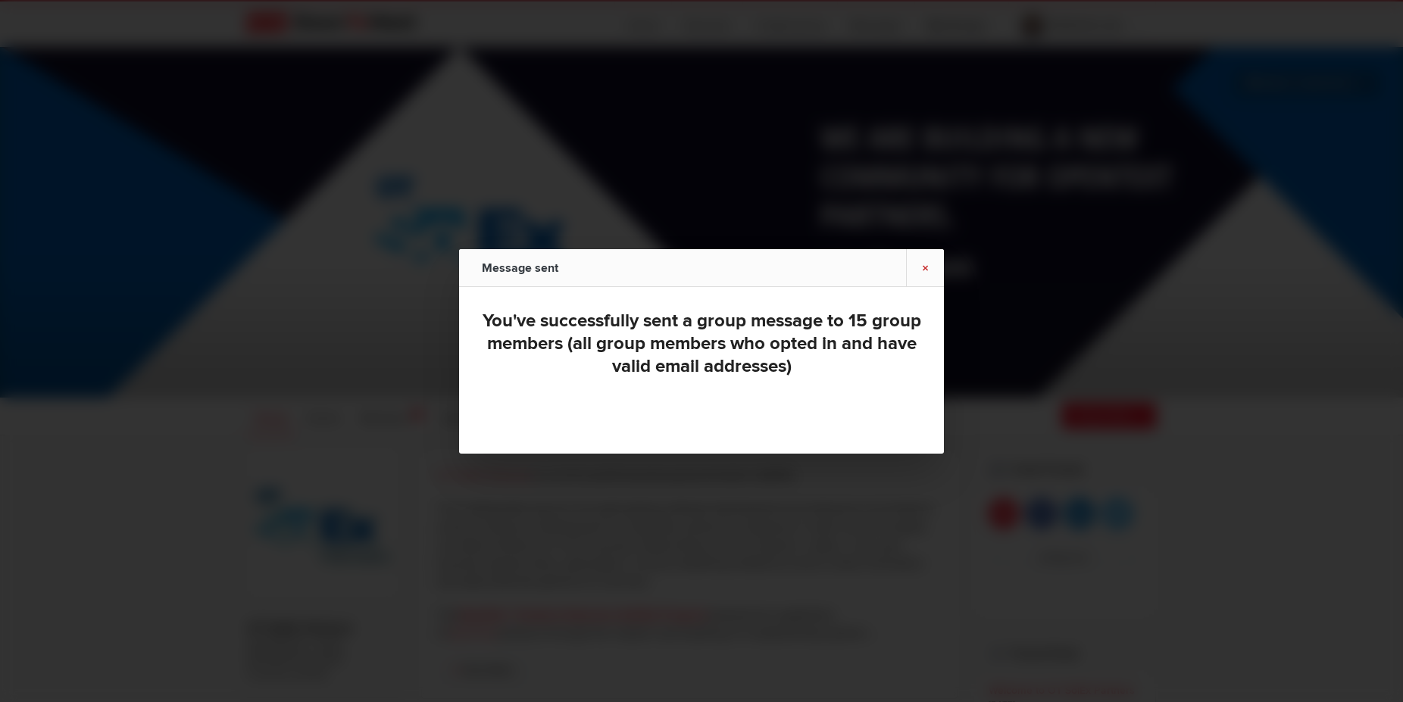
click at [928, 264] on link "×" at bounding box center [925, 267] width 38 height 37
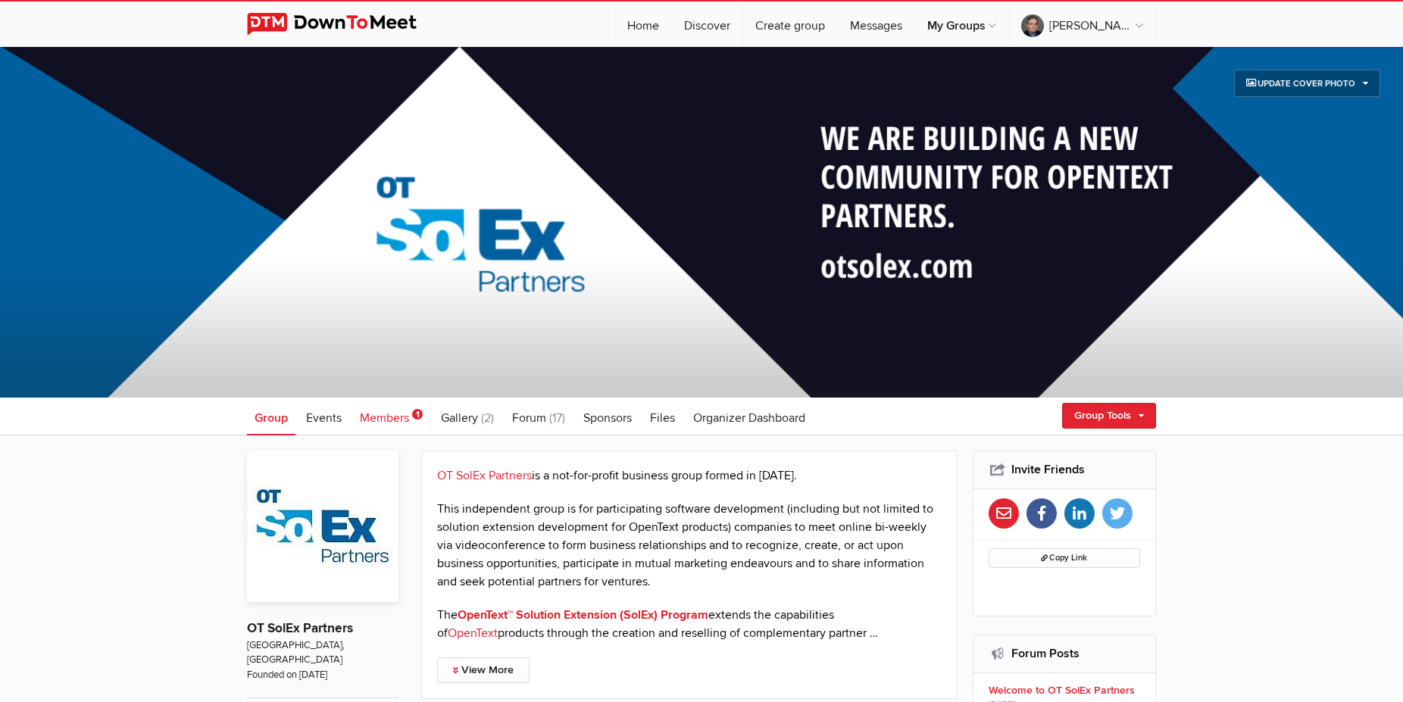
click at [378, 421] on span "Members" at bounding box center [384, 418] width 49 height 15
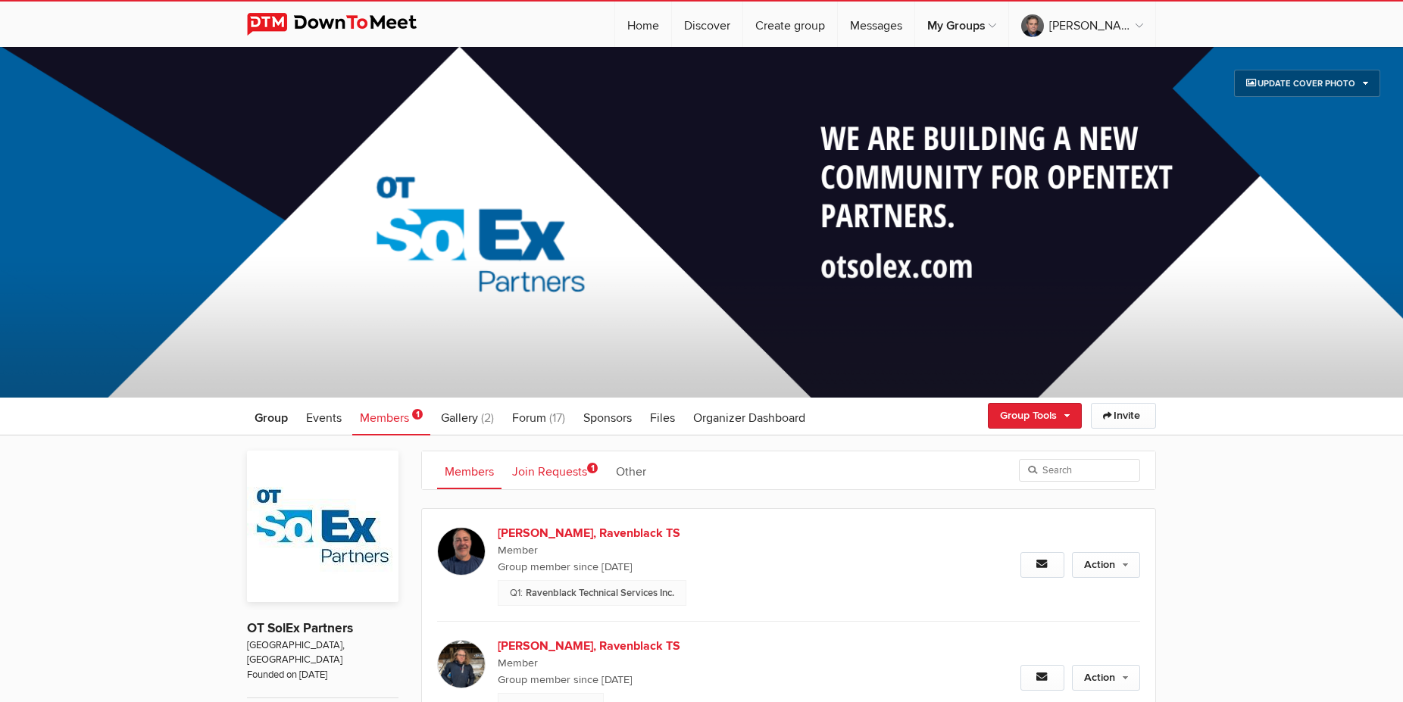
click at [567, 469] on link "Join Requests 1" at bounding box center [555, 471] width 101 height 38
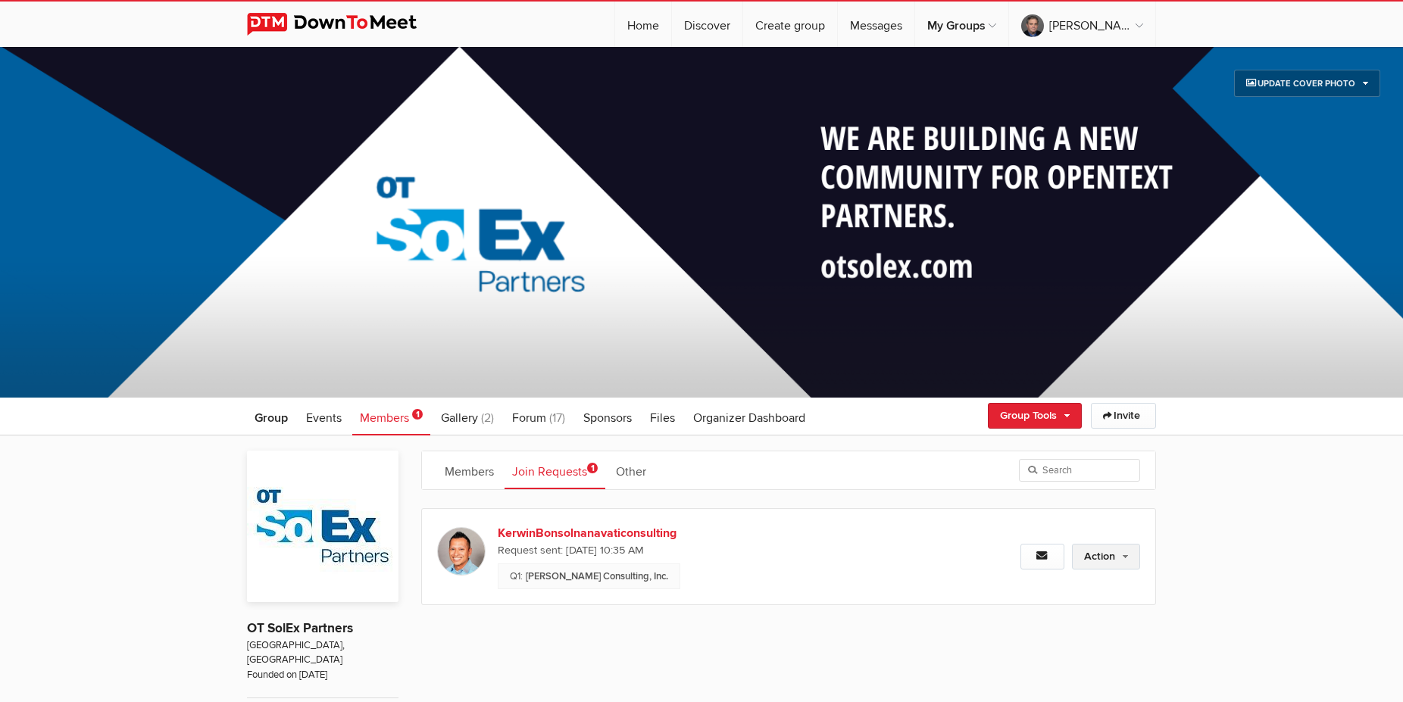
click at [1108, 558] on link "Action" at bounding box center [1106, 557] width 68 height 26
click at [1033, 581] on link "Approve Request" at bounding box center [1056, 589] width 165 height 23
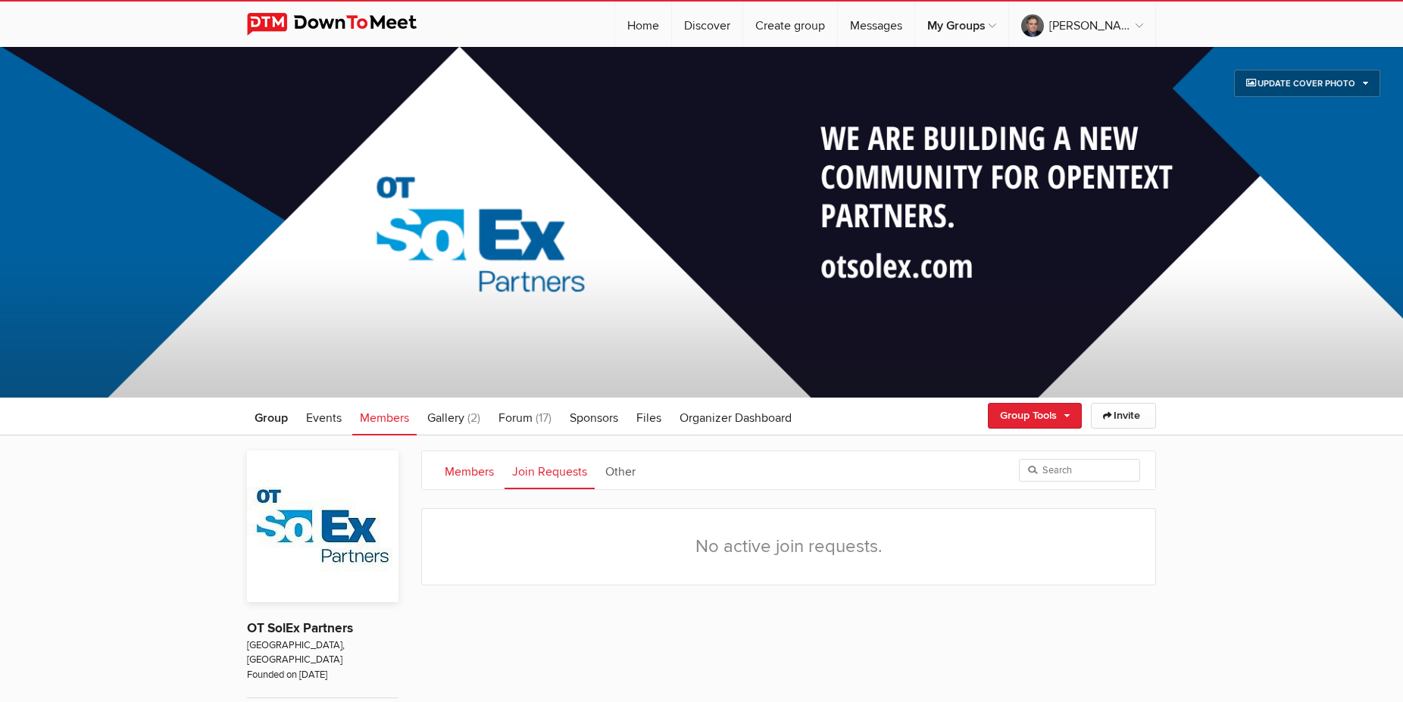
click at [454, 474] on link "Members" at bounding box center [469, 471] width 64 height 38
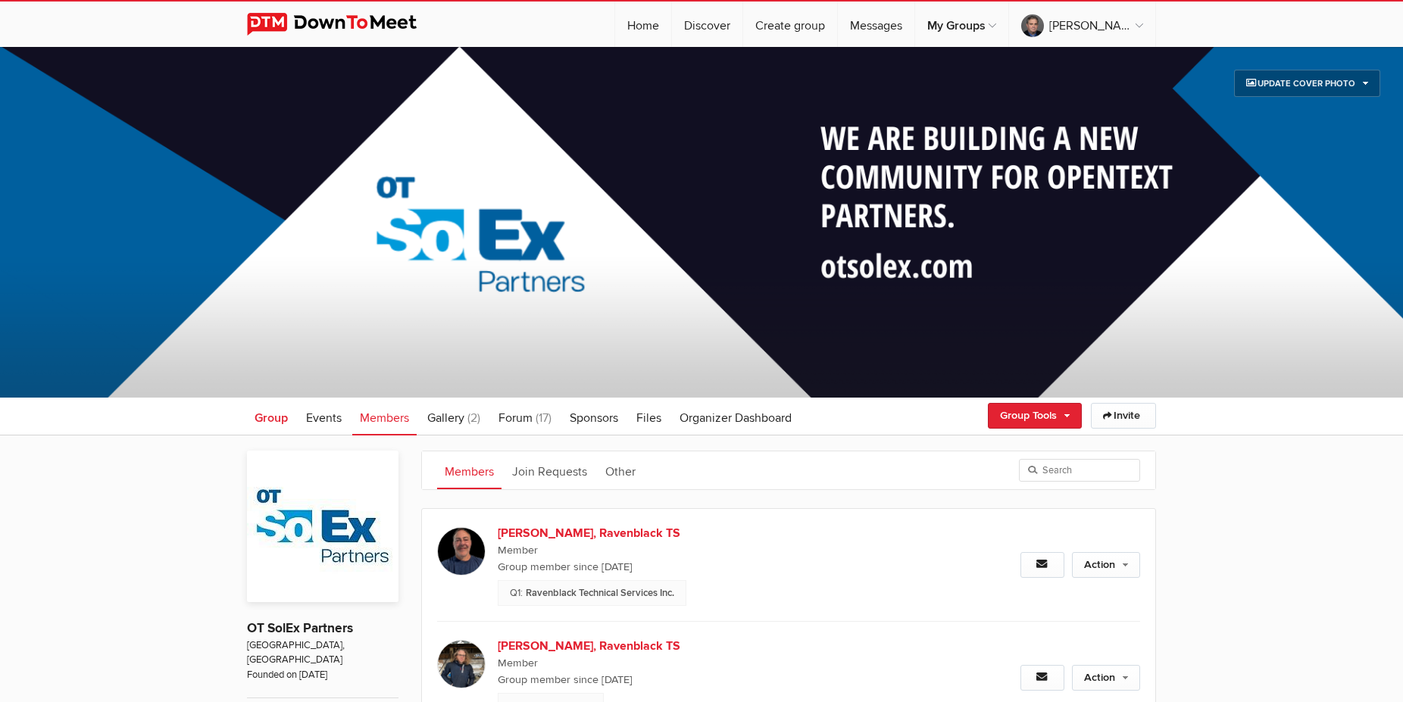
click at [289, 417] on link "Group" at bounding box center [271, 417] width 48 height 38
